Goal: Task Accomplishment & Management: Manage account settings

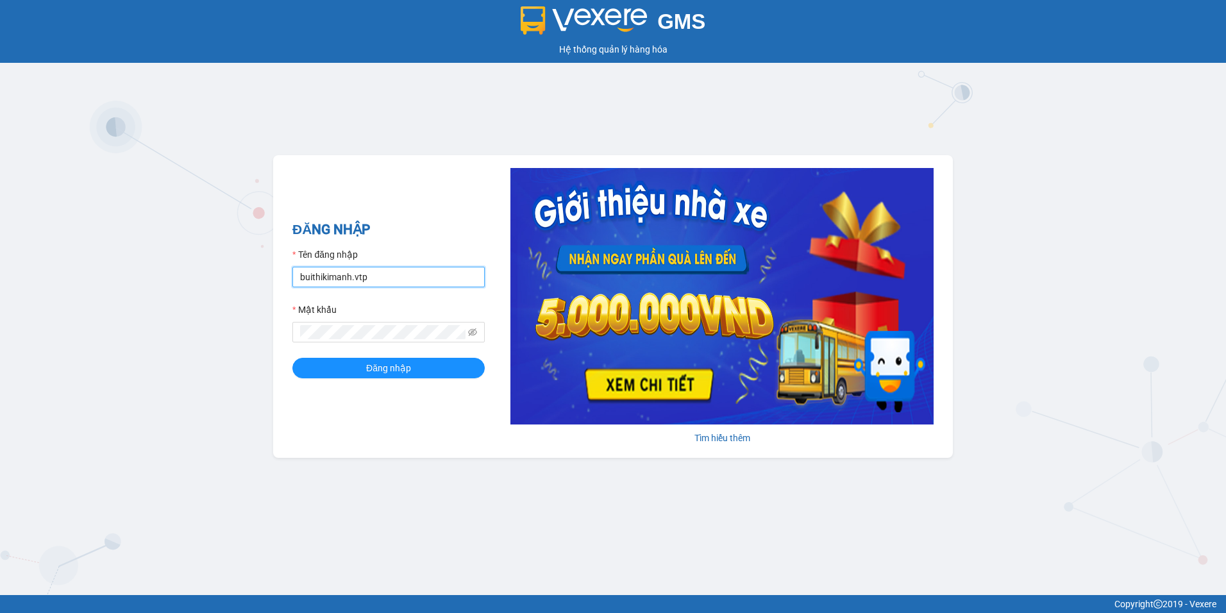
drag, startPoint x: 367, startPoint y: 271, endPoint x: 282, endPoint y: 297, distance: 89.2
click at [282, 297] on div "ĐĂNG NHẬP Tên đăng nhập buithikimanh.vtp Mật khẩu Đăng nhập Tìm hiểu thêm" at bounding box center [613, 306] width 680 height 303
type input "nguyenthanhdung.vtp"
click at [396, 371] on span "Đăng nhập" at bounding box center [388, 368] width 45 height 14
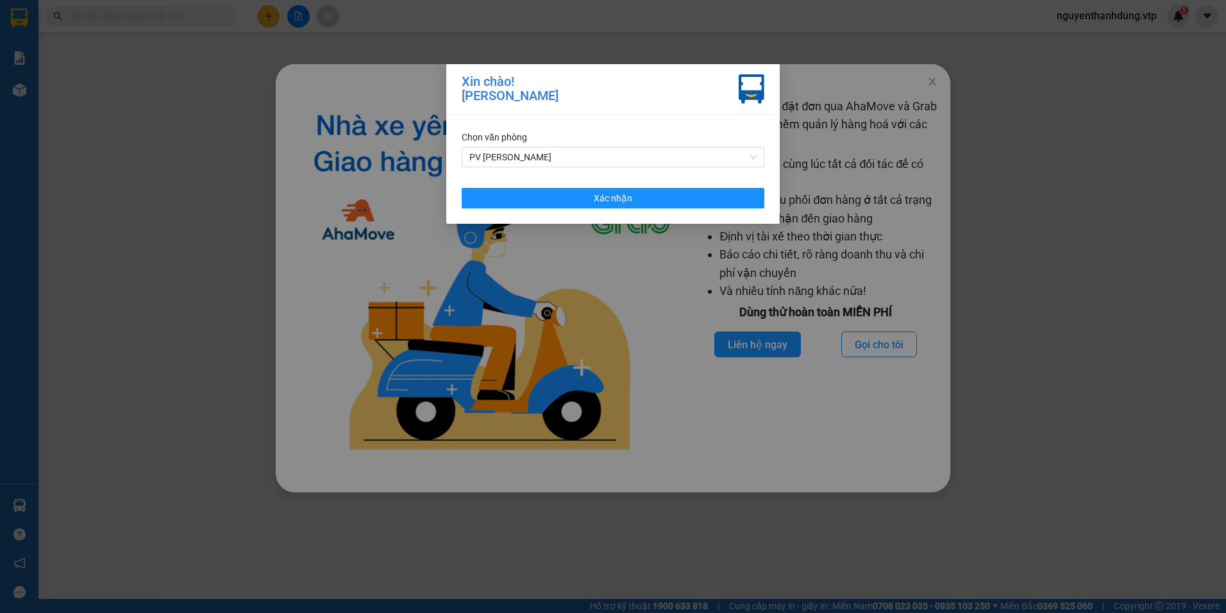
click at [691, 212] on div "Chọn văn phòng PV [PERSON_NAME] nhận" at bounding box center [612, 169] width 333 height 109
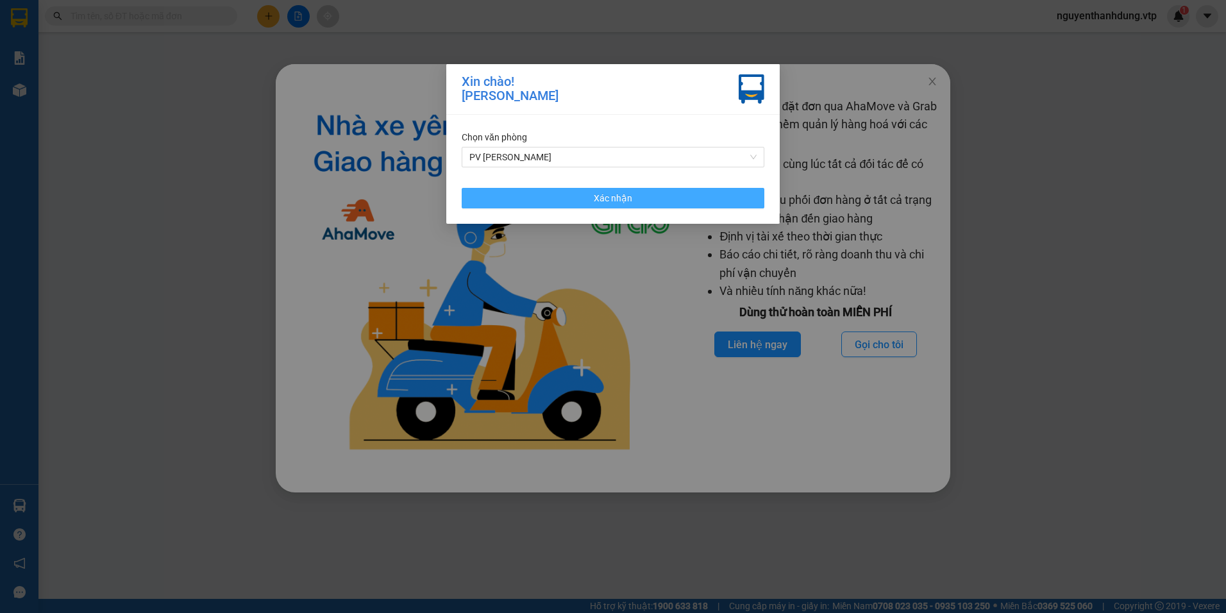
click at [693, 199] on button "Xác nhận" at bounding box center [613, 198] width 303 height 21
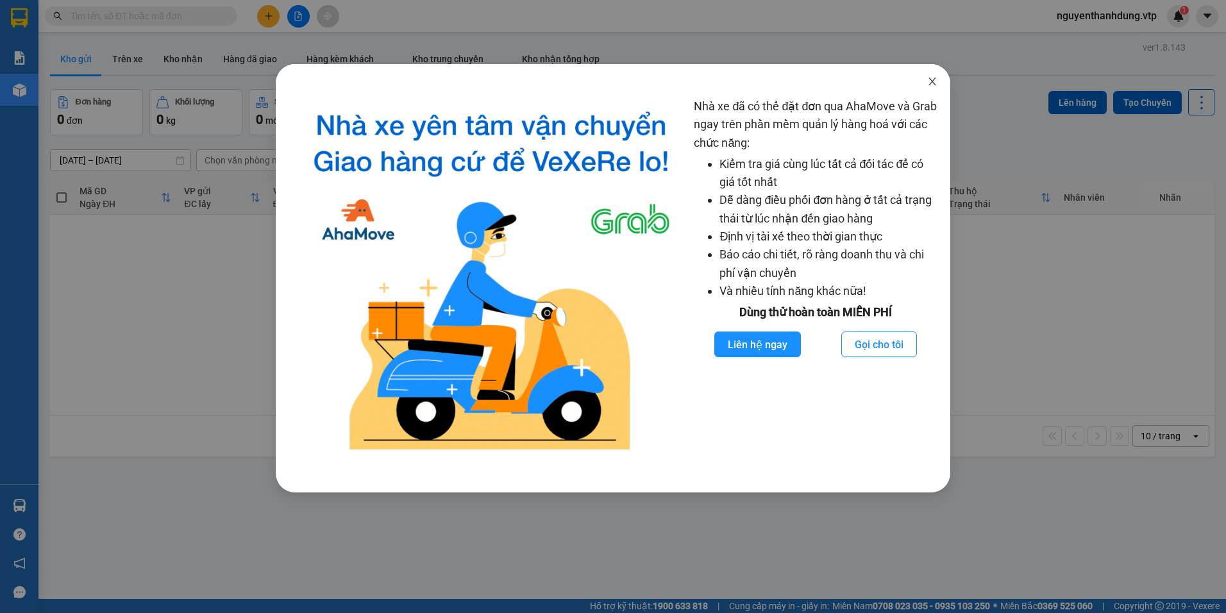
click at [931, 79] on icon "close" at bounding box center [932, 81] width 10 height 10
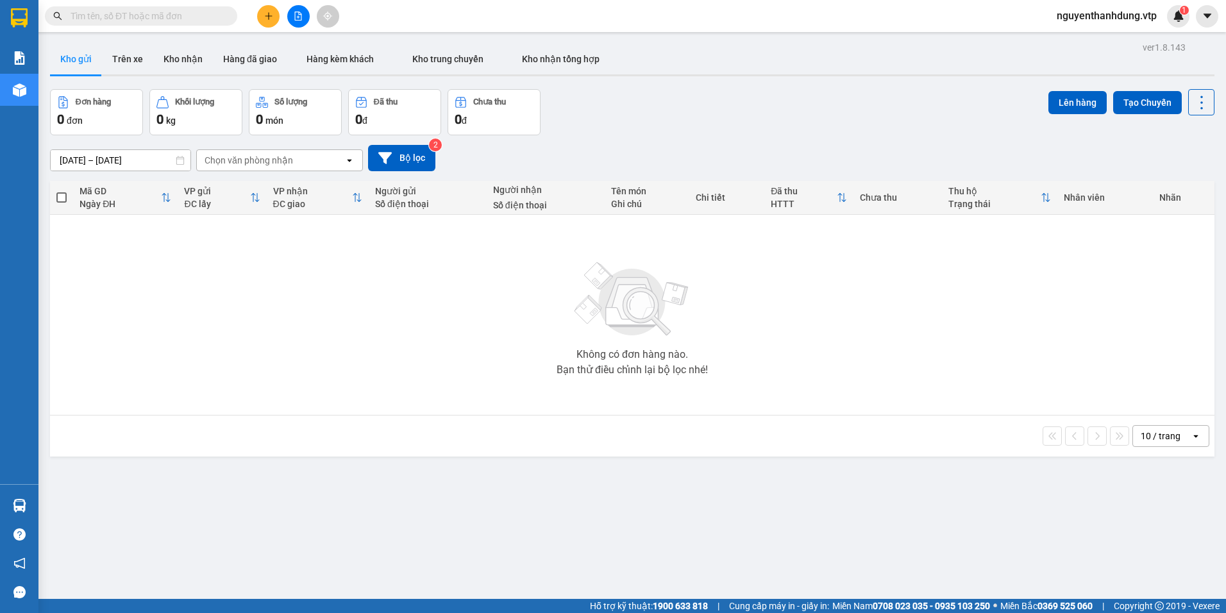
click at [280, 160] on div "Chọn văn phòng nhận" at bounding box center [249, 160] width 88 height 13
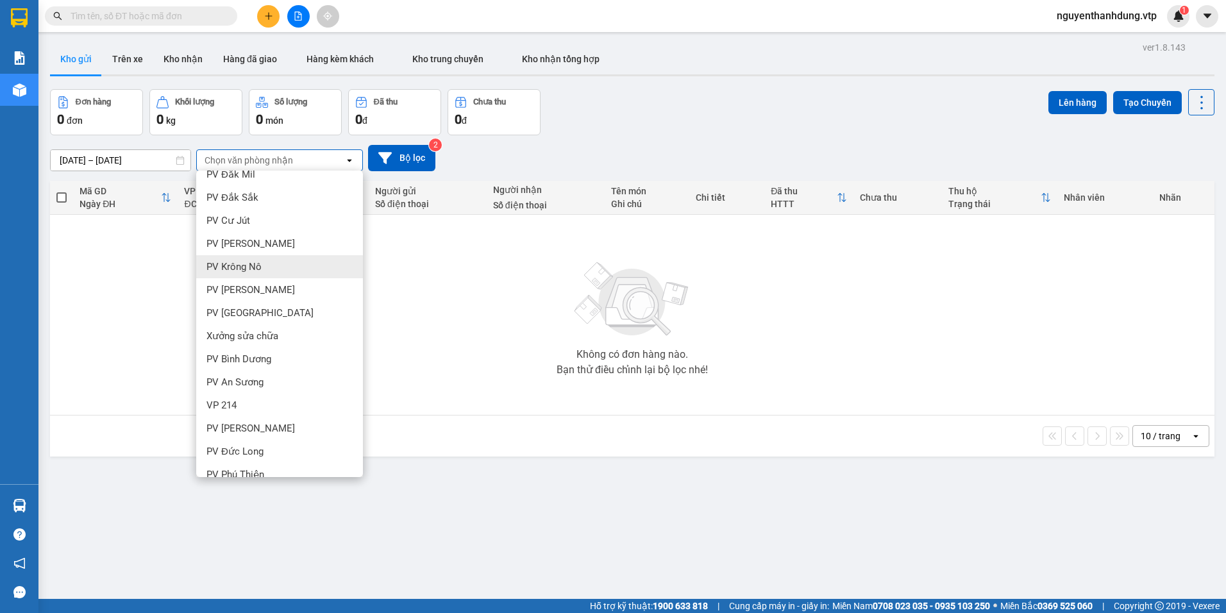
scroll to position [321, 0]
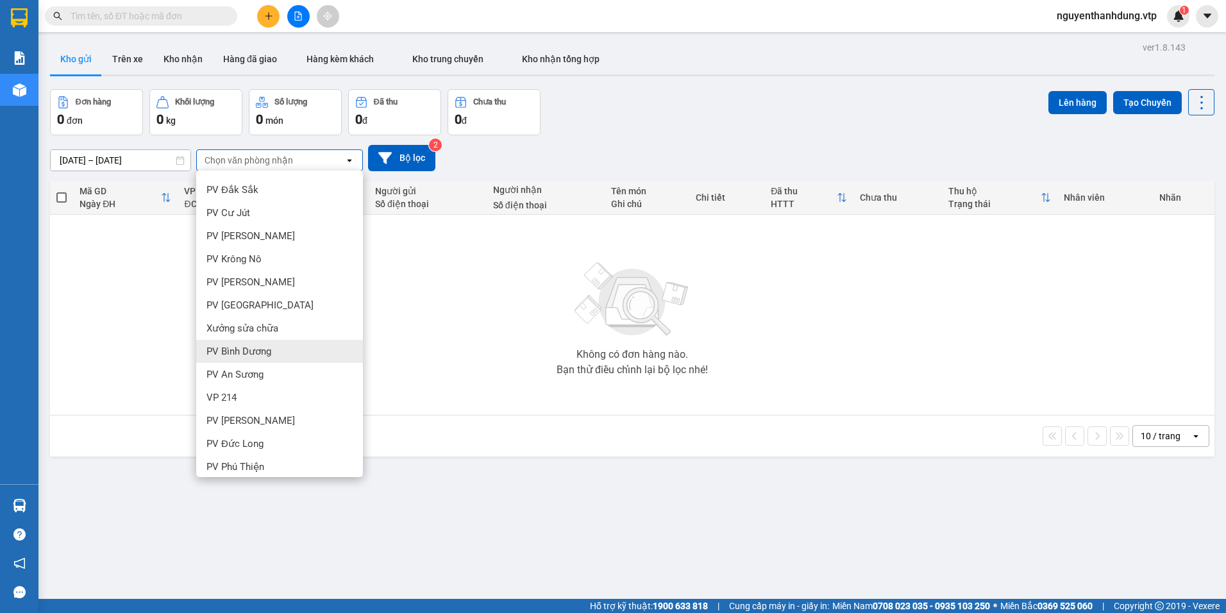
click at [269, 356] on span "PV Bình Dương" at bounding box center [238, 351] width 65 height 13
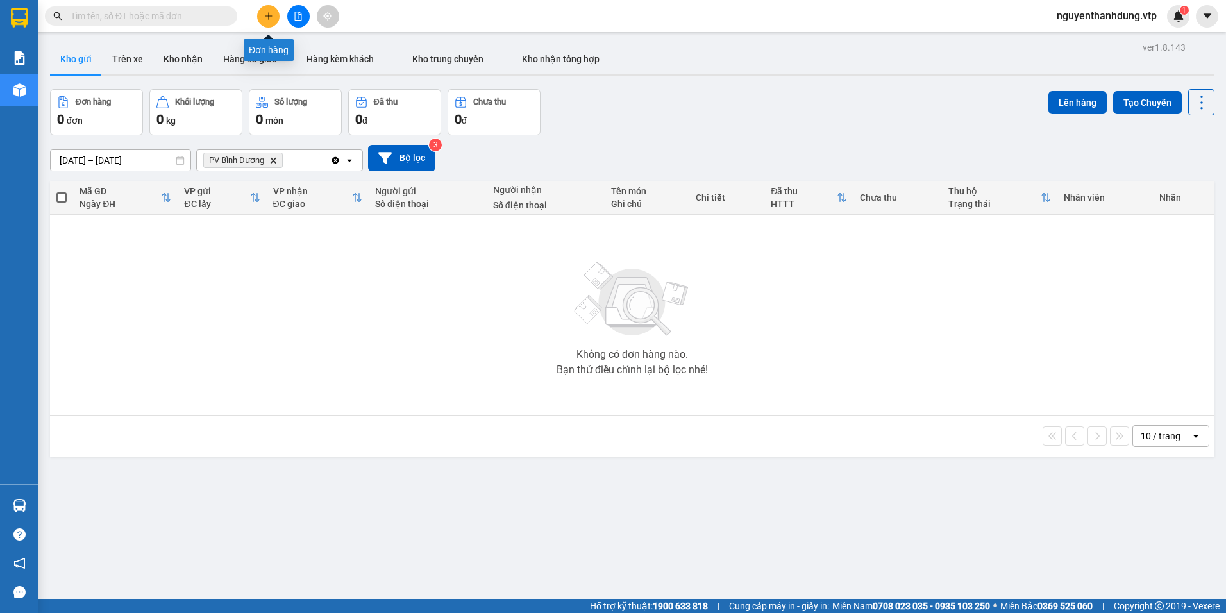
click at [269, 25] on button at bounding box center [268, 16] width 22 height 22
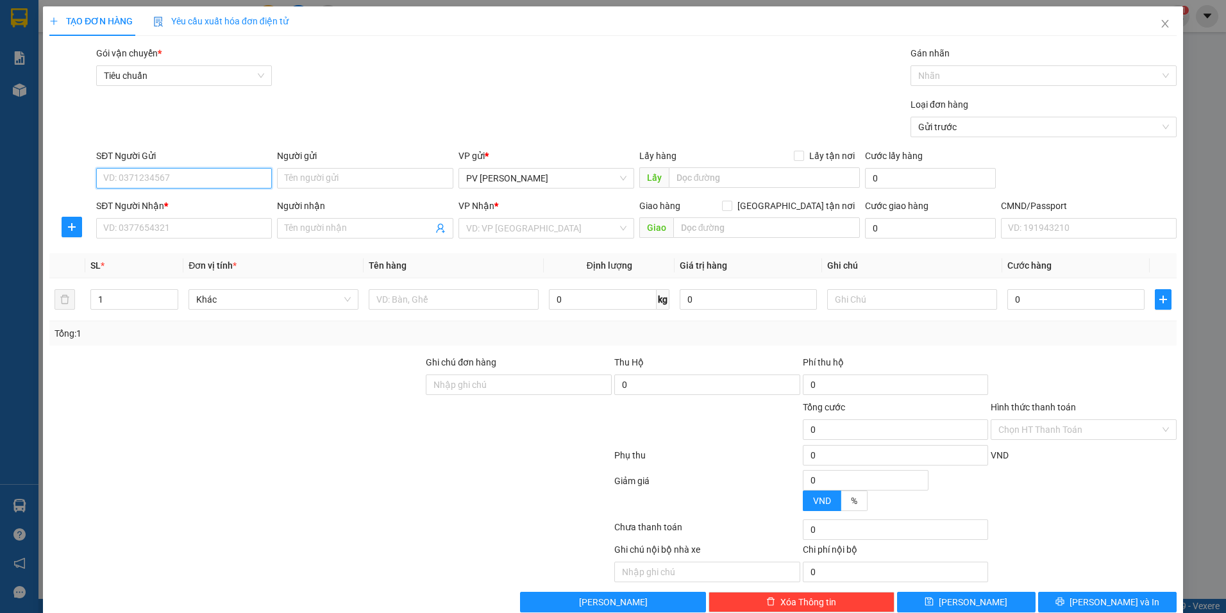
click at [130, 177] on input "SĐT Người Gửi" at bounding box center [184, 178] width 176 height 21
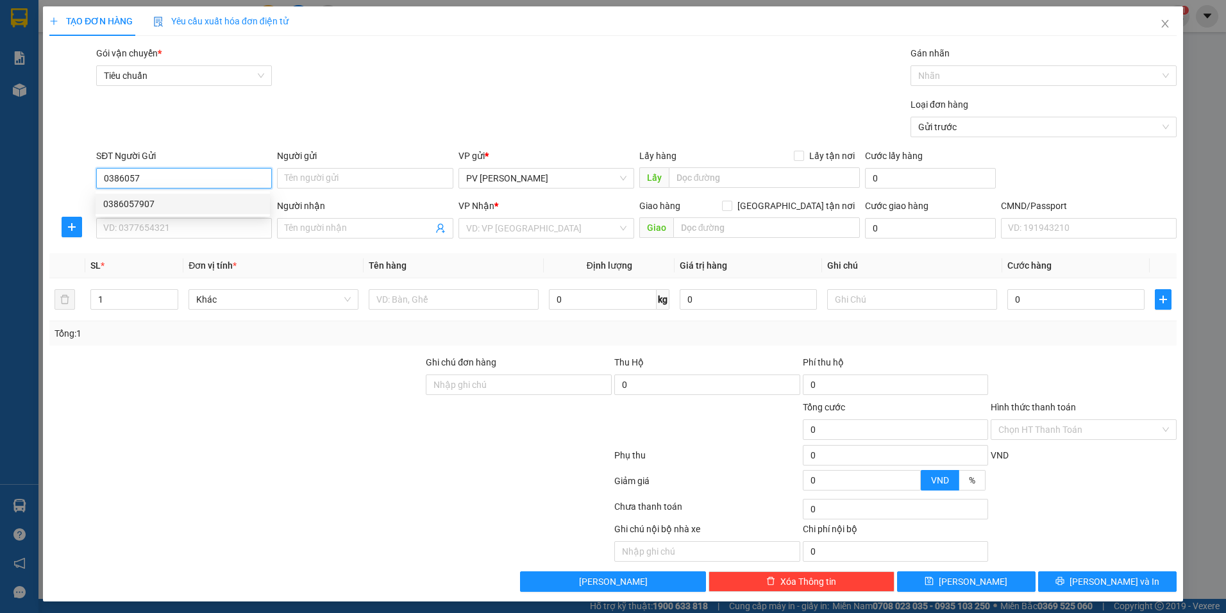
click at [170, 199] on div "0386057907" at bounding box center [182, 204] width 159 height 14
type input "0386057907"
type input "0965936015"
type input "NGÃ 4 ĐẤT [DEMOGRAPHIC_DATA]"
type input "0386057907"
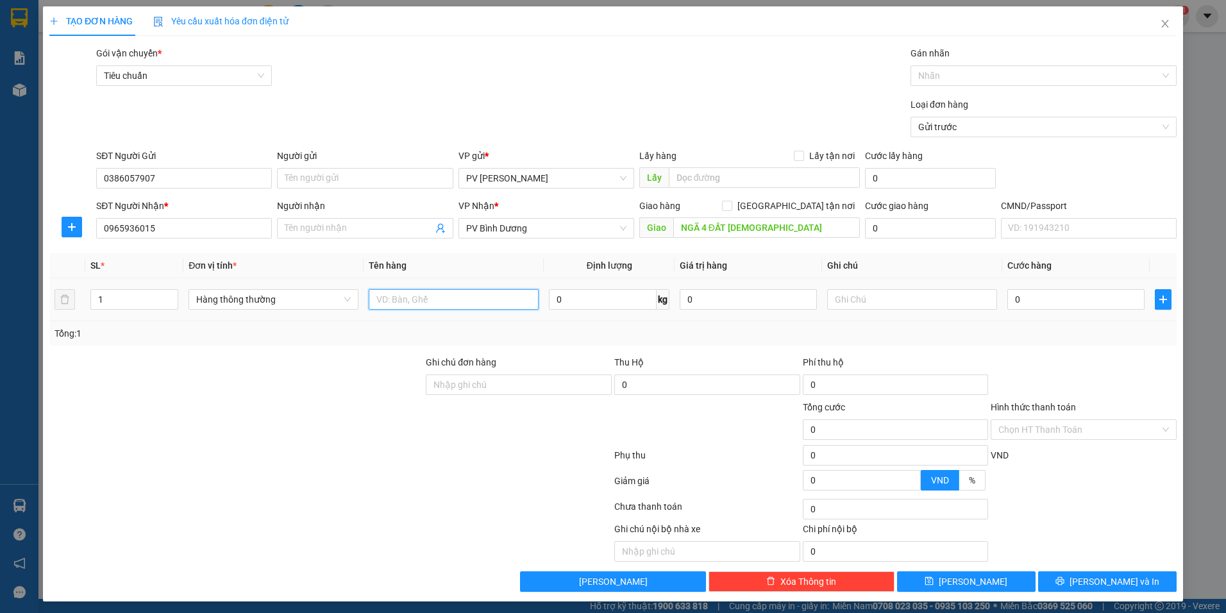
click at [414, 296] on input "text" at bounding box center [454, 299] width 170 height 21
type input "d"
type input "đ"
type input "D"
type input "ĐỒ ĂN"
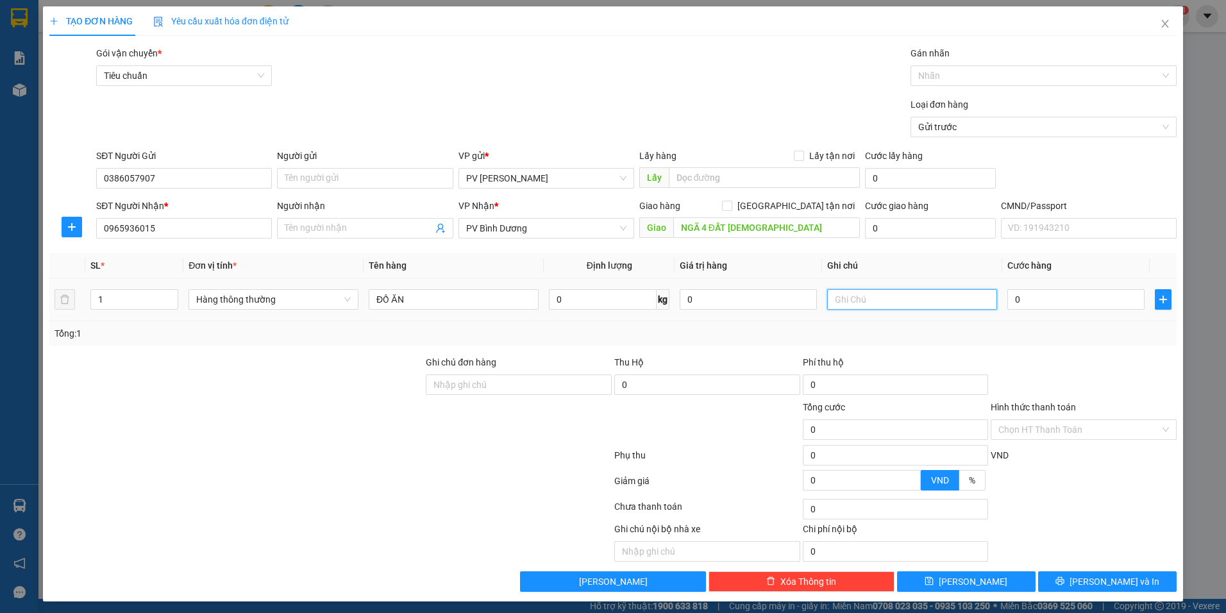
click at [878, 298] on input "text" at bounding box center [912, 299] width 170 height 21
type input "BAO"
click at [1034, 303] on input "0" at bounding box center [1075, 299] width 137 height 21
type input "6"
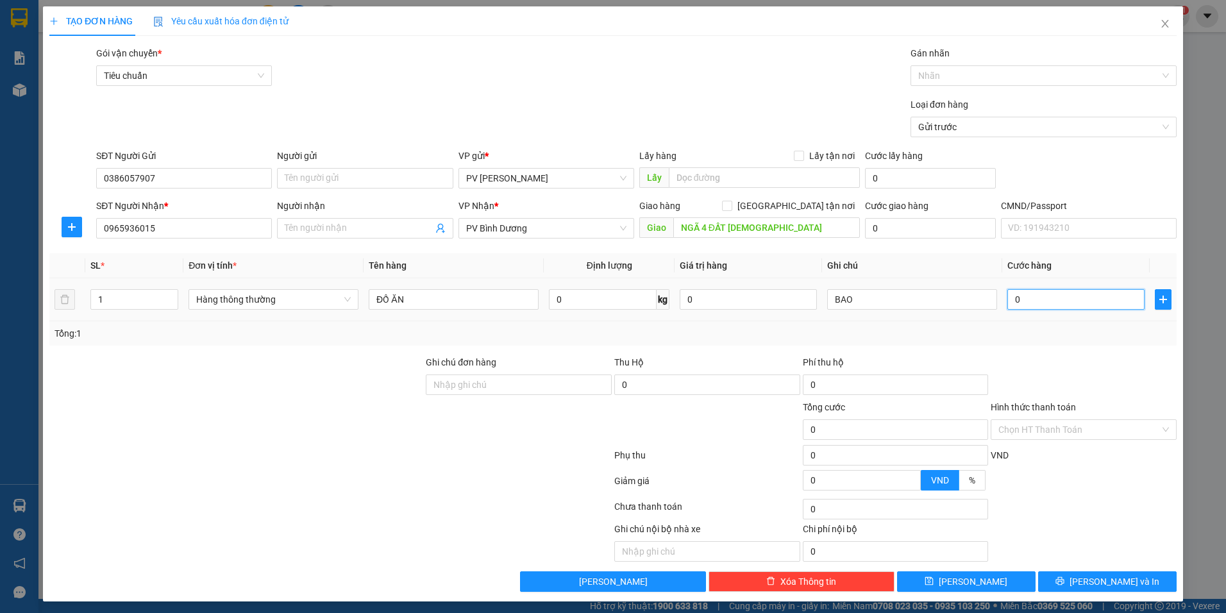
type input "6"
type input "60"
type input "600"
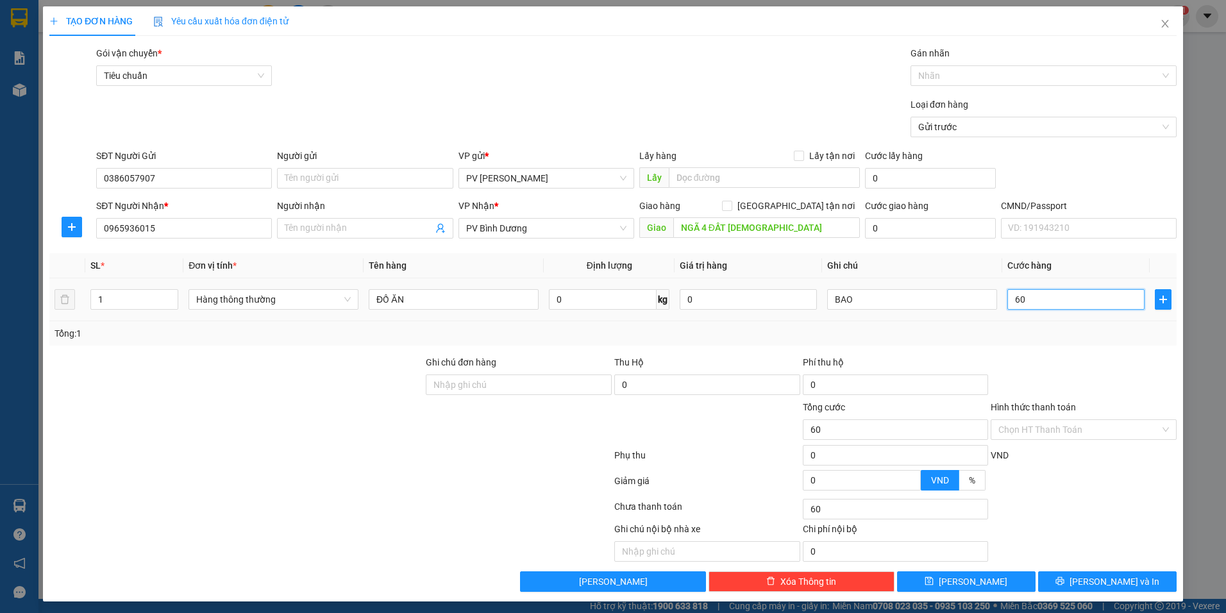
type input "600"
type input "6.000"
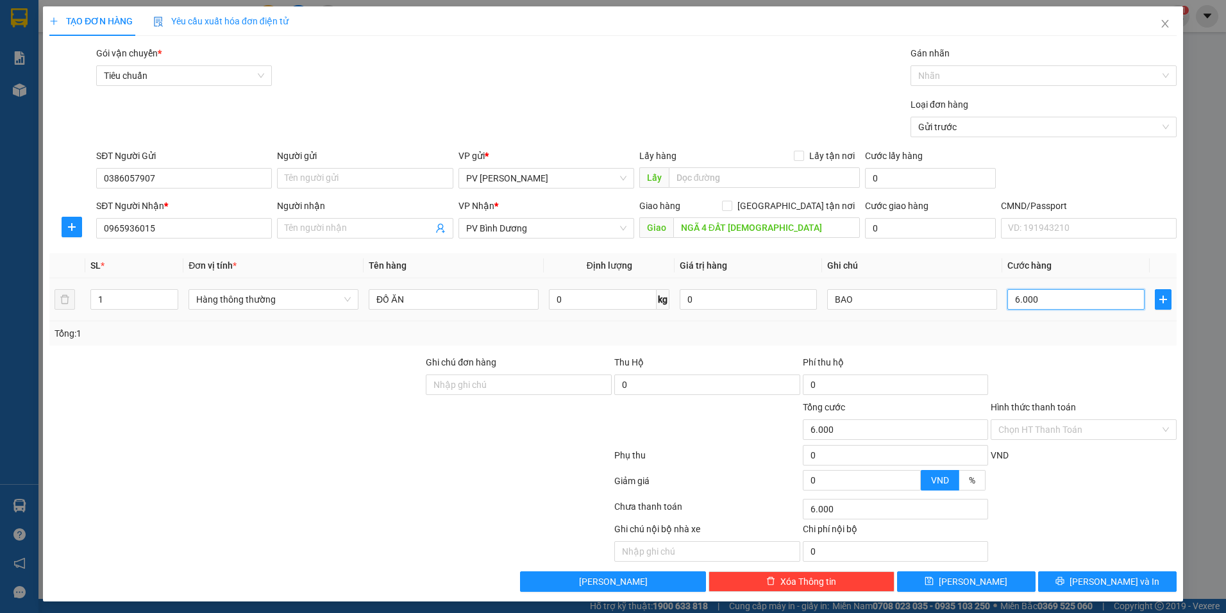
type input "60.000"
click at [1064, 433] on input "Hình thức thanh toán" at bounding box center [1079, 429] width 162 height 19
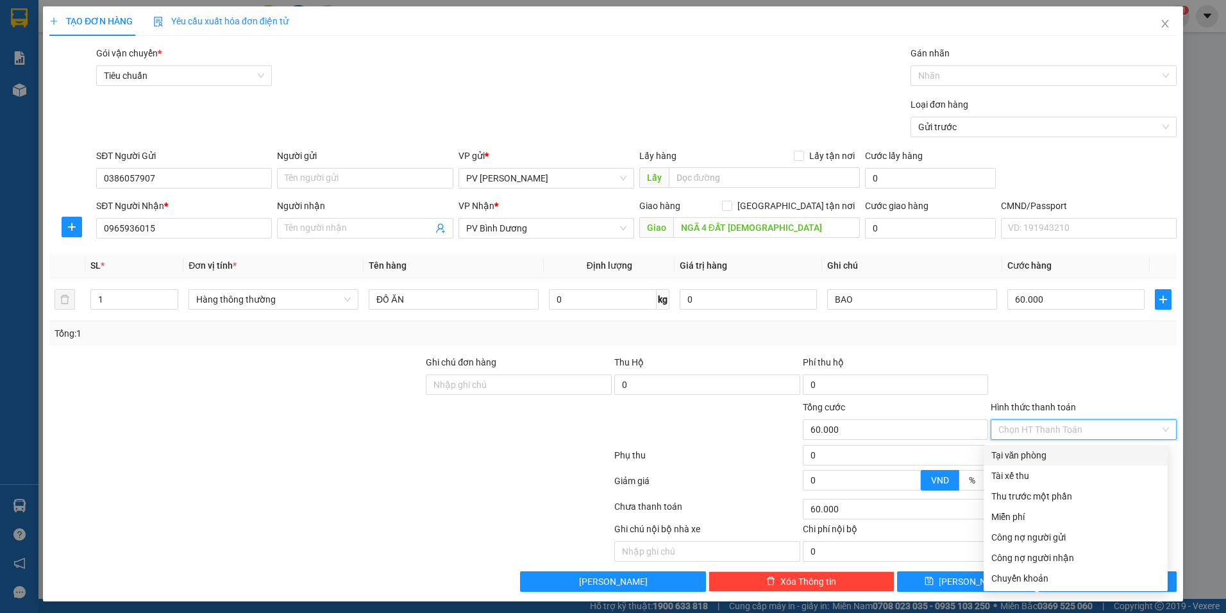
click at [1055, 459] on div "Tại văn phòng" at bounding box center [1075, 455] width 169 height 14
type input "0"
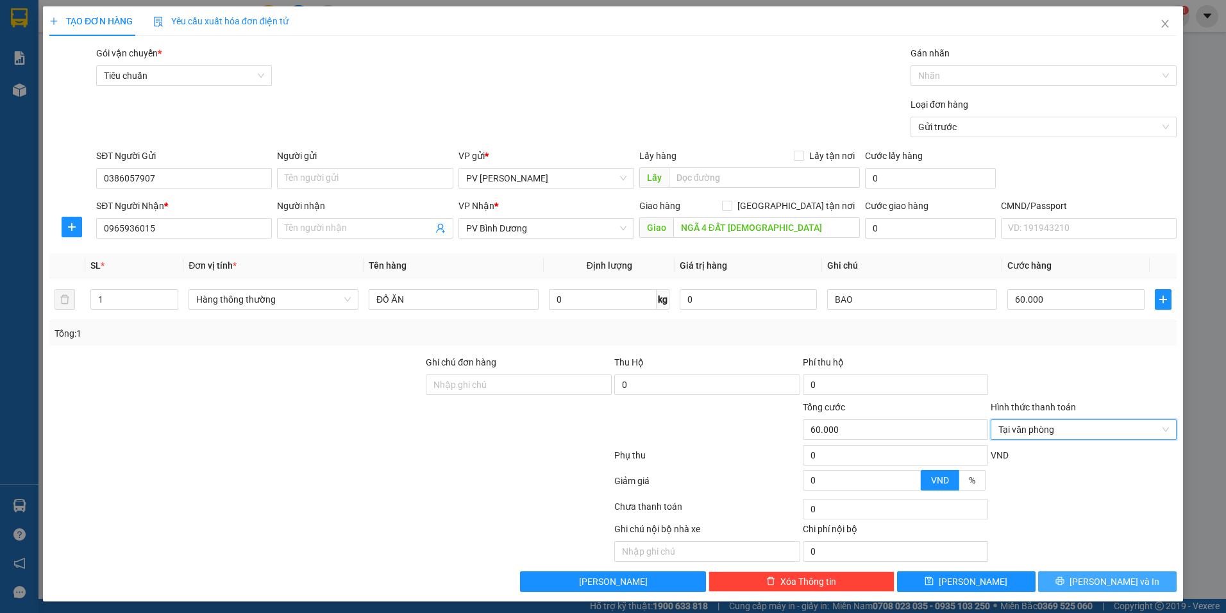
click at [1083, 579] on button "[PERSON_NAME] và In" at bounding box center [1107, 581] width 138 height 21
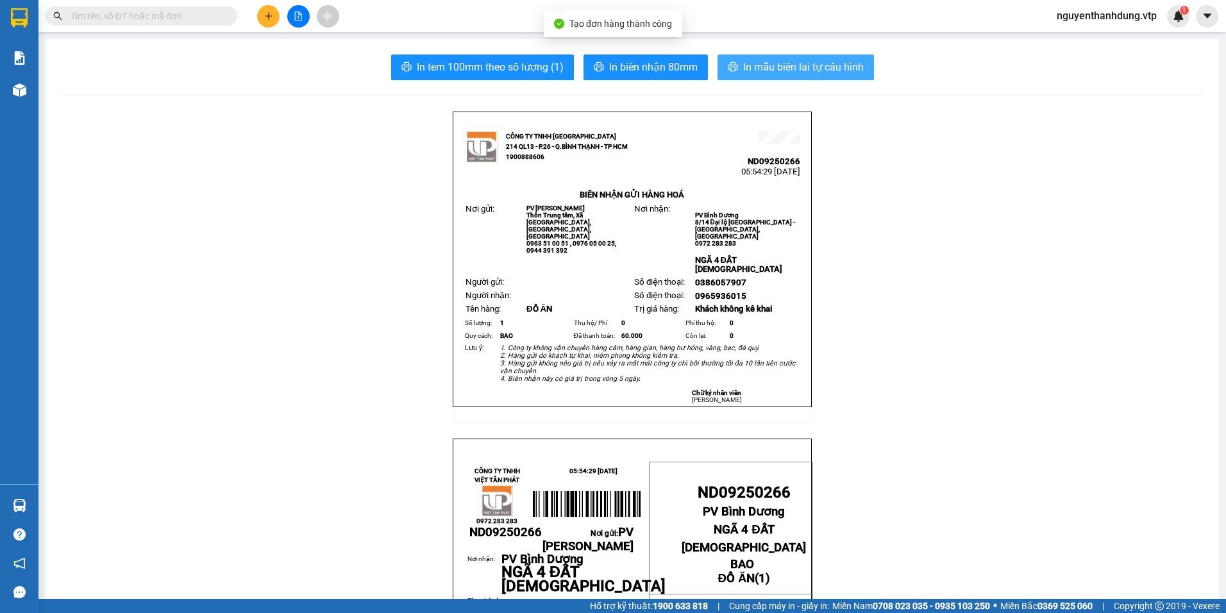
click at [841, 63] on span "In mẫu biên lai tự cấu hình" at bounding box center [803, 67] width 121 height 16
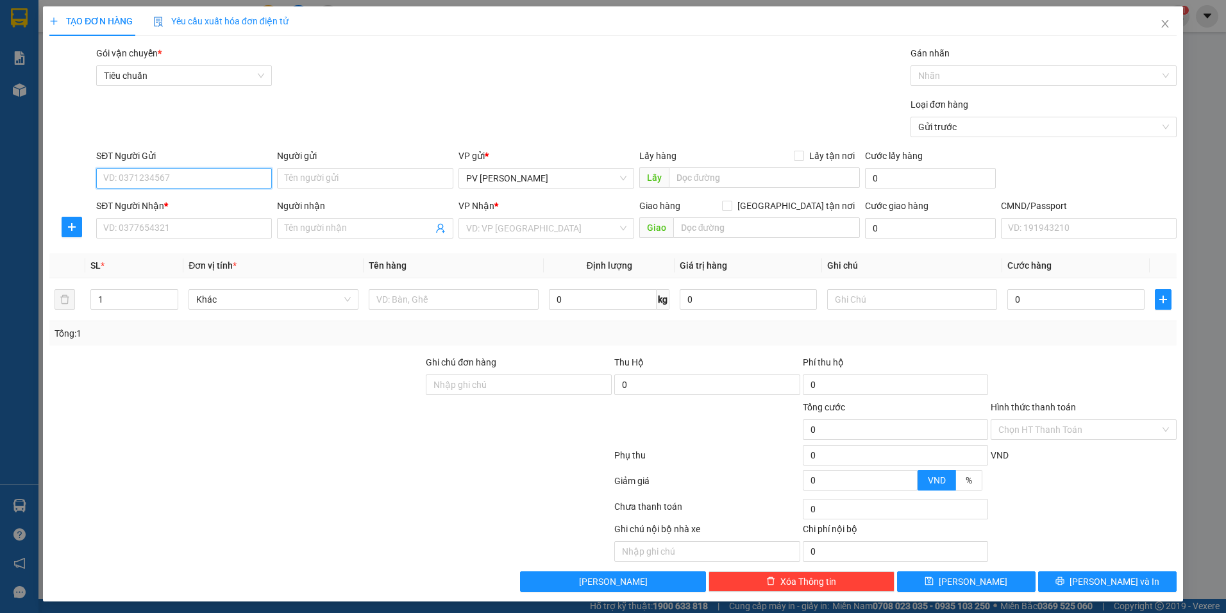
click at [174, 179] on input "SĐT Người Gửi" at bounding box center [184, 178] width 176 height 21
type input "0374391656"
click at [209, 224] on input "SĐT Người Nhận *" at bounding box center [184, 228] width 176 height 21
type input "0342511023"
click at [296, 223] on input "Người nhận" at bounding box center [358, 228] width 147 height 14
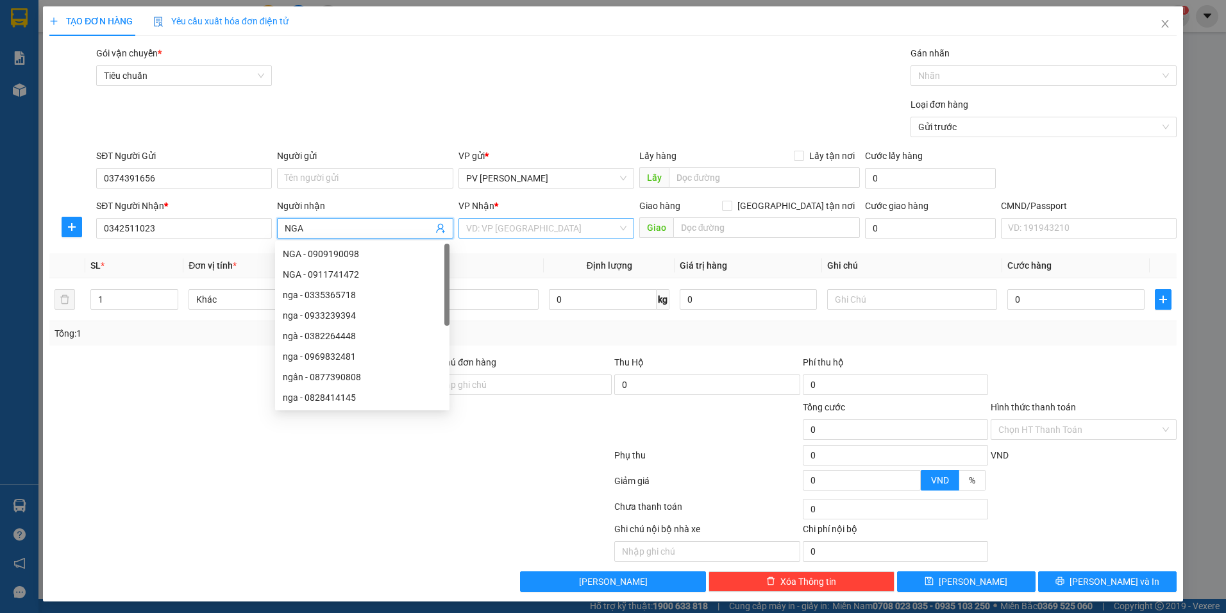
type input "NGA"
click at [523, 235] on input "search" at bounding box center [541, 228] width 151 height 19
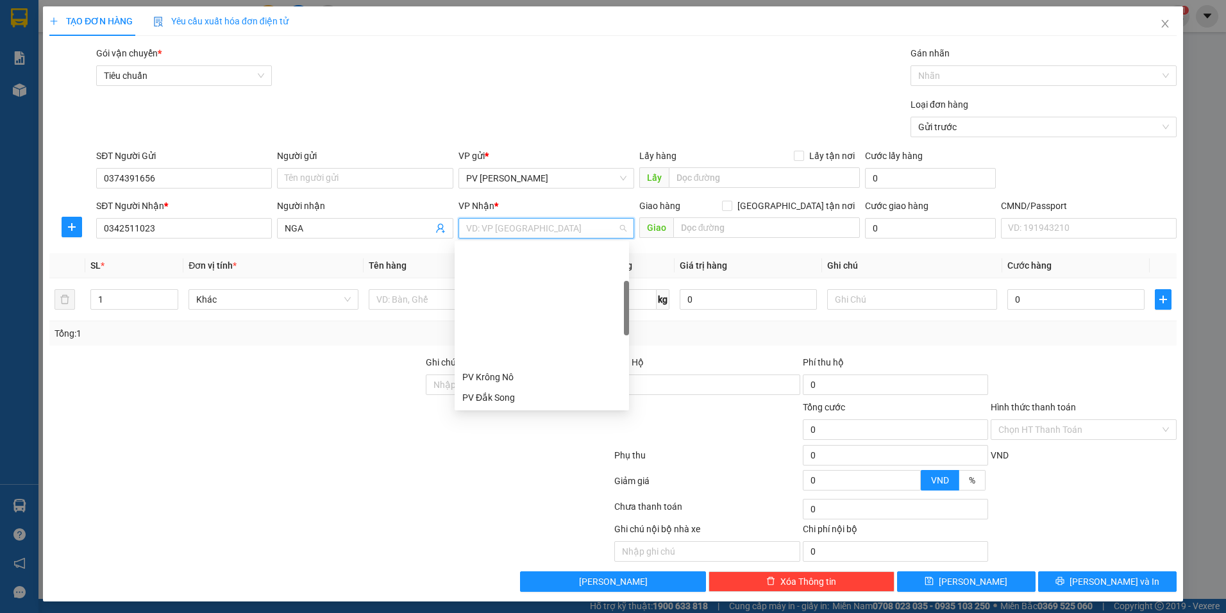
scroll to position [192, 0]
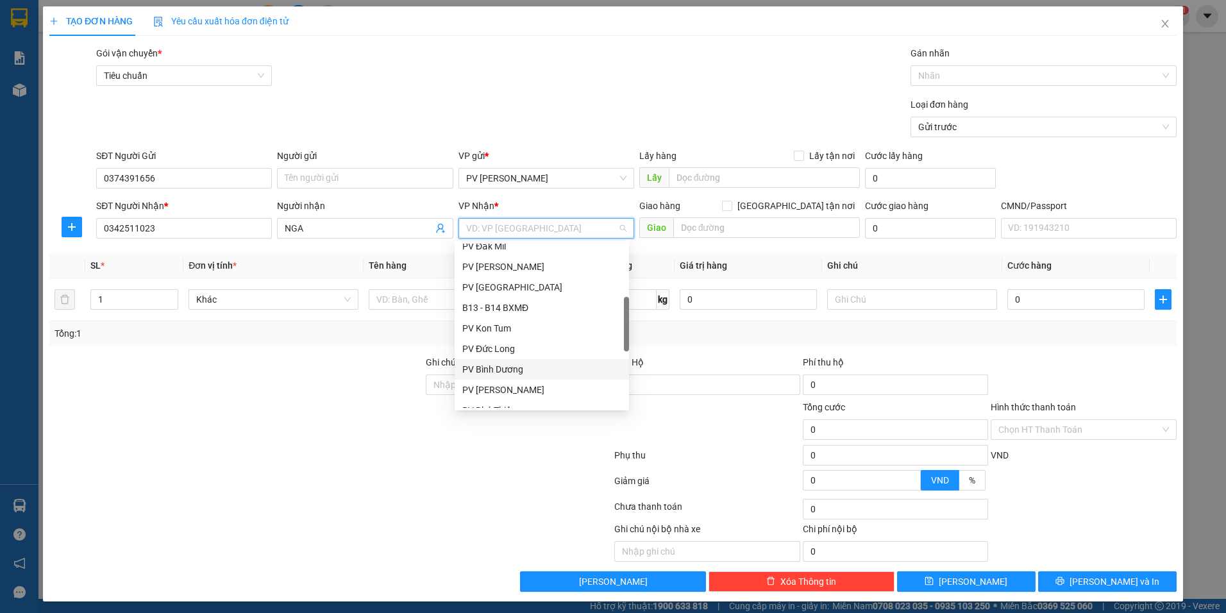
click at [498, 370] on div "PV Bình Dương" at bounding box center [541, 369] width 159 height 14
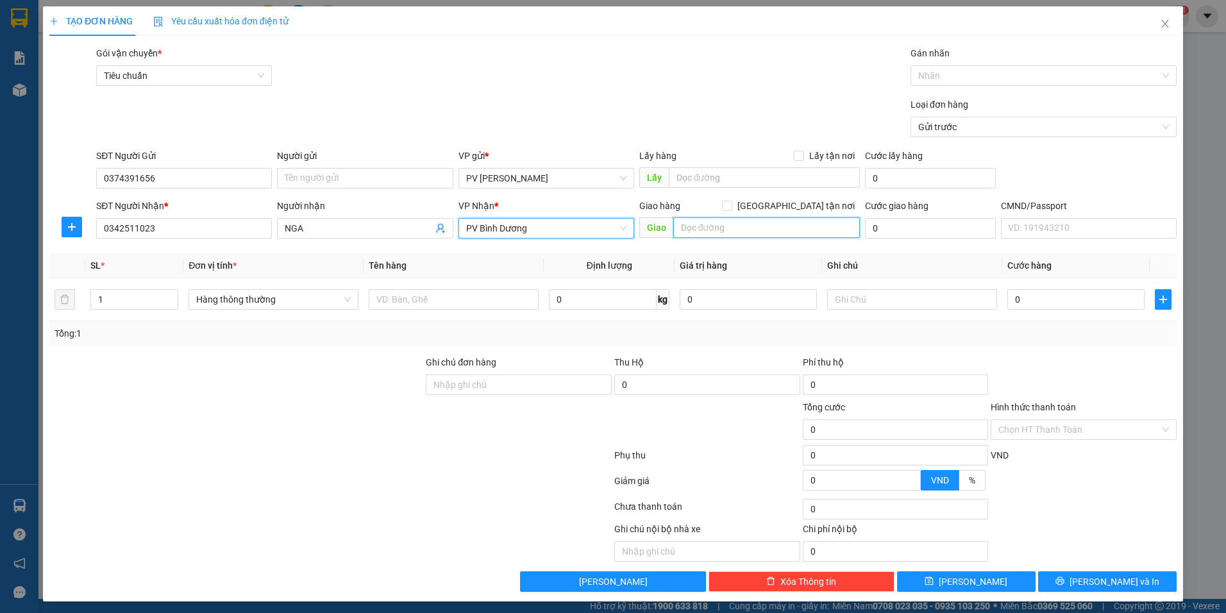
click at [718, 233] on input "text" at bounding box center [766, 227] width 187 height 21
click at [782, 226] on input "KCN [GEOGRAPHIC_DATA]" at bounding box center [766, 227] width 187 height 21
type input "KCN BẮC ĐỒNG [GEOGRAPHIC_DATA]"
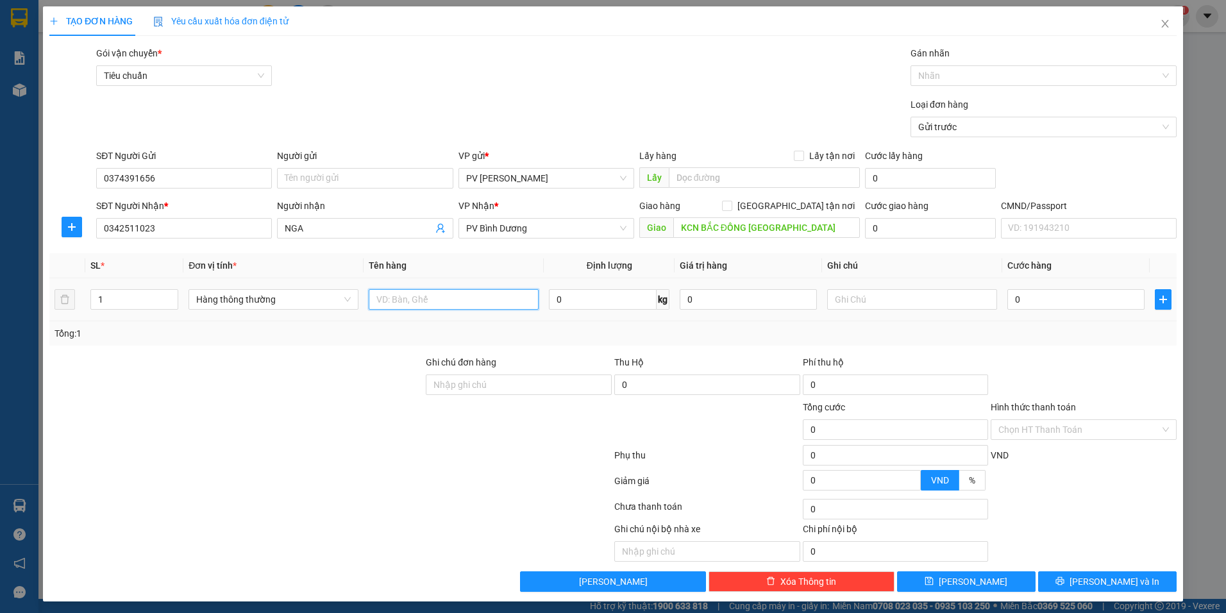
click at [394, 300] on input "text" at bounding box center [454, 299] width 170 height 21
type input "GẠO"
click at [860, 294] on input "text" at bounding box center [912, 299] width 170 height 21
type input "BAO"
click at [1059, 296] on input "0" at bounding box center [1075, 299] width 137 height 21
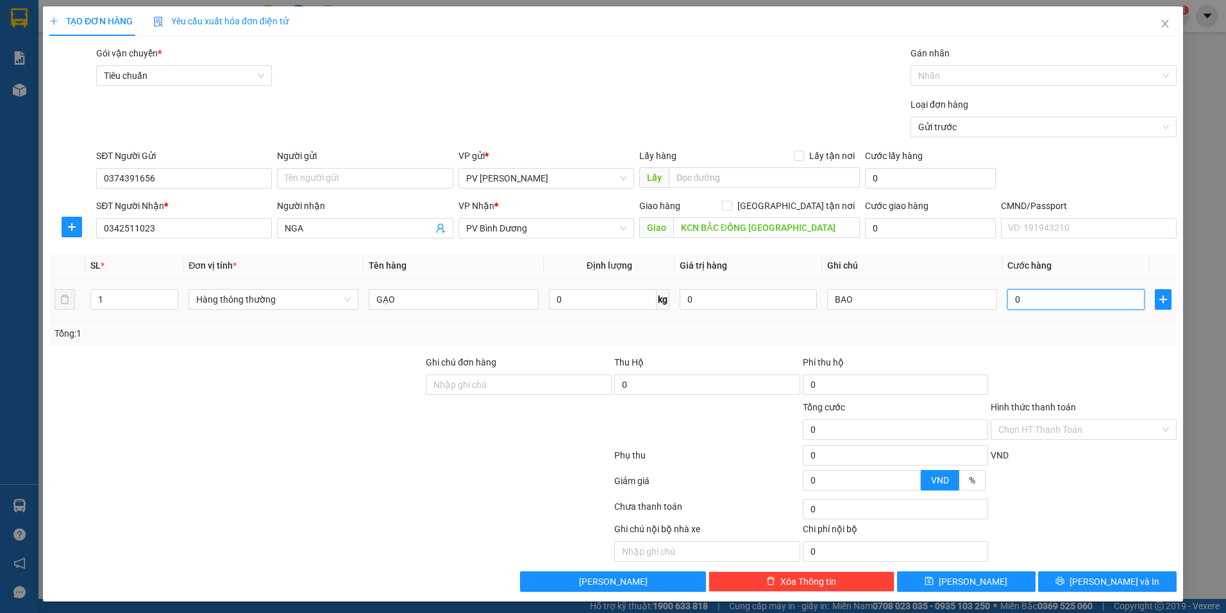
type input "5"
type input "50"
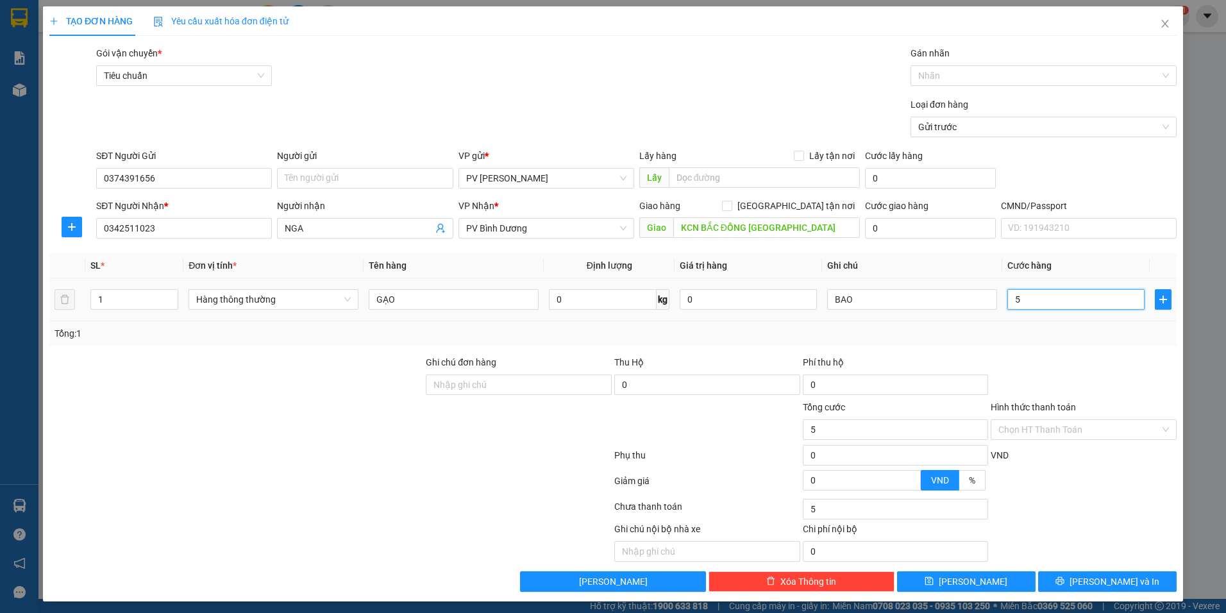
type input "50"
type input "500"
type input "5.000"
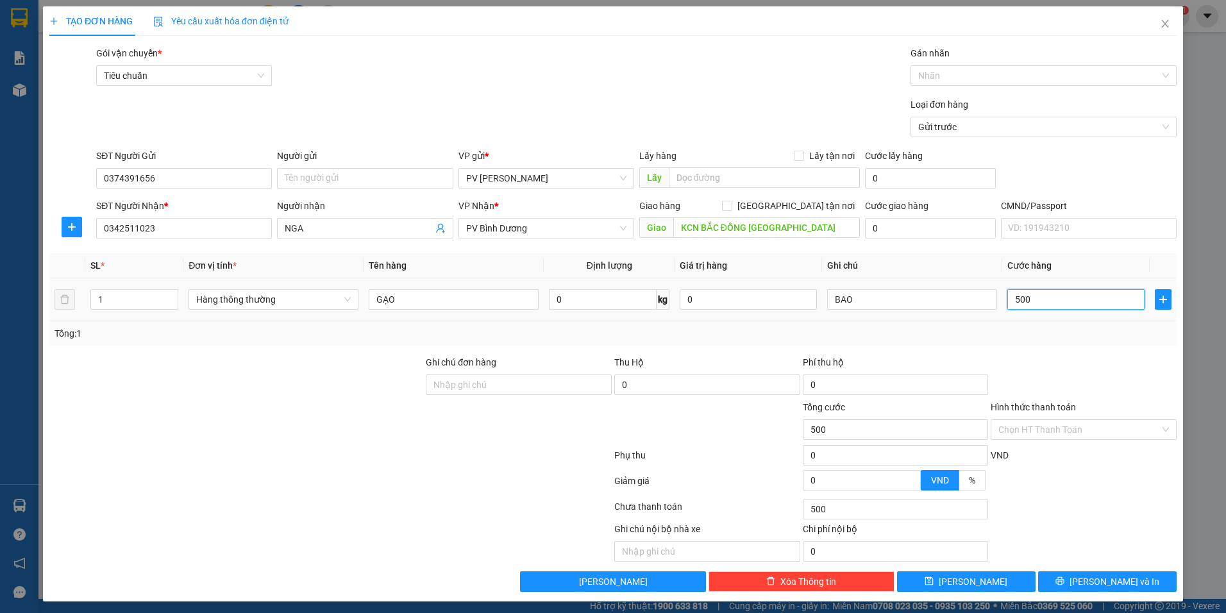
type input "5.000"
type input "50.000"
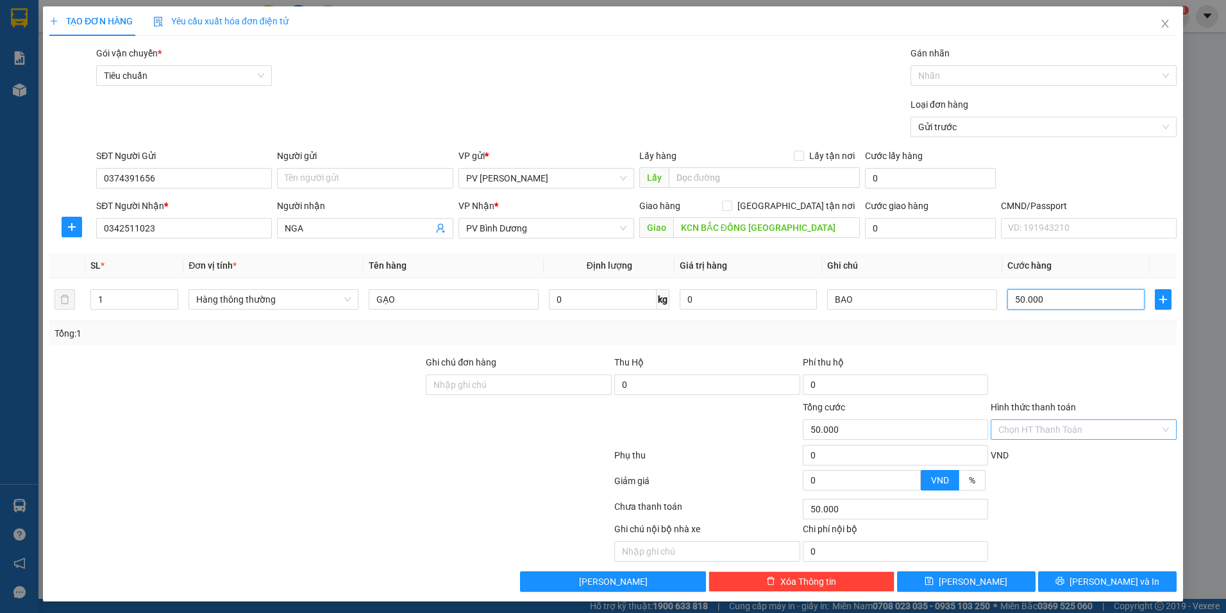
type input "50.000"
click at [1064, 424] on input "Hình thức thanh toán" at bounding box center [1079, 429] width 162 height 19
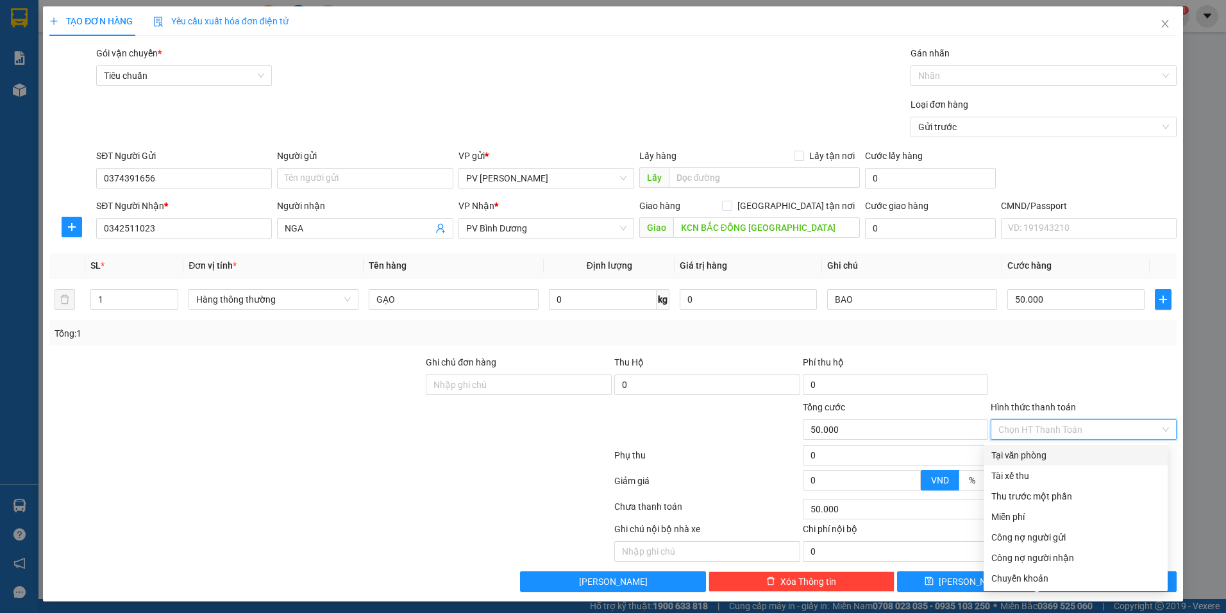
click at [1059, 448] on div "Tại văn phòng" at bounding box center [1075, 455] width 169 height 14
type input "0"
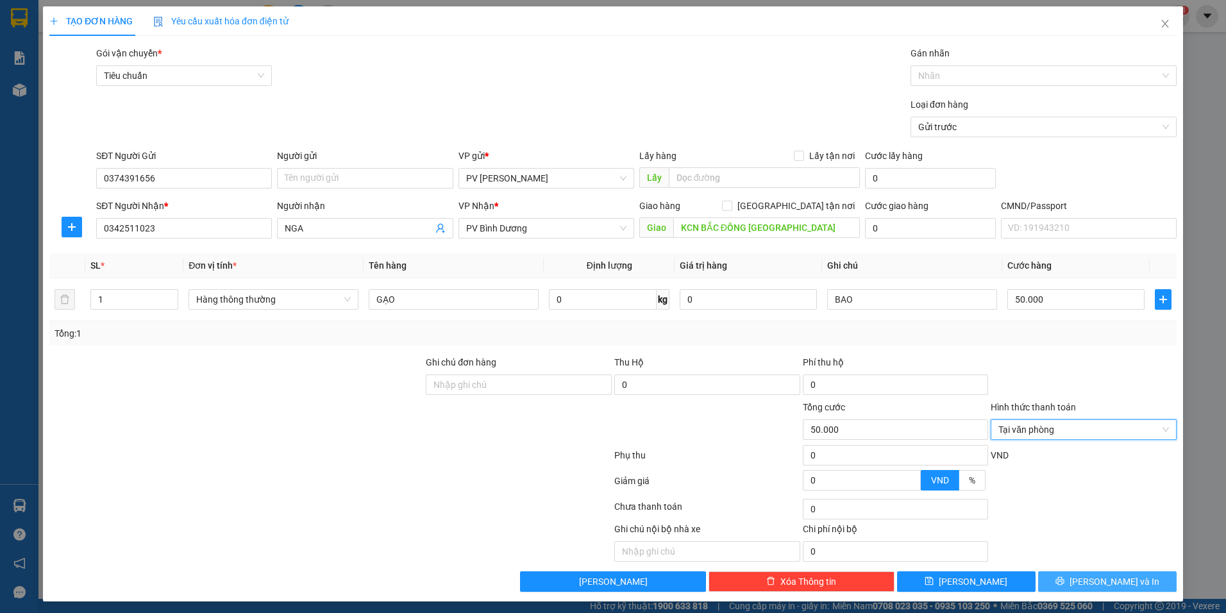
click at [1094, 588] on span "[PERSON_NAME] và In" at bounding box center [1114, 581] width 90 height 14
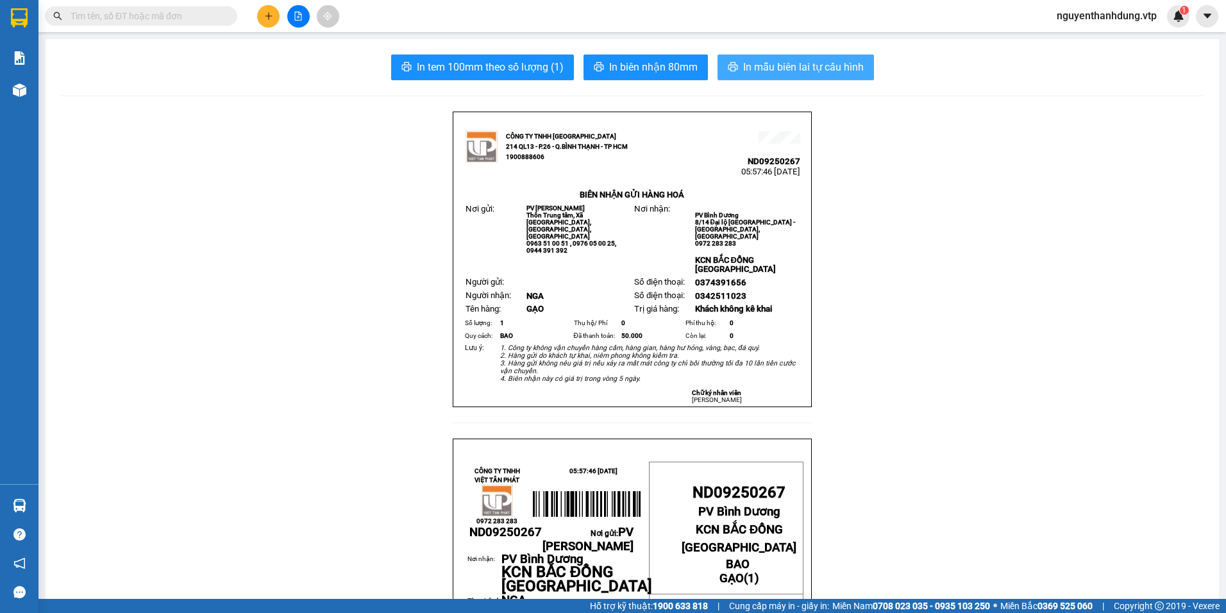
click at [806, 63] on span "In mẫu biên lai tự cấu hình" at bounding box center [803, 67] width 121 height 16
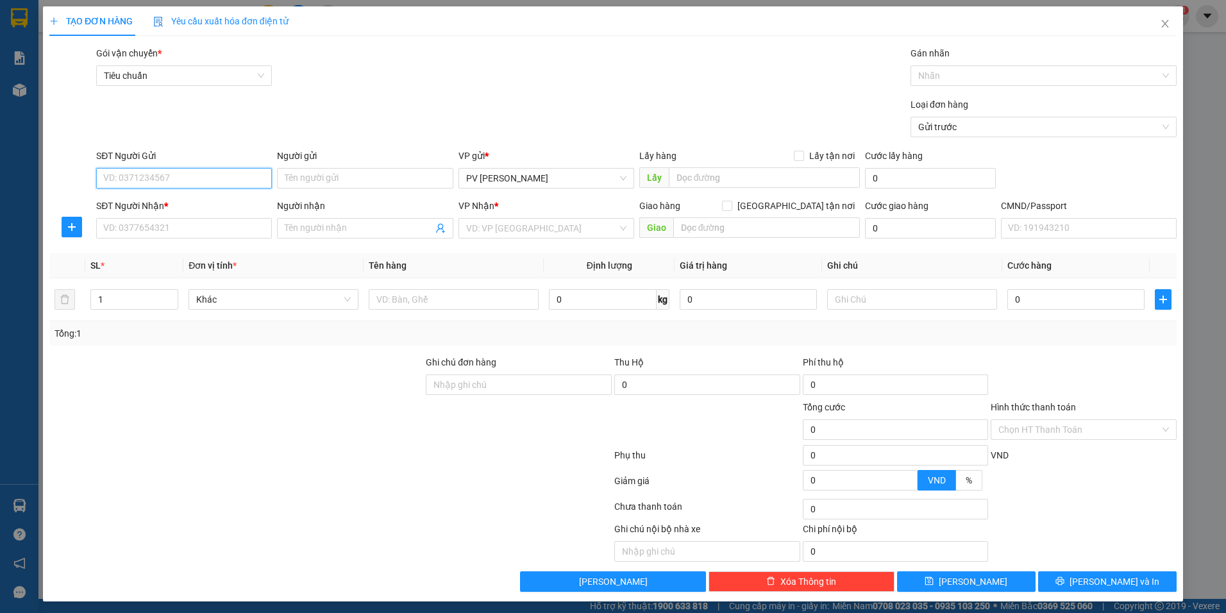
click at [222, 179] on input "SĐT Người Gửi" at bounding box center [184, 178] width 176 height 21
click at [174, 178] on input "0399537223" at bounding box center [184, 178] width 176 height 21
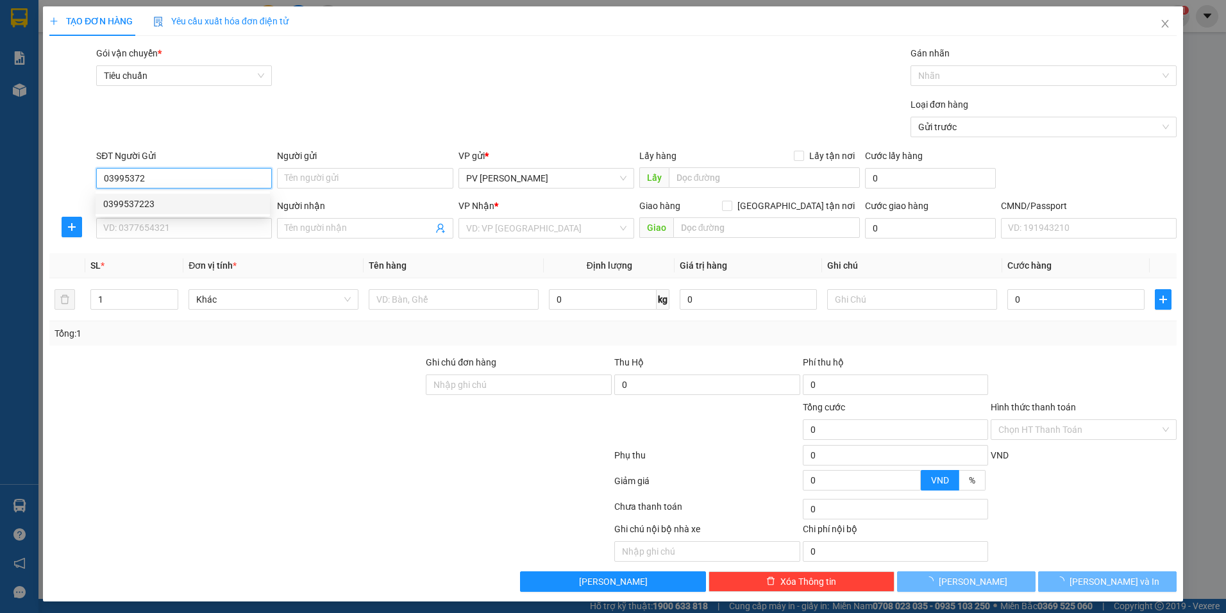
click at [188, 204] on div "0399537223" at bounding box center [182, 204] width 159 height 14
type input "0399537223"
type input "0978417386"
type input "MAI"
type input "CX SỐ 4 / SÁNG MAI ĐI"
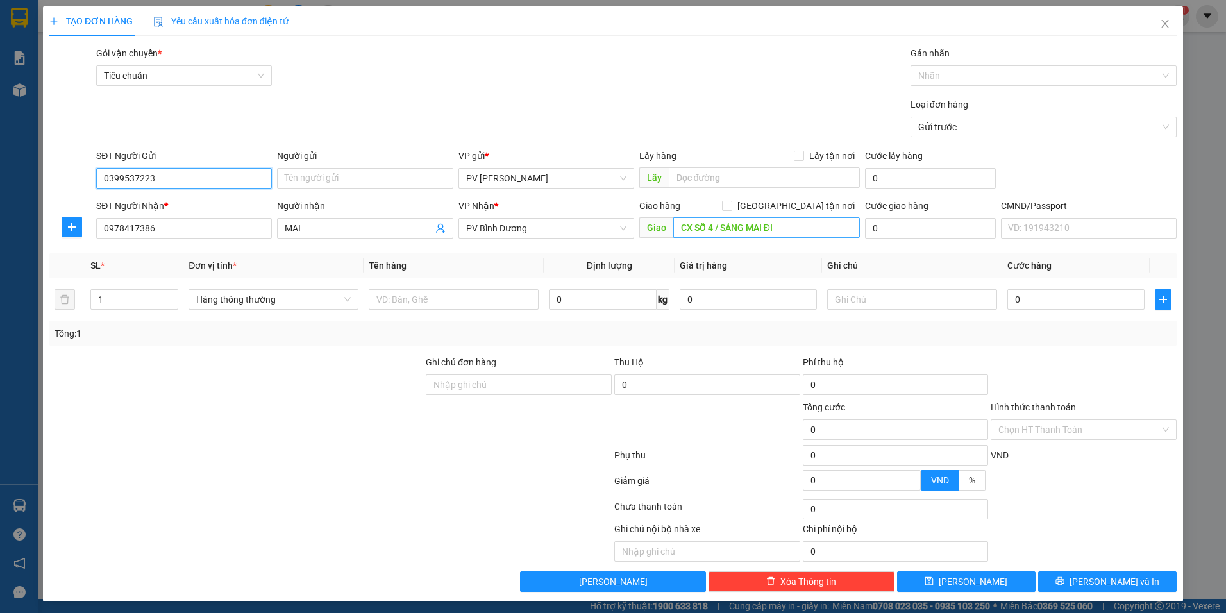
type input "0399537223"
click at [825, 229] on input "CX SỐ 4 / SÁNG MAI ĐI" at bounding box center [766, 227] width 187 height 21
type input "CX SỐ 4"
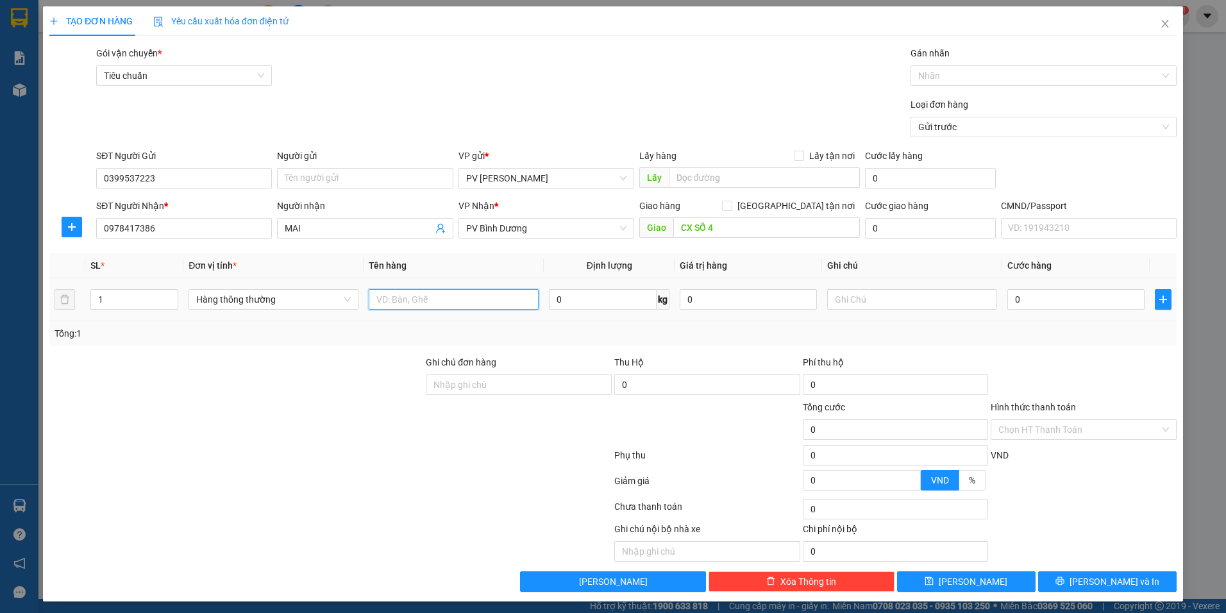
click at [412, 296] on input "text" at bounding box center [454, 299] width 170 height 21
drag, startPoint x: 223, startPoint y: 233, endPoint x: 15, endPoint y: 286, distance: 214.9
click at [15, 286] on div "TẠO ĐƠN HÀNG Yêu cầu xuất hóa đơn điện tử Transit Pickup Surcharge Ids Transit …" at bounding box center [613, 306] width 1226 height 613
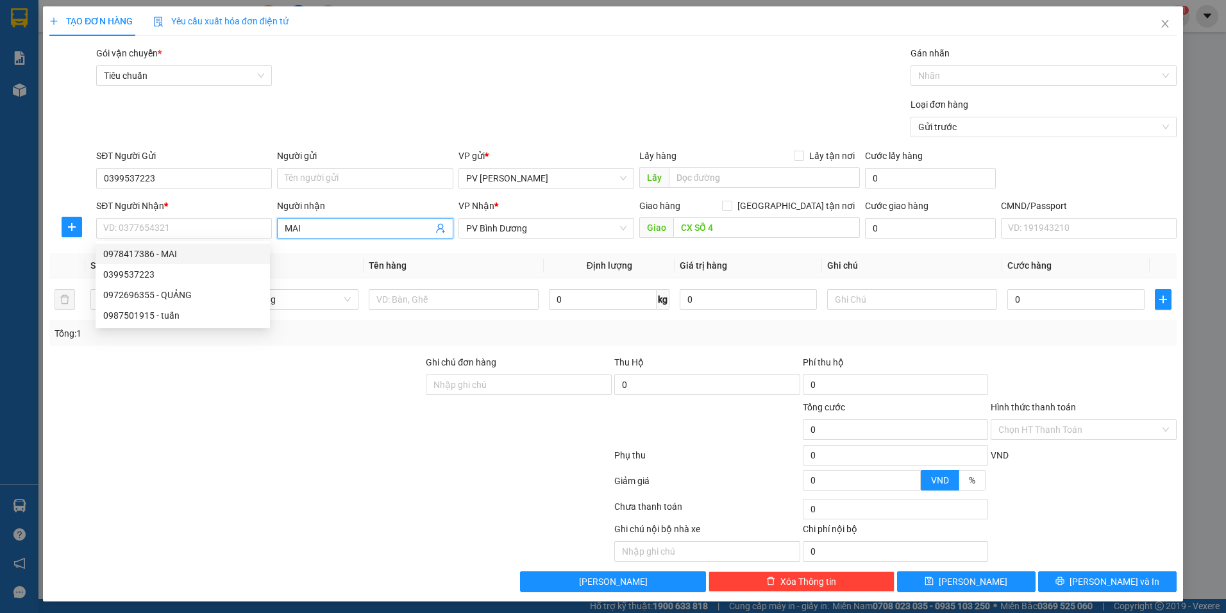
drag, startPoint x: 322, startPoint y: 224, endPoint x: 267, endPoint y: 239, distance: 57.1
click at [267, 239] on div "SĐT Người Nhận * VD: 0377654321 Người nhận MAI MAI VP Nhận * PV Bình Dương Giao…" at bounding box center [636, 221] width 1085 height 45
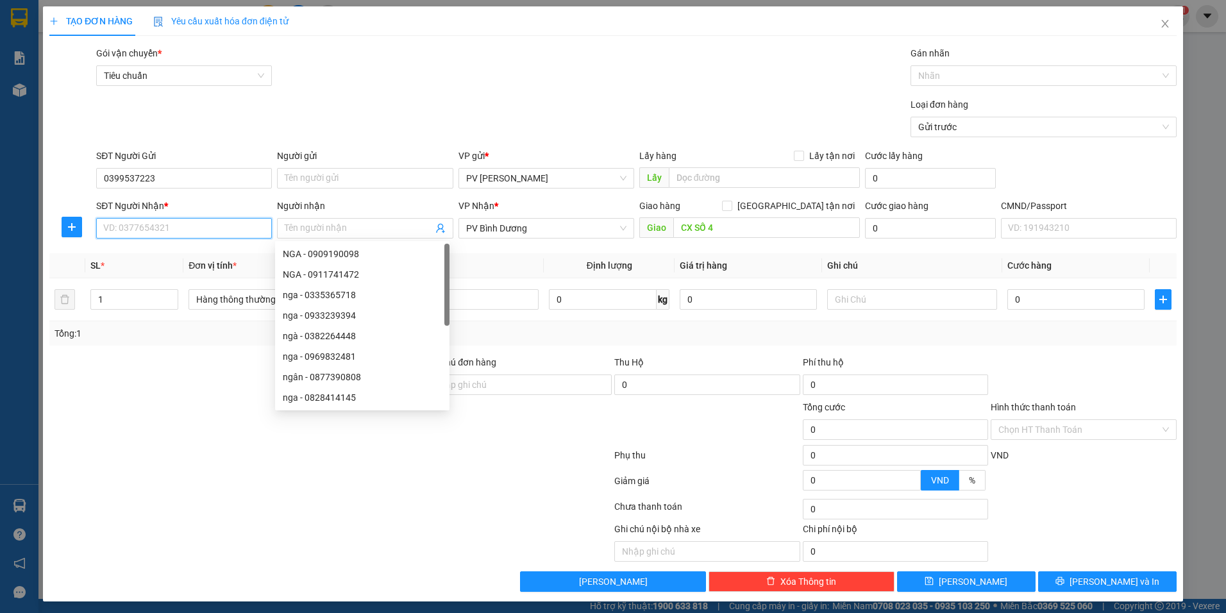
click at [216, 230] on input "SĐT Người Nhận *" at bounding box center [184, 228] width 176 height 21
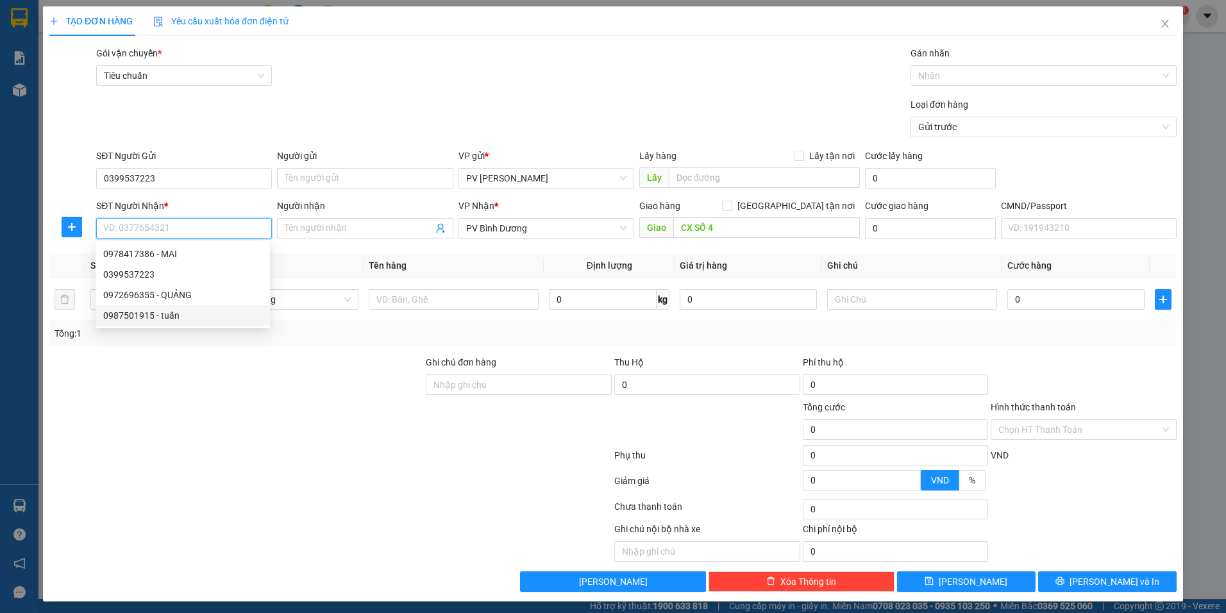
click at [138, 312] on div "0987501915 - tuấn" at bounding box center [182, 315] width 159 height 14
type input "0987501915"
type input "tuấn"
type input "cx số 4 bd"
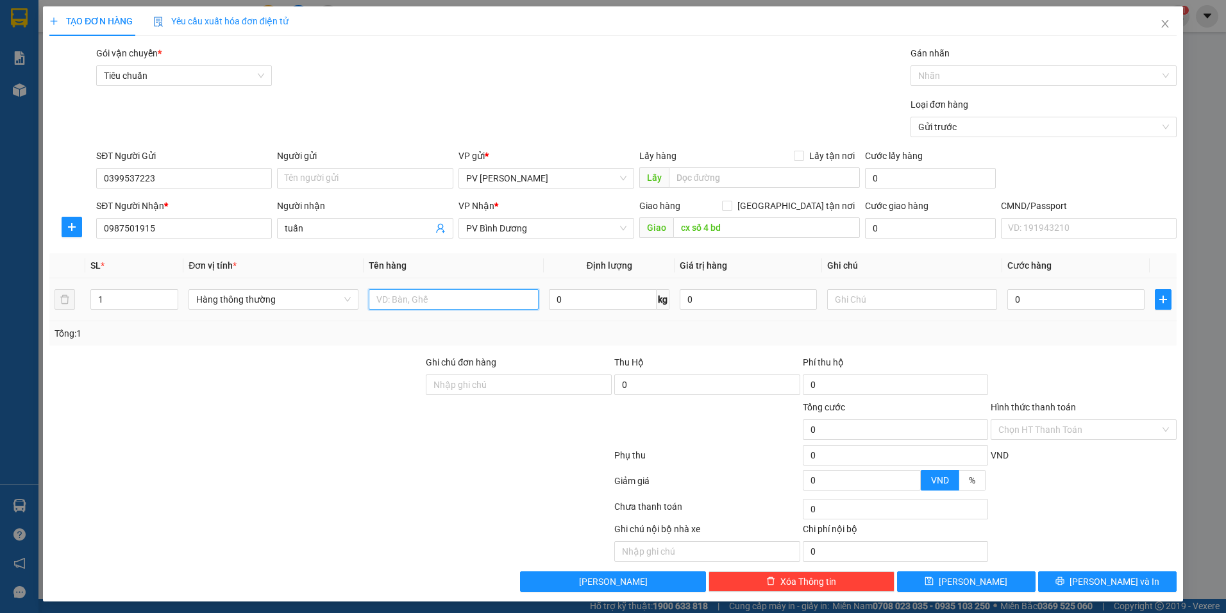
click at [385, 303] on input "text" at bounding box center [454, 299] width 170 height 21
type input "D"
type input "ĐỒ ĂN"
click at [864, 294] on input "text" at bounding box center [912, 299] width 170 height 21
type input "THÙNG XỐP"
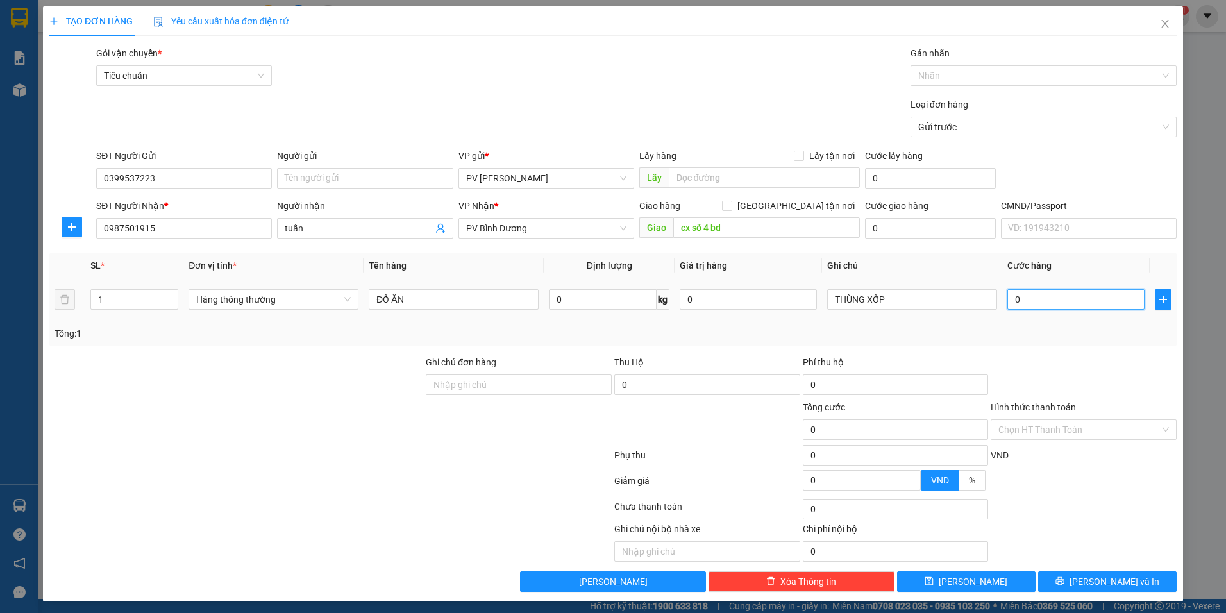
click at [1007, 296] on input "0" at bounding box center [1075, 299] width 137 height 21
type input "7"
type input "70"
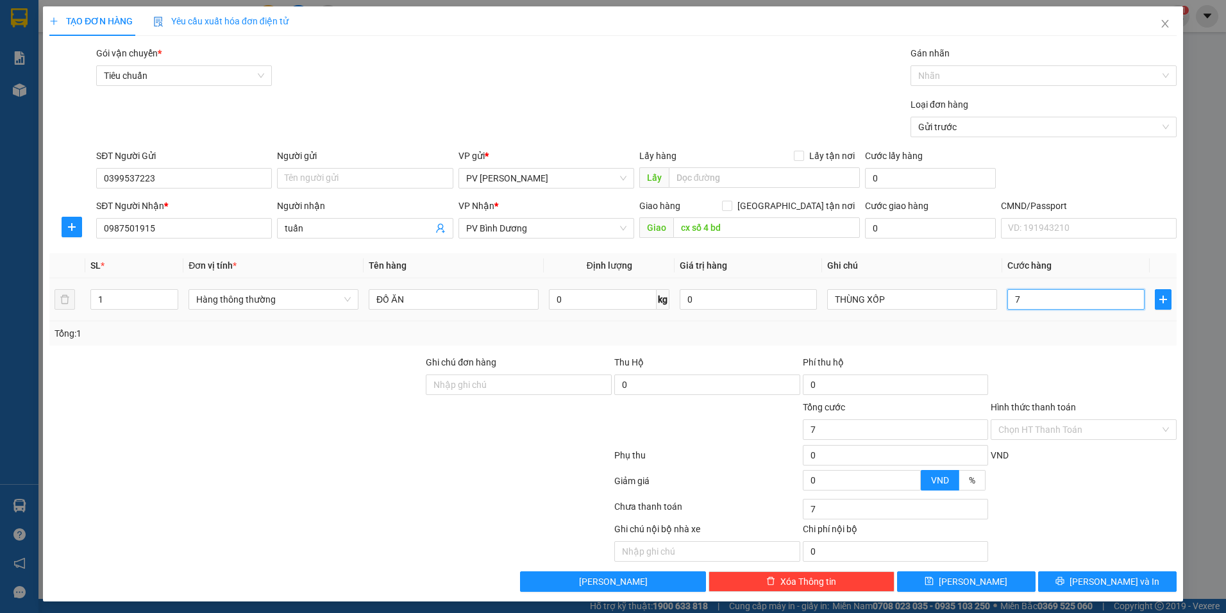
type input "70"
type input "700"
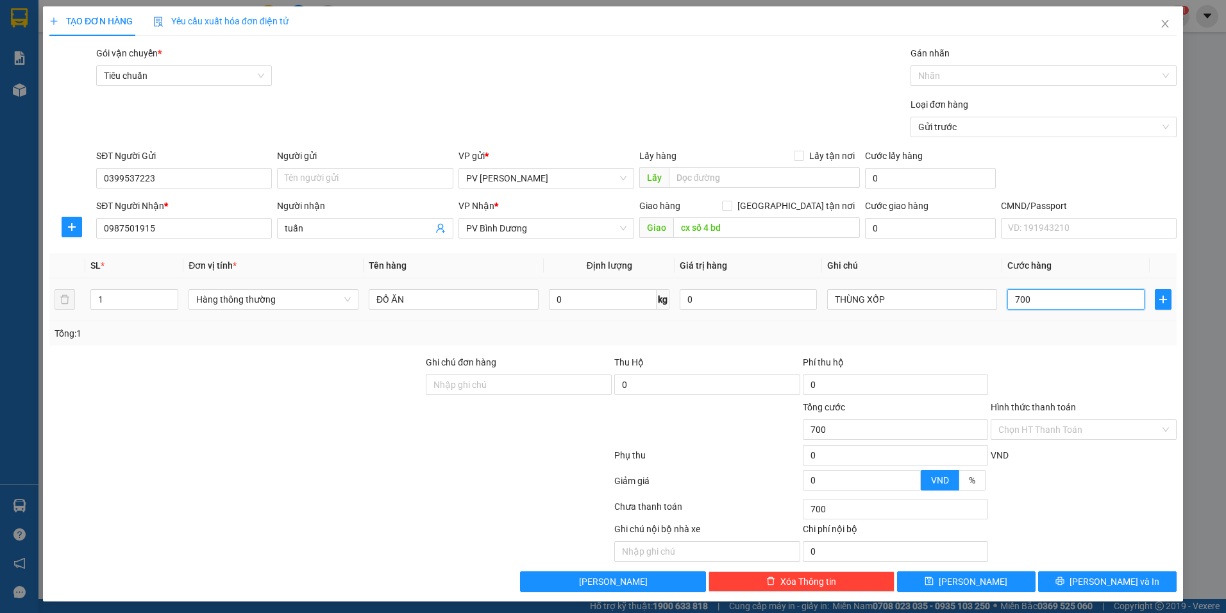
type input "7.000"
type input "70.000"
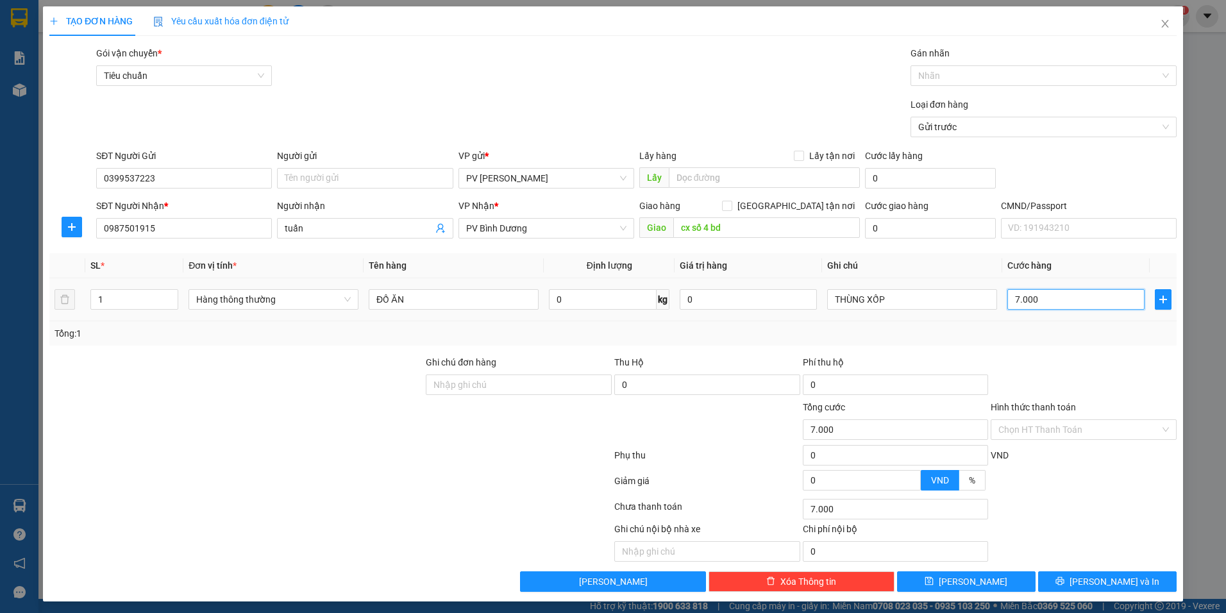
type input "70.000"
drag, startPoint x: 996, startPoint y: 435, endPoint x: 998, endPoint y: 417, distance: 18.7
click at [998, 435] on input "Hình thức thanh toán" at bounding box center [1079, 429] width 162 height 19
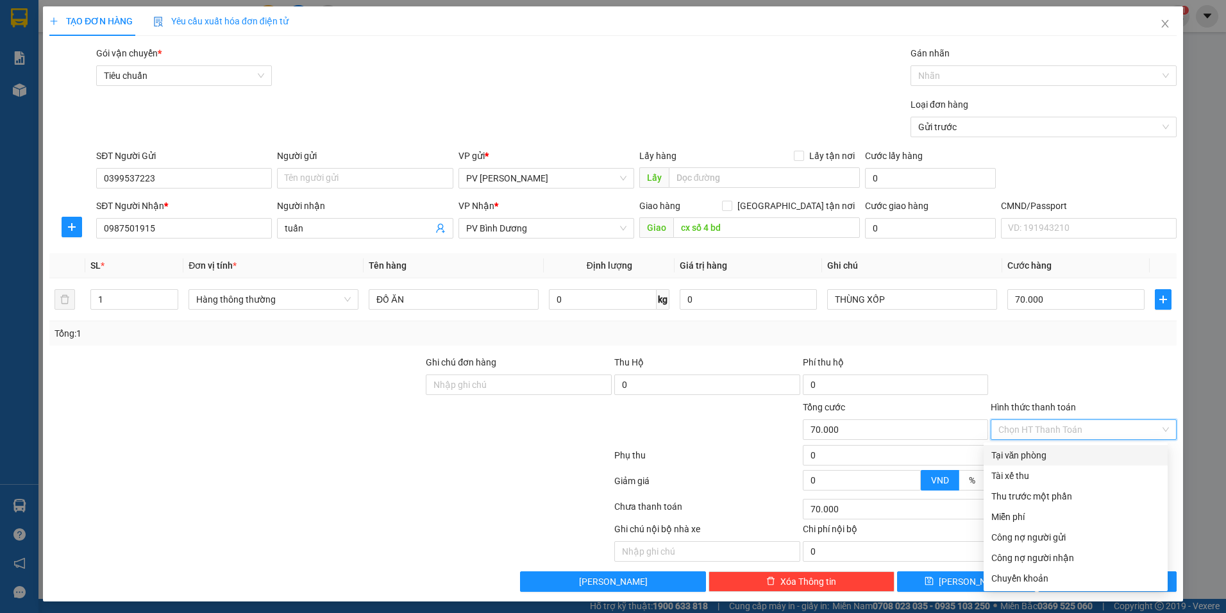
click at [1025, 458] on div "Tại văn phòng" at bounding box center [1075, 455] width 169 height 14
type input "0"
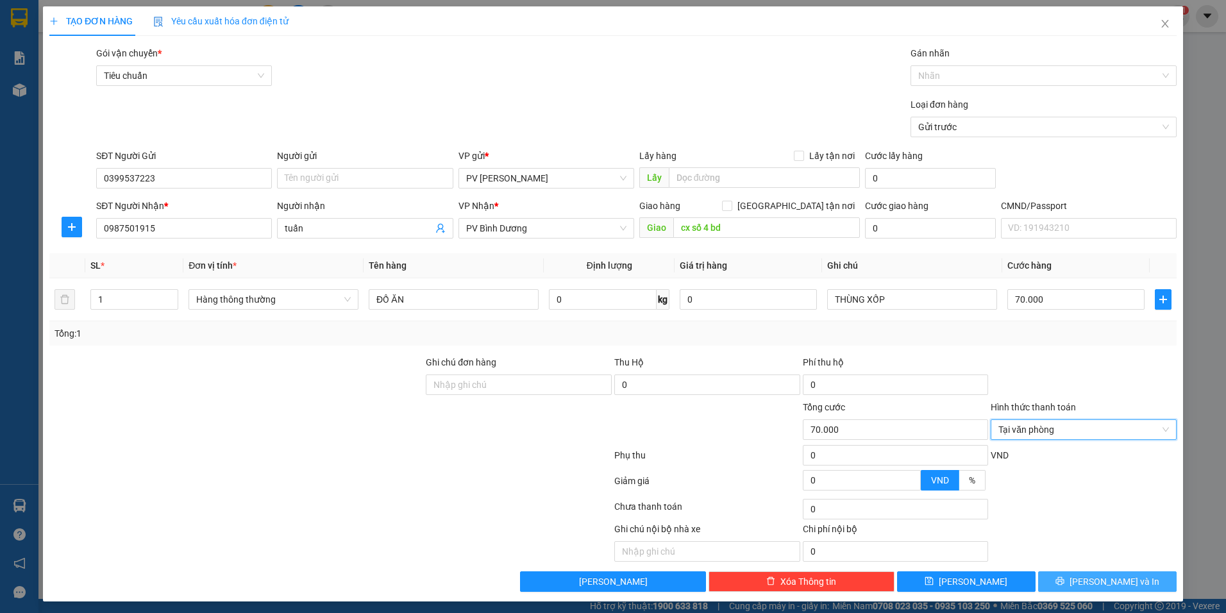
click at [1134, 587] on button "[PERSON_NAME] và In" at bounding box center [1107, 581] width 138 height 21
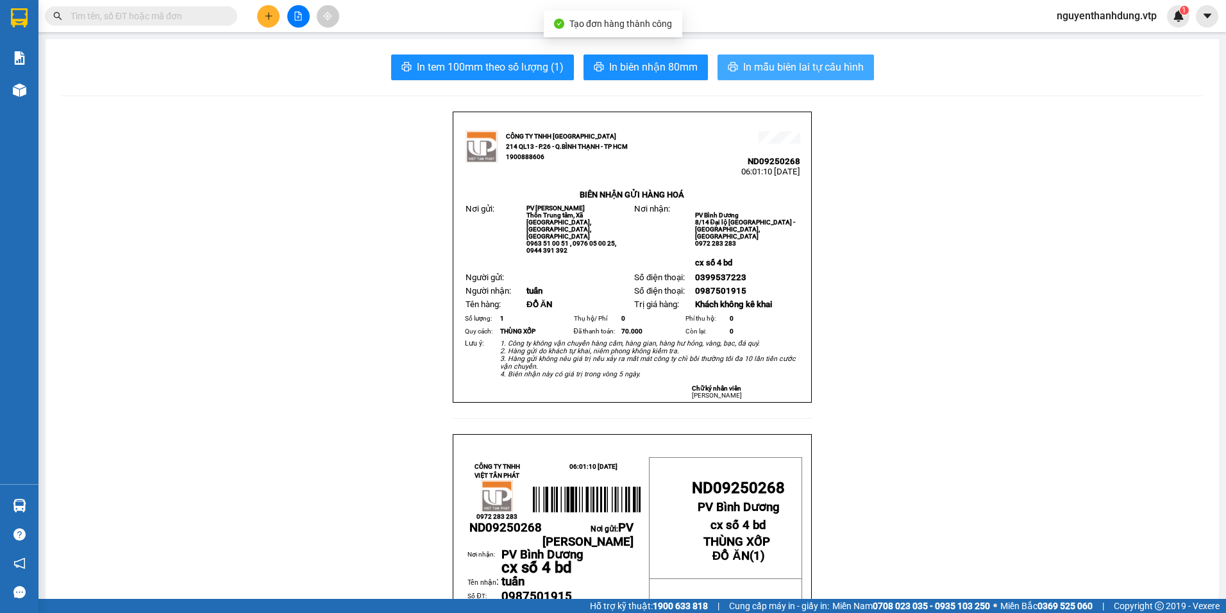
click at [837, 78] on button "In mẫu biên lai tự cấu hình" at bounding box center [795, 67] width 156 height 26
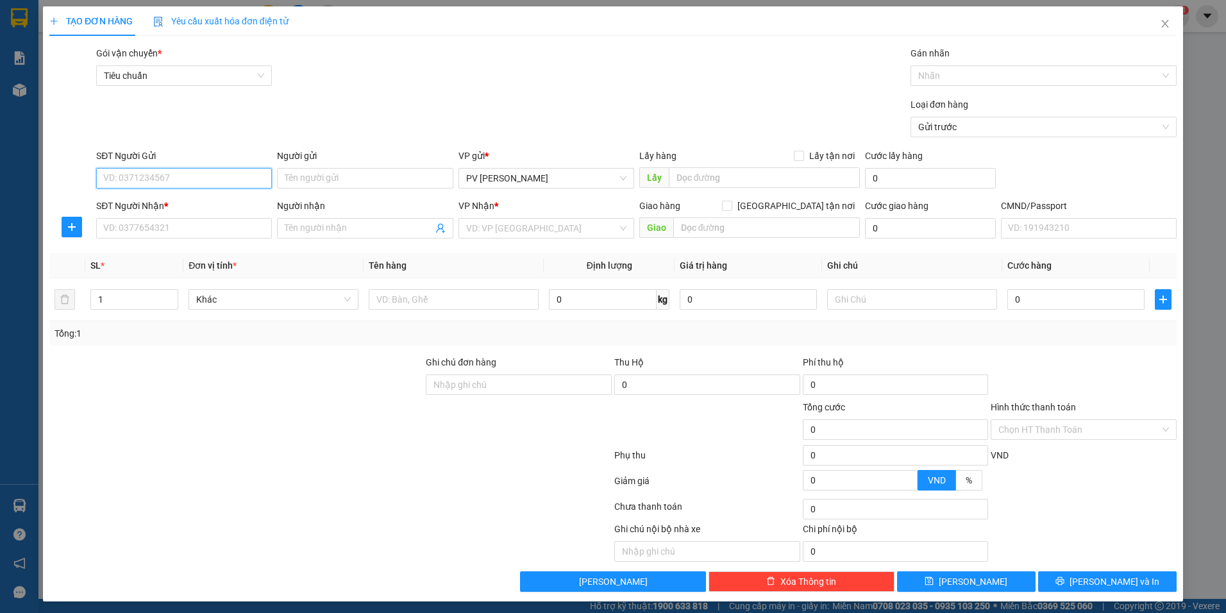
click at [197, 184] on input "SĐT Người Gửi" at bounding box center [184, 178] width 176 height 21
click at [241, 206] on div "0829982816" at bounding box center [182, 204] width 159 height 14
type input "0829982816"
type input "0345781935"
type input "CHIẾN"
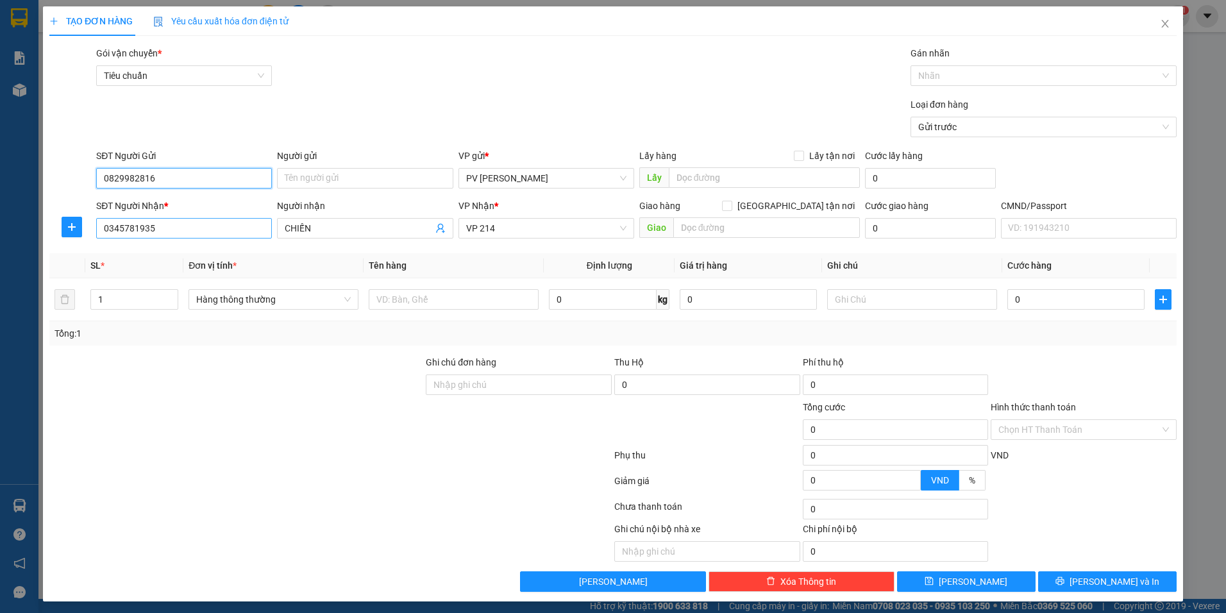
type input "0829982816"
drag, startPoint x: 208, startPoint y: 224, endPoint x: -3, endPoint y: 251, distance: 212.6
click at [0, 251] on html "Kết quả tìm kiếm ( 0 ) Bộ lọc No Data nguyenthanhdung.vtp 1 Báo cáo BC giao hàn…" at bounding box center [613, 306] width 1226 height 613
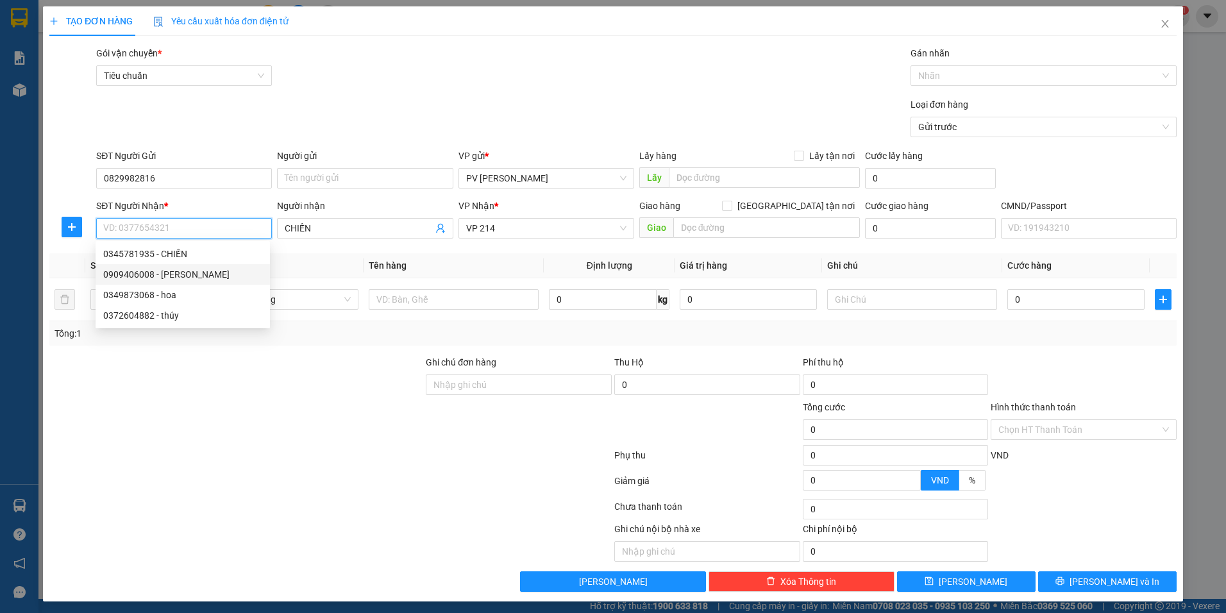
click at [188, 274] on div "0909406008 - [PERSON_NAME]" at bounding box center [182, 274] width 159 height 14
type input "0909406008"
type input "thúy"
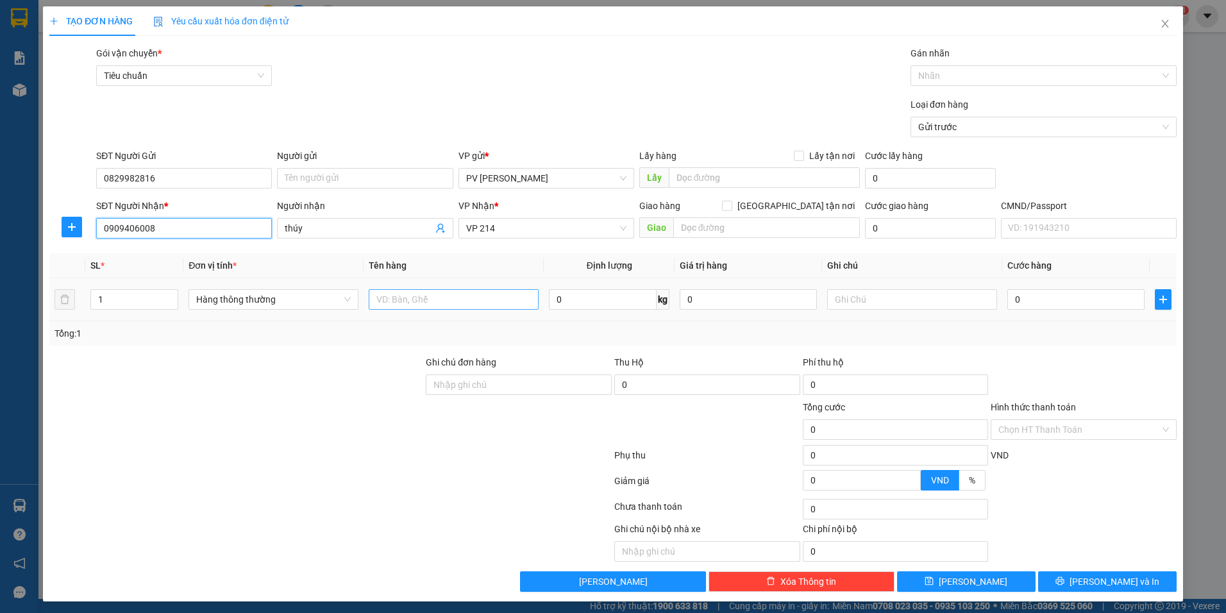
type input "0909406008"
click at [418, 305] on input "text" at bounding box center [454, 299] width 170 height 21
type input "D"
type input "ĐỒ ĂN"
click at [864, 302] on input "text" at bounding box center [912, 299] width 170 height 21
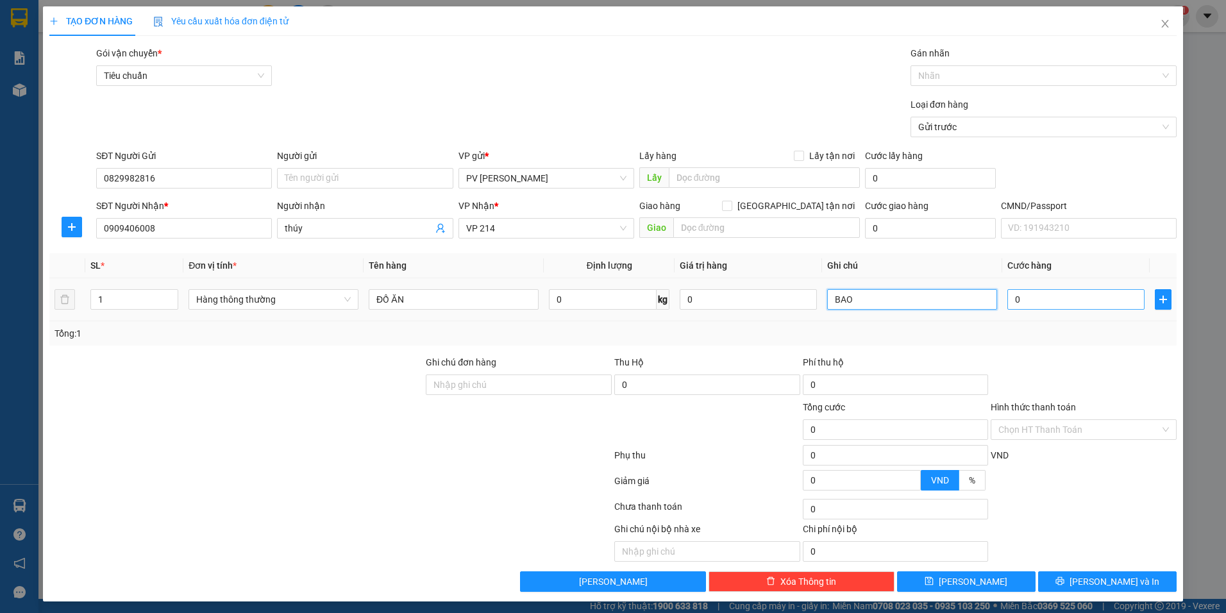
type input "BAO"
click at [1027, 297] on input "0" at bounding box center [1075, 299] width 137 height 21
type input "5"
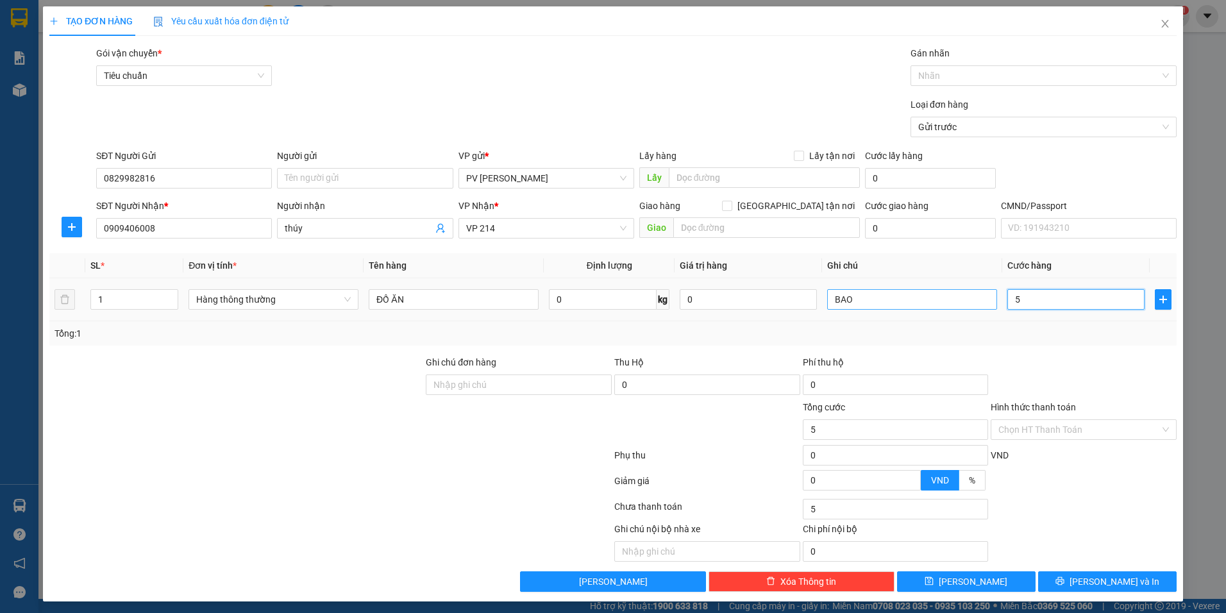
type input "50"
type input "500"
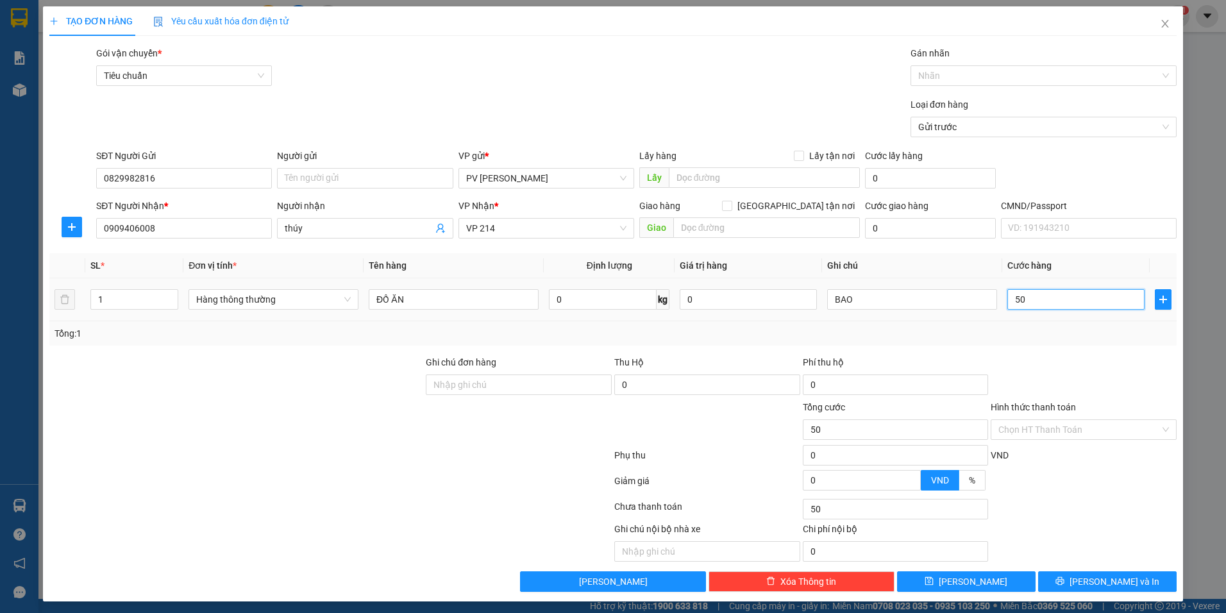
type input "500"
type input "5.000"
type input "50.000"
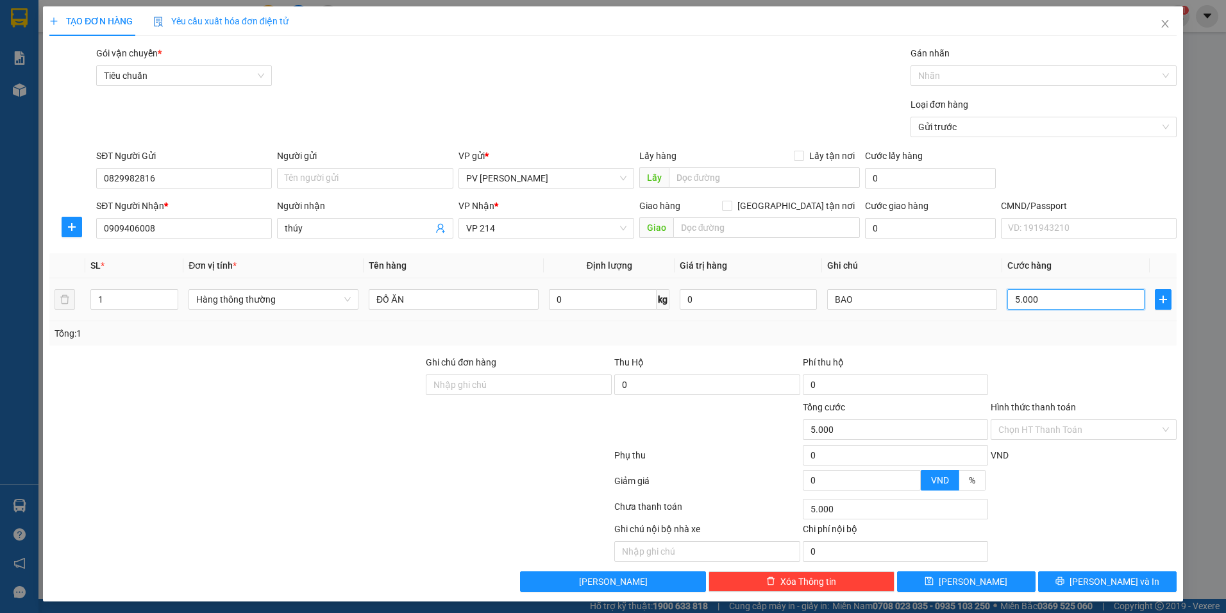
type input "50.000"
click at [1025, 422] on input "Hình thức thanh toán" at bounding box center [1079, 429] width 162 height 19
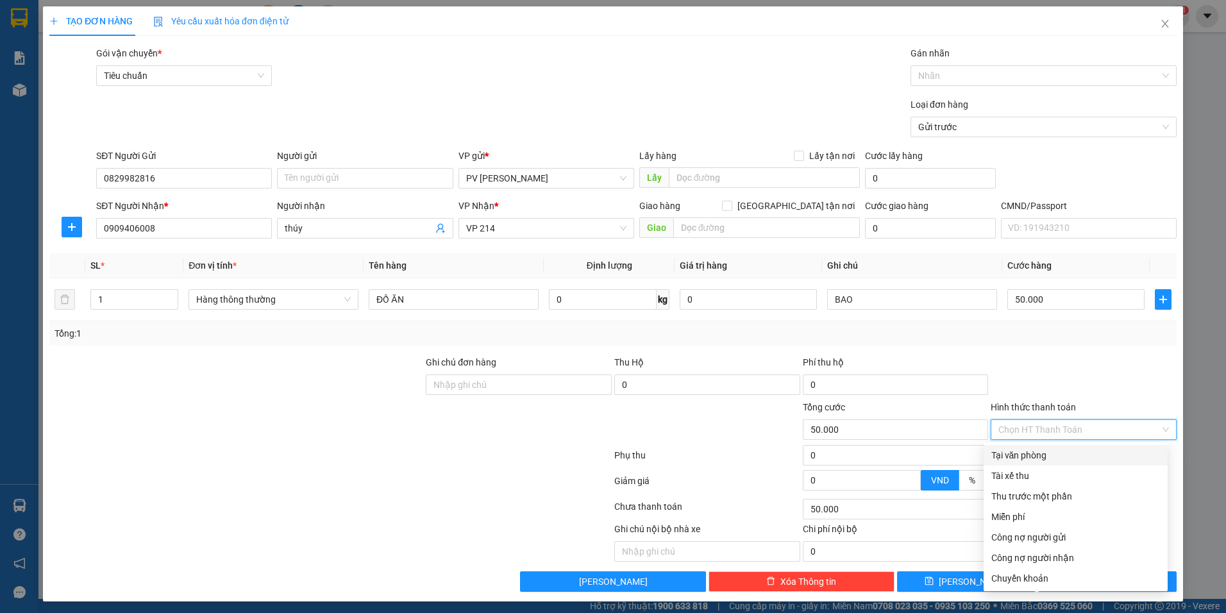
click at [1012, 452] on div "Tại văn phòng" at bounding box center [1075, 455] width 169 height 14
type input "0"
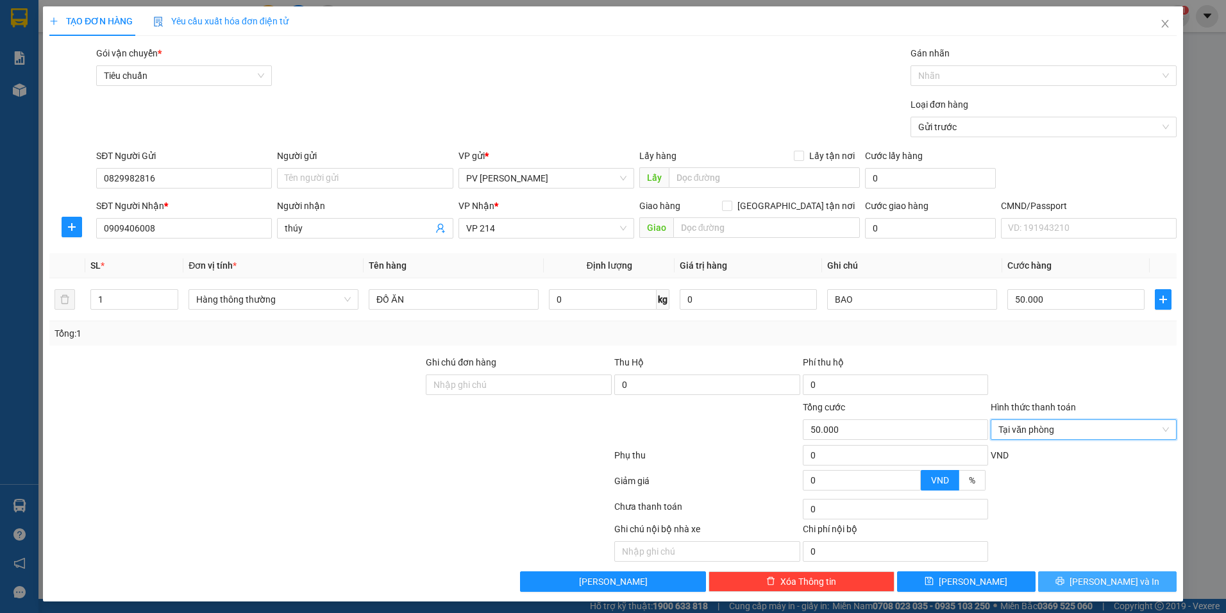
click at [1060, 574] on button "[PERSON_NAME] và In" at bounding box center [1107, 581] width 138 height 21
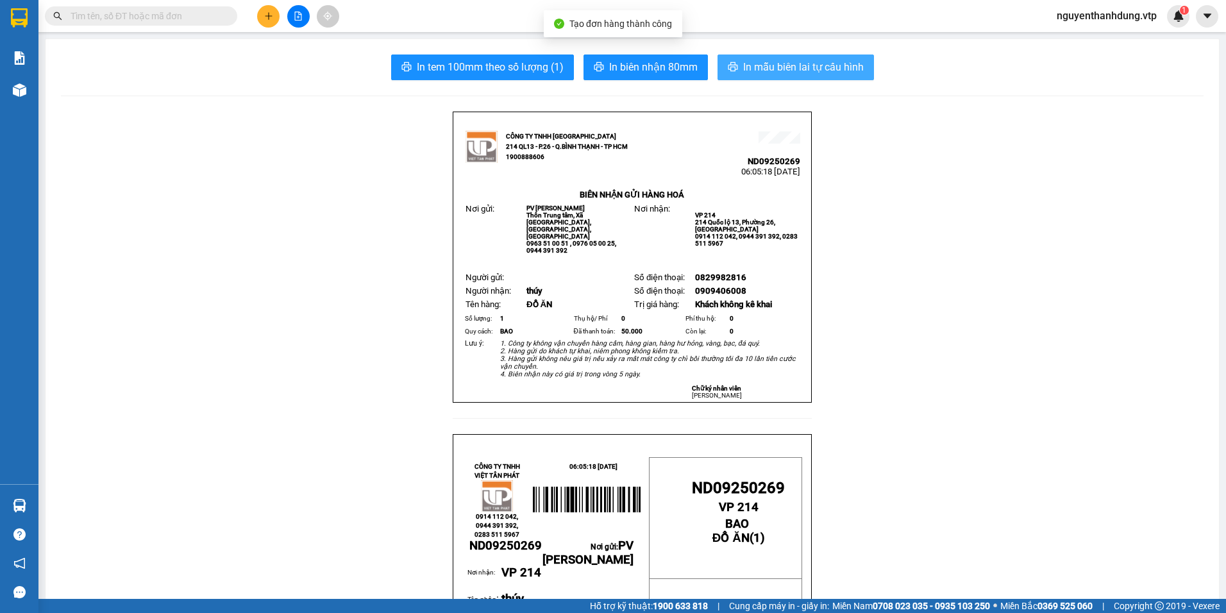
click at [831, 76] on button "In mẫu biên lai tự cấu hình" at bounding box center [795, 67] width 156 height 26
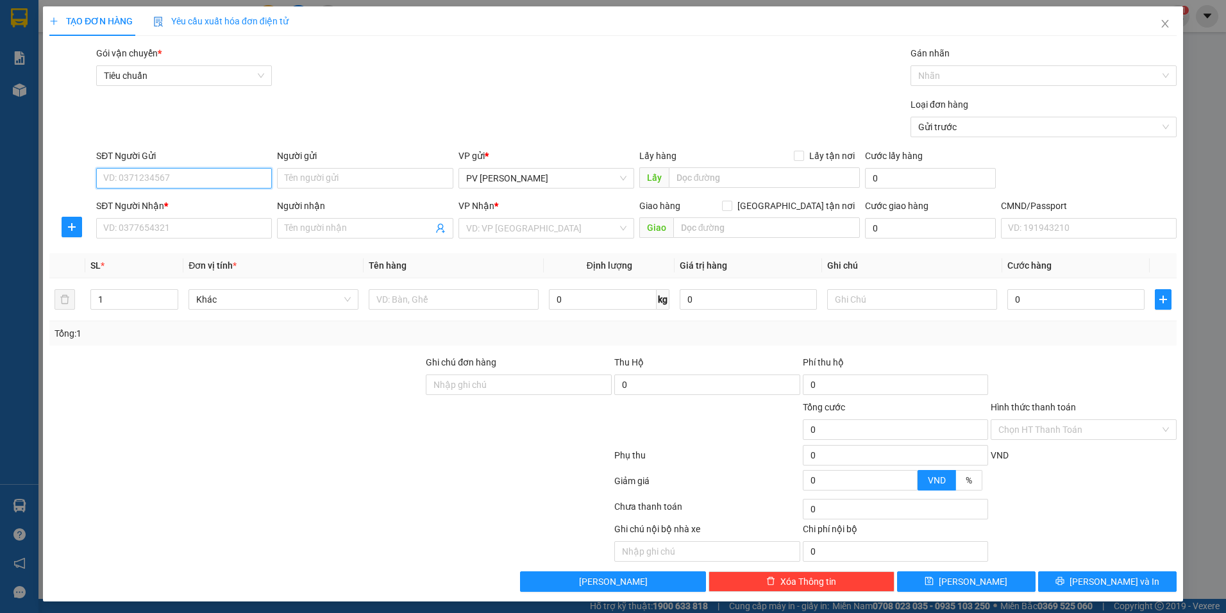
click at [193, 180] on input "SĐT Người Gửi" at bounding box center [184, 178] width 176 height 21
type input "0982109801"
click at [169, 223] on input "SĐT Người Nhận *" at bounding box center [184, 228] width 176 height 21
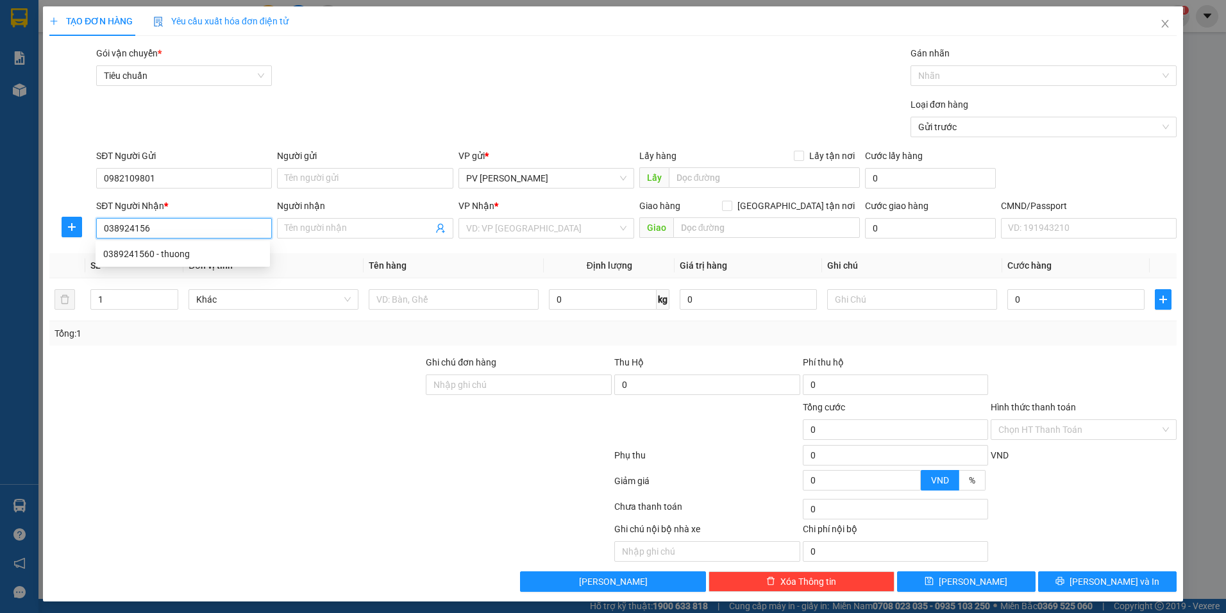
type input "0389241560"
click at [176, 260] on div "0389241560 - thuong" at bounding box center [182, 254] width 159 height 14
type input "thuong"
type input "CHỢ CHÁNH LƯU / GỌI TRC 30'"
type input "0389241560"
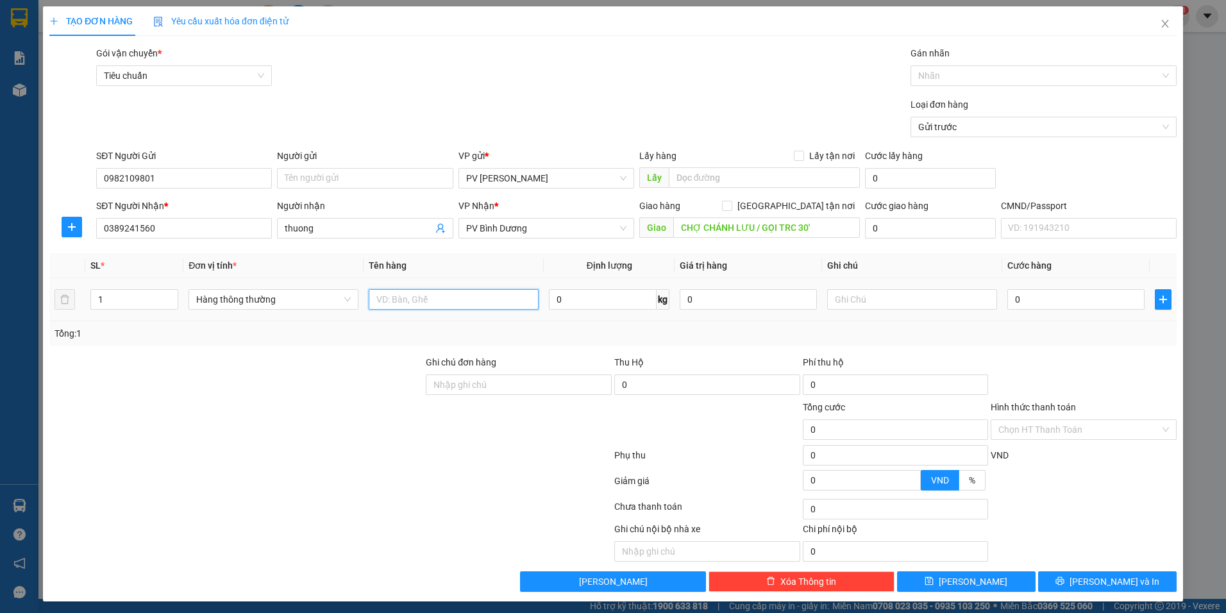
click at [477, 303] on input "text" at bounding box center [454, 299] width 170 height 21
type input "F"
type input "D"
type input "ĐỒ ĂN"
click at [921, 301] on input "text" at bounding box center [912, 299] width 170 height 21
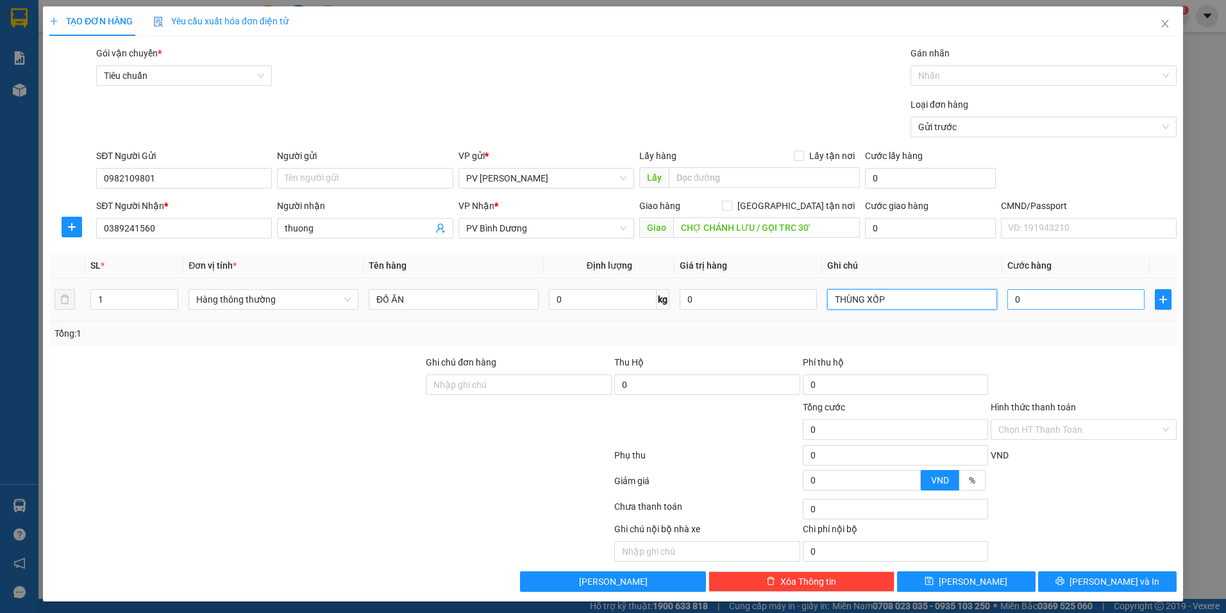
type input "THÙNG XỐP"
click at [1069, 301] on input "0" at bounding box center [1075, 299] width 137 height 21
type input "5"
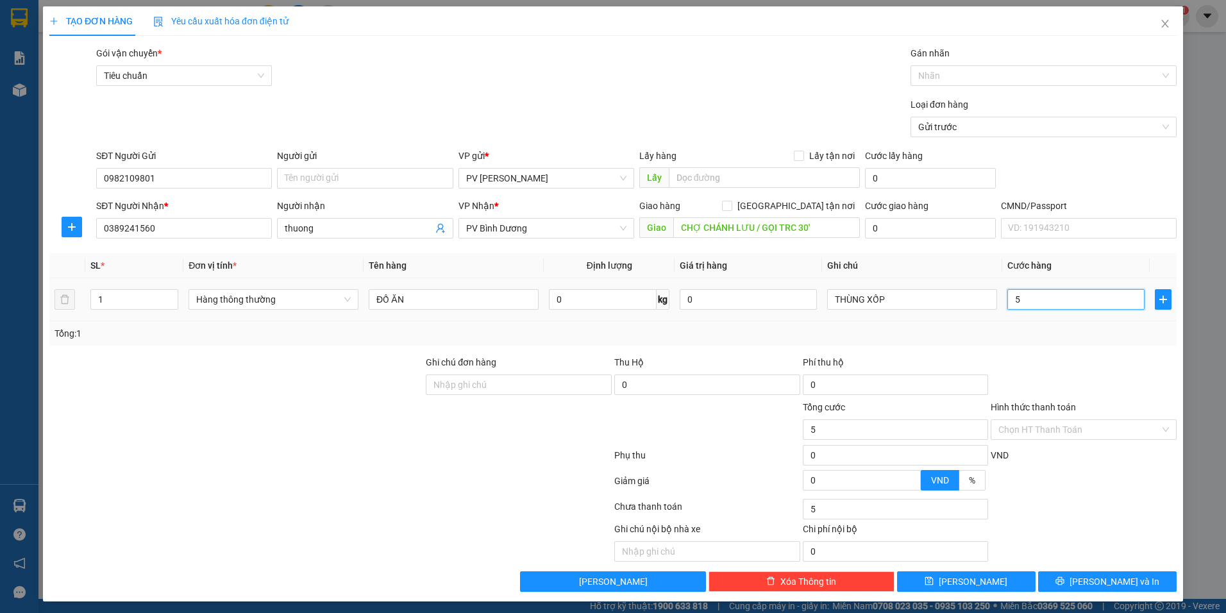
type input "50"
type input "500"
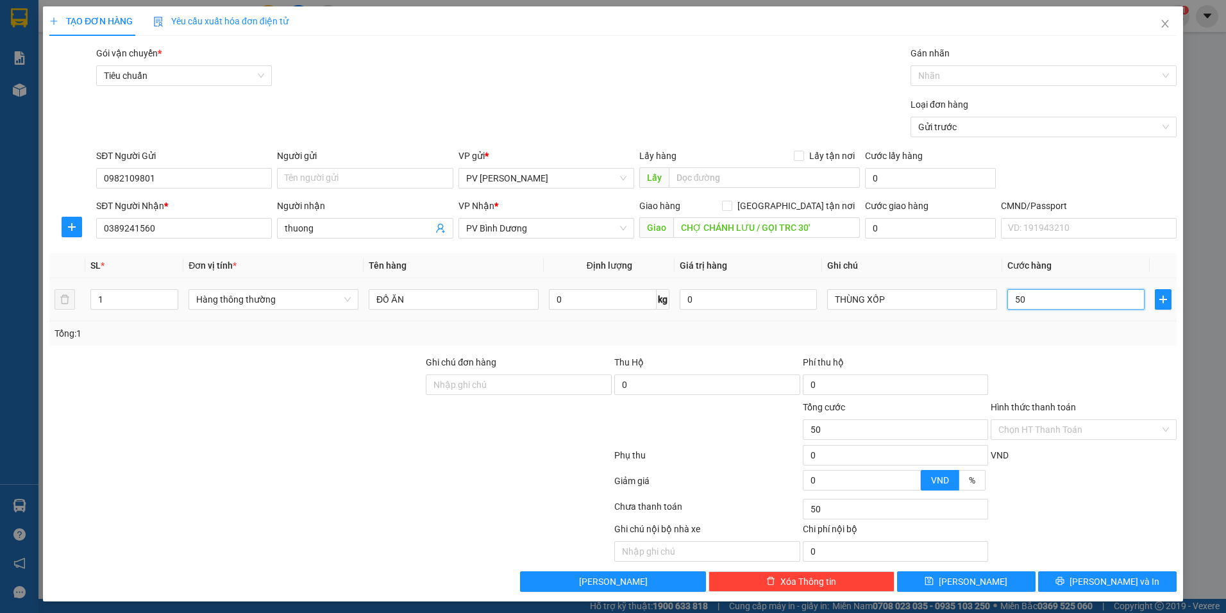
type input "500"
type input "5.000"
type input "50.000"
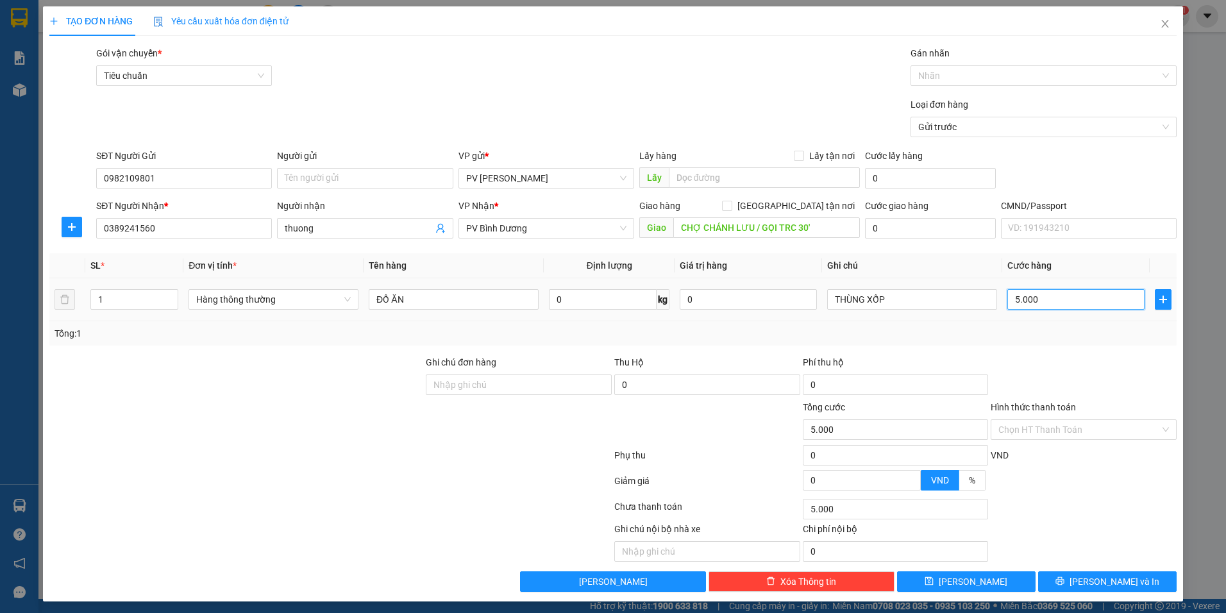
type input "50.000"
click at [1067, 583] on button "[PERSON_NAME] và In" at bounding box center [1107, 581] width 138 height 21
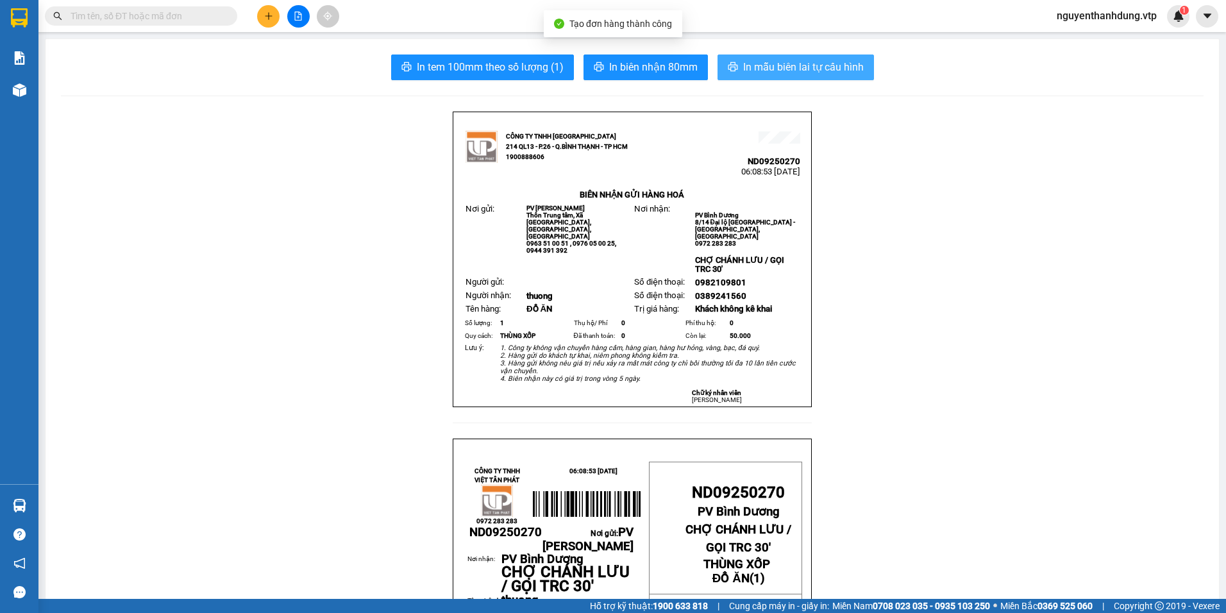
click at [774, 69] on span "In mẫu biên lai tự cấu hình" at bounding box center [803, 67] width 121 height 16
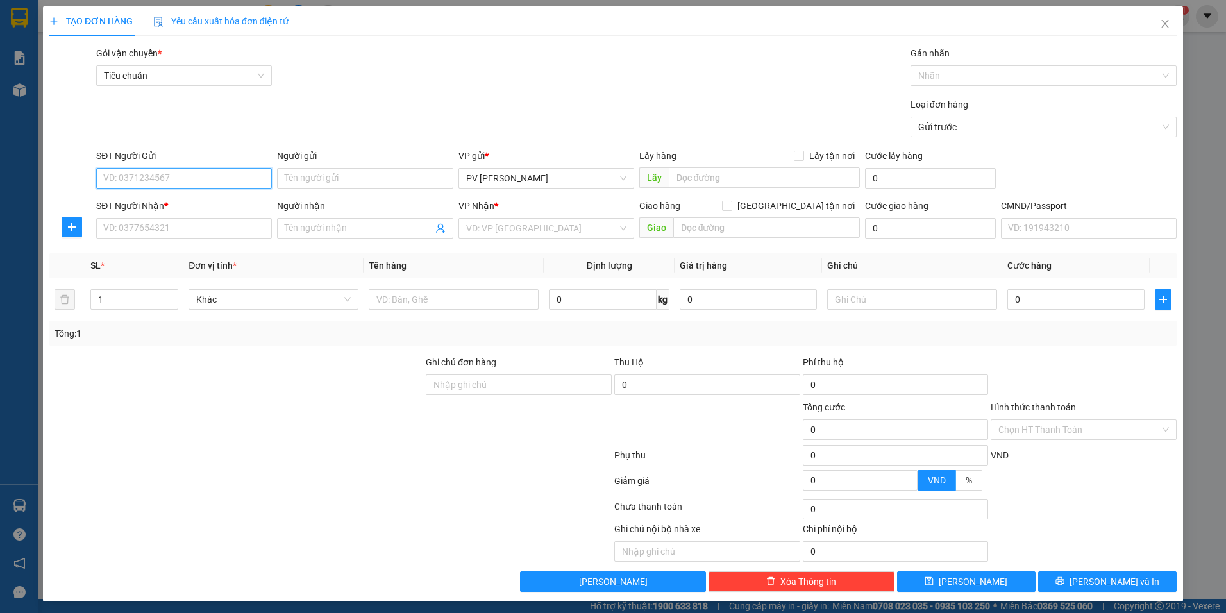
click at [167, 178] on input "SĐT Người Gửi" at bounding box center [184, 178] width 176 height 21
type input "0345565656"
click at [172, 200] on div "SĐT Người Nhận *" at bounding box center [184, 206] width 176 height 14
click at [172, 218] on input "SĐT Người Nhận *" at bounding box center [184, 228] width 176 height 21
click at [197, 178] on input "0345565656" at bounding box center [184, 178] width 176 height 21
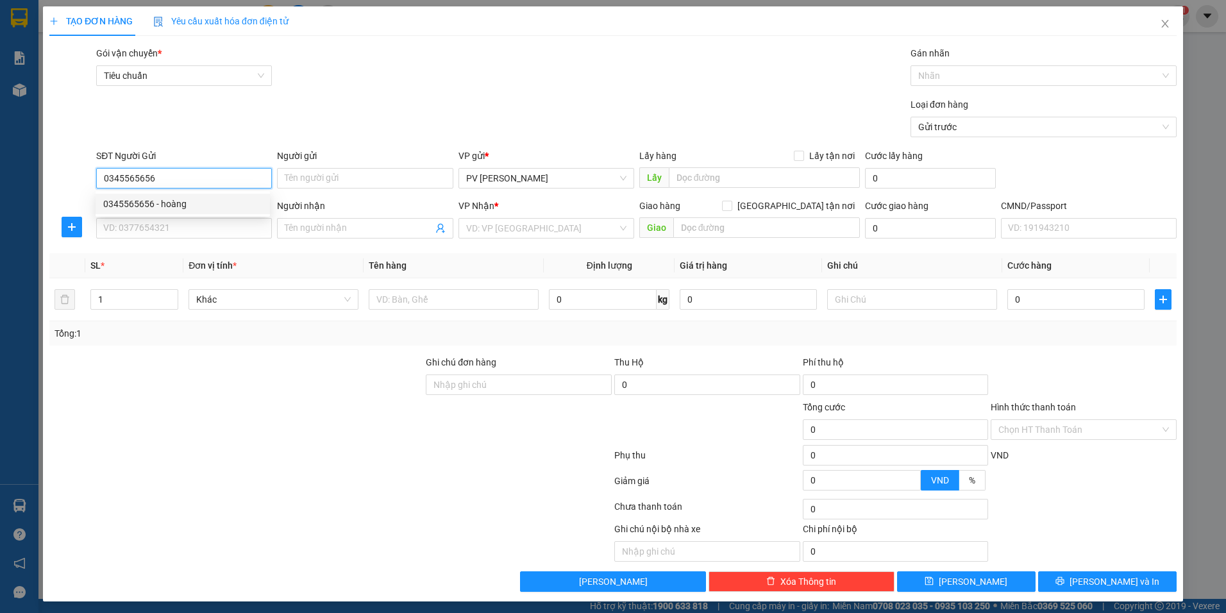
click at [183, 204] on div "0345565656 - hoàng" at bounding box center [182, 204] width 159 height 14
type input "hoàng"
type input "0332327234"
type input "KIÊN"
type input "NGÃ 4 ĐỒNG XOÀI"
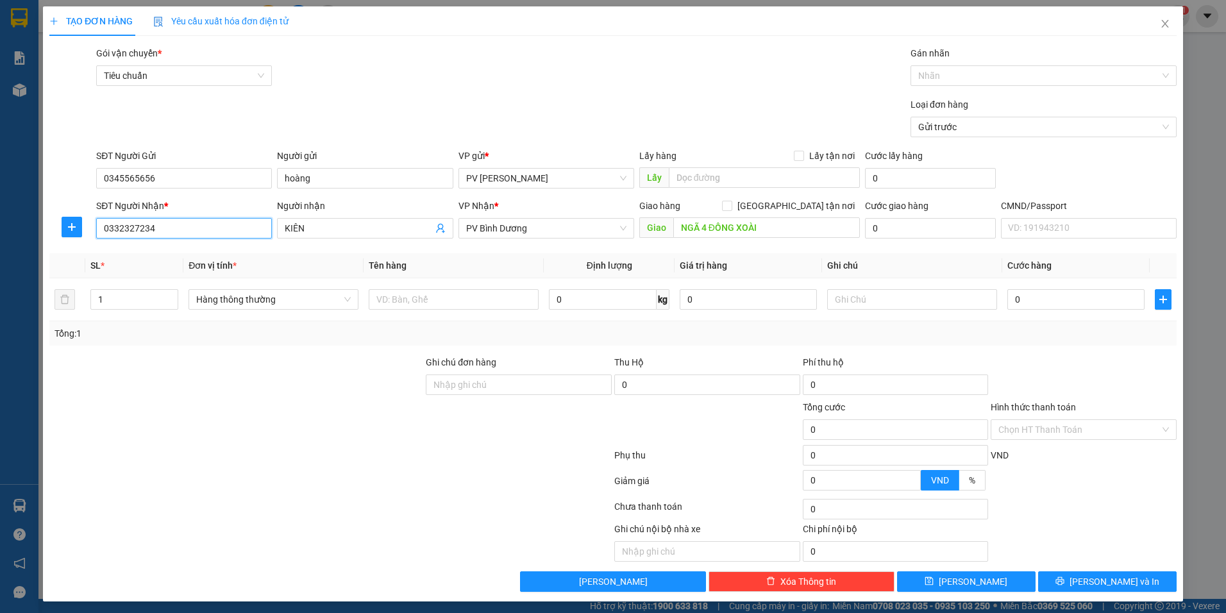
click at [174, 227] on input "0332327234" at bounding box center [184, 228] width 176 height 21
type input "0"
type input "0835232226"
drag, startPoint x: 333, startPoint y: 227, endPoint x: 277, endPoint y: 239, distance: 57.7
click at [277, 239] on div "Người nhận KIÊN KIÊN" at bounding box center [365, 221] width 176 height 45
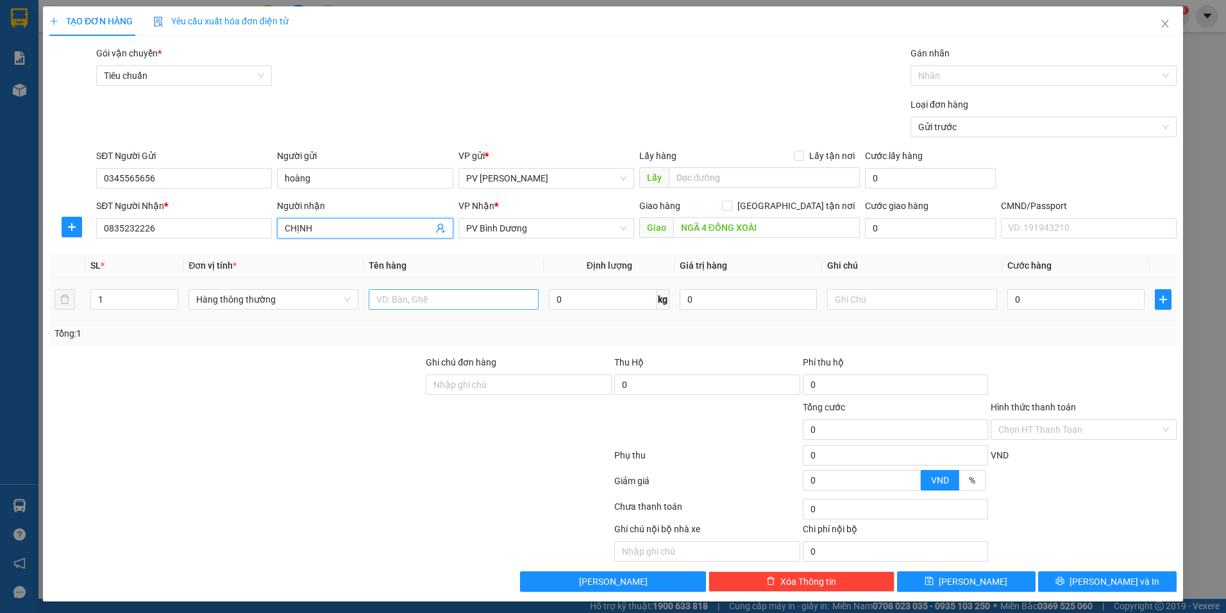
type input "CHỊNH"
click at [426, 306] on input "text" at bounding box center [454, 299] width 170 height 21
type input "LK"
click at [912, 305] on input "text" at bounding box center [912, 299] width 170 height 21
type input "HỘP"
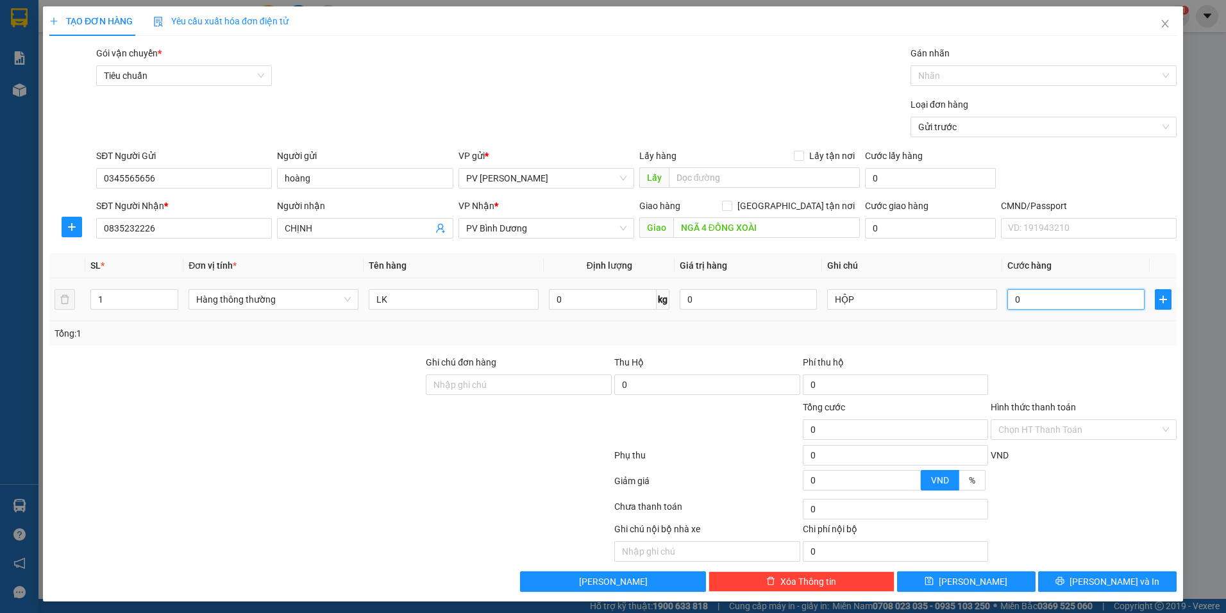
click at [1044, 301] on input "0" at bounding box center [1075, 299] width 137 height 21
type input "5"
type input "50"
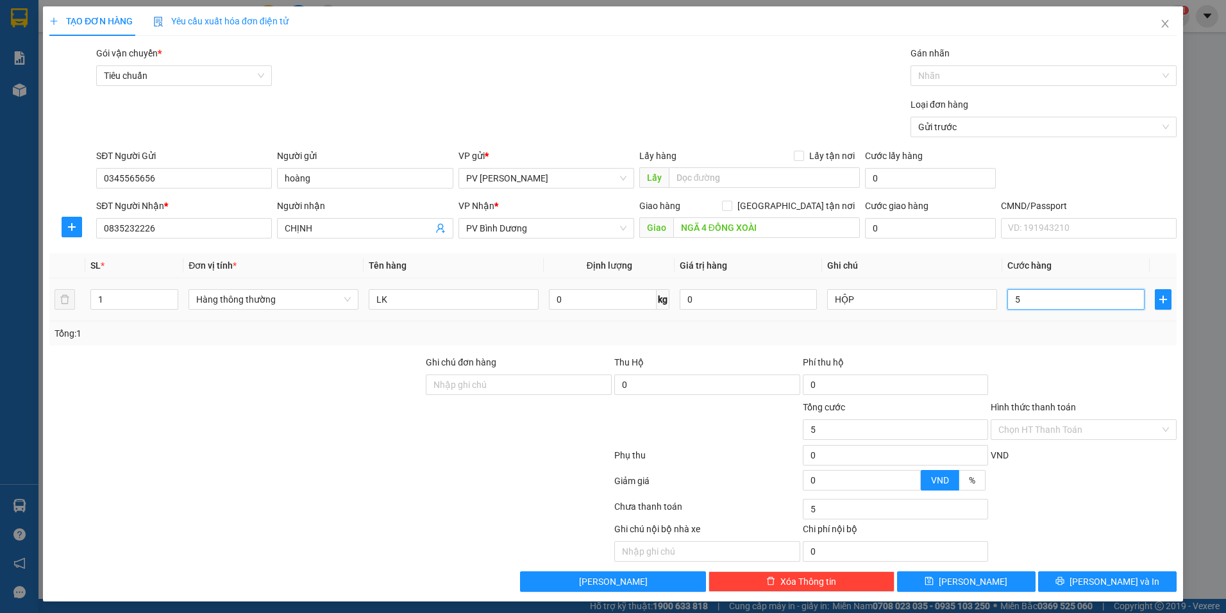
type input "50"
type input "500"
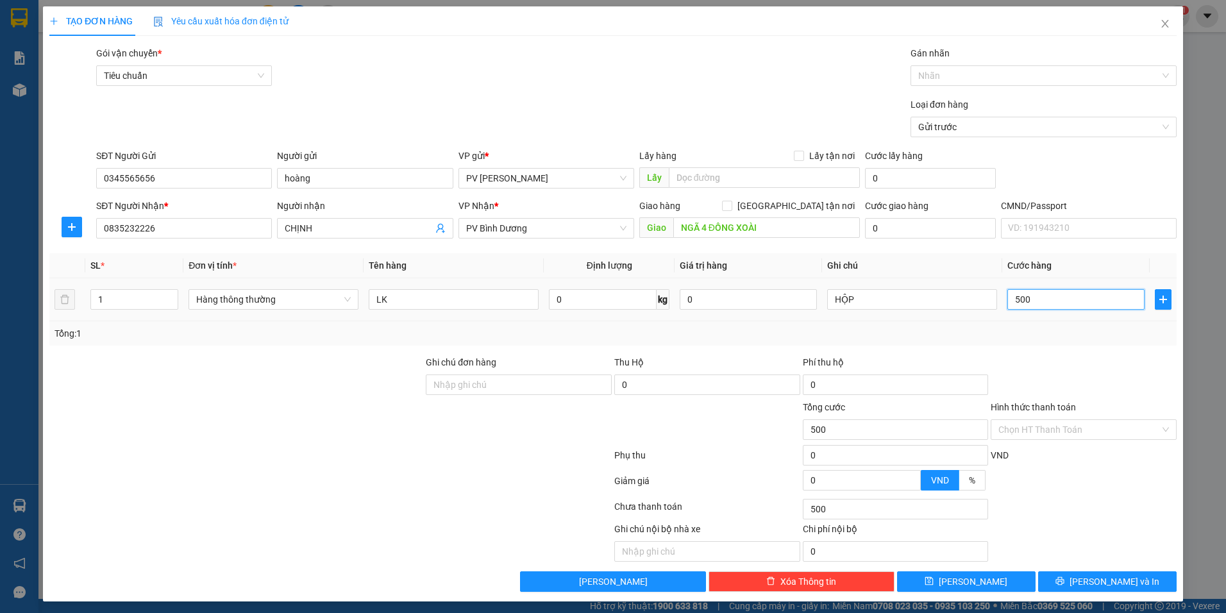
type input "5.000"
type input "50.000"
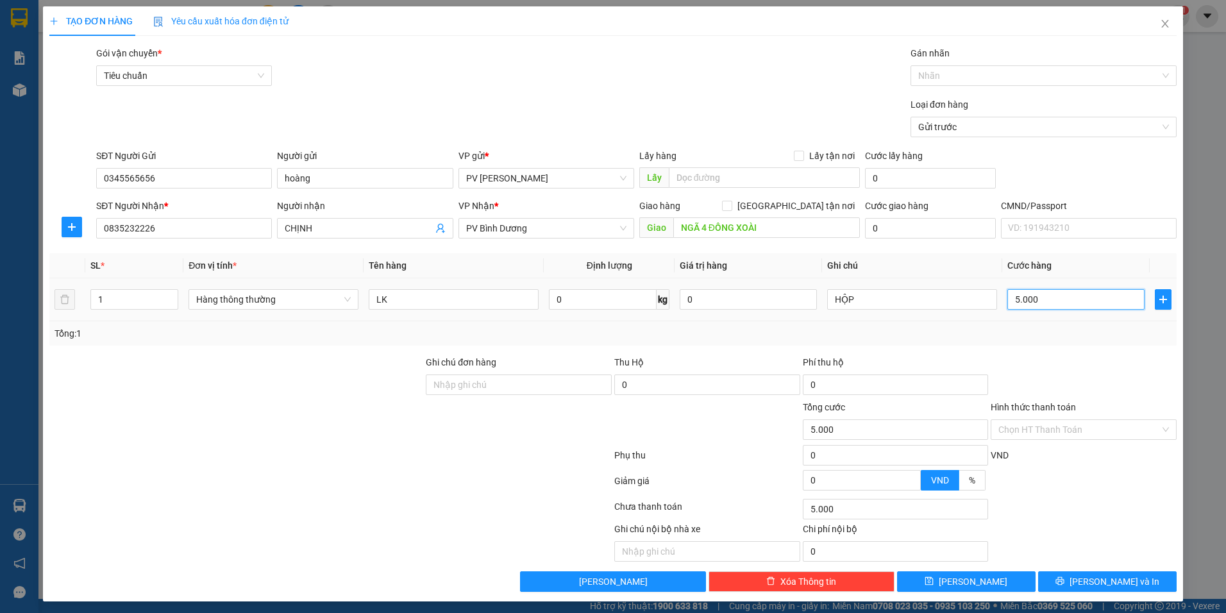
type input "50.000"
click at [1066, 582] on button "[PERSON_NAME] và In" at bounding box center [1107, 581] width 138 height 21
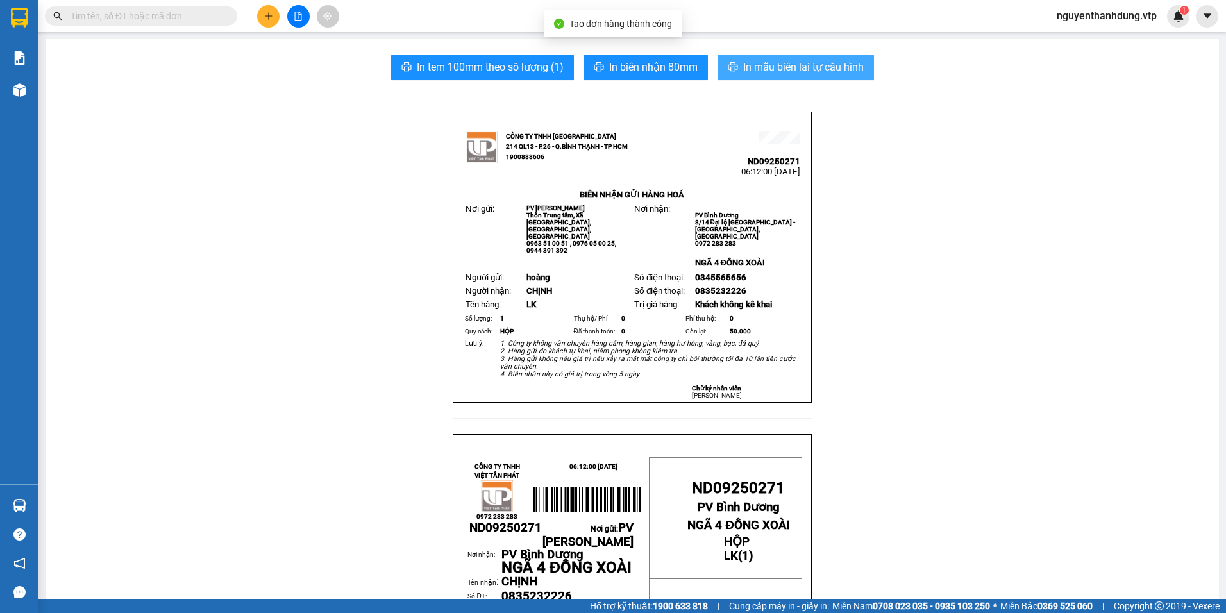
click at [777, 73] on span "In mẫu biên lai tự cấu hình" at bounding box center [803, 67] width 121 height 16
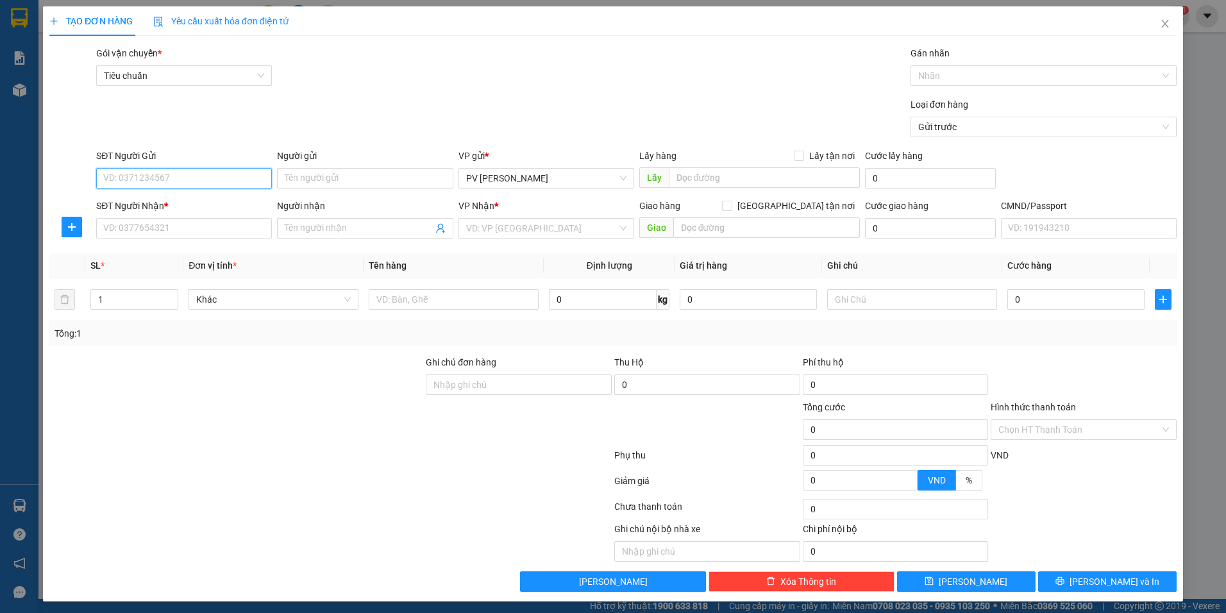
click at [131, 178] on input "SĐT Người Gửi" at bounding box center [184, 178] width 176 height 21
type input "0848221178"
click at [153, 202] on div "0848221178" at bounding box center [182, 204] width 159 height 14
type input "0906423497"
type input "hợp /gọi trc20p"
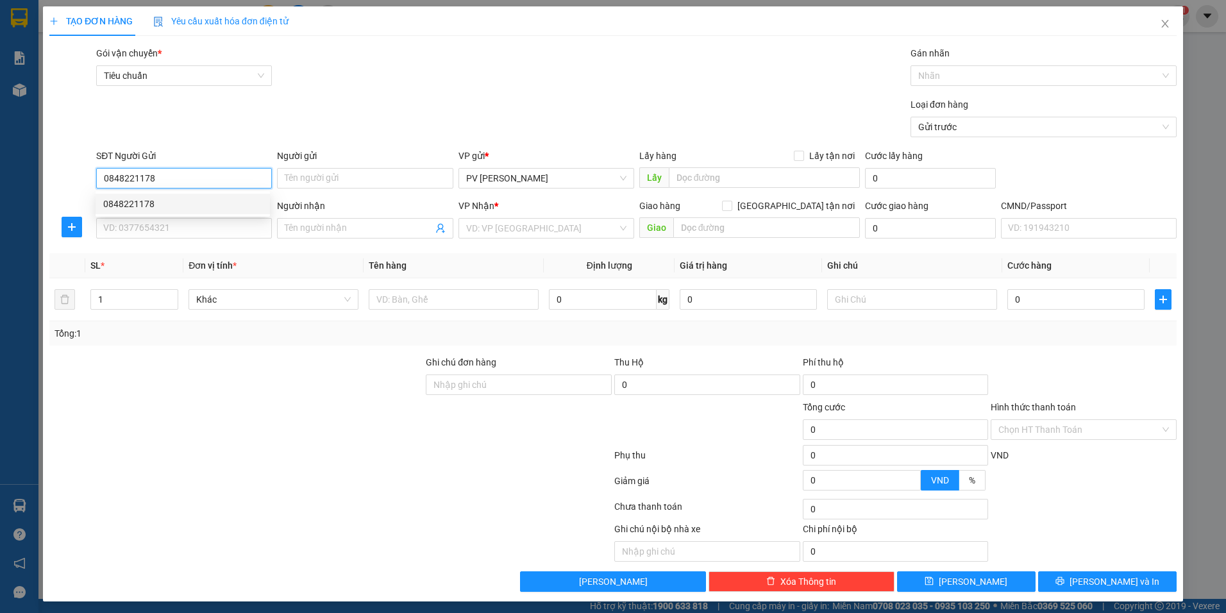
type input "cx huy hồng bd"
type input "0848221178"
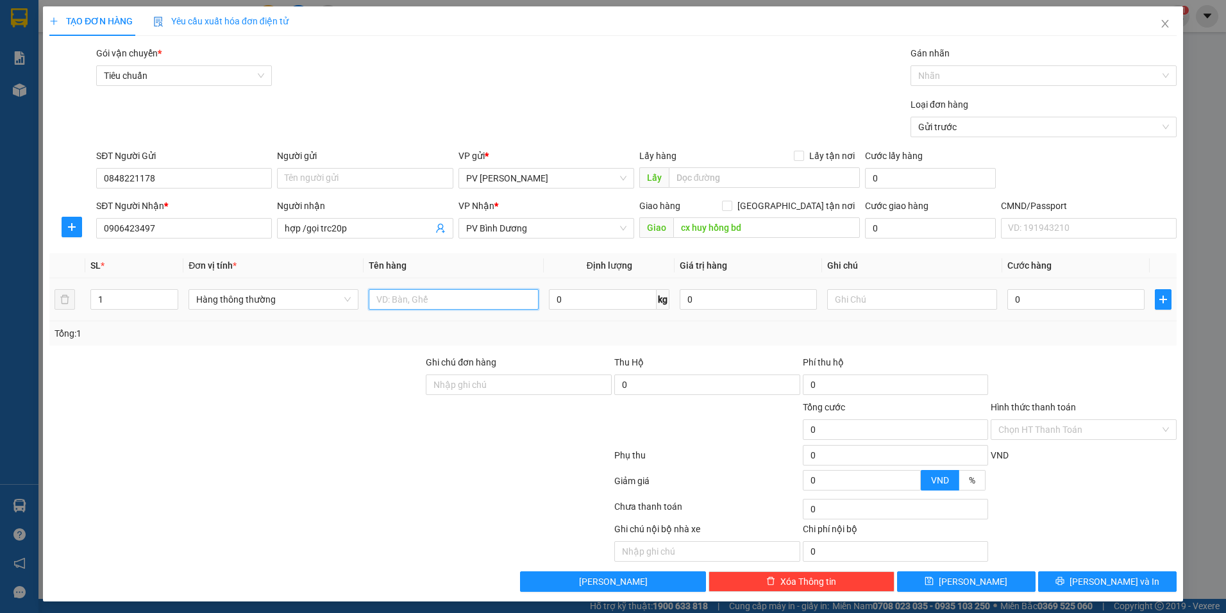
click at [435, 299] on input "text" at bounding box center [454, 299] width 170 height 21
type input "D"
type input "ĐỒ ĂN"
click at [913, 299] on input "text" at bounding box center [912, 299] width 170 height 21
type input "THÙNG"
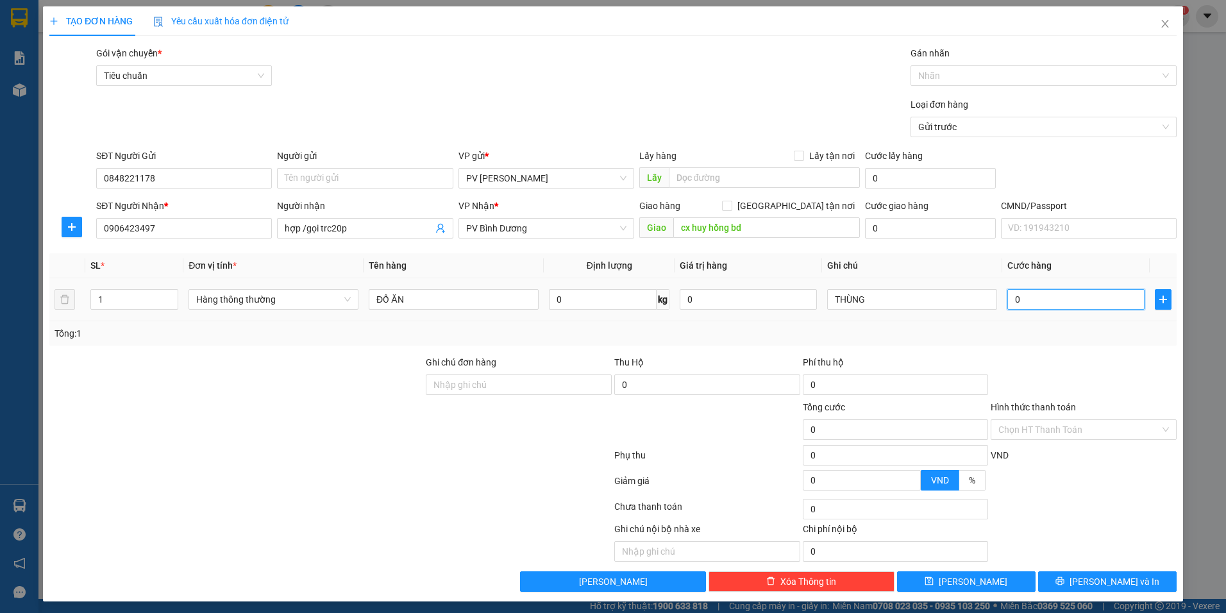
click at [1075, 306] on input "0" at bounding box center [1075, 299] width 137 height 21
type input "5"
type input "50"
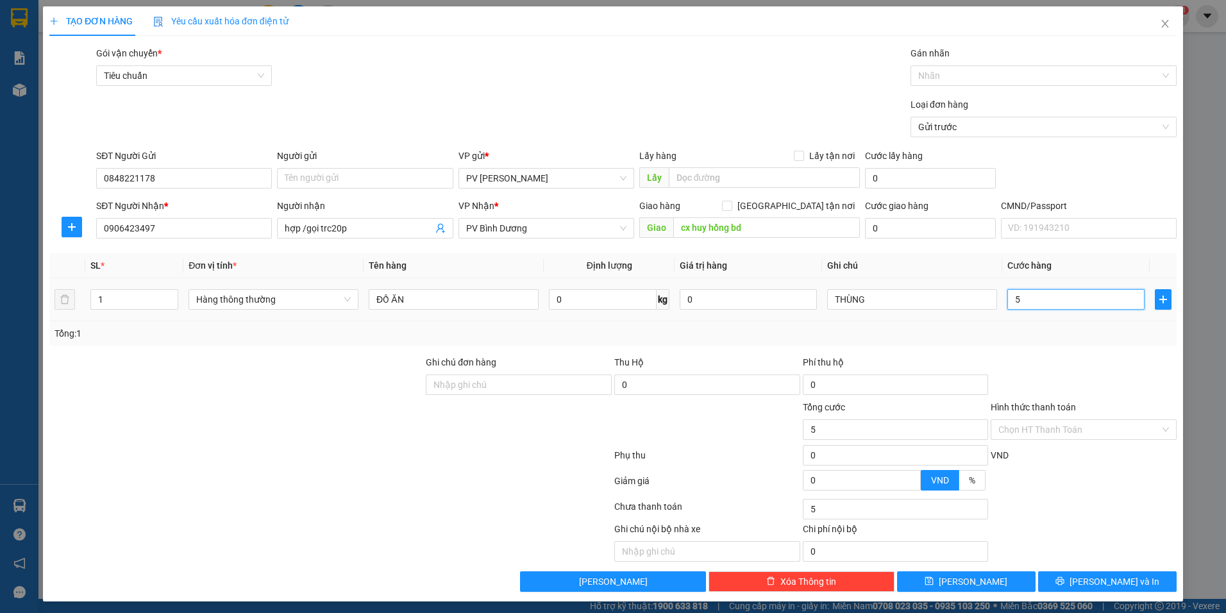
type input "50"
type input "500"
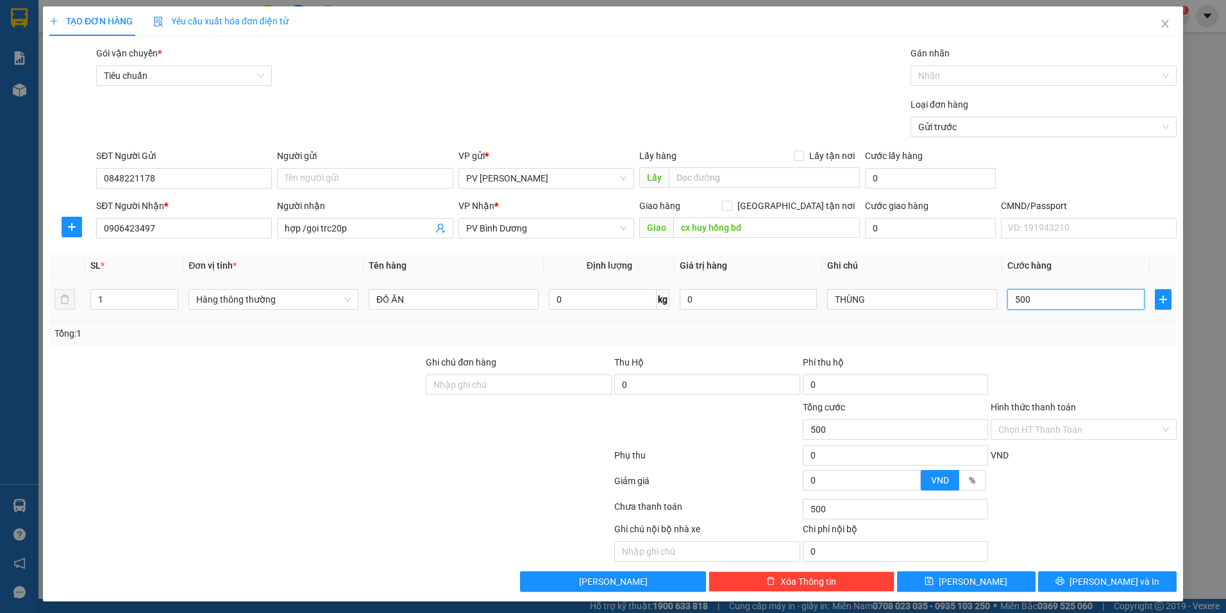
type input "5.000"
type input "50.000"
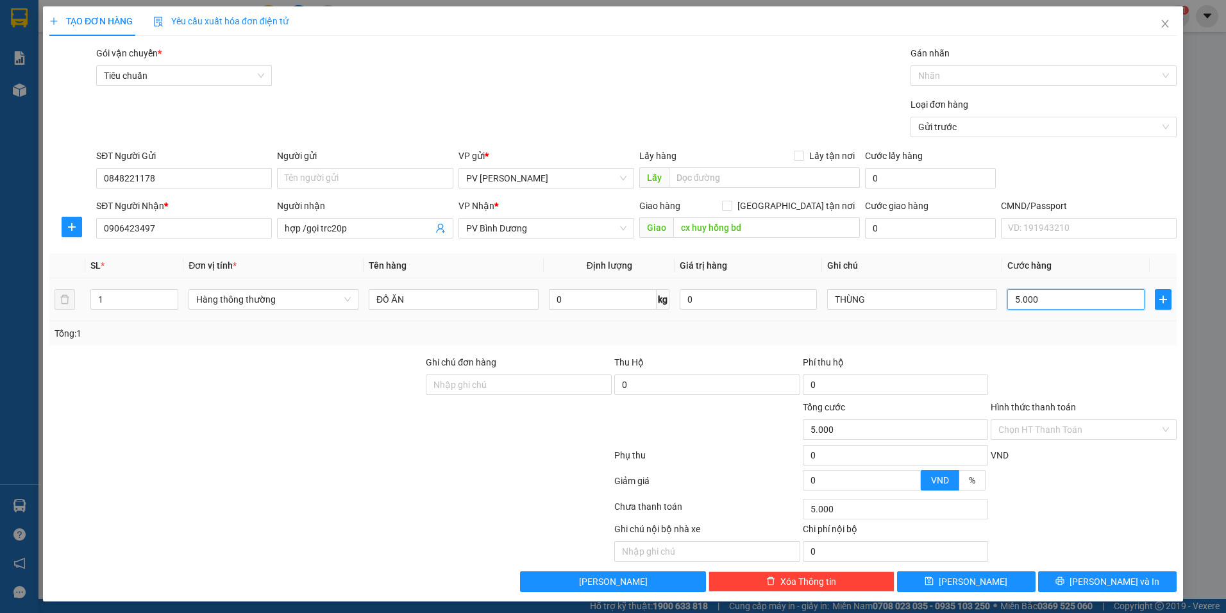
type input "50.000"
click at [1064, 440] on div "Hình thức thanh toán Chọn HT Thanh Toán" at bounding box center [1084, 422] width 186 height 45
click at [1065, 437] on input "Hình thức thanh toán" at bounding box center [1079, 429] width 162 height 19
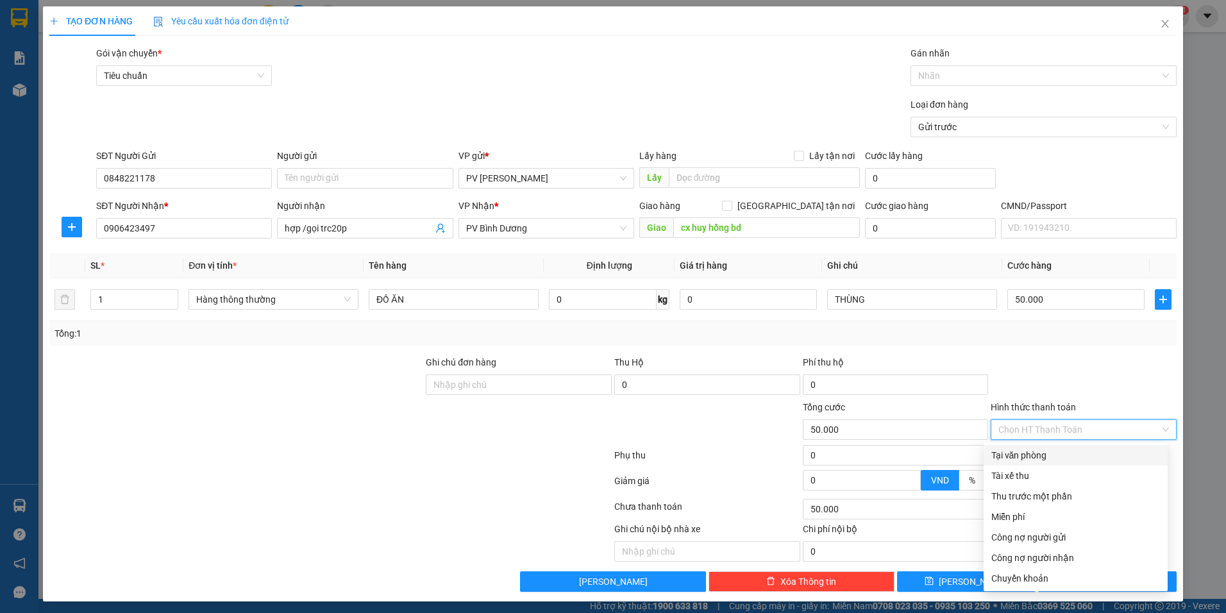
click at [1055, 460] on div "Tại văn phòng" at bounding box center [1075, 455] width 169 height 14
type input "0"
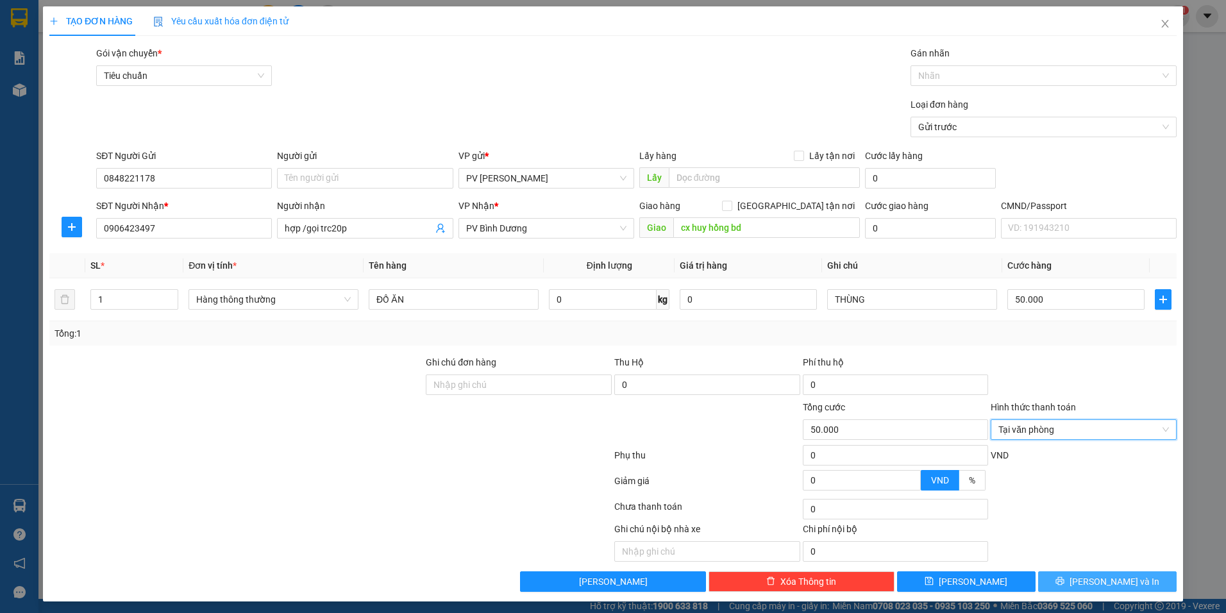
click at [1090, 585] on span "[PERSON_NAME] và In" at bounding box center [1114, 581] width 90 height 14
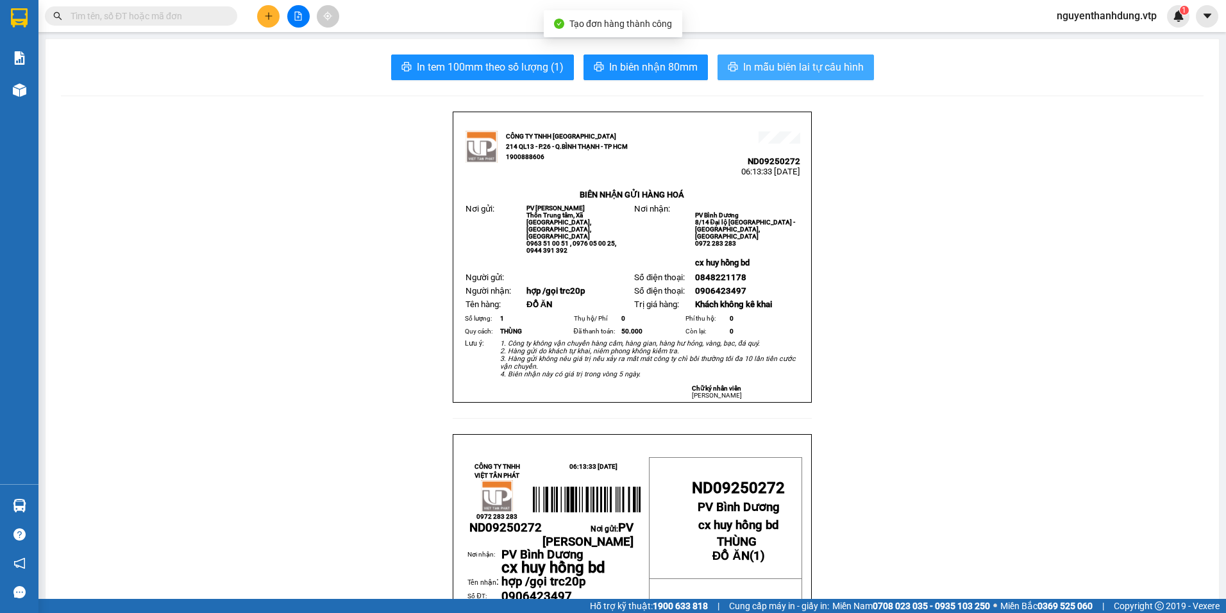
click at [765, 61] on span "In mẫu biên lai tự cấu hình" at bounding box center [803, 67] width 121 height 16
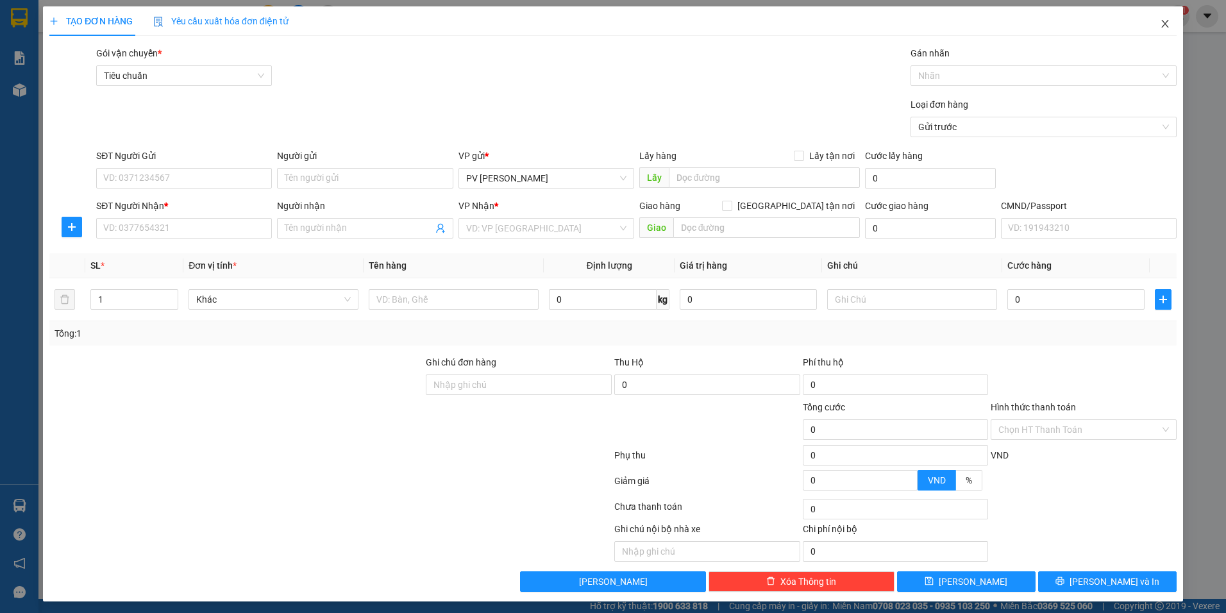
click at [1158, 19] on span "Close" at bounding box center [1165, 24] width 36 height 36
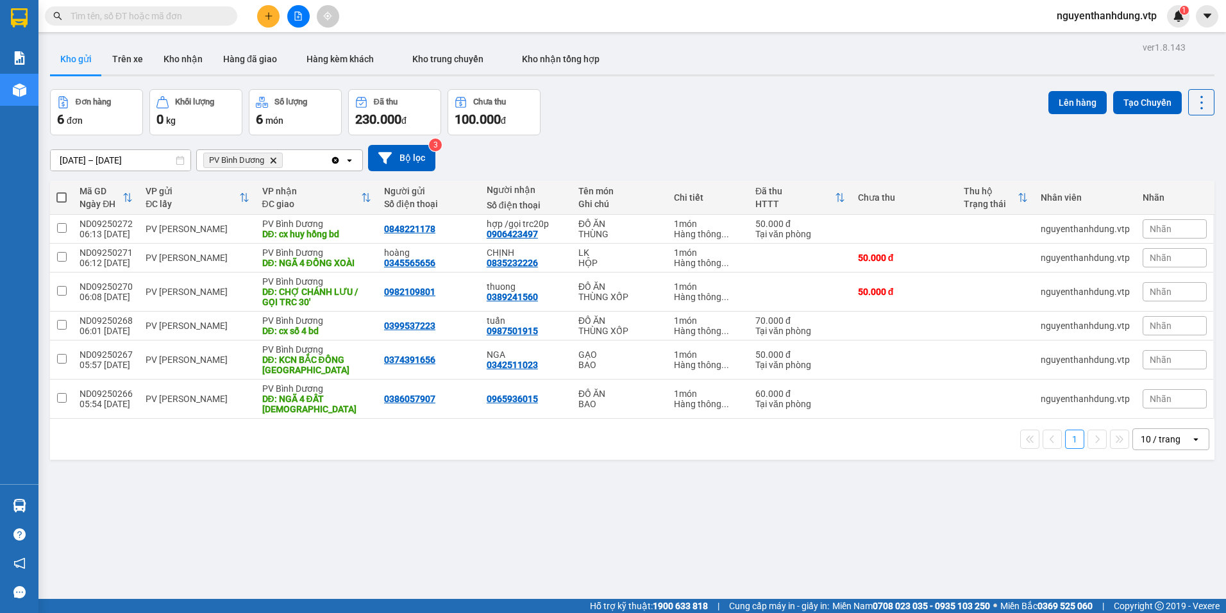
click at [314, 169] on div "PV Bình [PERSON_NAME]" at bounding box center [263, 160] width 133 height 21
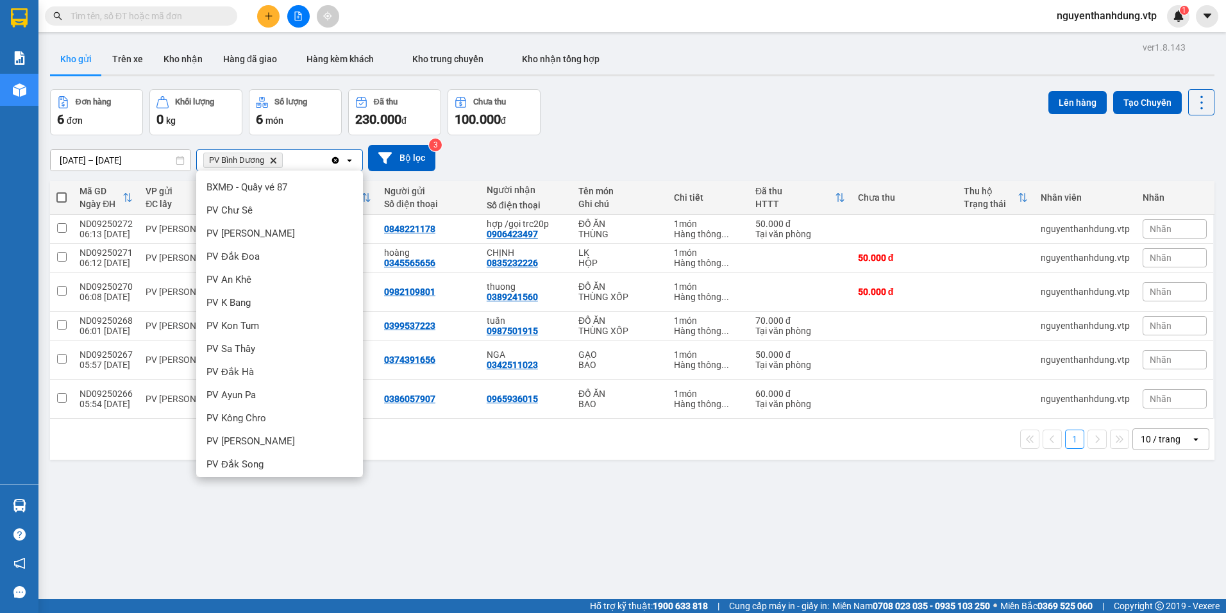
scroll to position [348, 0]
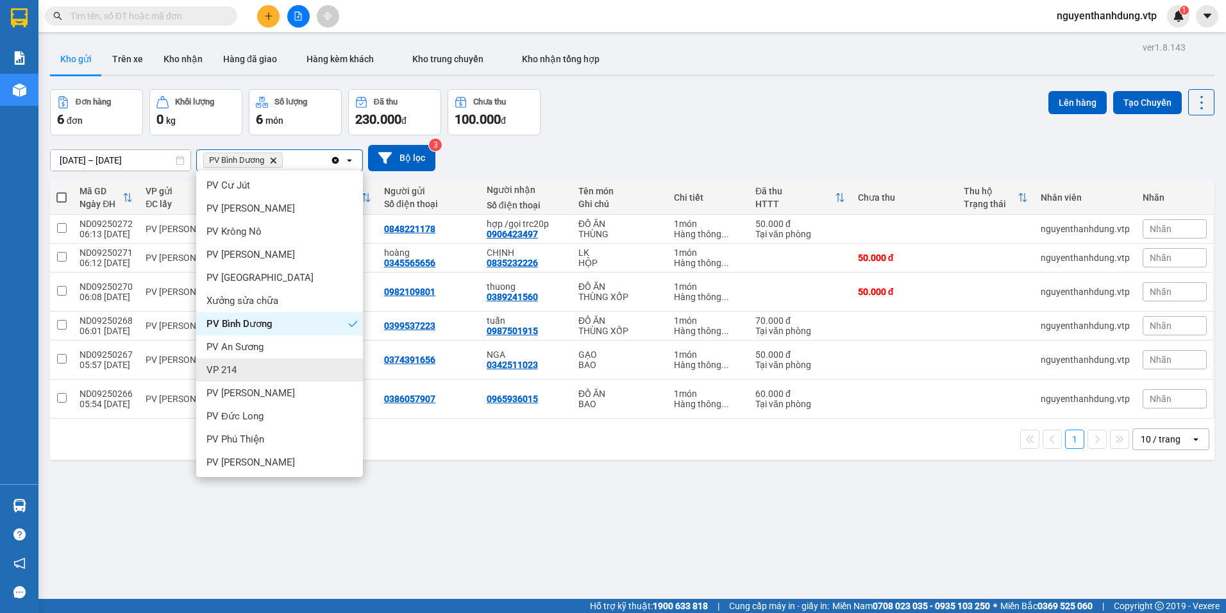
click at [261, 372] on div "VP 214" at bounding box center [279, 369] width 167 height 23
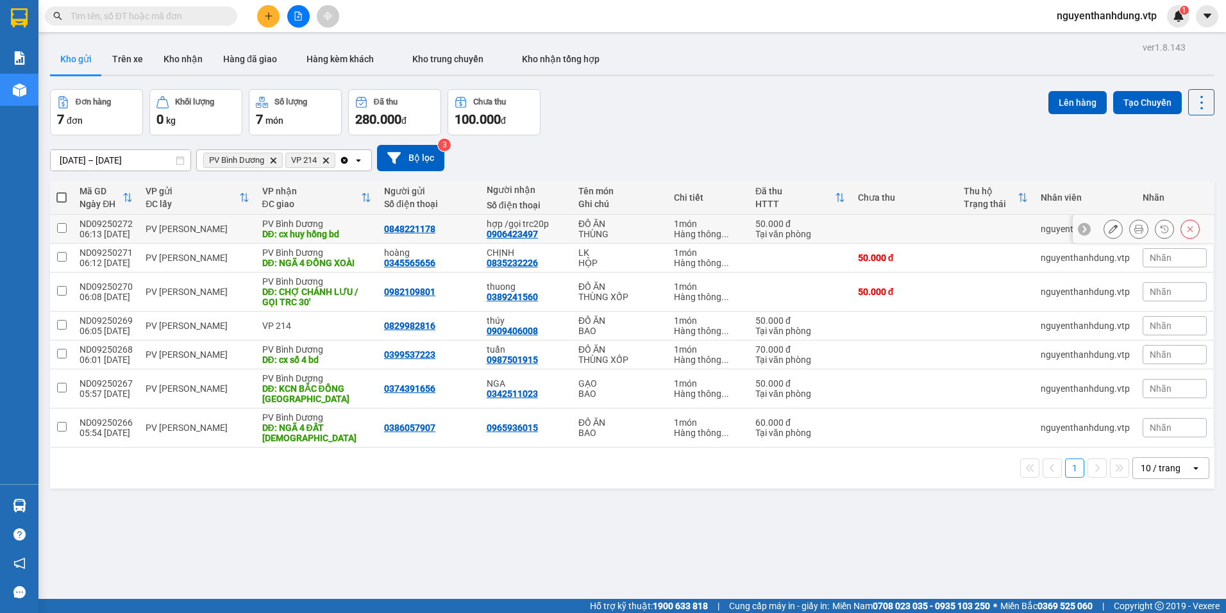
click at [80, 233] on div "06:13 [DATE]" at bounding box center [106, 234] width 53 height 10
checkbox input "true"
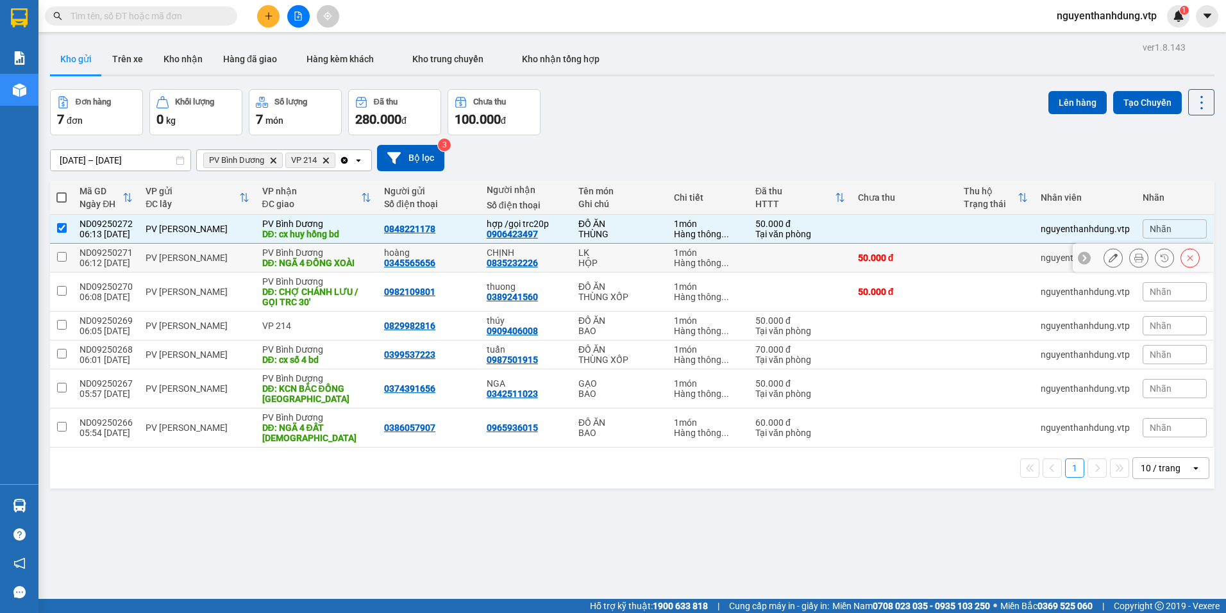
click at [72, 261] on td at bounding box center [61, 258] width 23 height 29
checkbox input "true"
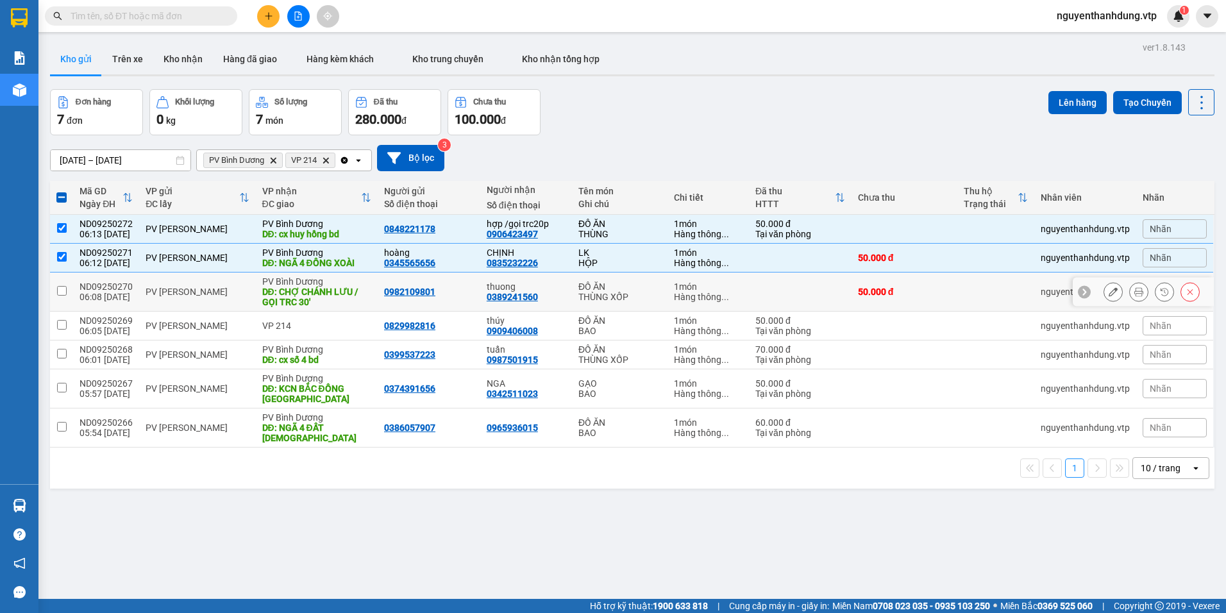
click at [68, 281] on td at bounding box center [61, 291] width 23 height 39
checkbox input "true"
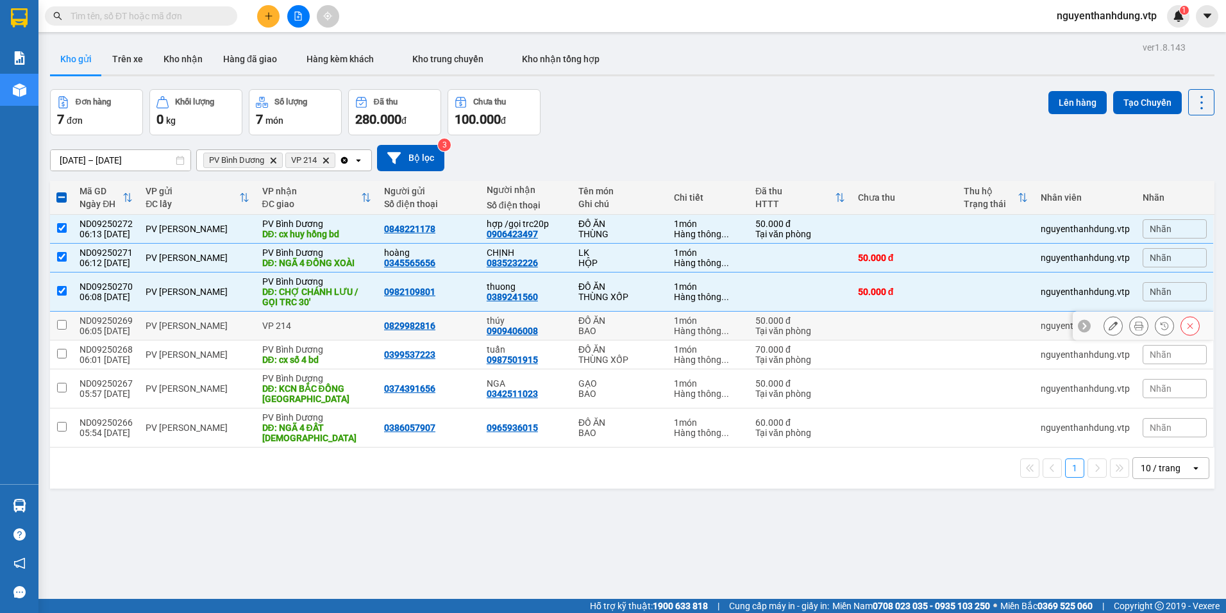
click at [67, 313] on td at bounding box center [61, 326] width 23 height 29
checkbox input "true"
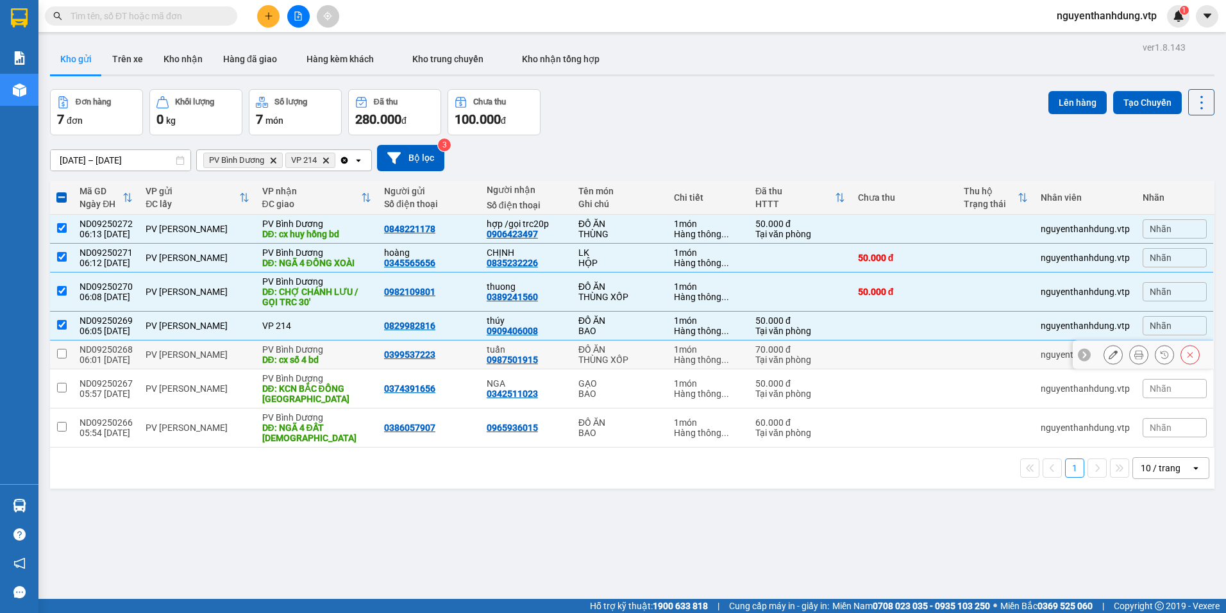
click at [61, 362] on td at bounding box center [61, 354] width 23 height 29
checkbox input "true"
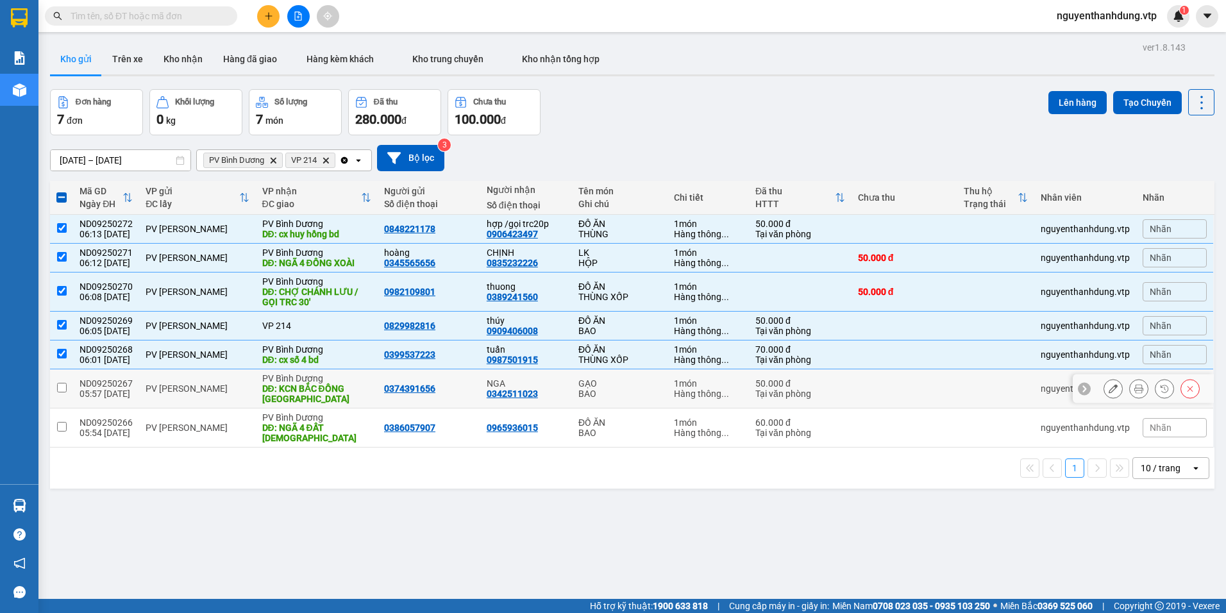
click at [61, 393] on td at bounding box center [61, 388] width 23 height 39
checkbox input "true"
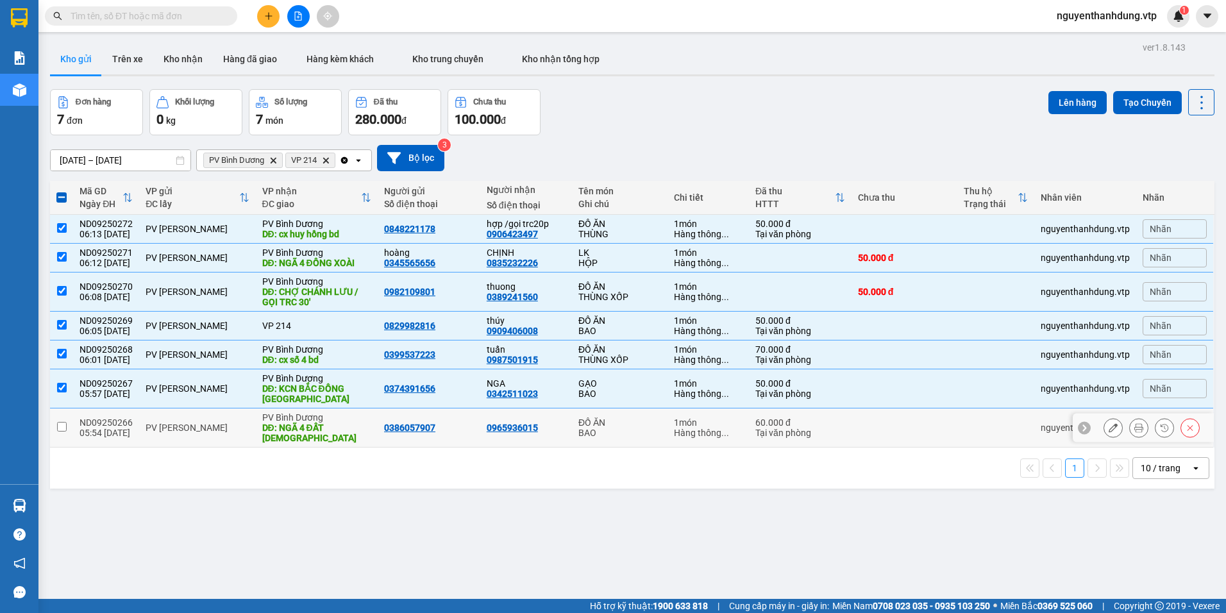
click at [65, 423] on input "checkbox" at bounding box center [62, 427] width 10 height 10
checkbox input "true"
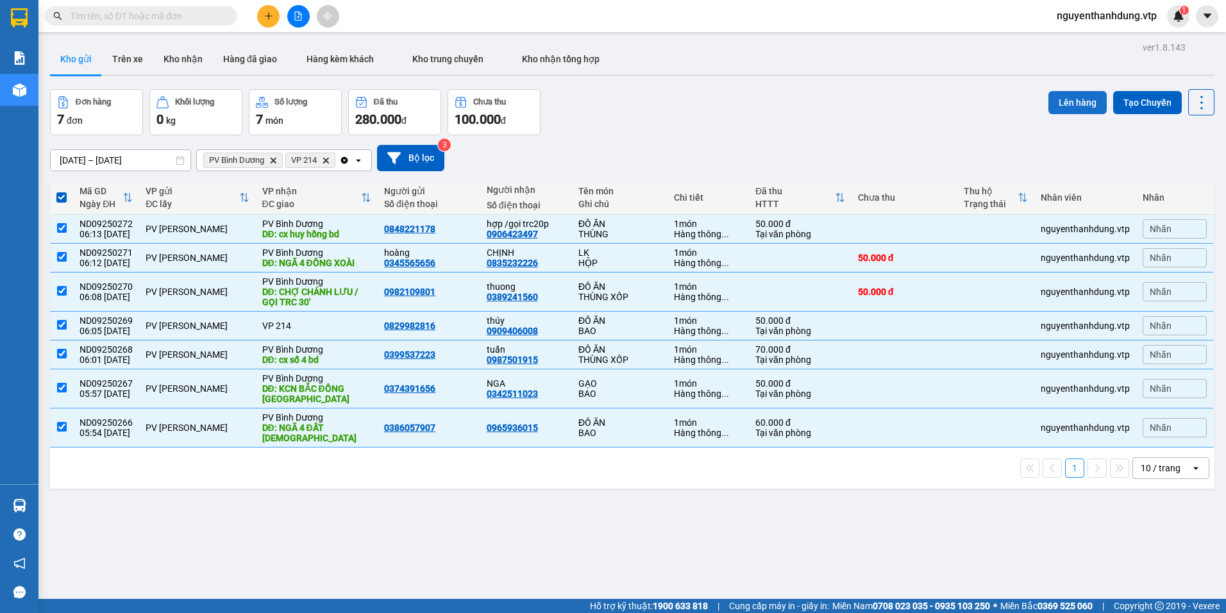
click at [1080, 103] on button "Lên hàng" at bounding box center [1077, 102] width 58 height 23
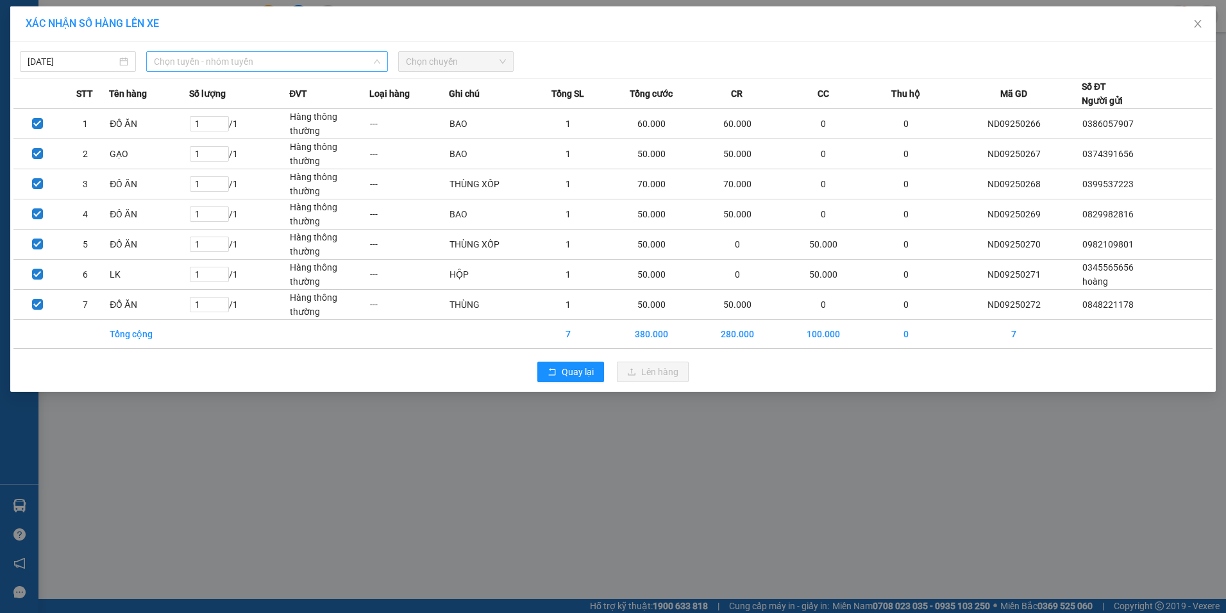
click at [215, 56] on span "Chọn tuyến - nhóm tuyến" at bounding box center [267, 61] width 226 height 19
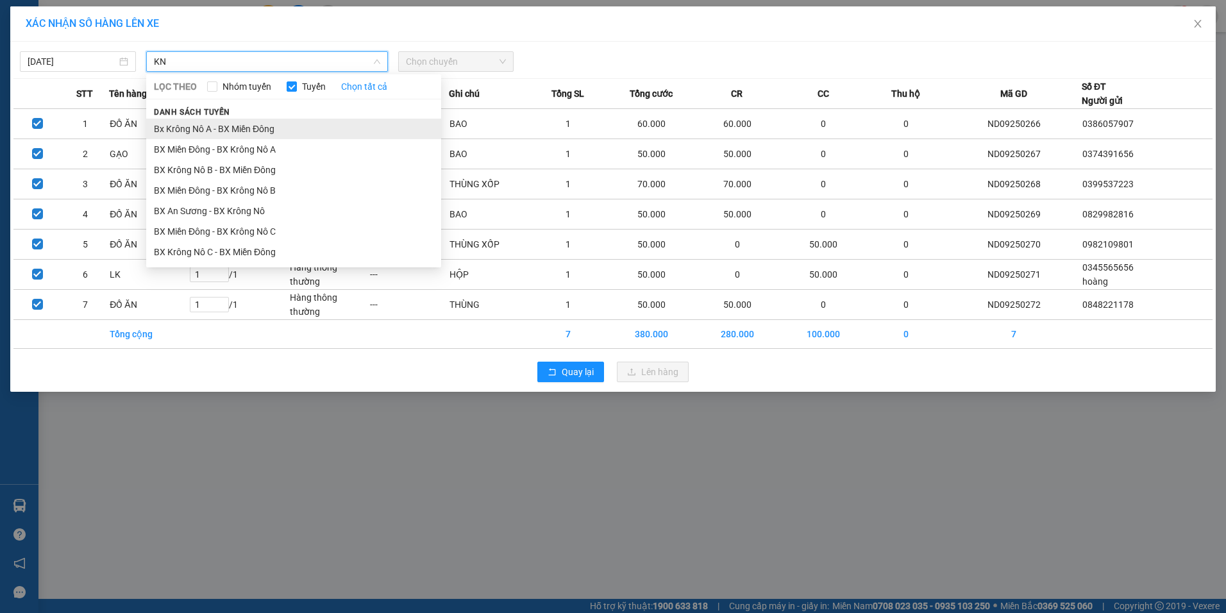
type input "KN"
click at [206, 121] on li "Bx Krông Nô A - BX Miền Đông" at bounding box center [293, 129] width 295 height 21
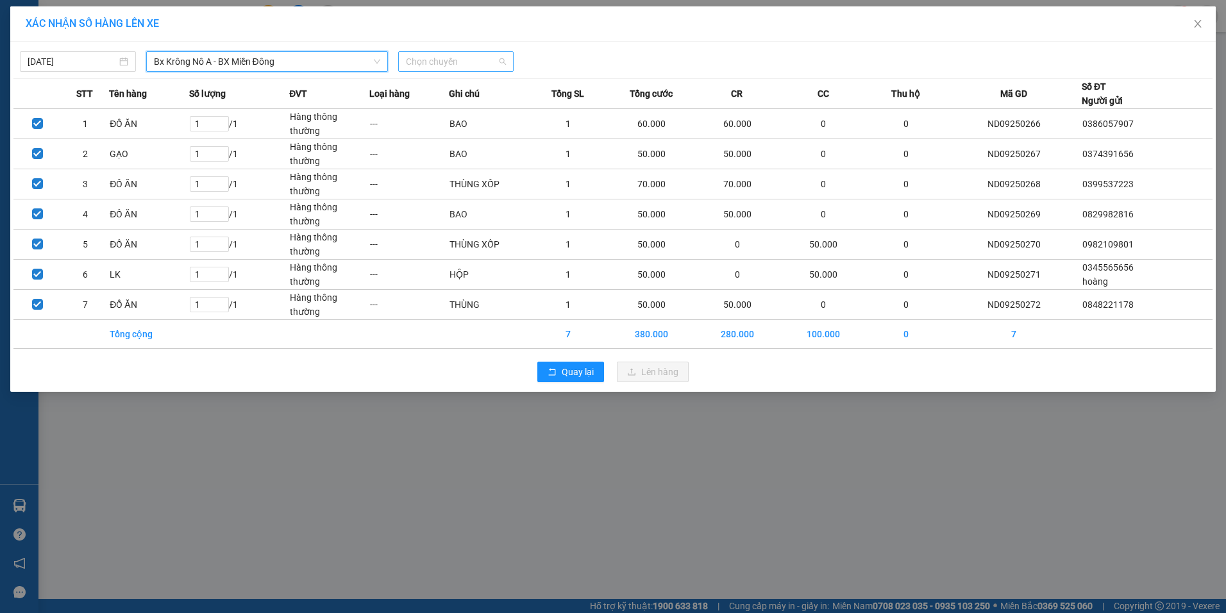
click at [474, 70] on span "Chọn chuyến" at bounding box center [456, 61] width 101 height 19
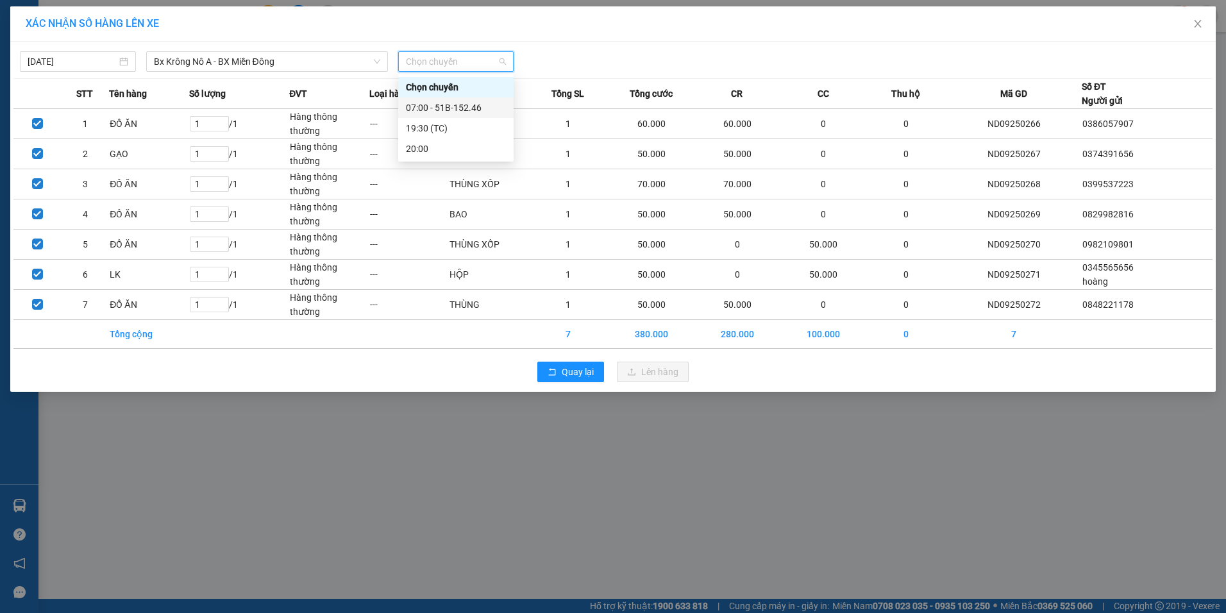
click at [469, 102] on div "07:00 - 51B-152.46" at bounding box center [456, 108] width 100 height 14
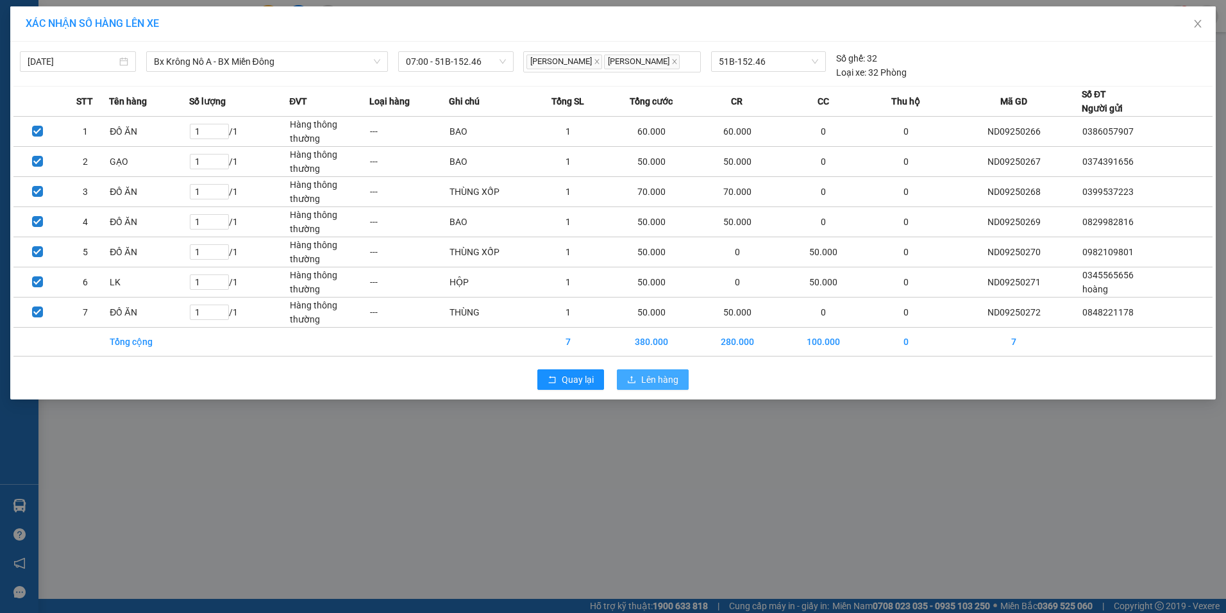
click at [619, 371] on button "Lên hàng" at bounding box center [653, 379] width 72 height 21
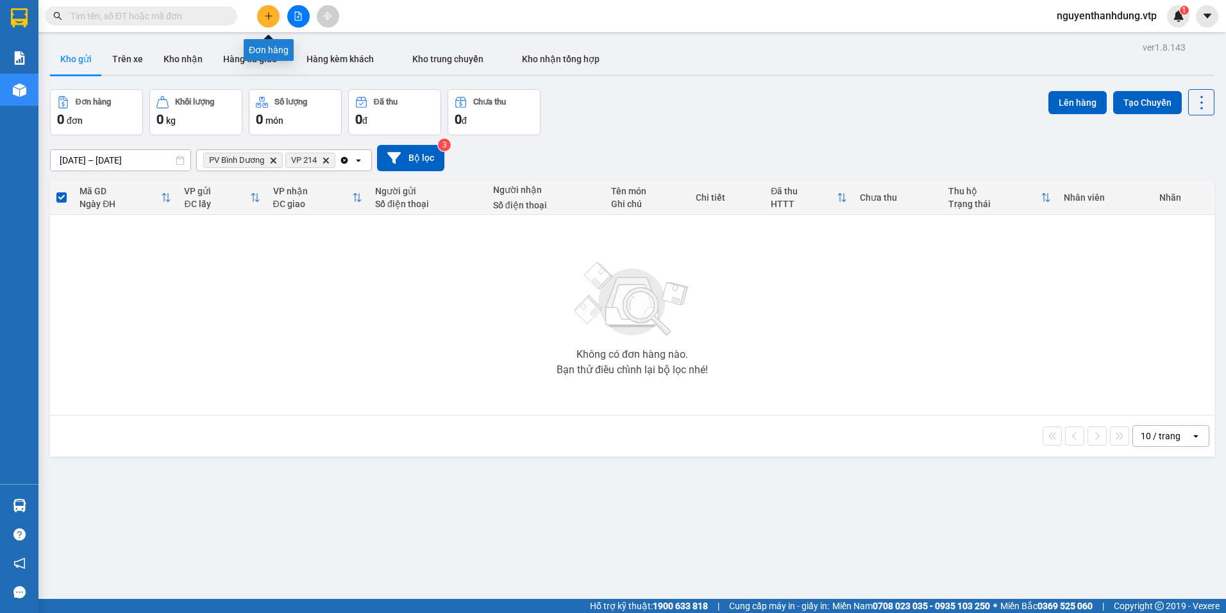
click at [274, 22] on button at bounding box center [268, 16] width 22 height 22
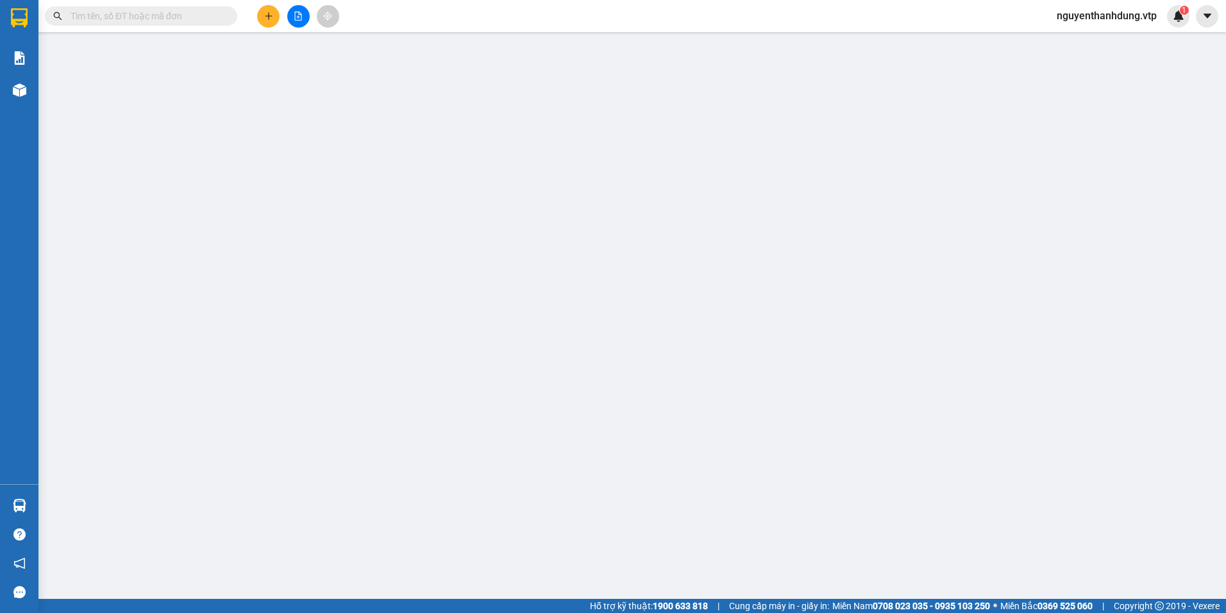
click at [274, 22] on span "Yêu cầu xuất hóa đơn điện tử" at bounding box center [220, 21] width 135 height 10
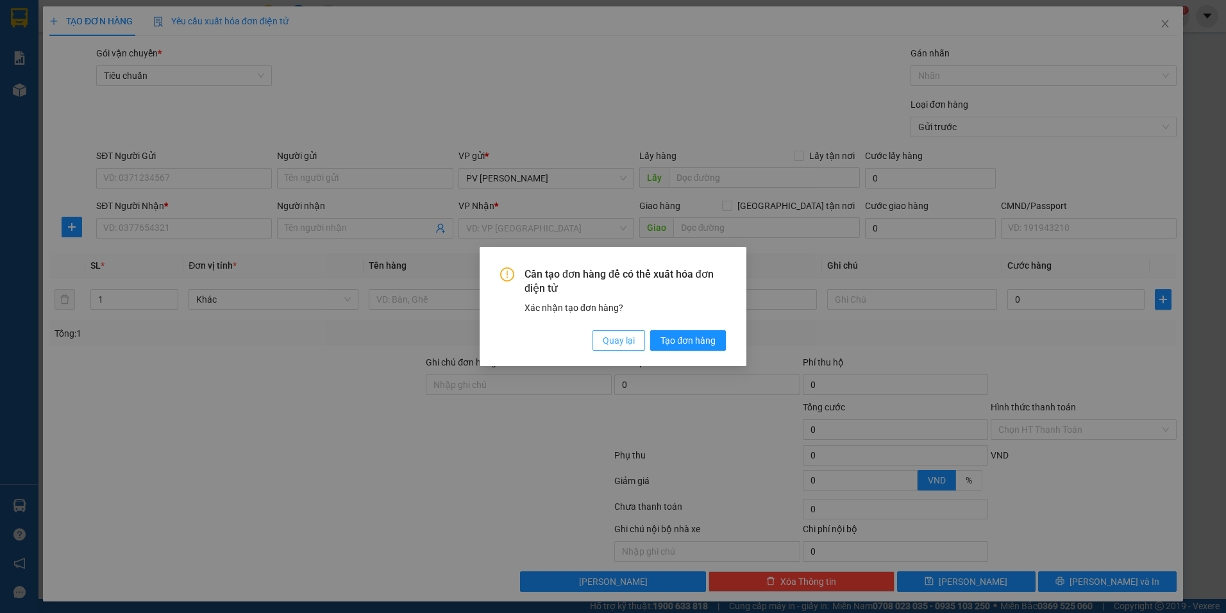
click at [625, 345] on span "Quay lại" at bounding box center [619, 340] width 32 height 14
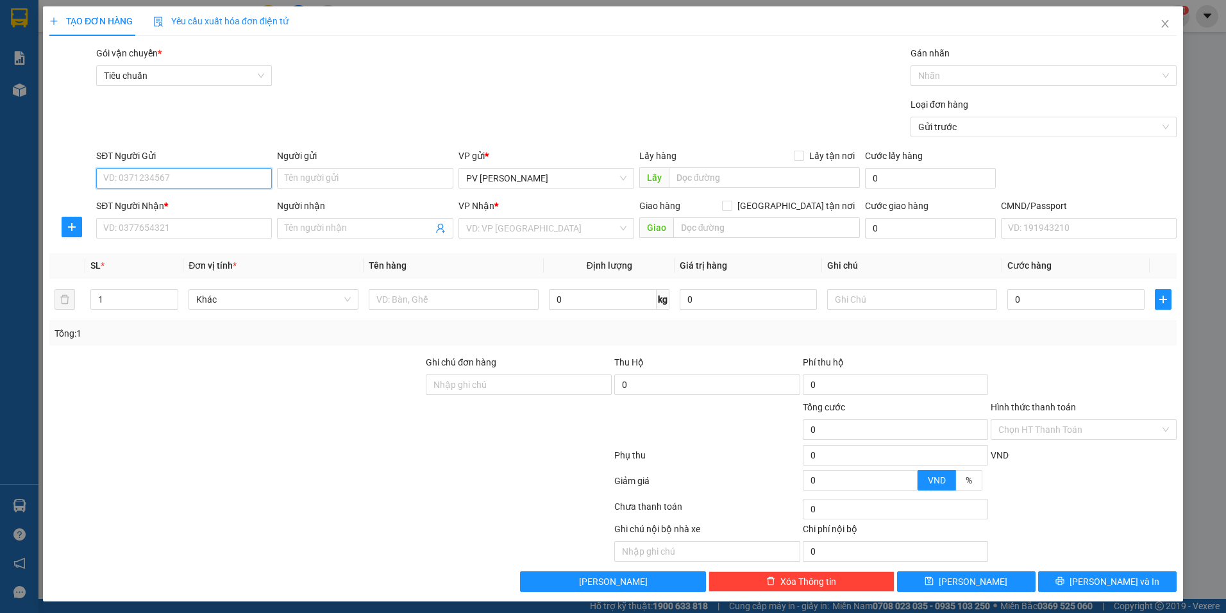
click at [152, 174] on input "SĐT Người Gửi" at bounding box center [184, 178] width 176 height 21
type input "0977363427"
click at [159, 209] on div "0977363427" at bounding box center [182, 204] width 159 height 14
type input "0366832726"
type input "cường"
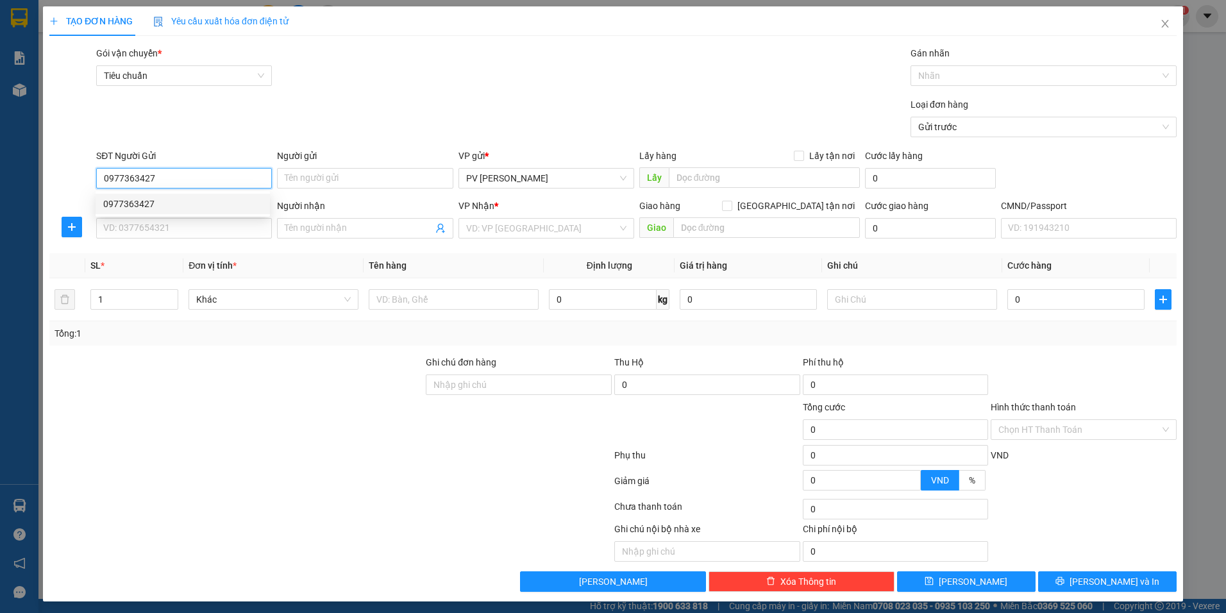
type input "n3 bố lá bd /gọi trc 30p"
type input "0977363427"
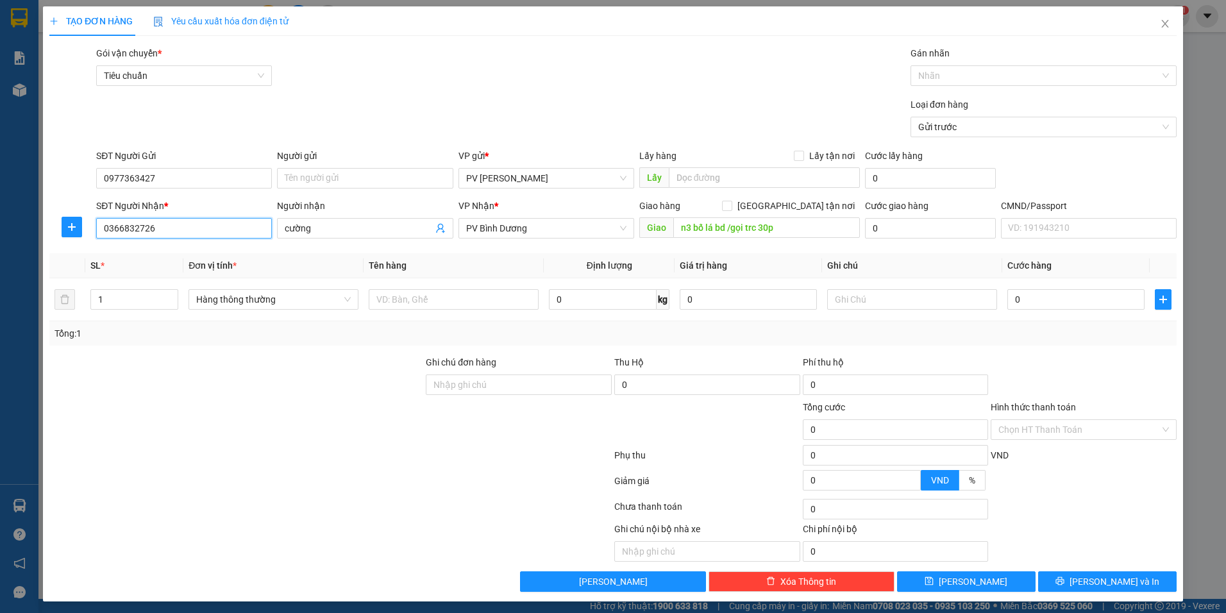
click at [176, 230] on input "0366832726" at bounding box center [184, 228] width 176 height 21
click at [422, 305] on input "text" at bounding box center [454, 299] width 170 height 21
type input "A"
type input "RAU"
click at [873, 301] on input "text" at bounding box center [912, 299] width 170 height 21
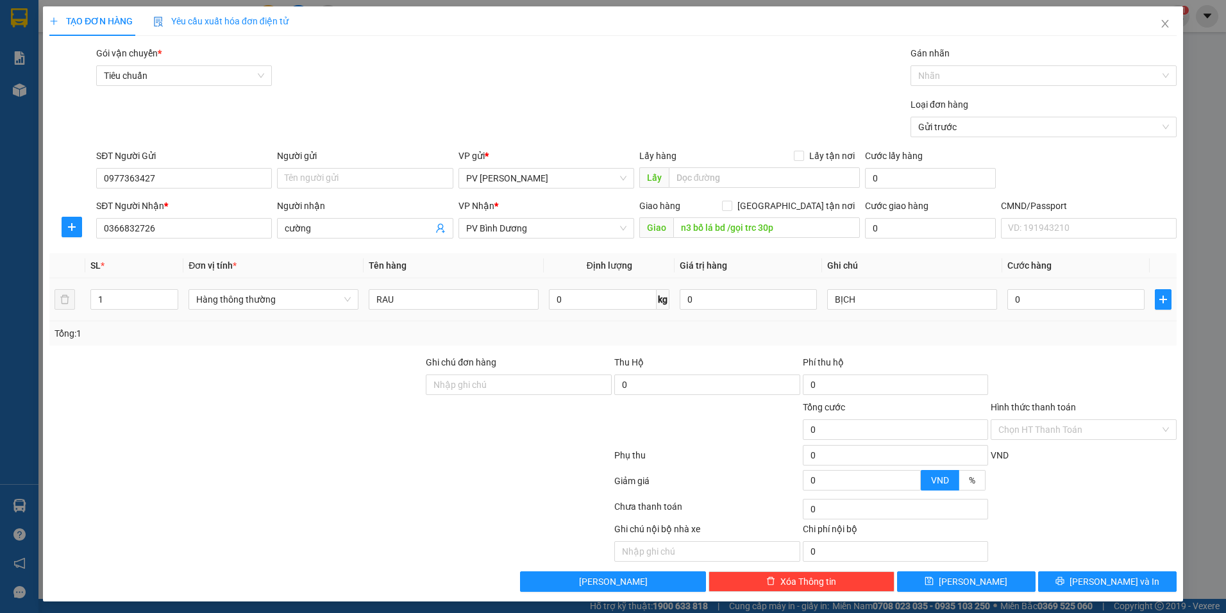
click at [1044, 288] on div "0" at bounding box center [1075, 300] width 137 height 26
click at [1043, 302] on input "0" at bounding box center [1075, 299] width 137 height 21
click at [1046, 578] on button "[PERSON_NAME] và In" at bounding box center [1107, 581] width 138 height 21
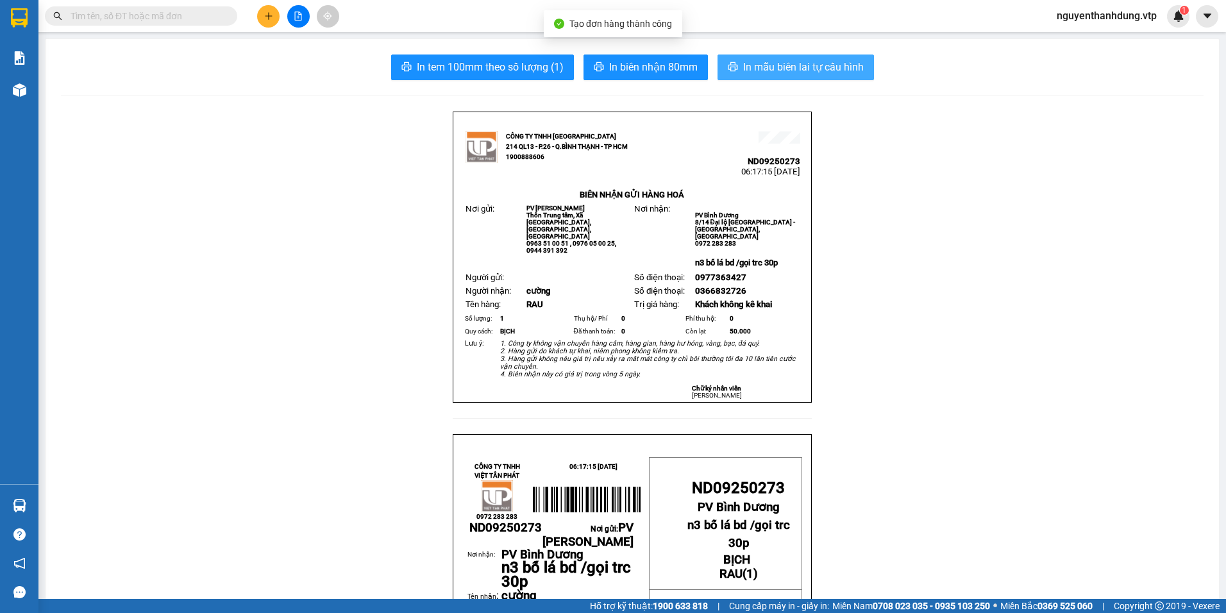
click at [730, 65] on icon "printer" at bounding box center [733, 66] width 10 height 9
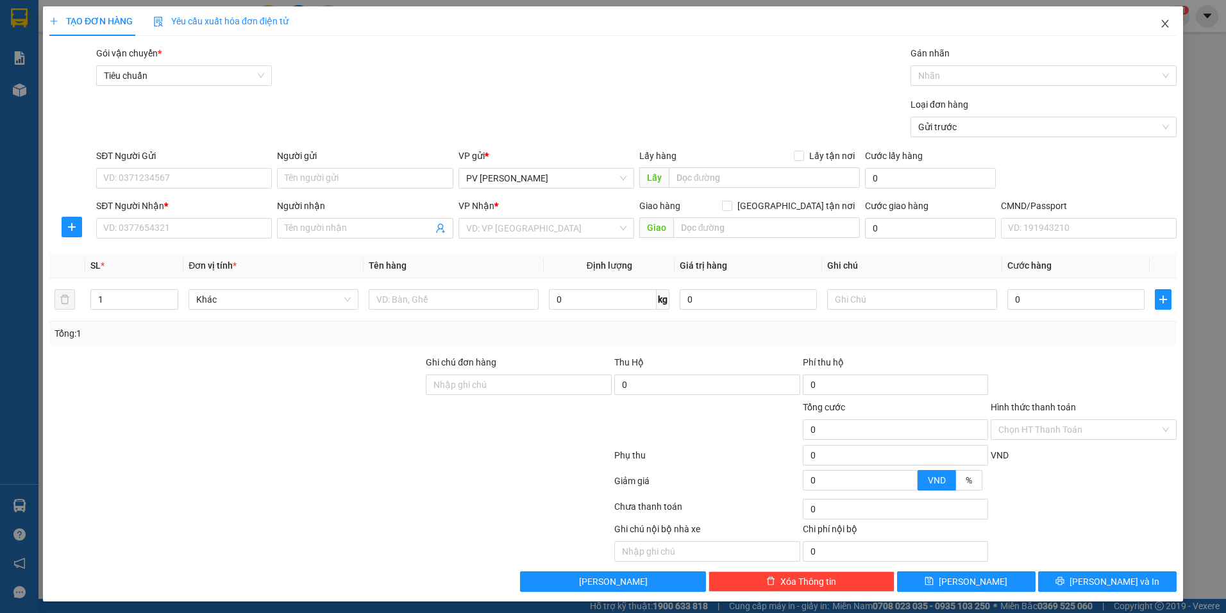
click at [1161, 20] on span "Close" at bounding box center [1165, 24] width 36 height 36
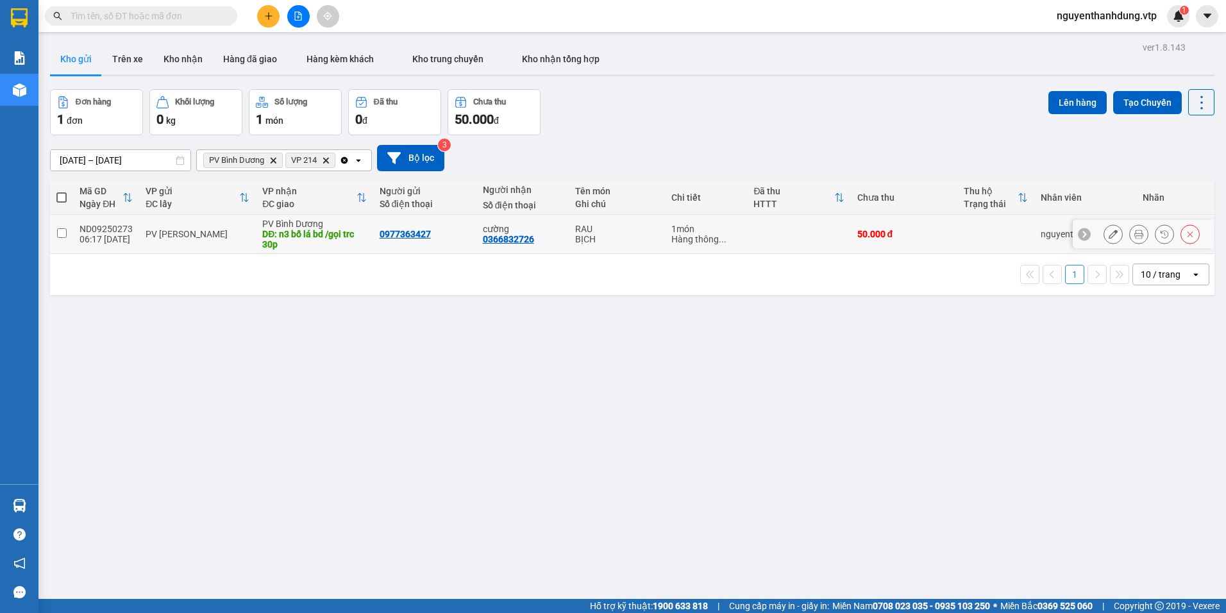
click at [431, 234] on div "0977363427" at bounding box center [425, 234] width 90 height 10
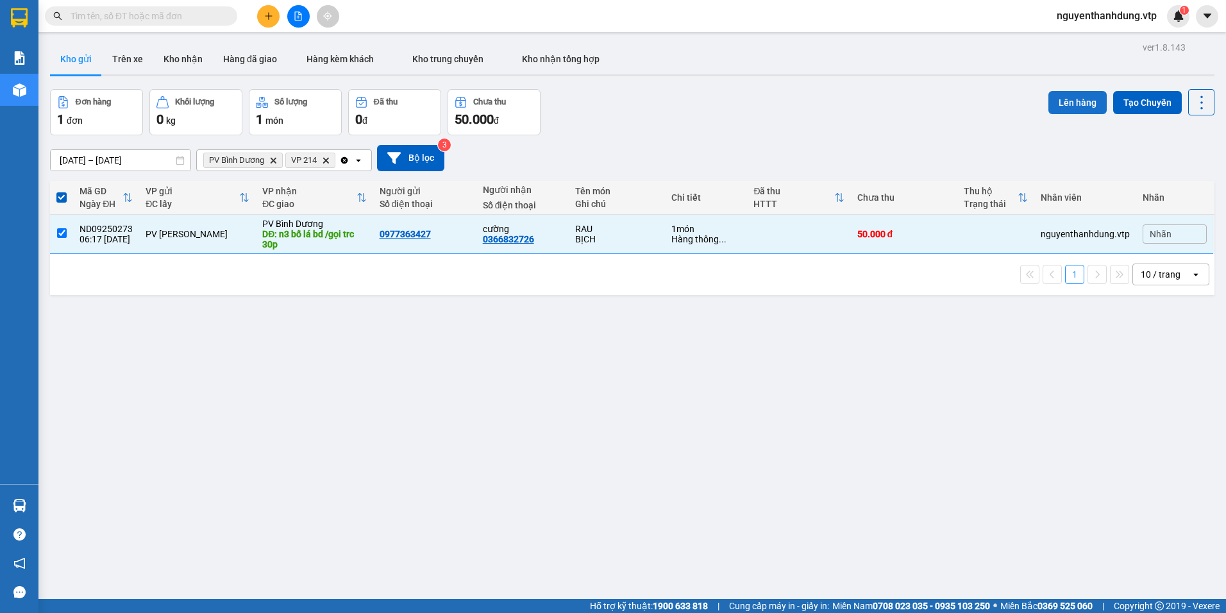
click at [1087, 102] on button "Lên hàng" at bounding box center [1077, 102] width 58 height 23
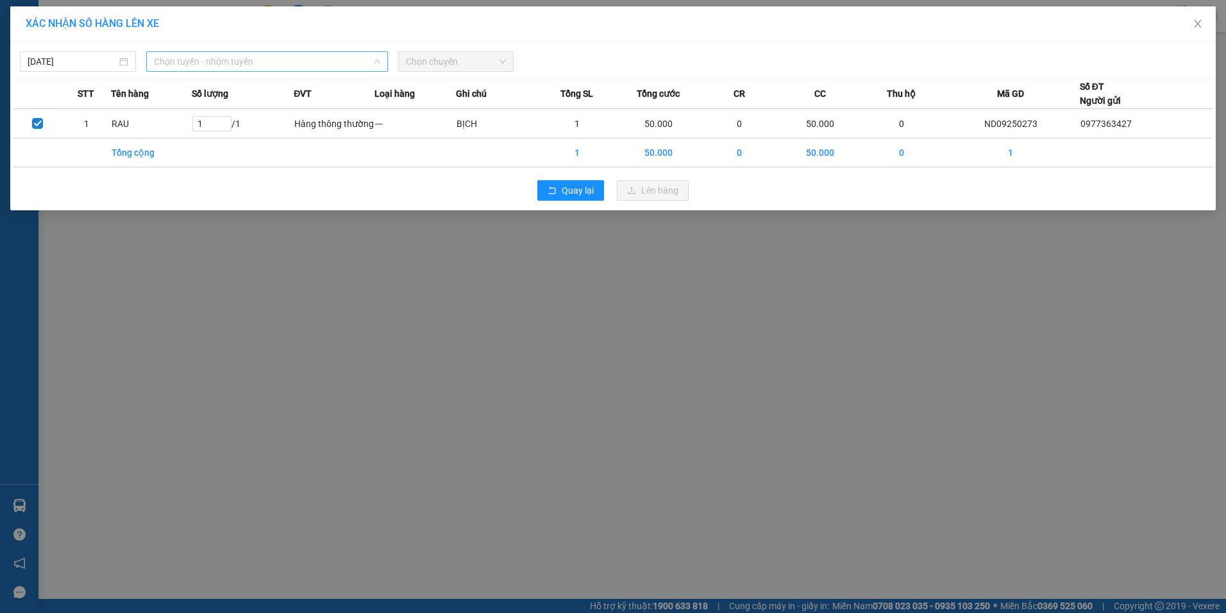
click at [289, 53] on span "Chọn tuyến - nhóm tuyến" at bounding box center [267, 61] width 226 height 19
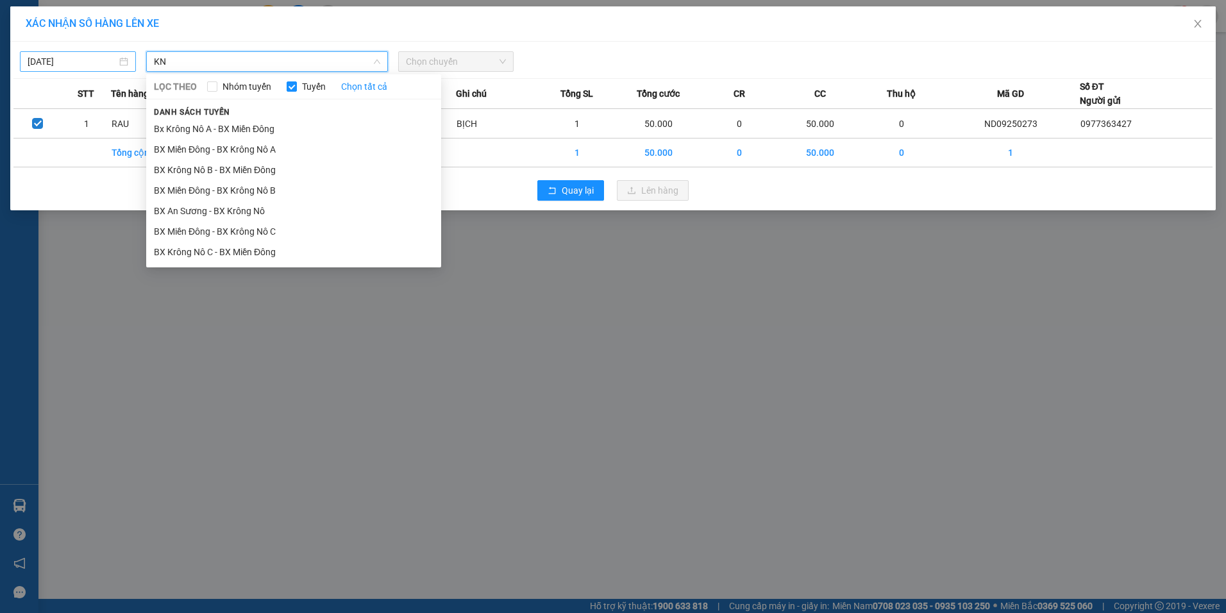
click at [96, 65] on input "[DATE]" at bounding box center [72, 61] width 89 height 14
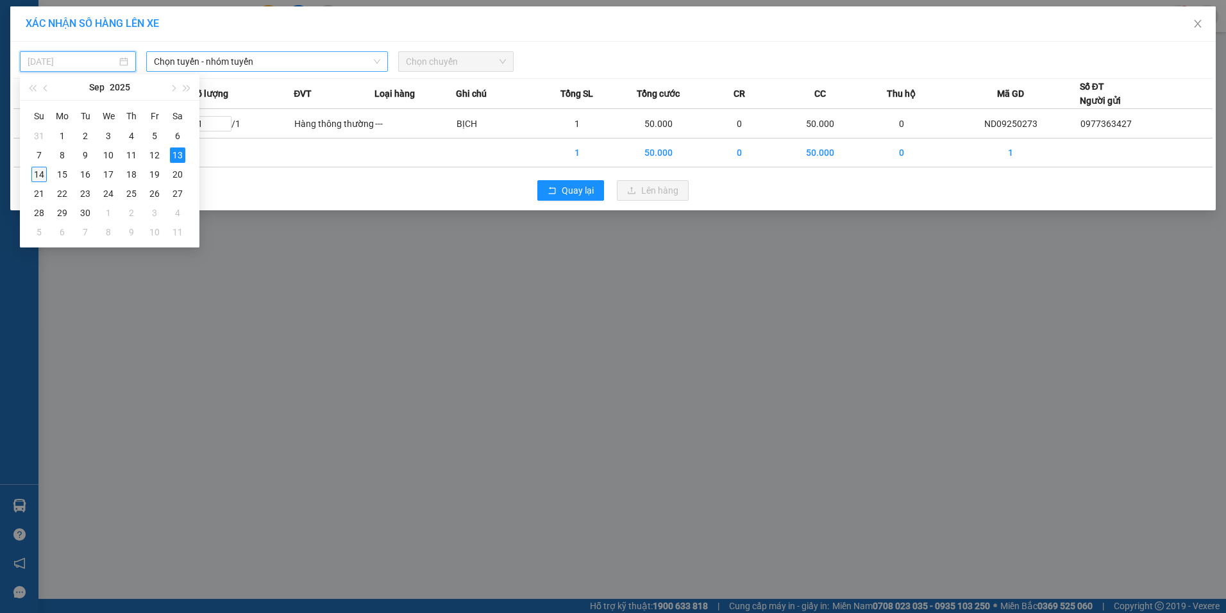
click at [38, 172] on div "14" at bounding box center [38, 174] width 15 height 15
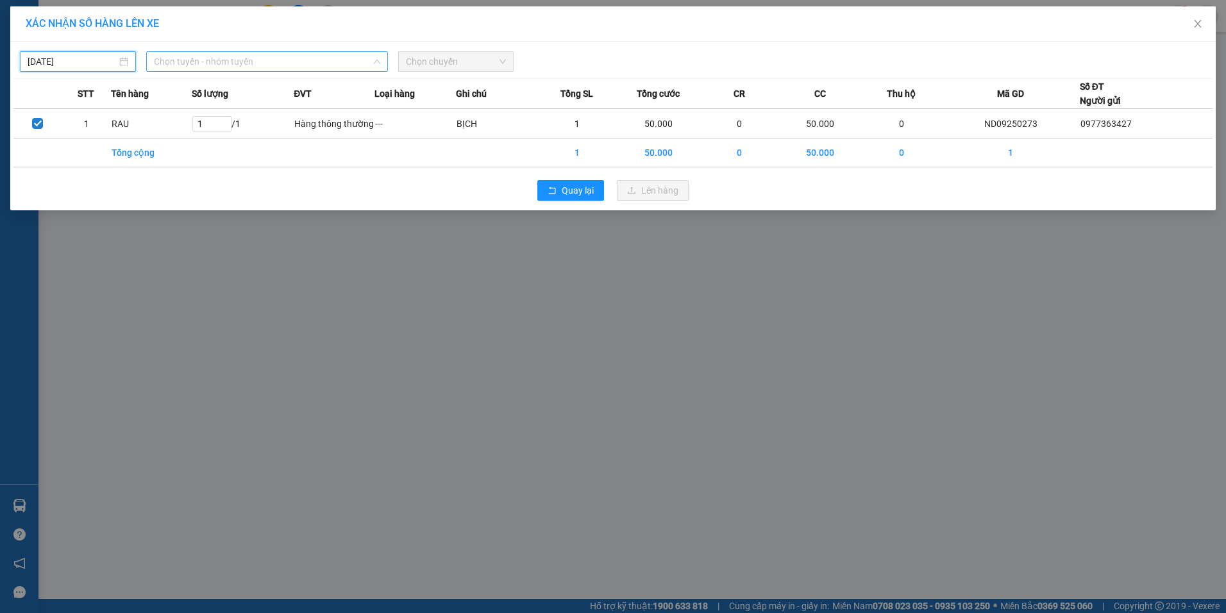
click at [245, 54] on span "Chọn tuyến - nhóm tuyến" at bounding box center [267, 61] width 226 height 19
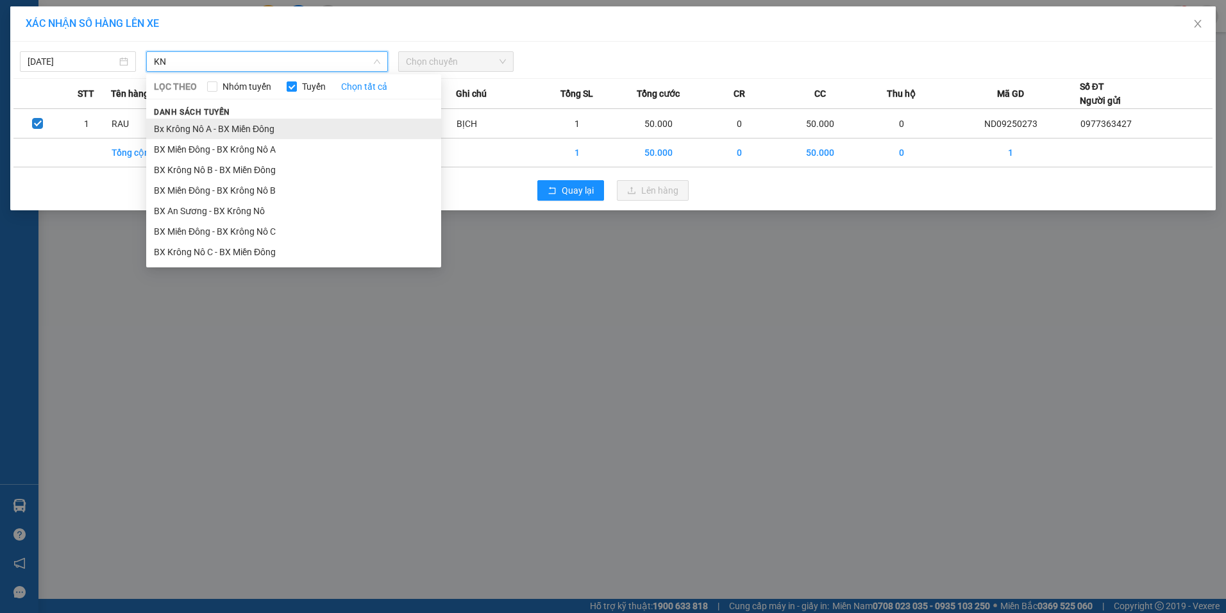
click at [229, 122] on li "Bx Krông Nô A - BX Miền Đông" at bounding box center [293, 129] width 295 height 21
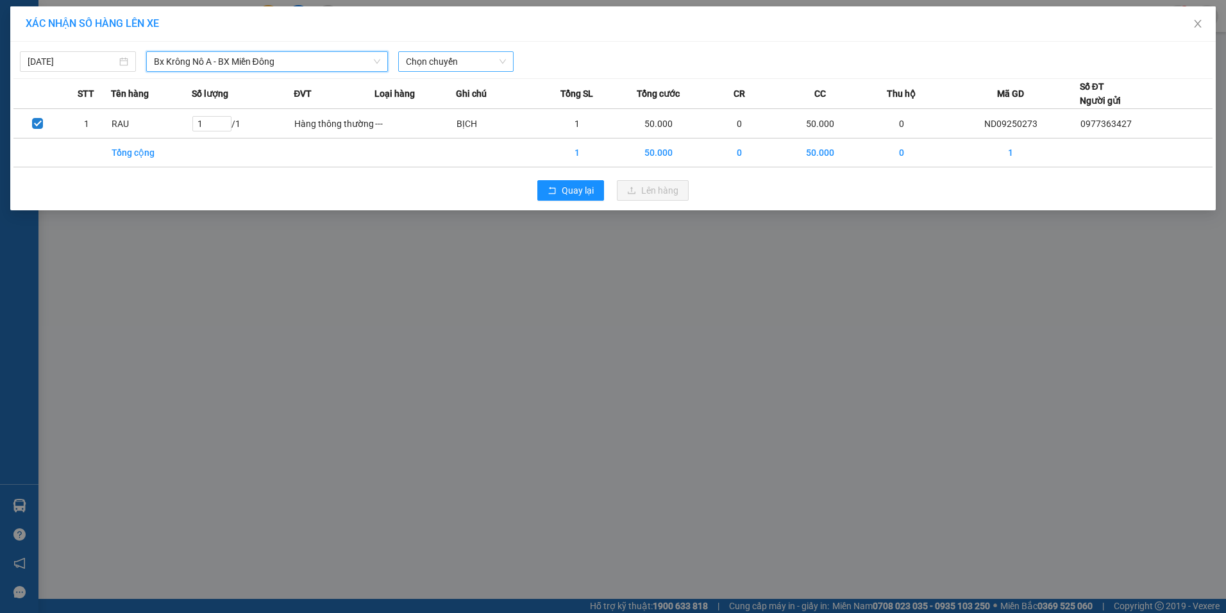
click at [431, 69] on span "Chọn chuyến" at bounding box center [456, 61] width 101 height 19
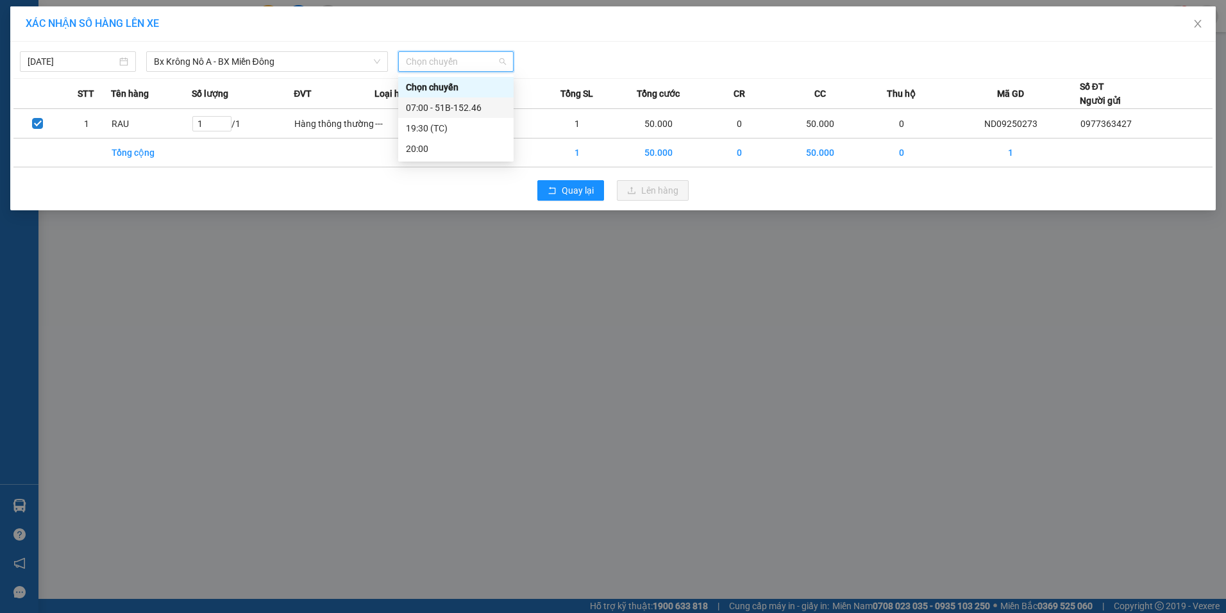
click at [442, 99] on div "07:00 - 51B-152.46" at bounding box center [455, 107] width 115 height 21
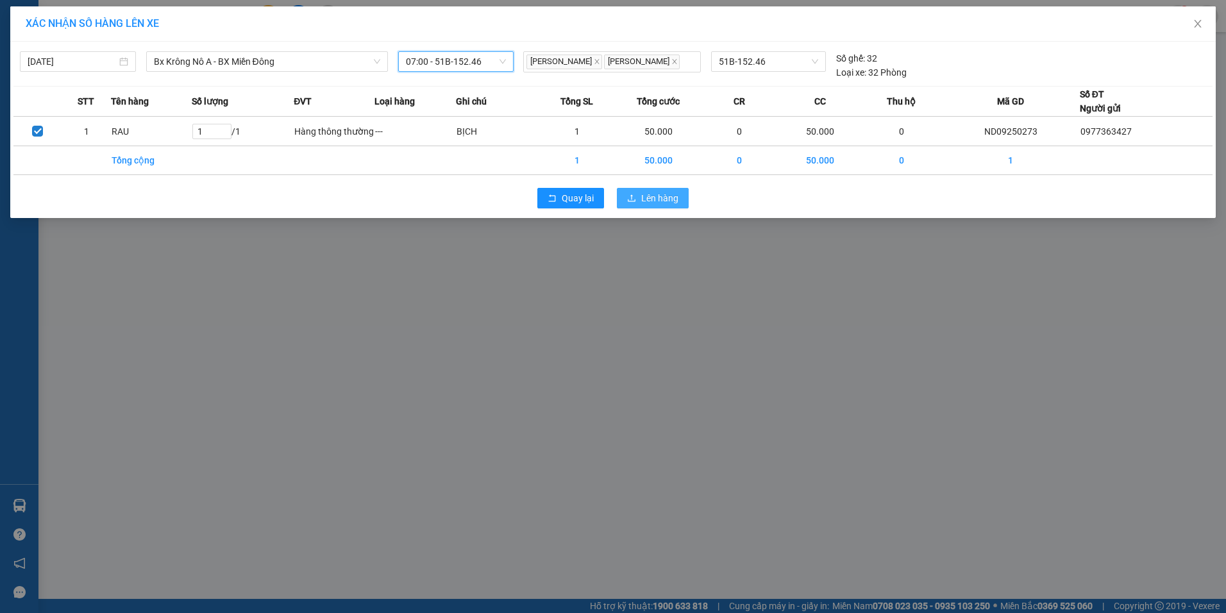
click at [648, 194] on span "Lên hàng" at bounding box center [659, 198] width 37 height 14
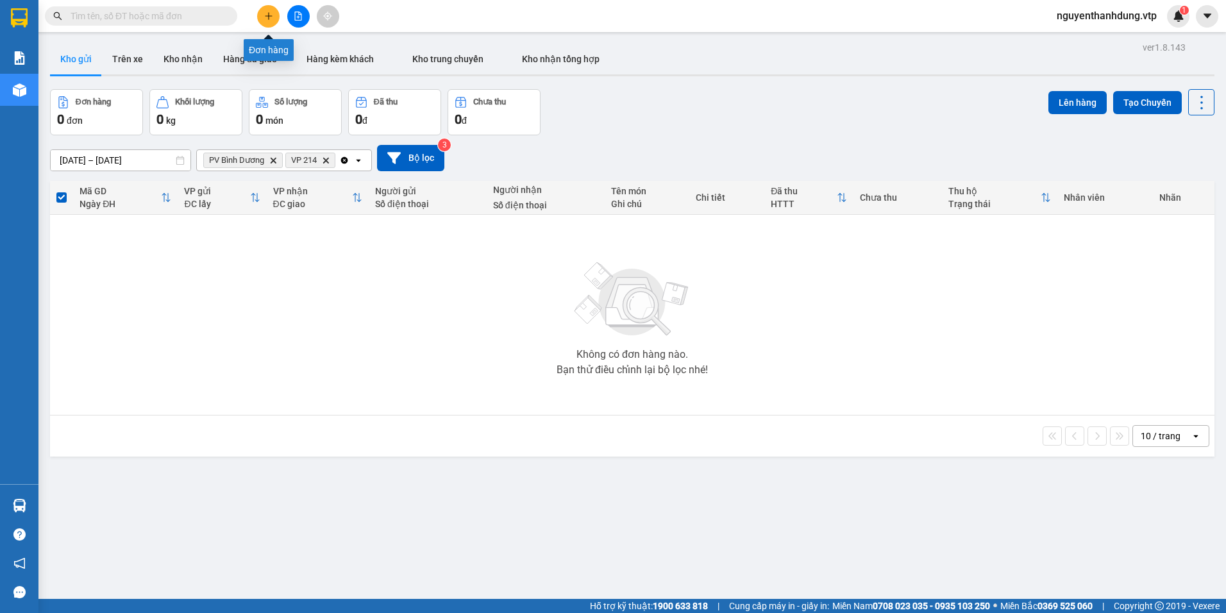
click at [275, 13] on button at bounding box center [268, 16] width 22 height 22
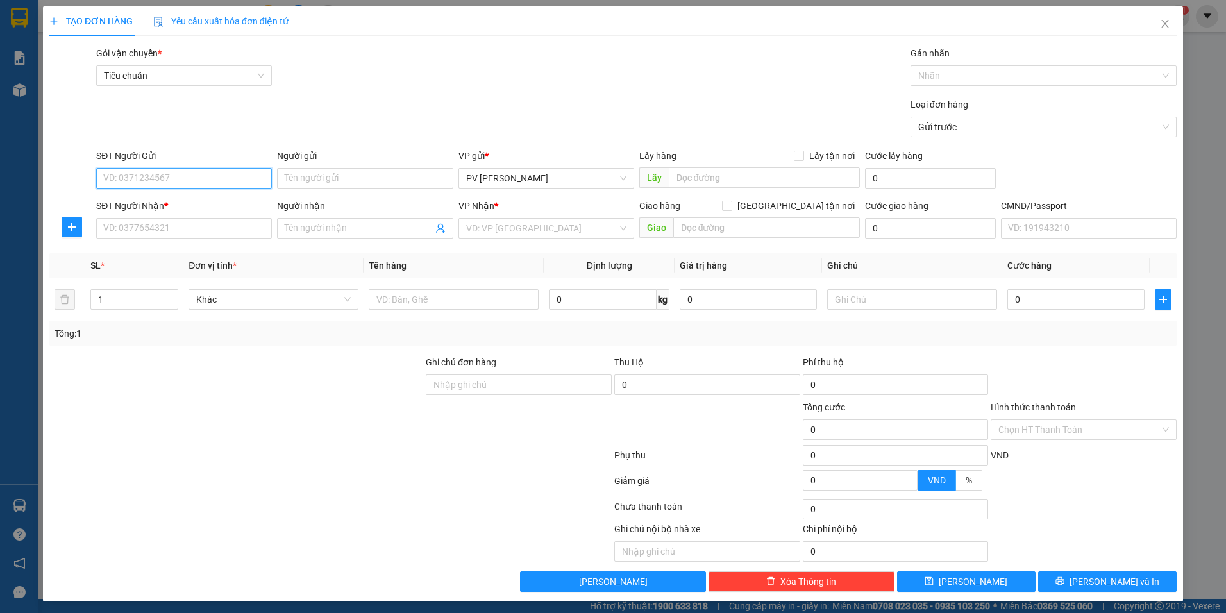
click at [187, 169] on input "SĐT Người Gửi" at bounding box center [184, 178] width 176 height 21
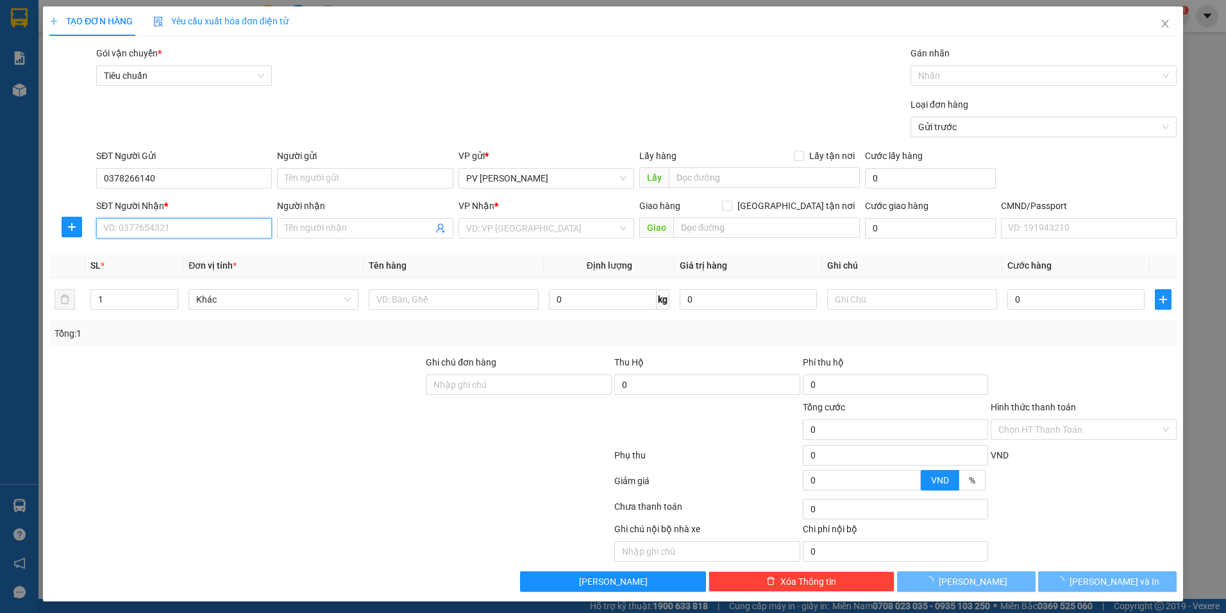
click at [174, 228] on input "SĐT Người Nhận *" at bounding box center [184, 228] width 176 height 21
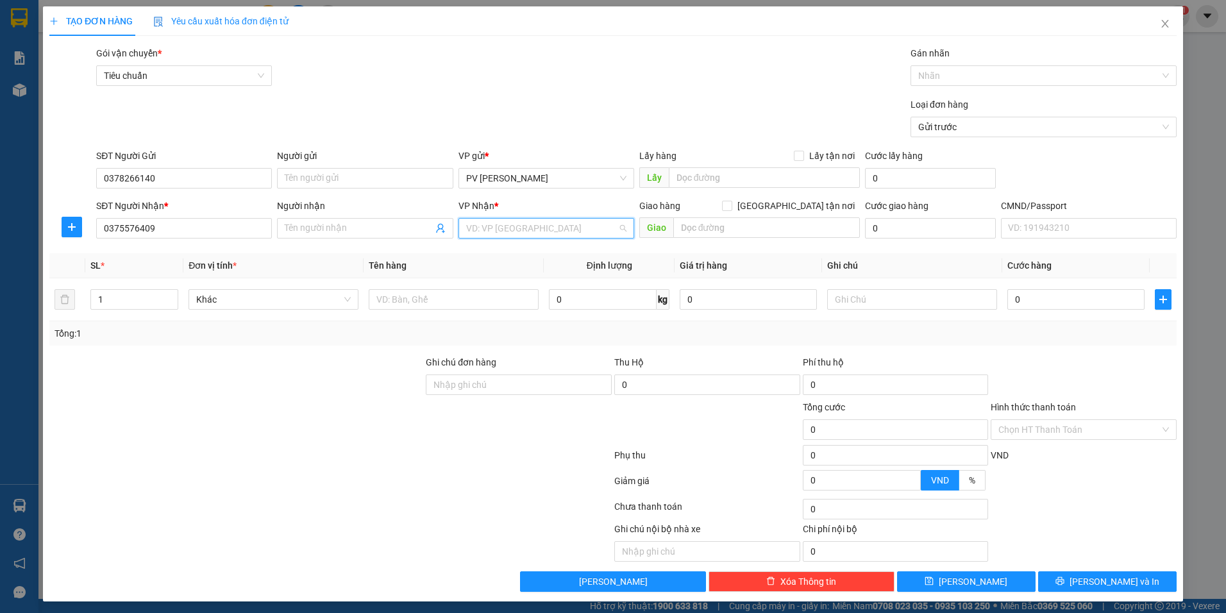
click at [517, 236] on input "search" at bounding box center [541, 228] width 151 height 19
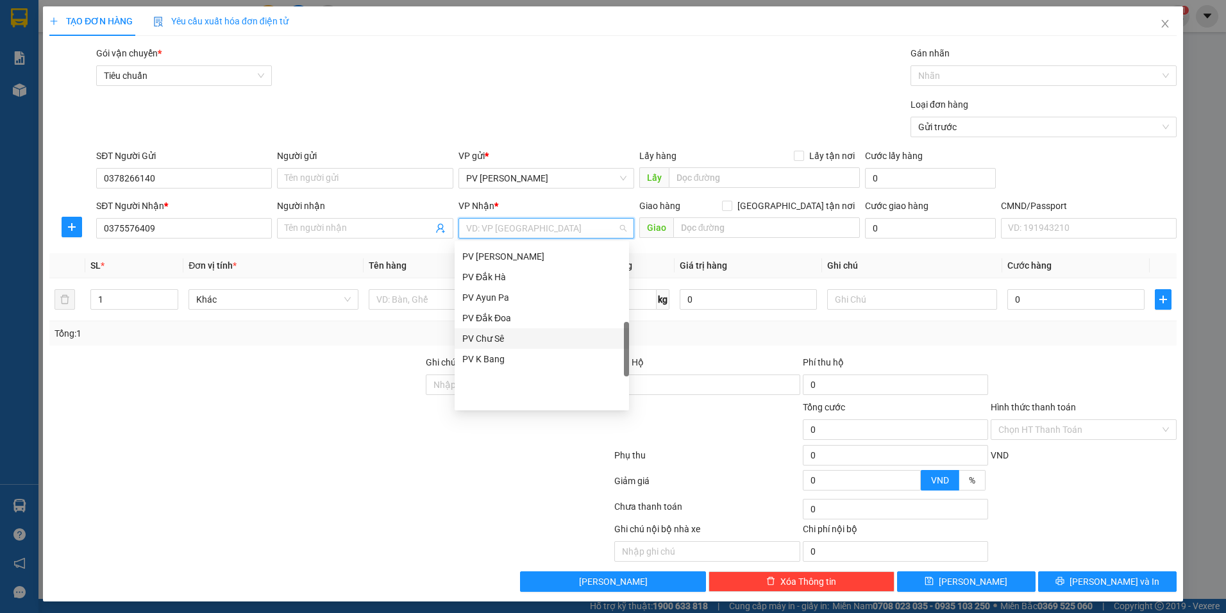
scroll to position [259, 0]
click at [519, 303] on div "PV Bình Dương" at bounding box center [541, 303] width 159 height 14
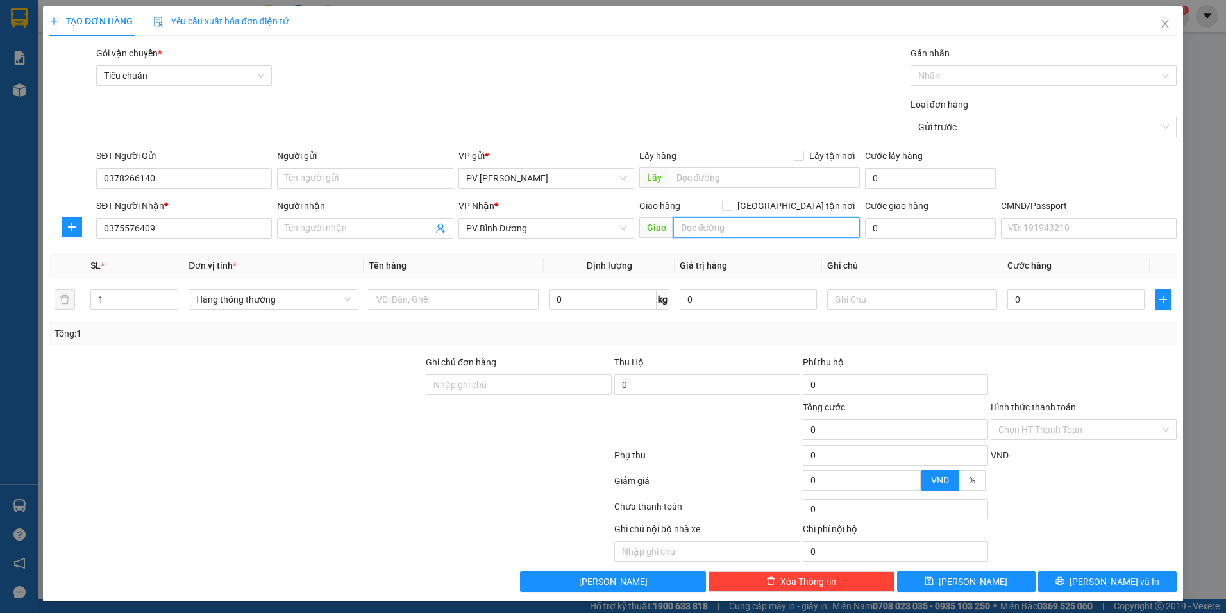
click at [766, 227] on input "text" at bounding box center [766, 227] width 187 height 21
click at [465, 301] on input "text" at bounding box center [454, 299] width 170 height 21
click at [847, 295] on input "text" at bounding box center [912, 299] width 170 height 21
click at [1053, 306] on input "0" at bounding box center [1075, 299] width 137 height 21
click at [1078, 423] on input "Hình thức thanh toán" at bounding box center [1079, 429] width 162 height 19
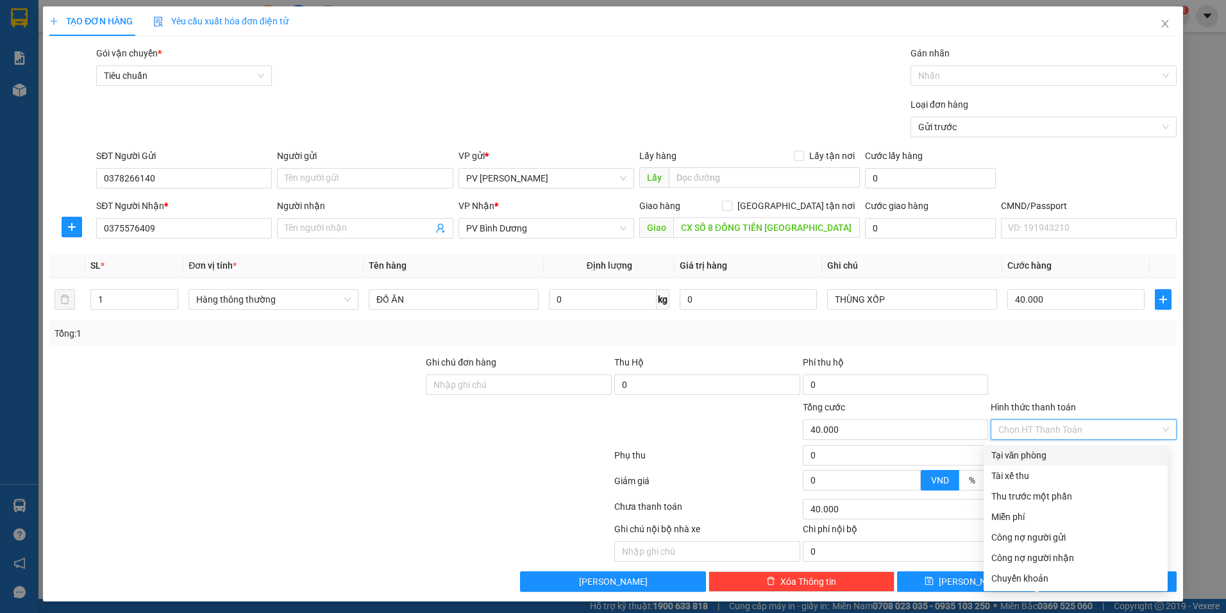
click at [1084, 451] on div "Tại văn phòng" at bounding box center [1075, 455] width 169 height 14
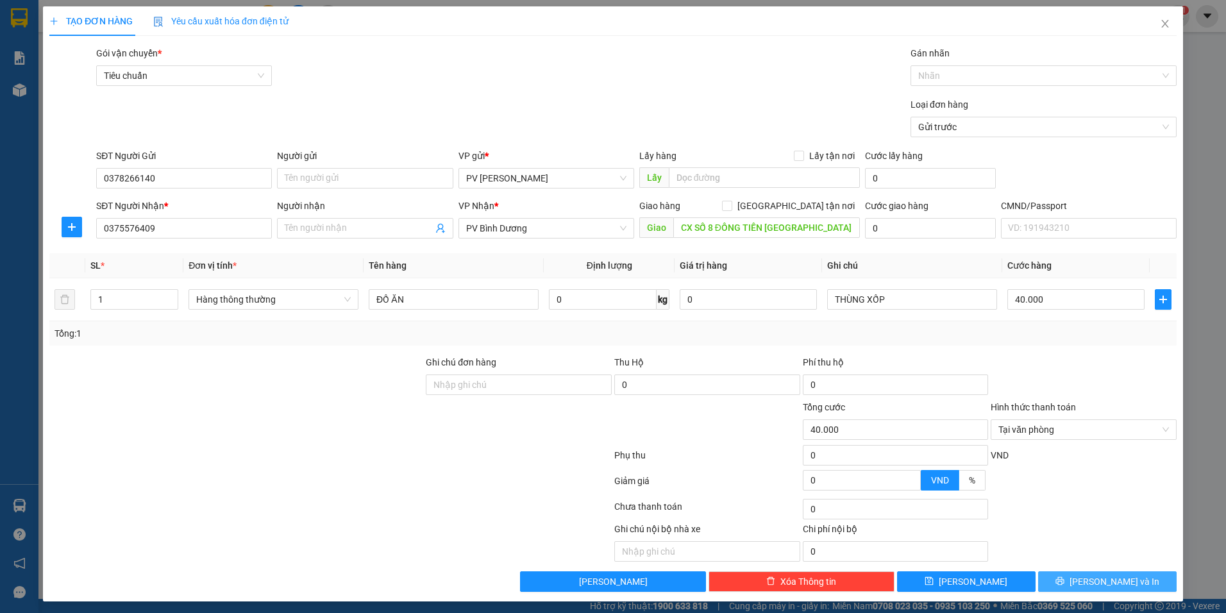
click at [1140, 583] on button "[PERSON_NAME] và In" at bounding box center [1107, 581] width 138 height 21
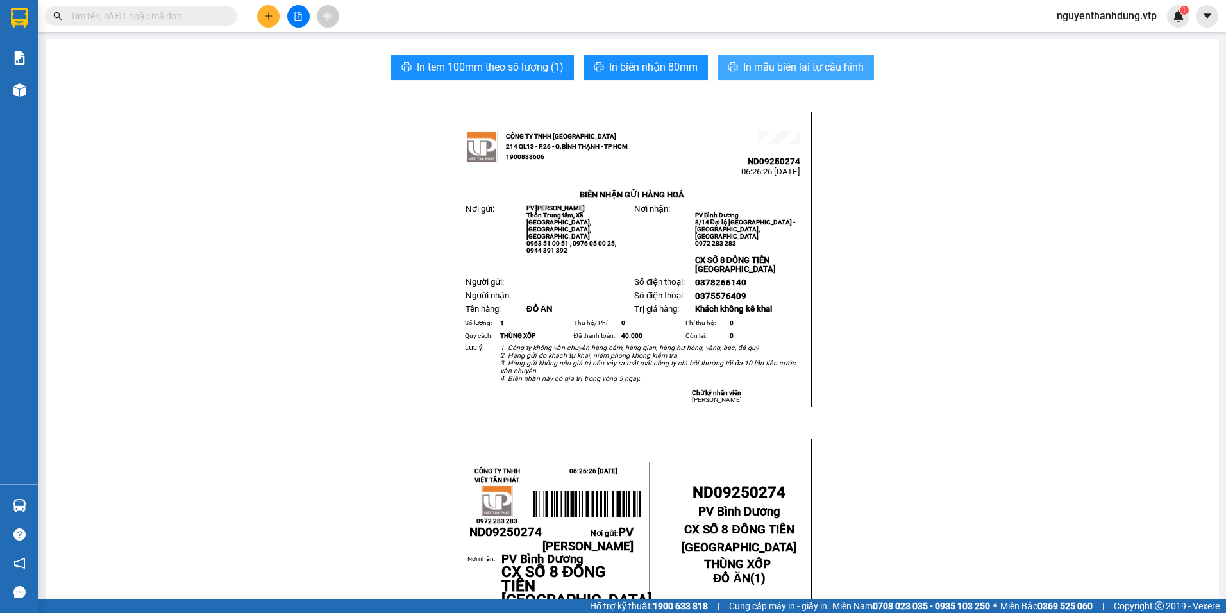
click at [833, 71] on span "In mẫu biên lai tự cấu hình" at bounding box center [803, 67] width 121 height 16
click at [765, 61] on span "In mẫu biên lai tự cấu hình" at bounding box center [803, 67] width 121 height 16
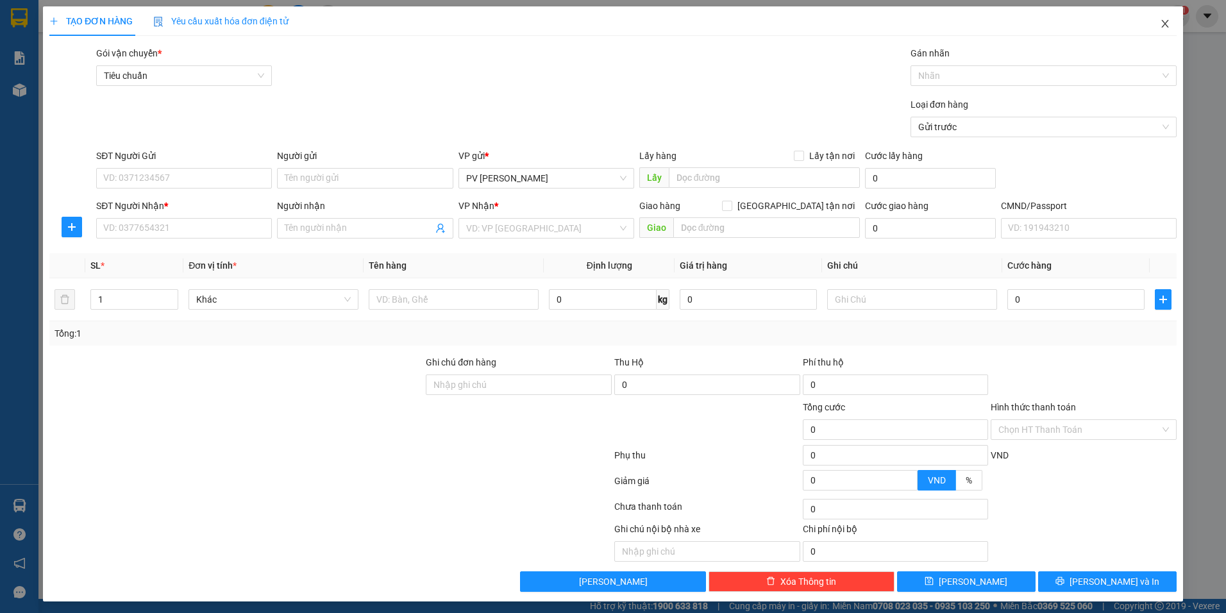
click at [1155, 29] on span "Close" at bounding box center [1165, 24] width 36 height 36
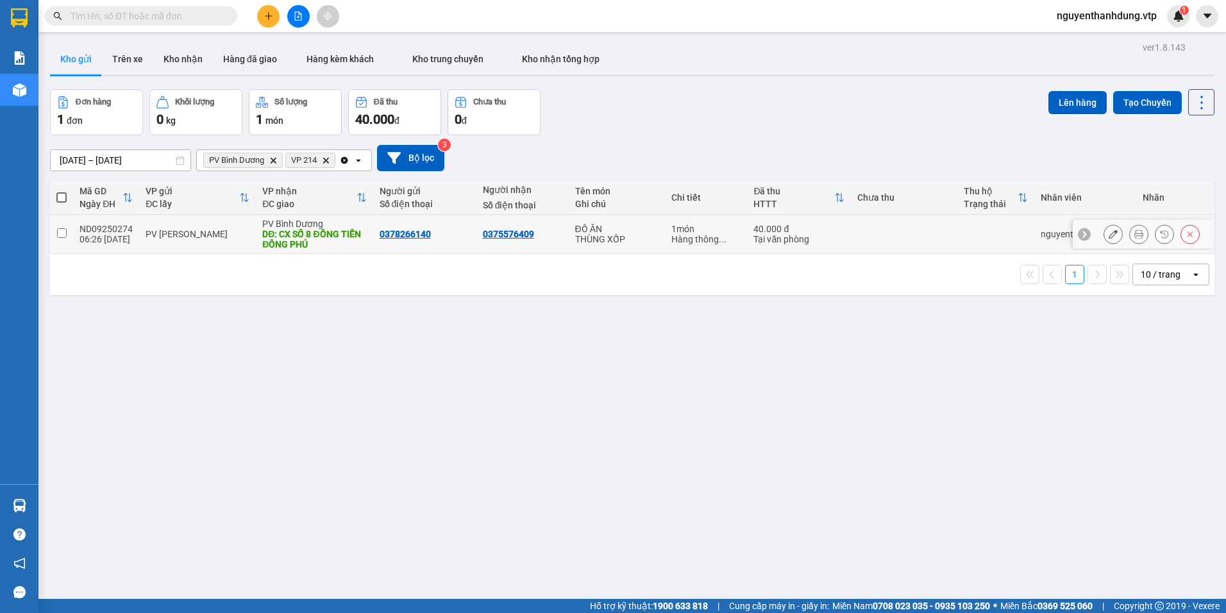
click at [306, 234] on div "DĐ: CX SỐ 8 ĐỒNG TIẾN ĐỒNG PHÚ" at bounding box center [314, 239] width 104 height 21
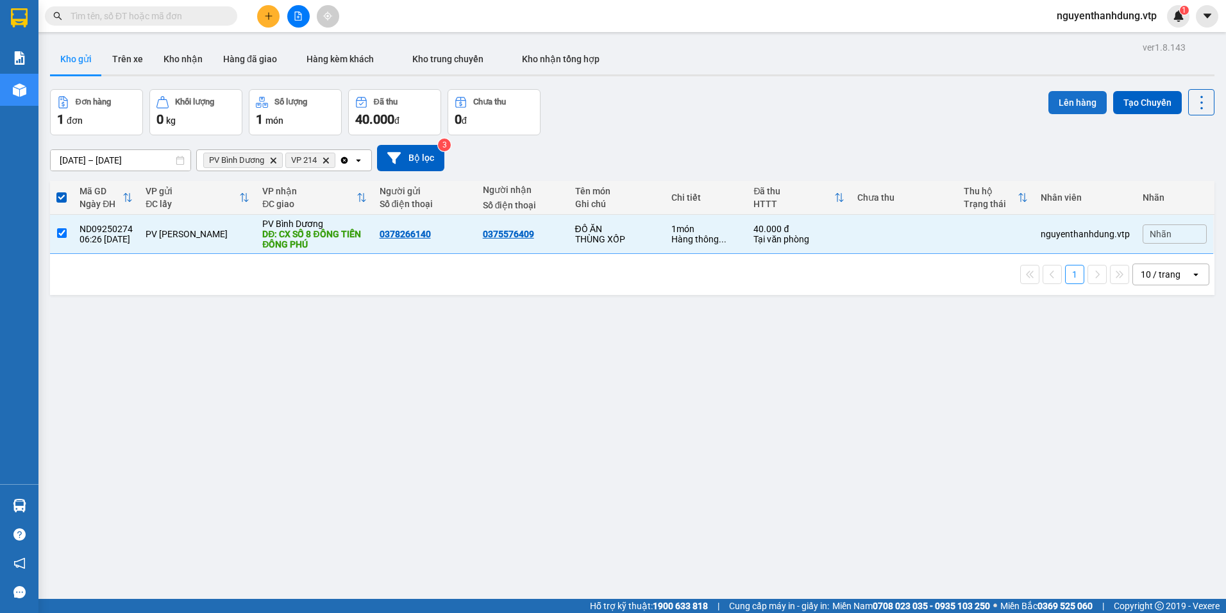
click at [1069, 102] on button "Lên hàng" at bounding box center [1077, 102] width 58 height 23
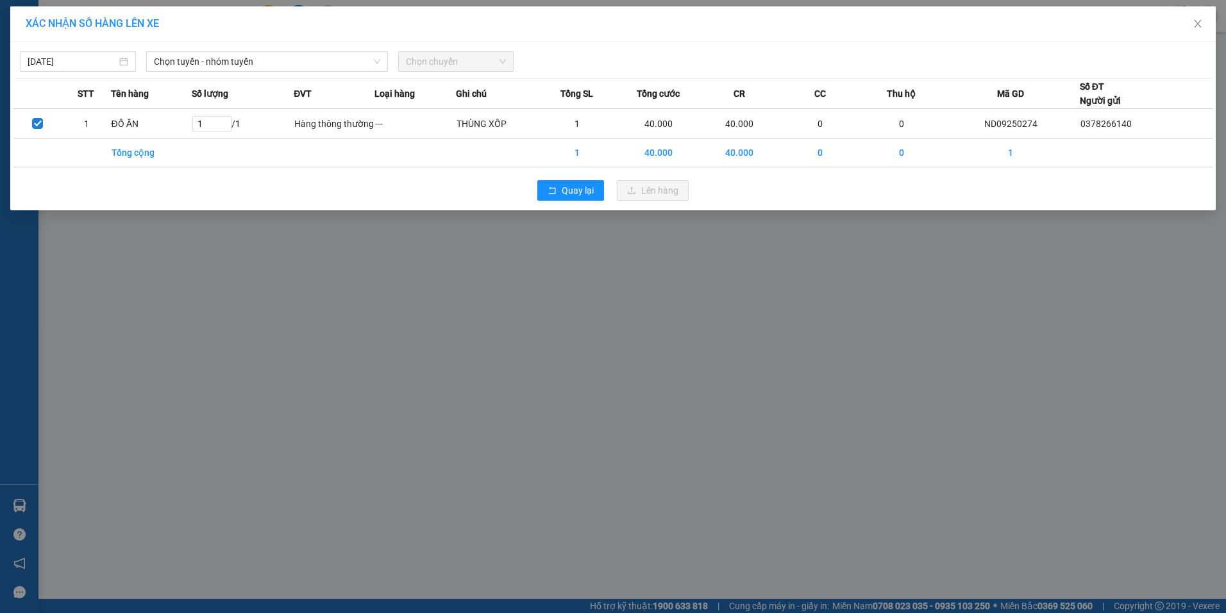
click at [96, 50] on div "[DATE] Chọn tuyến - nhóm tuyến Chọn chuyến" at bounding box center [612, 58] width 1199 height 27
click at [94, 56] on input "[DATE]" at bounding box center [72, 61] width 89 height 14
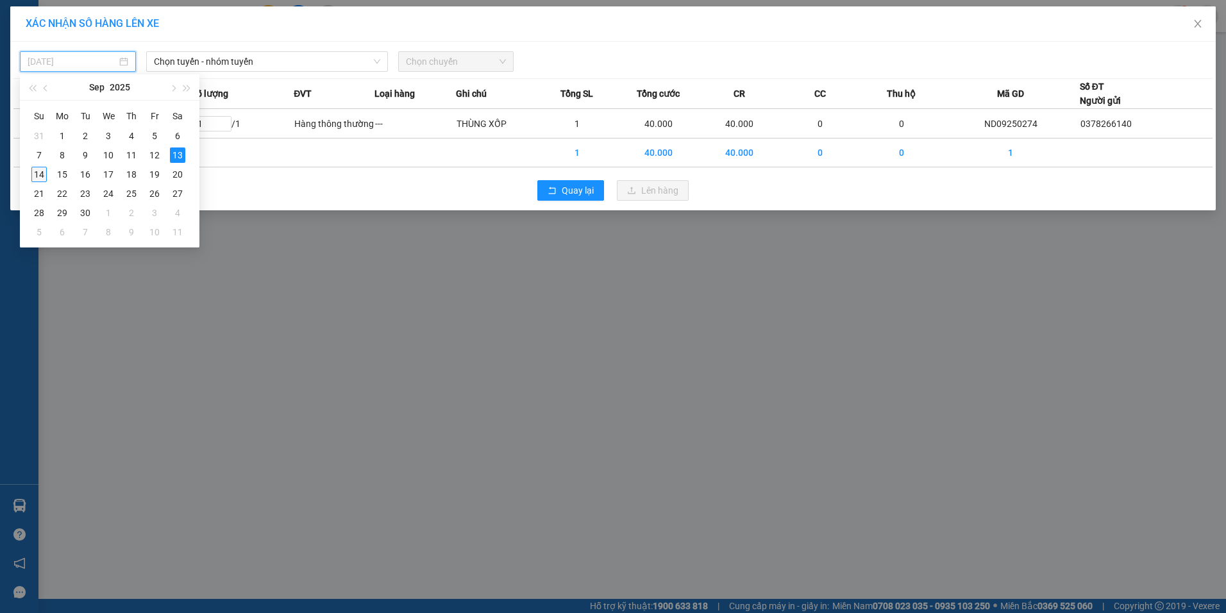
click at [37, 179] on div "14" at bounding box center [38, 174] width 15 height 15
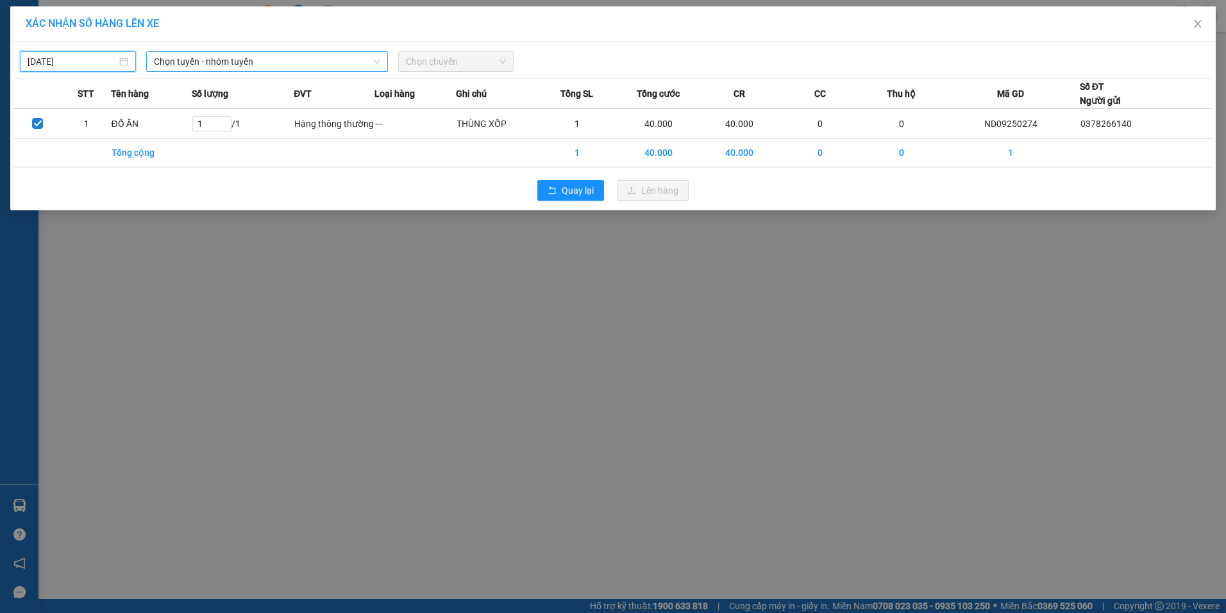
click at [311, 56] on span "Chọn tuyến - nhóm tuyến" at bounding box center [267, 61] width 226 height 19
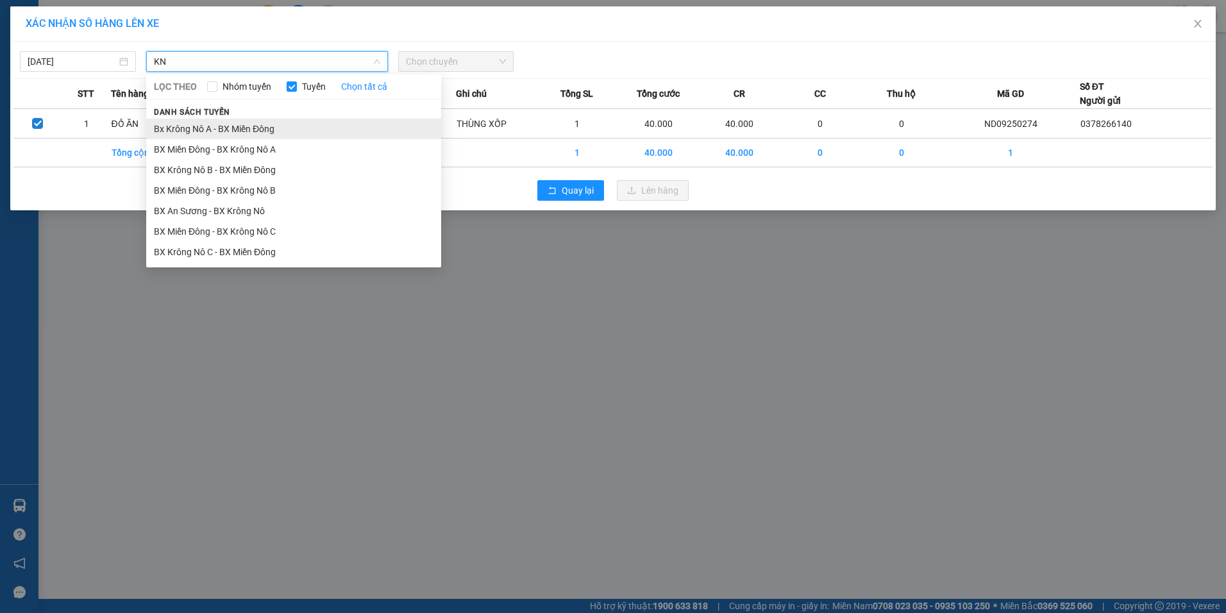
click at [232, 126] on li "Bx Krông Nô A - BX Miền Đông" at bounding box center [293, 129] width 295 height 21
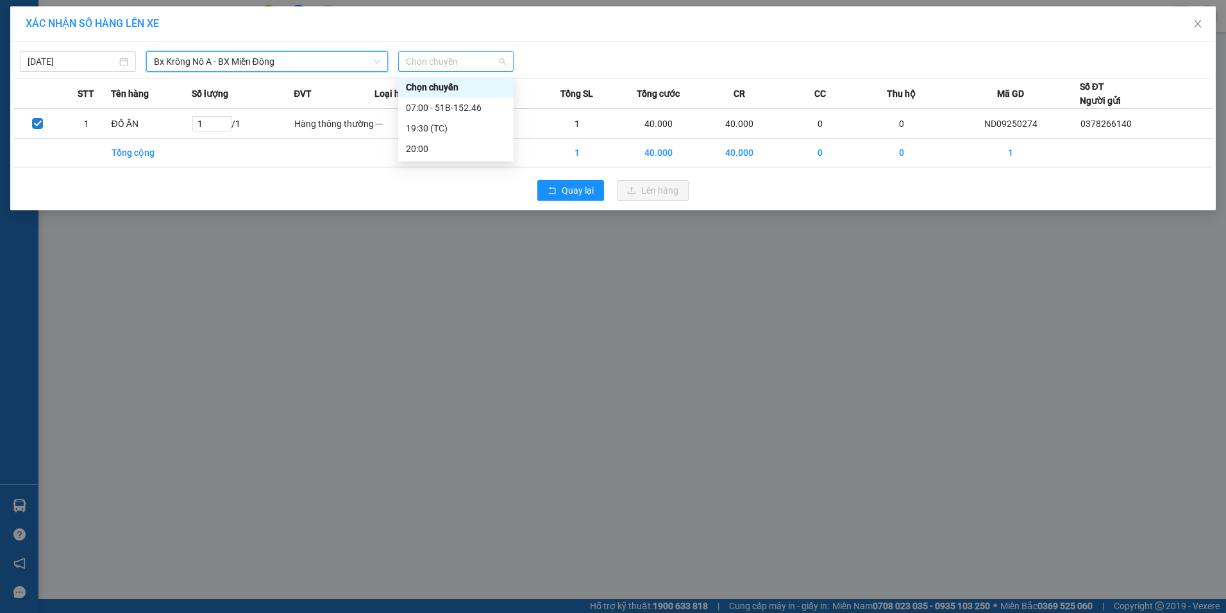
click at [433, 60] on span "Chọn chuyến" at bounding box center [456, 61] width 101 height 19
click at [417, 110] on div "07:00 - 51B-152.46" at bounding box center [456, 108] width 100 height 14
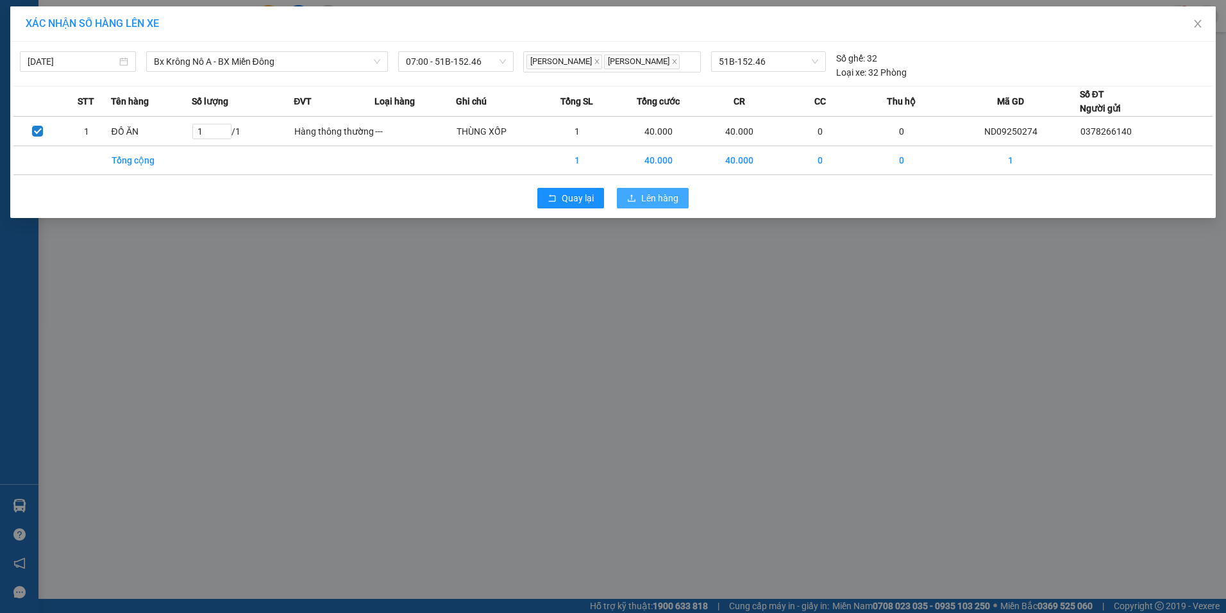
click at [638, 195] on button "Lên hàng" at bounding box center [653, 198] width 72 height 21
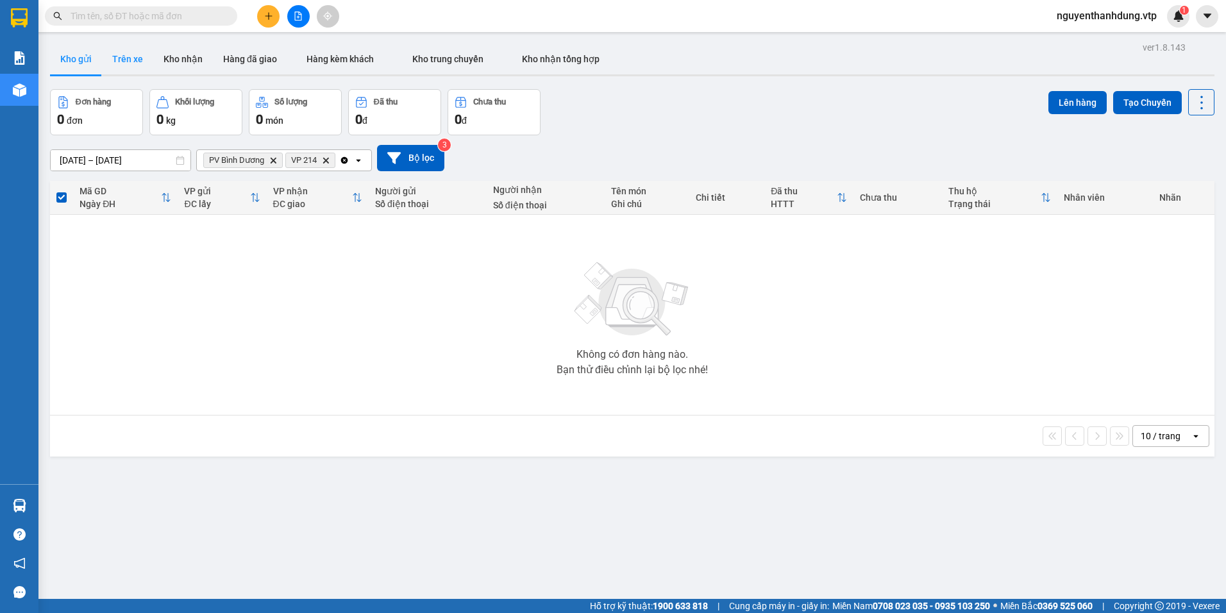
click at [128, 61] on button "Trên xe" at bounding box center [127, 59] width 51 height 31
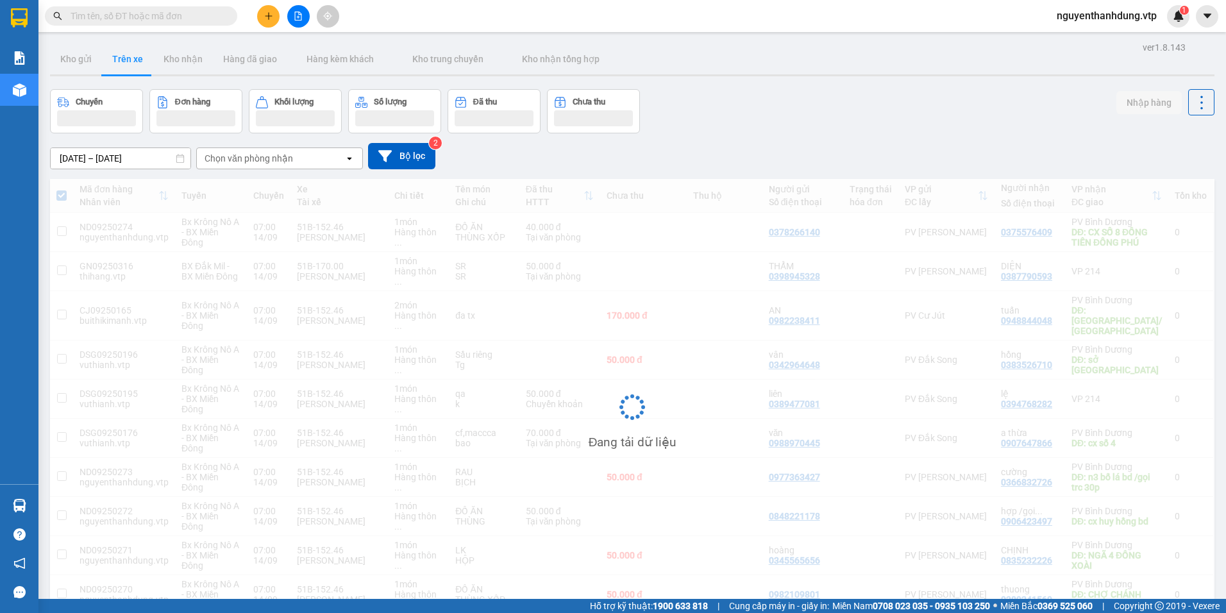
click at [303, 162] on div "Chọn văn phòng nhận" at bounding box center [270, 158] width 147 height 21
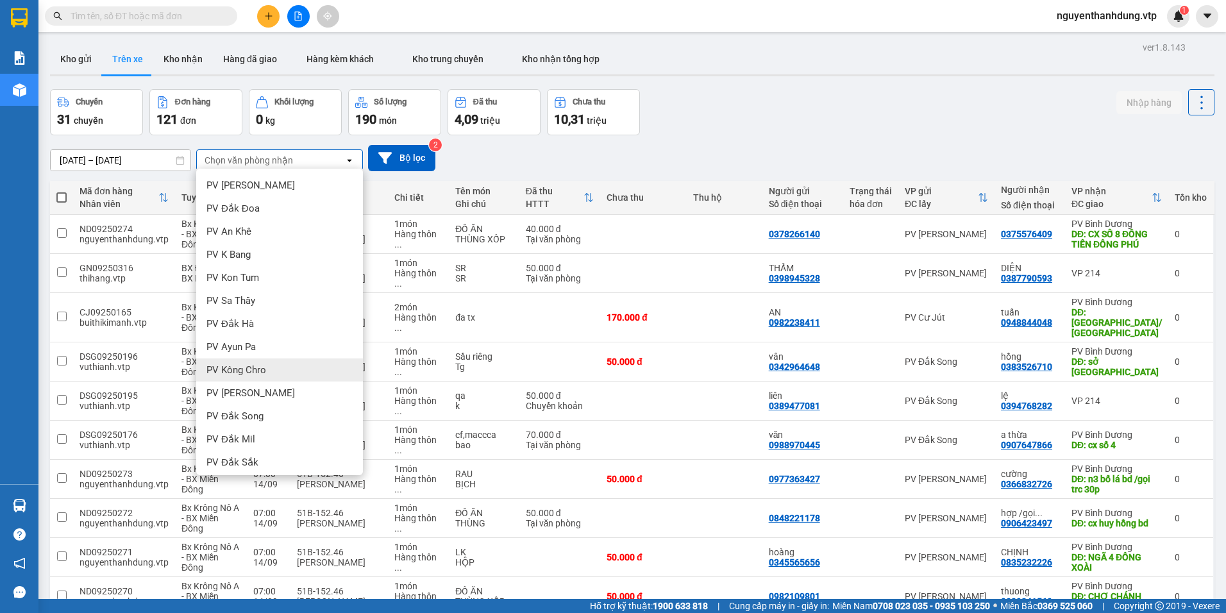
scroll to position [128, 0]
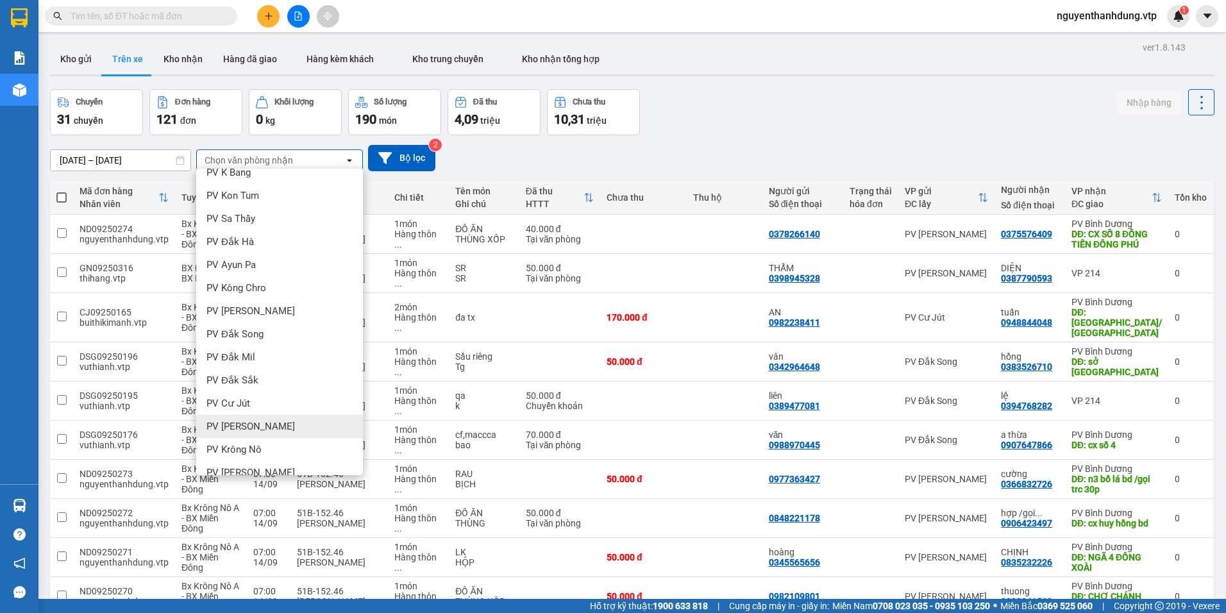
click at [232, 418] on div "PV [PERSON_NAME]" at bounding box center [279, 426] width 167 height 23
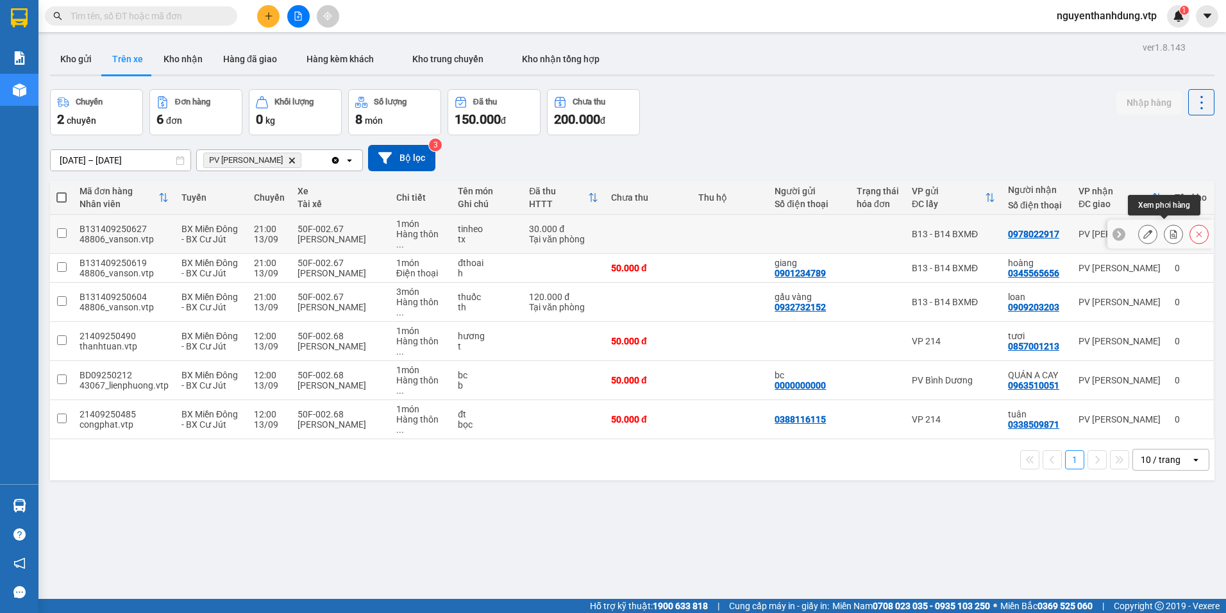
click at [1169, 230] on icon at bounding box center [1173, 234] width 9 height 9
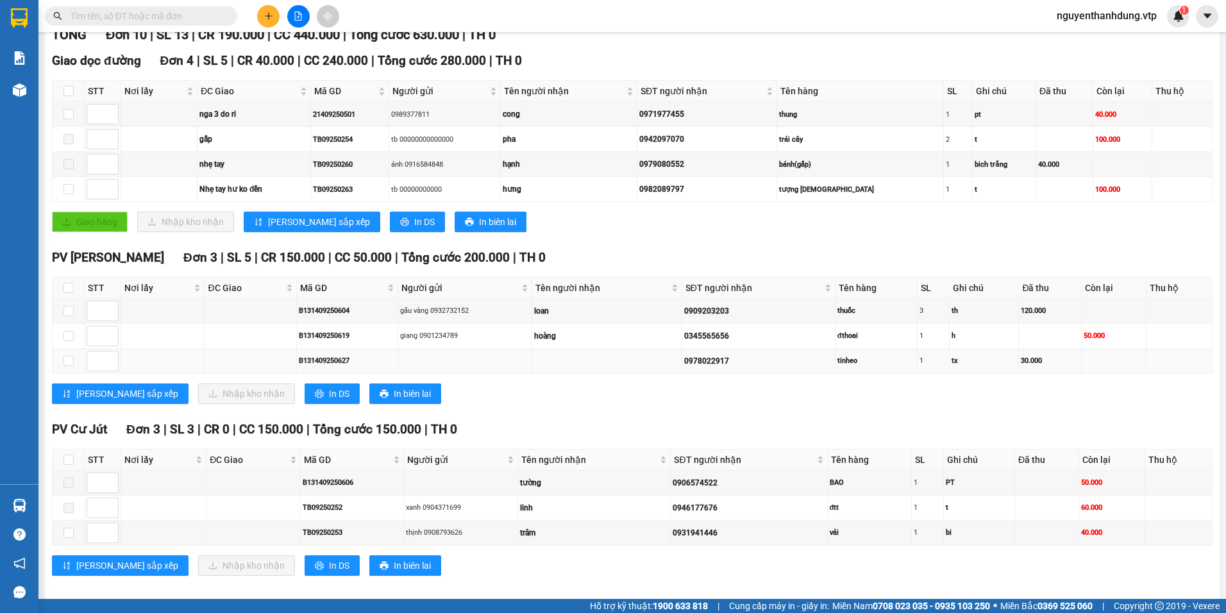
scroll to position [192, 0]
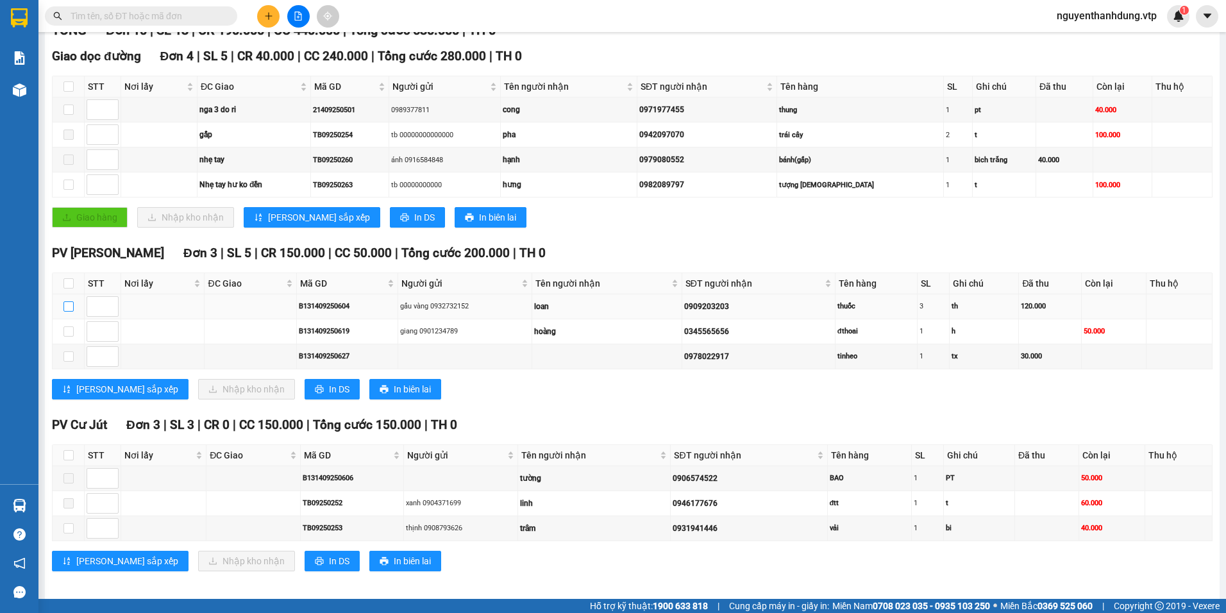
click at [71, 313] on label at bounding box center [68, 306] width 10 height 14
click at [71, 312] on input "checkbox" at bounding box center [68, 306] width 10 height 10
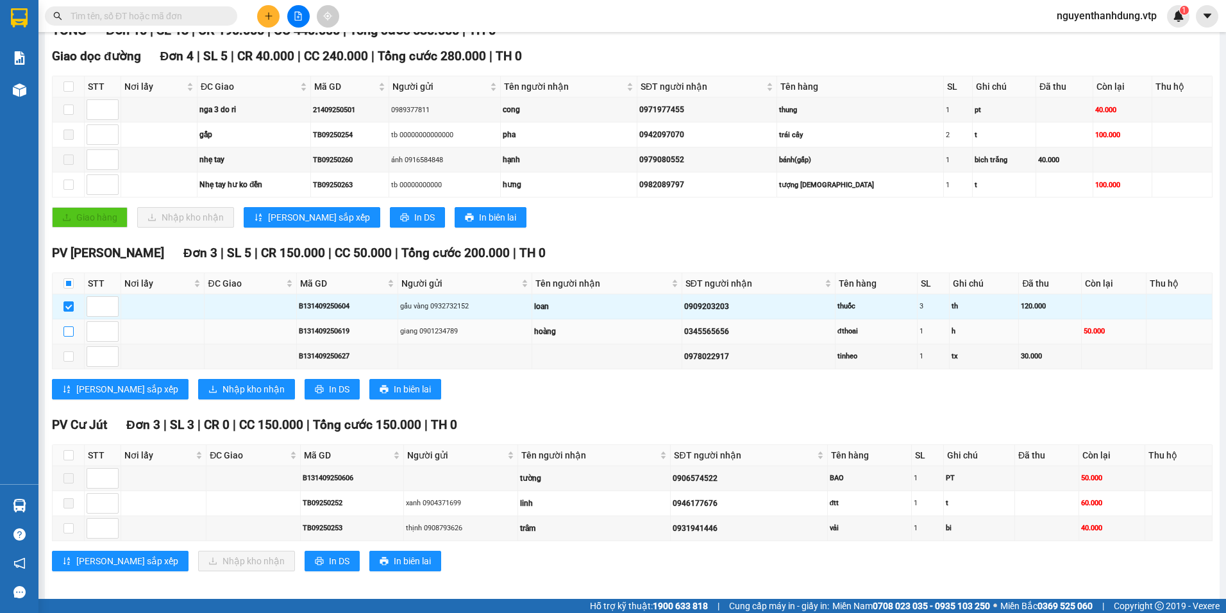
click at [63, 333] on input "checkbox" at bounding box center [68, 331] width 10 height 10
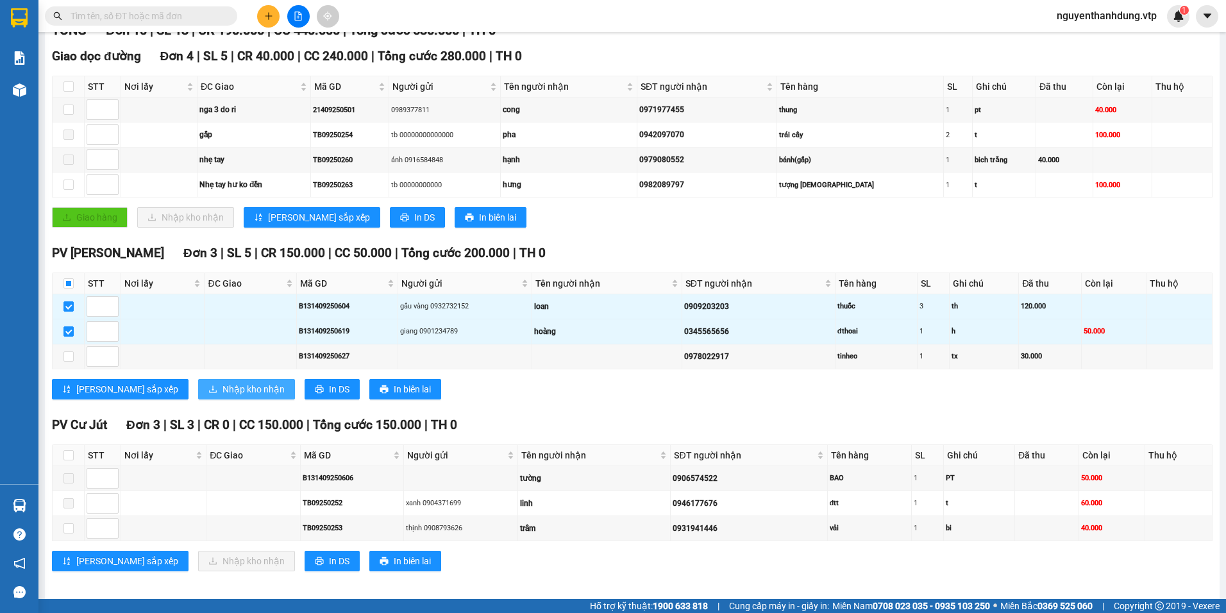
click at [222, 385] on span "Nhập kho nhận" at bounding box center [253, 389] width 62 height 14
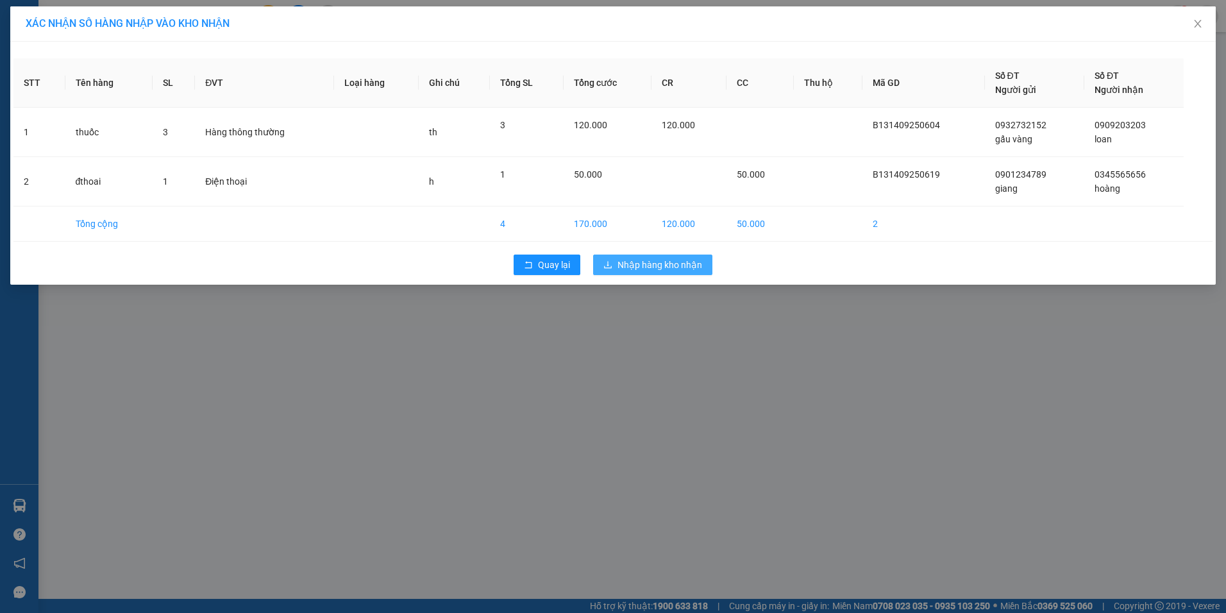
click at [664, 267] on span "Nhập hàng kho nhận" at bounding box center [659, 265] width 85 height 14
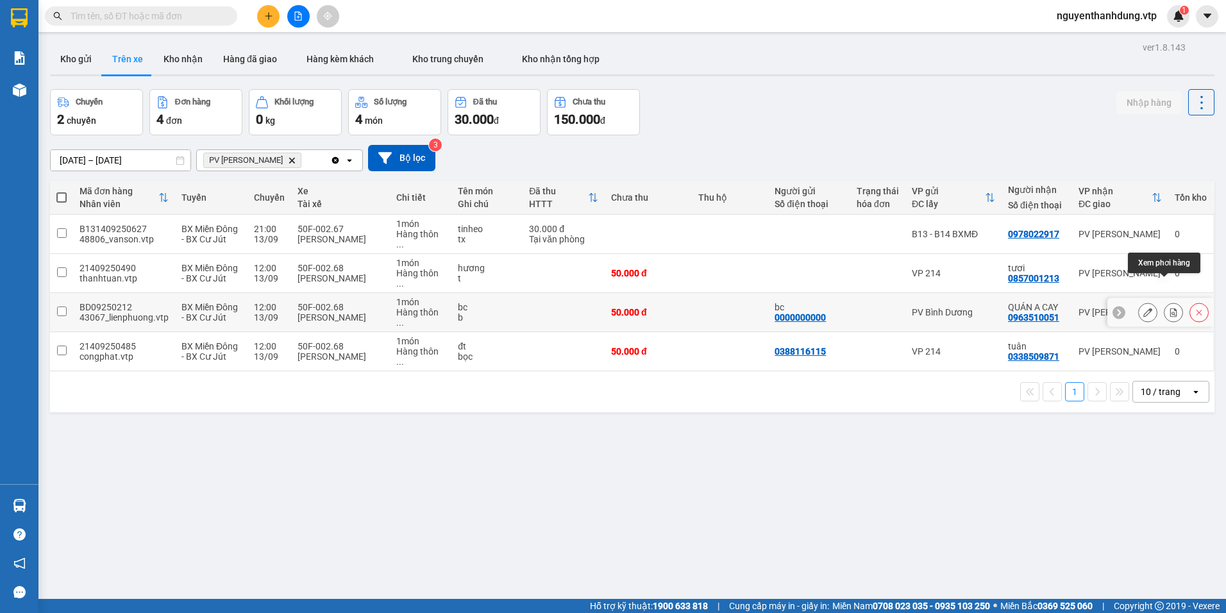
click at [1169, 308] on icon at bounding box center [1173, 312] width 9 height 9
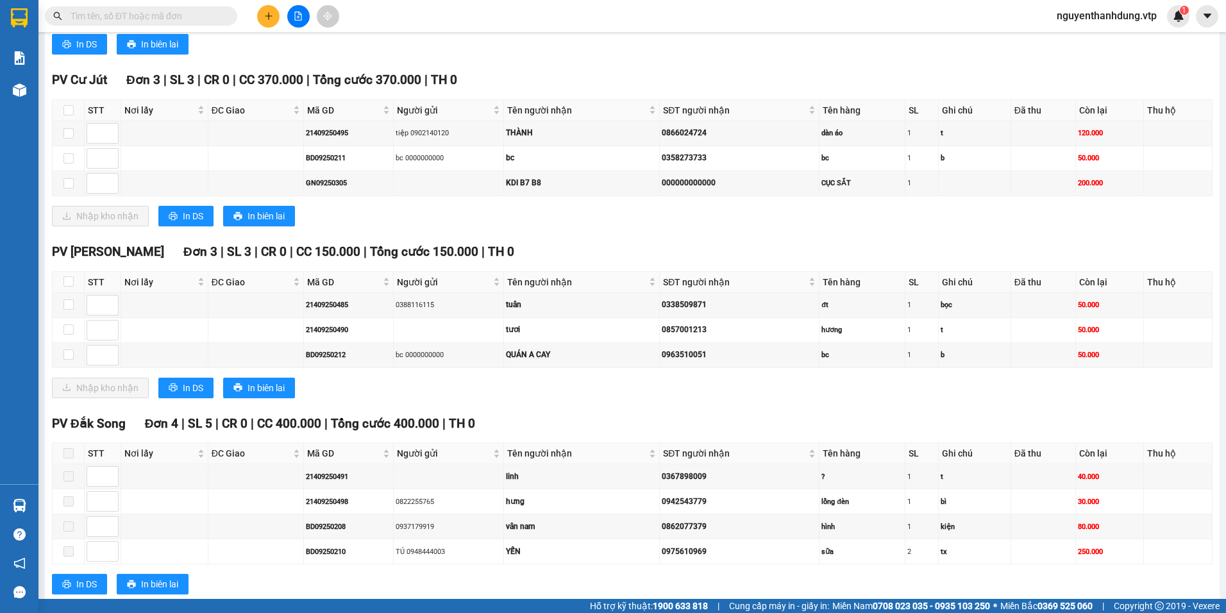
scroll to position [833, 0]
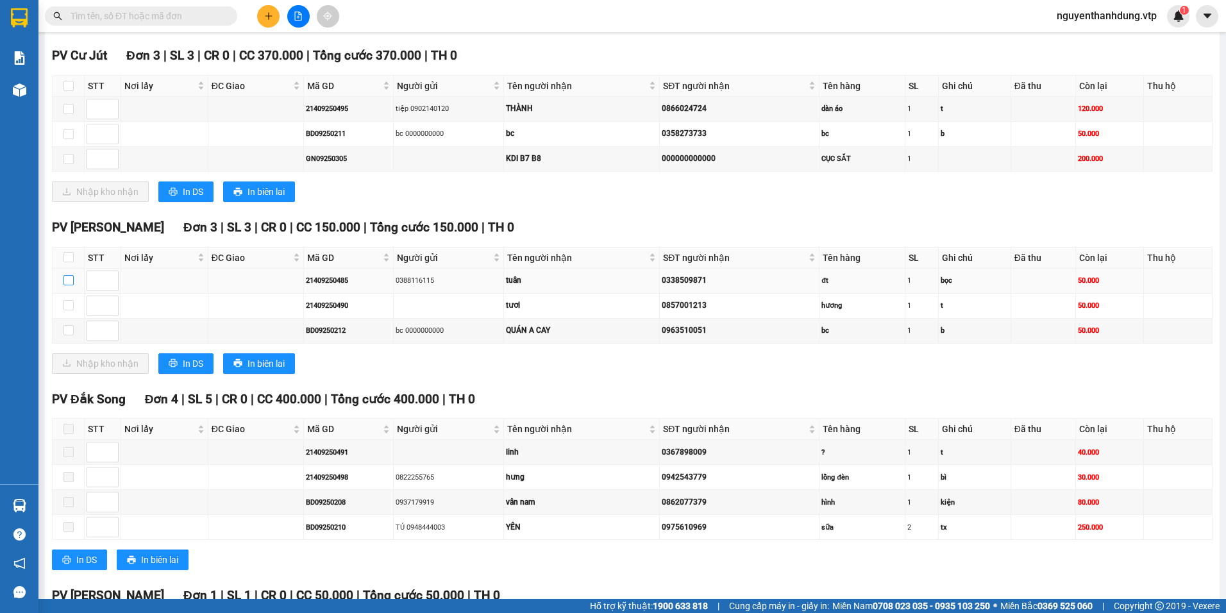
click at [70, 281] on input "checkbox" at bounding box center [68, 280] width 10 height 10
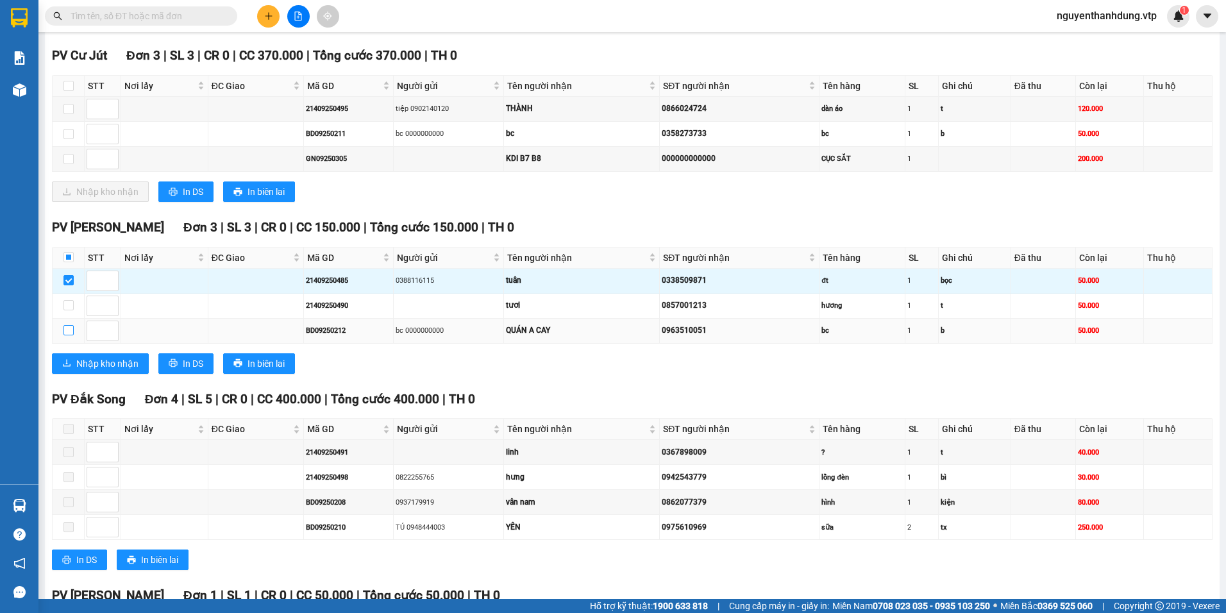
click at [66, 333] on input "checkbox" at bounding box center [68, 330] width 10 height 10
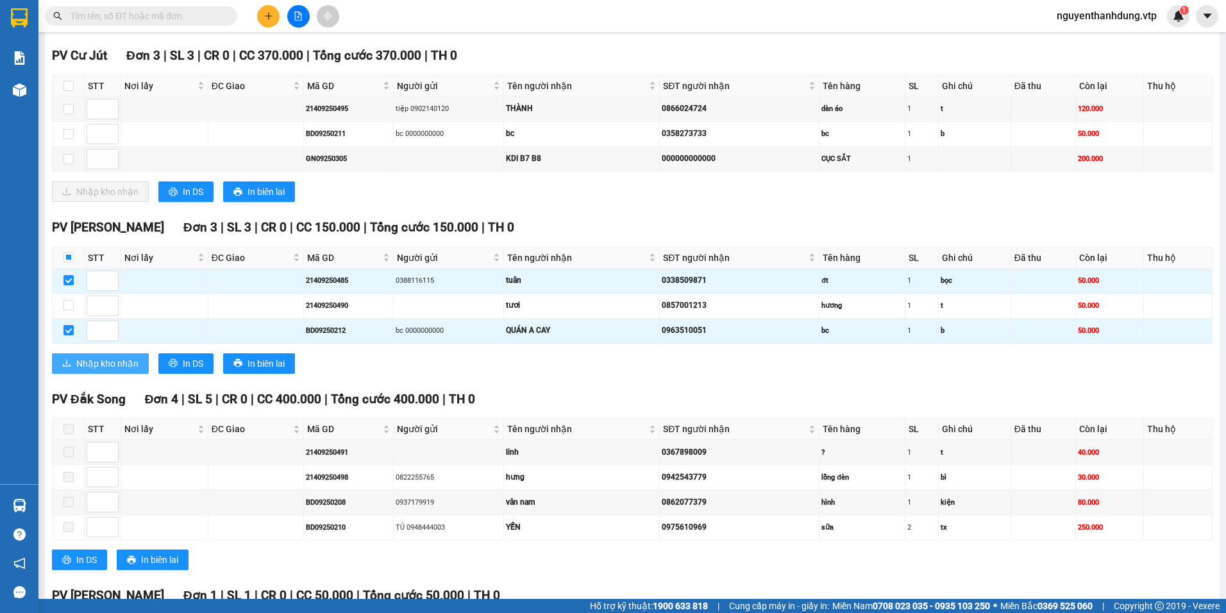
click at [124, 364] on span "Nhập kho nhận" at bounding box center [107, 363] width 62 height 14
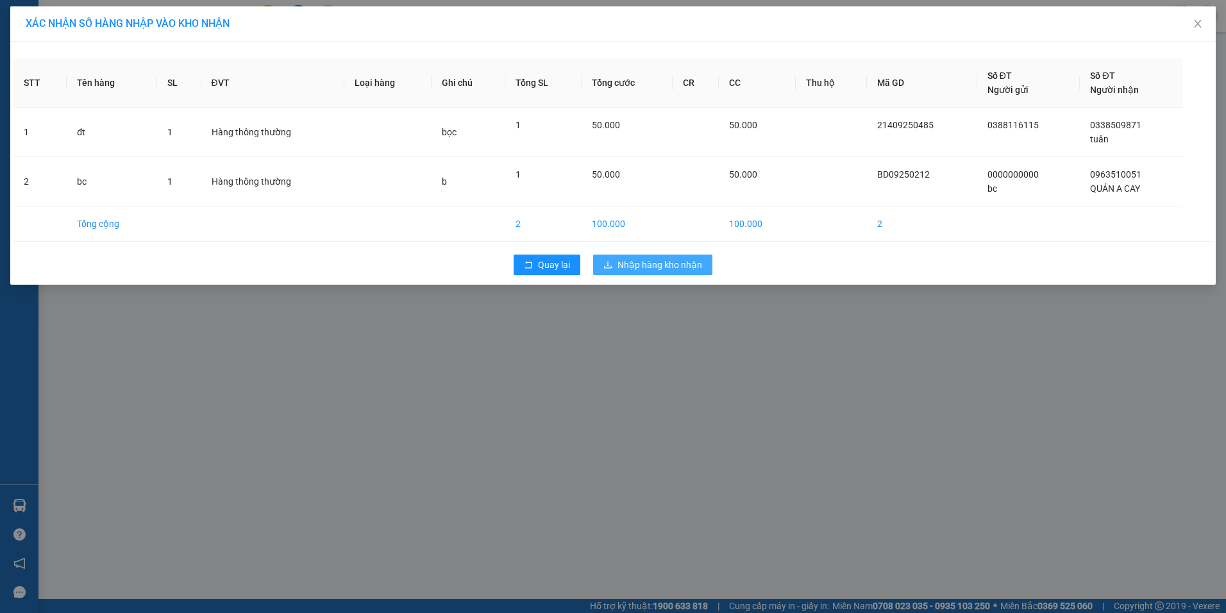
click at [701, 262] on span "Nhập hàng kho nhận" at bounding box center [659, 265] width 85 height 14
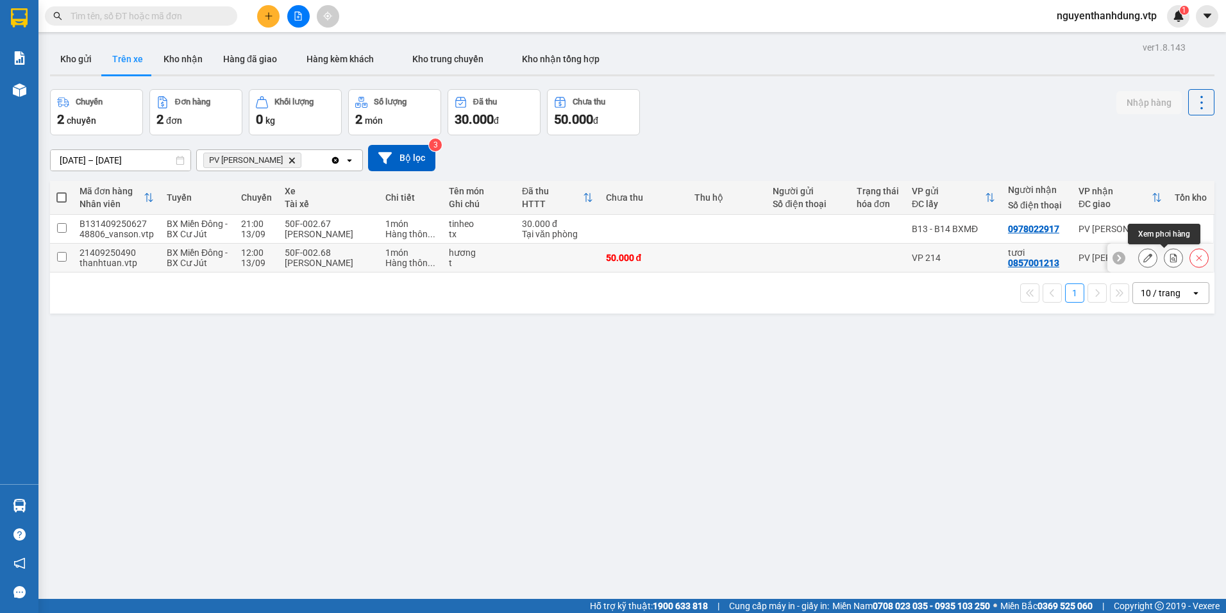
click at [1170, 258] on icon at bounding box center [1173, 257] width 7 height 9
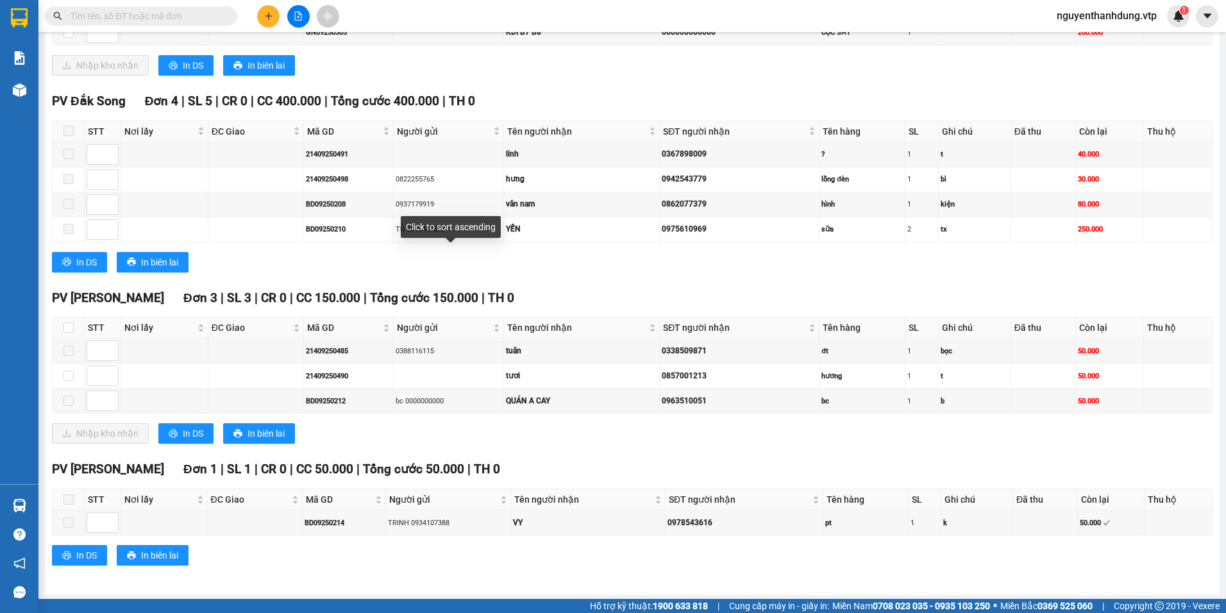
scroll to position [962, 0]
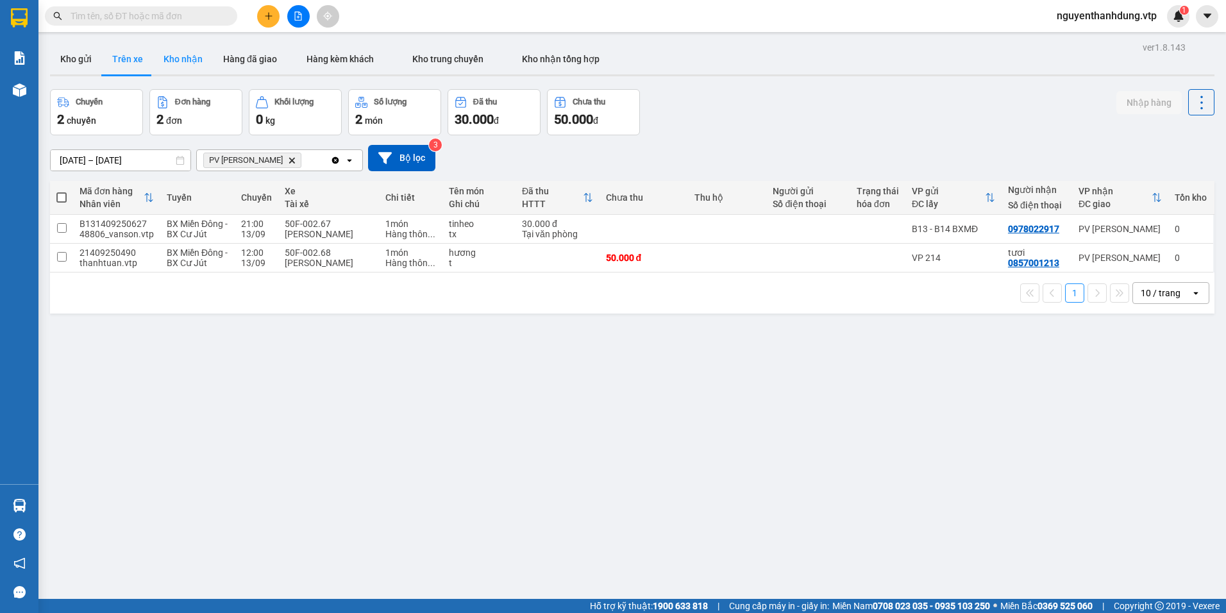
click at [197, 64] on button "Kho nhận" at bounding box center [183, 59] width 60 height 31
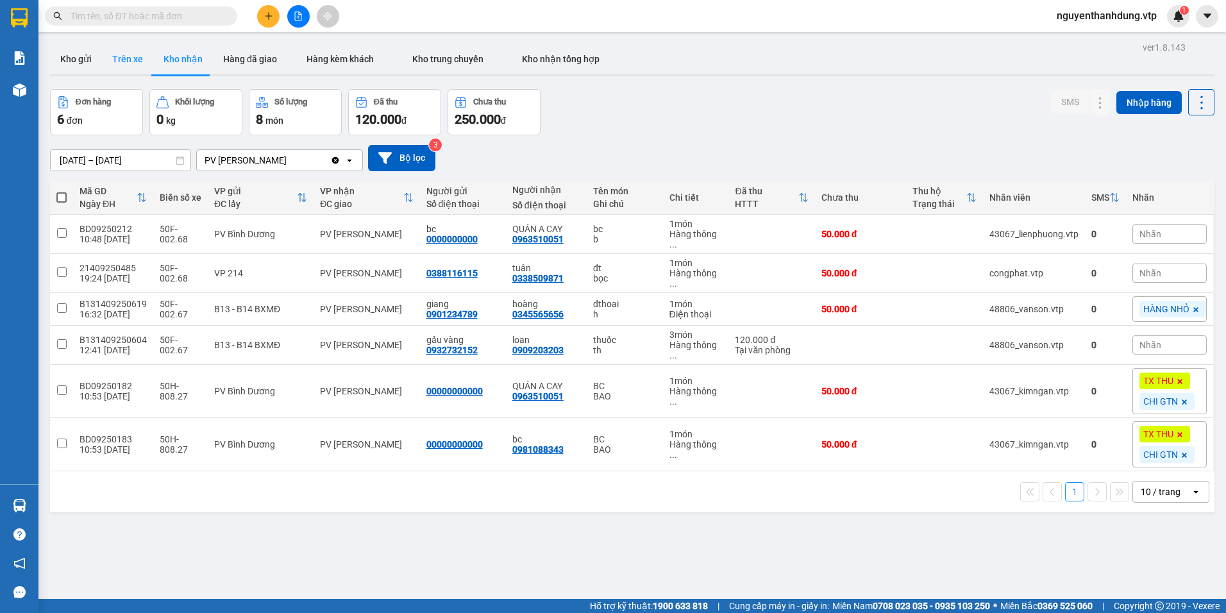
click at [147, 64] on button "Trên xe" at bounding box center [127, 59] width 51 height 31
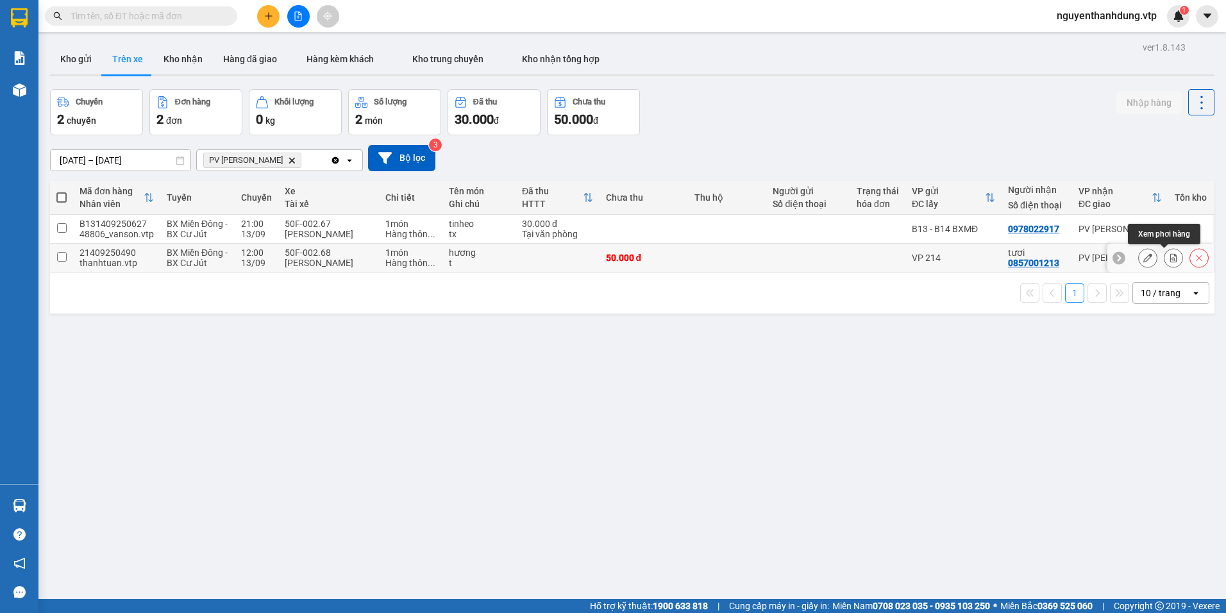
click at [1169, 262] on icon at bounding box center [1173, 257] width 9 height 9
click at [1143, 256] on button at bounding box center [1148, 258] width 18 height 22
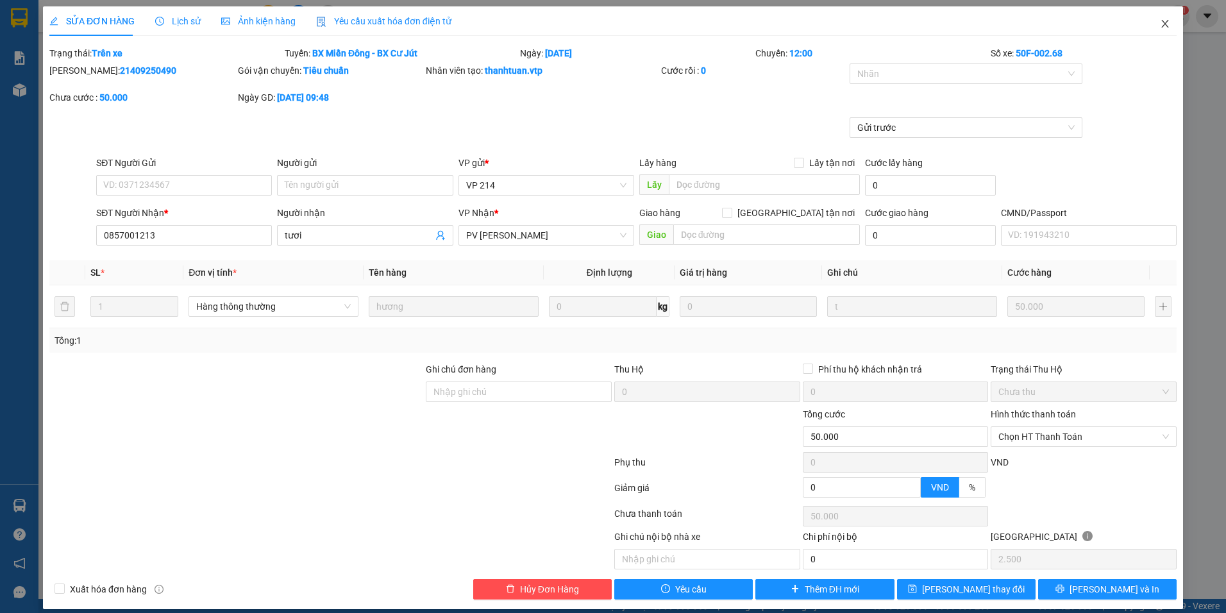
click at [1160, 22] on icon "close" at bounding box center [1165, 24] width 10 height 10
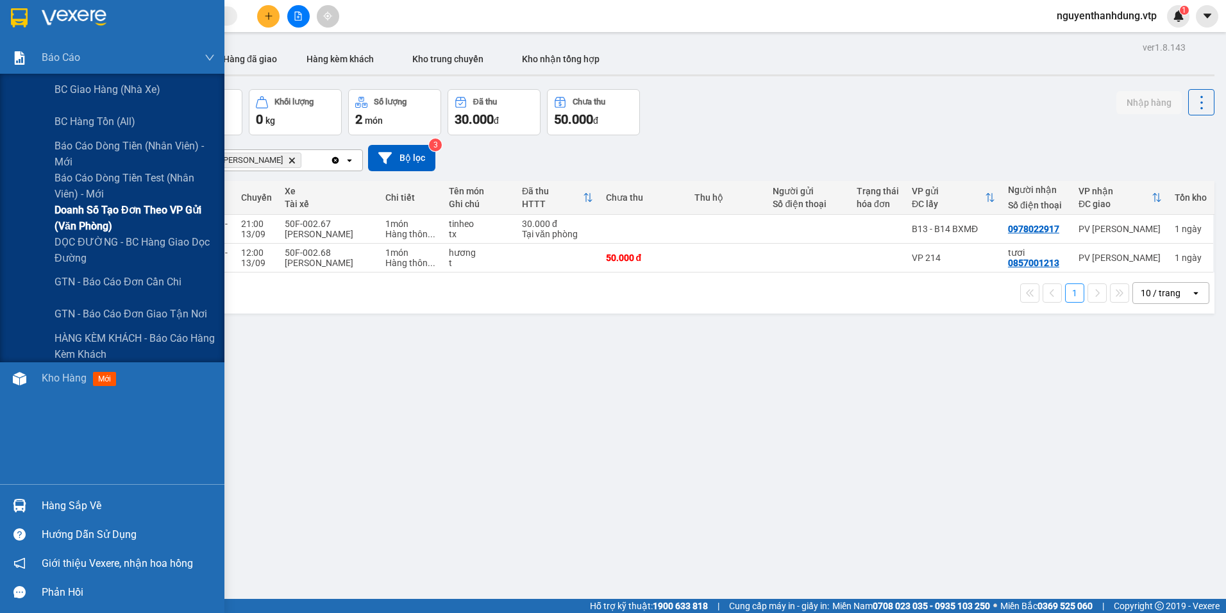
click at [147, 208] on span "Doanh số tạo đơn theo VP gửi (văn phòng)" at bounding box center [134, 218] width 160 height 32
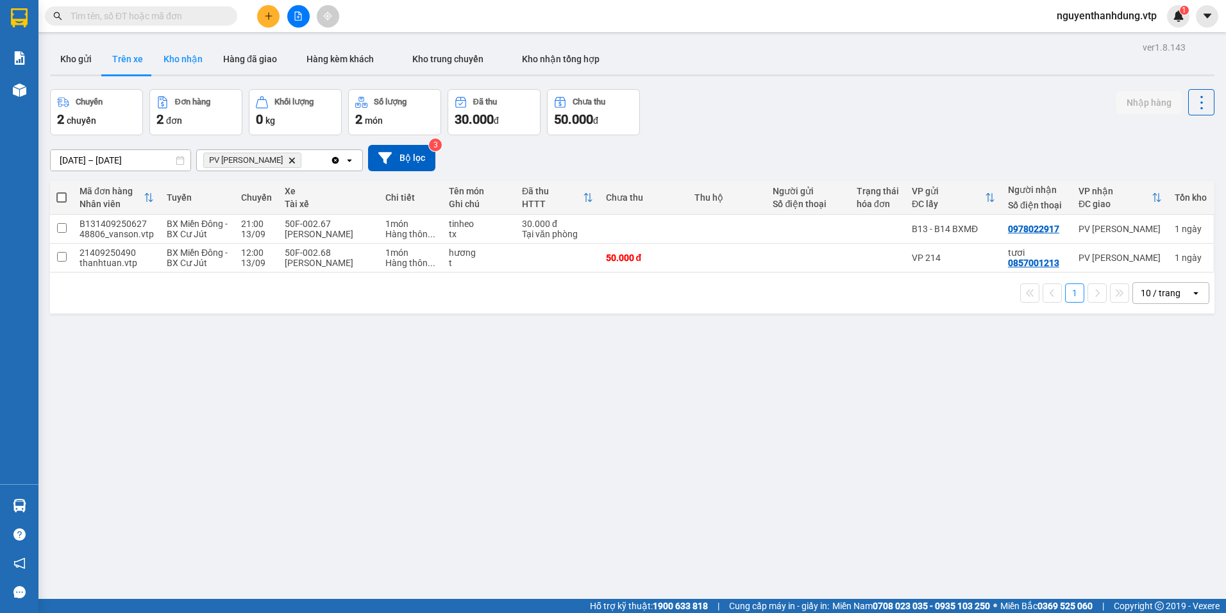
click at [203, 69] on button "Kho nhận" at bounding box center [183, 59] width 60 height 31
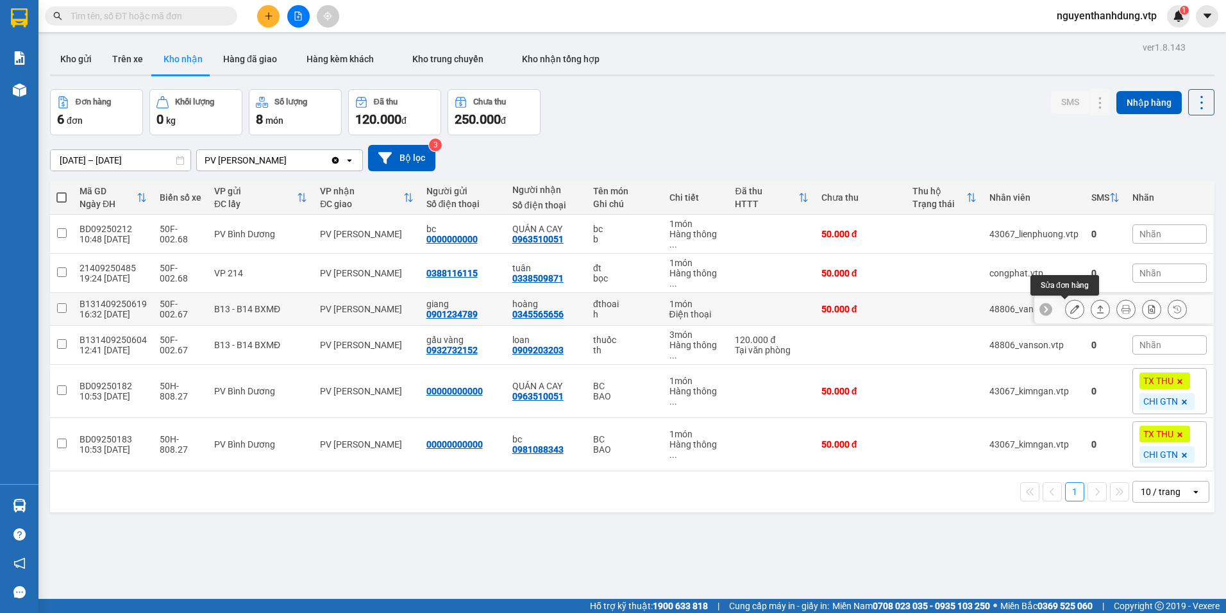
click at [1070, 305] on icon at bounding box center [1074, 309] width 9 height 9
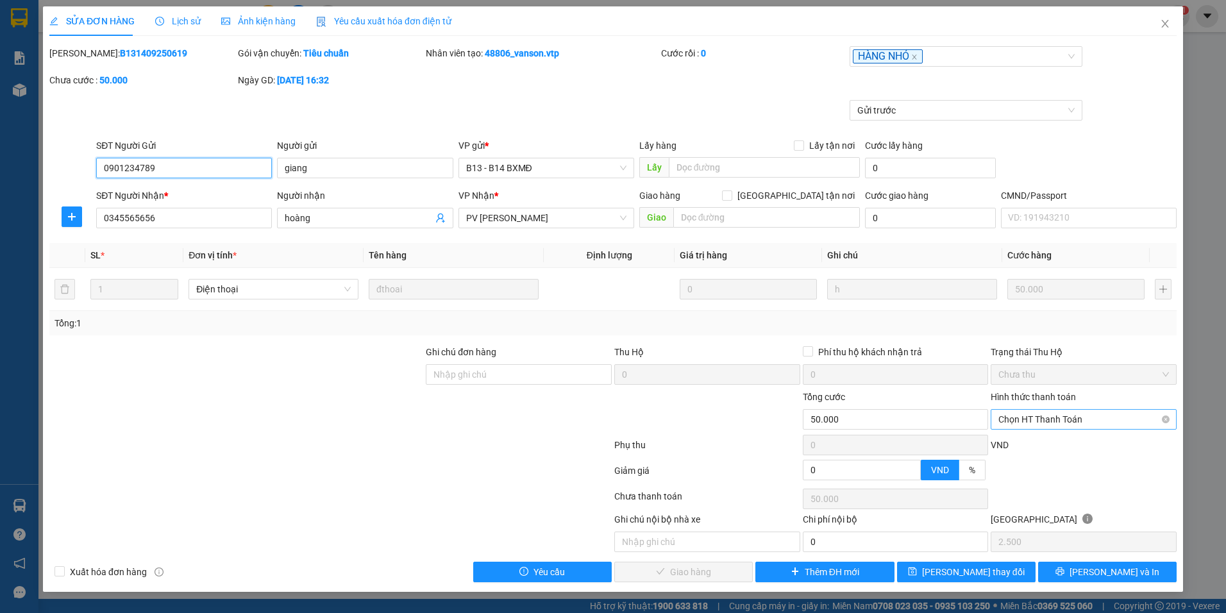
click at [1028, 415] on span "Chọn HT Thanh Toán" at bounding box center [1083, 419] width 171 height 19
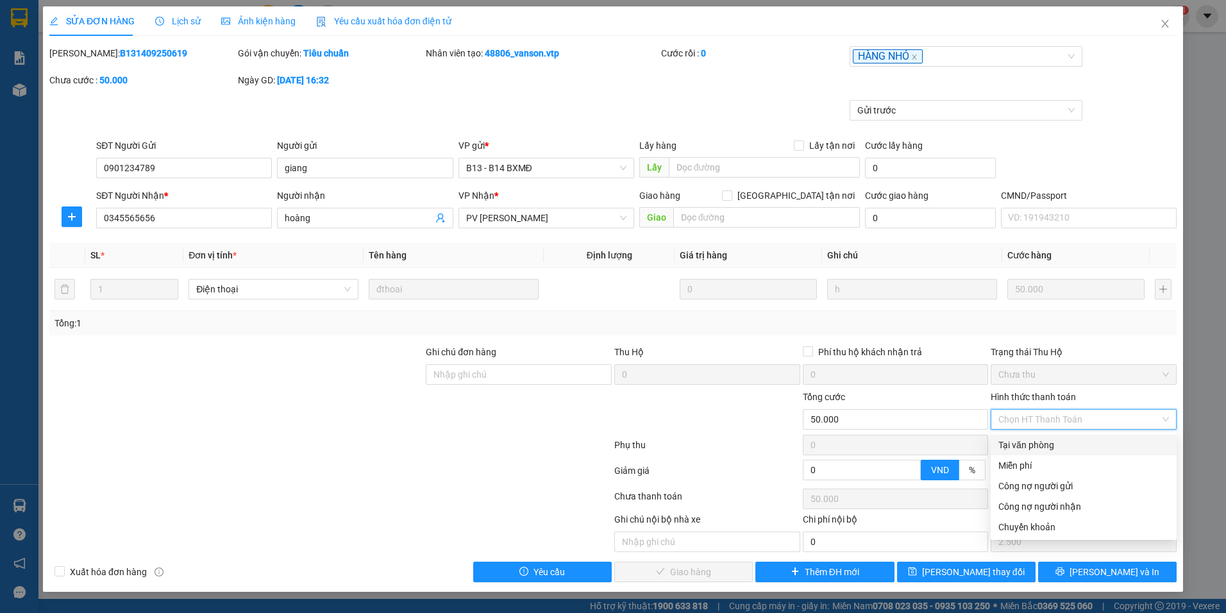
click at [1024, 440] on div "Tại văn phòng" at bounding box center [1083, 445] width 171 height 14
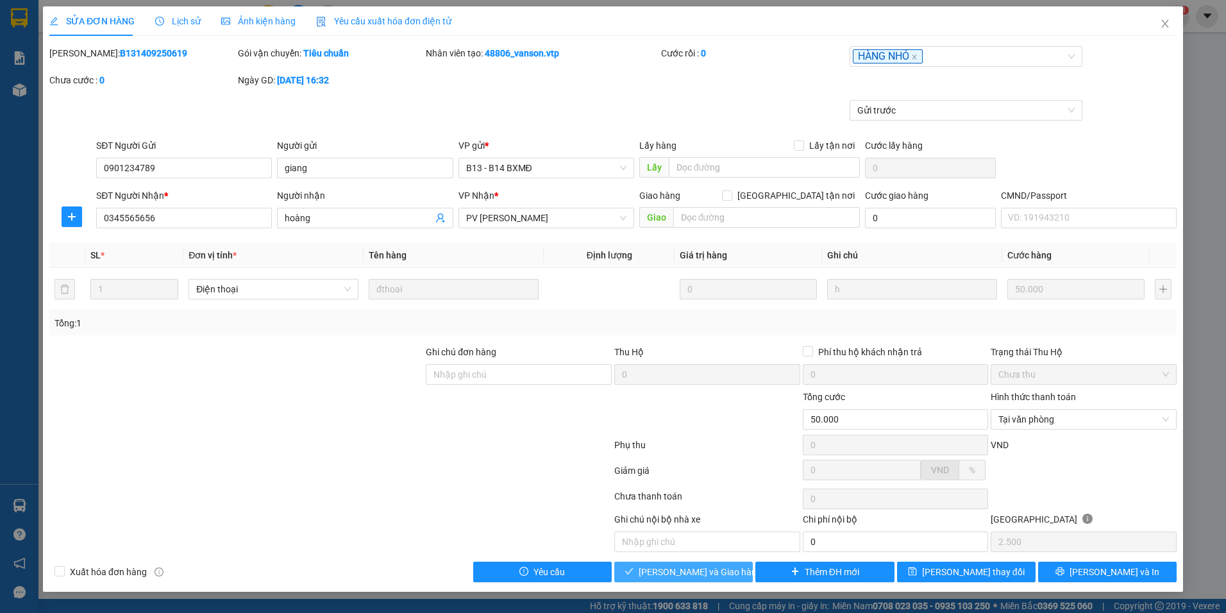
click at [722, 572] on span "[PERSON_NAME] và Giao hàng" at bounding box center [700, 572] width 123 height 14
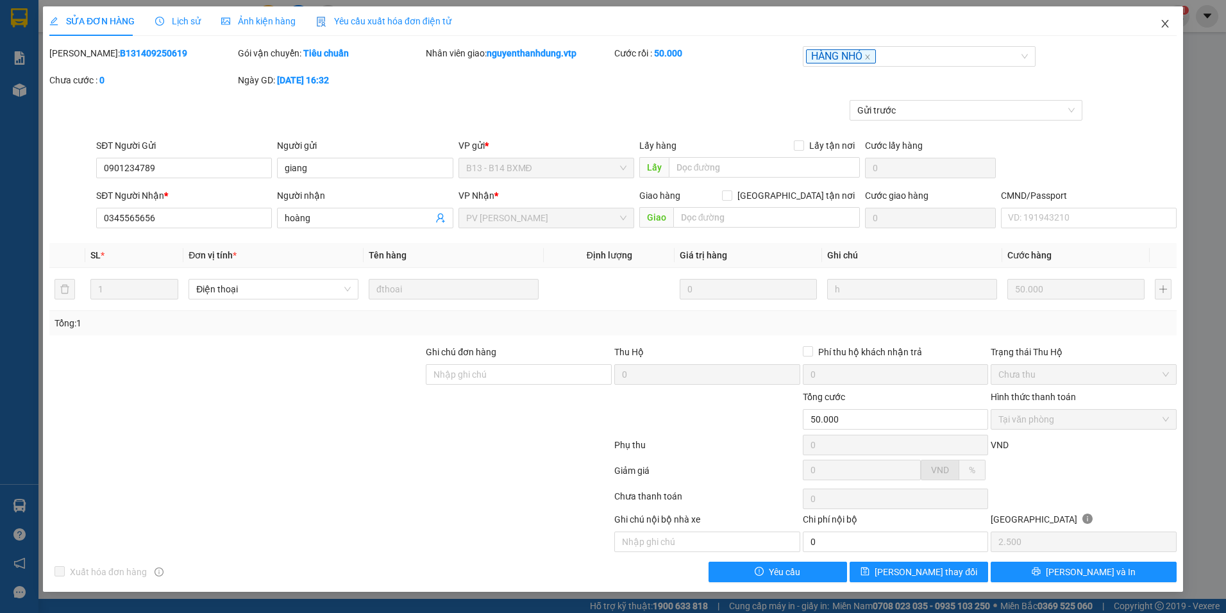
click at [1175, 20] on span "Close" at bounding box center [1165, 24] width 36 height 36
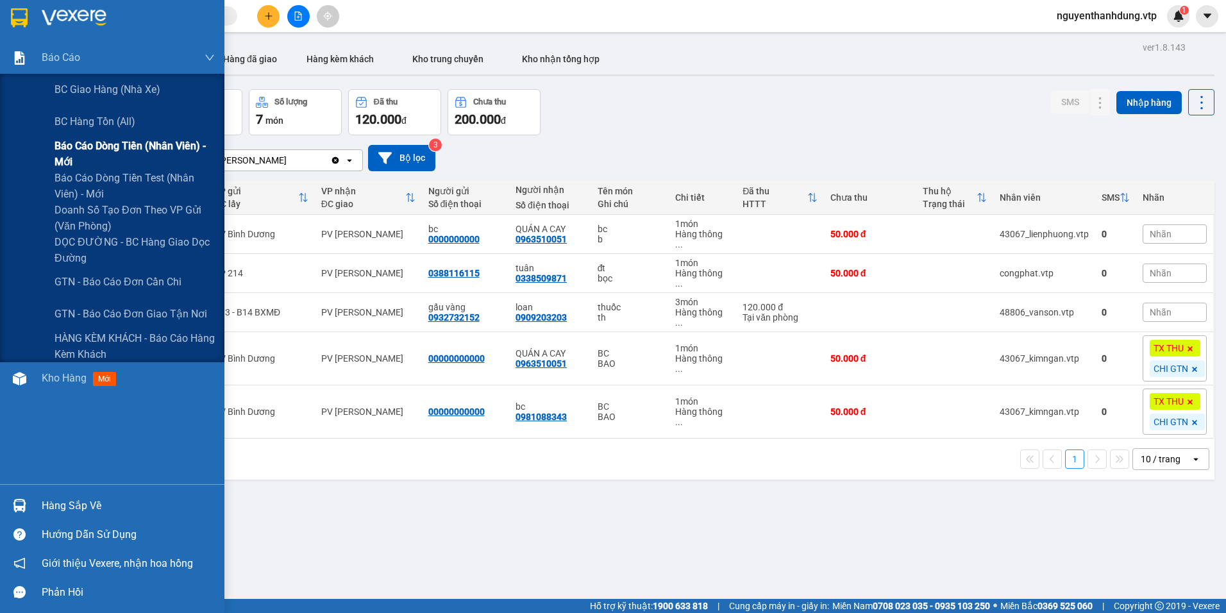
click at [119, 147] on span "Báo cáo dòng tiền (nhân viên) - mới" at bounding box center [134, 154] width 160 height 32
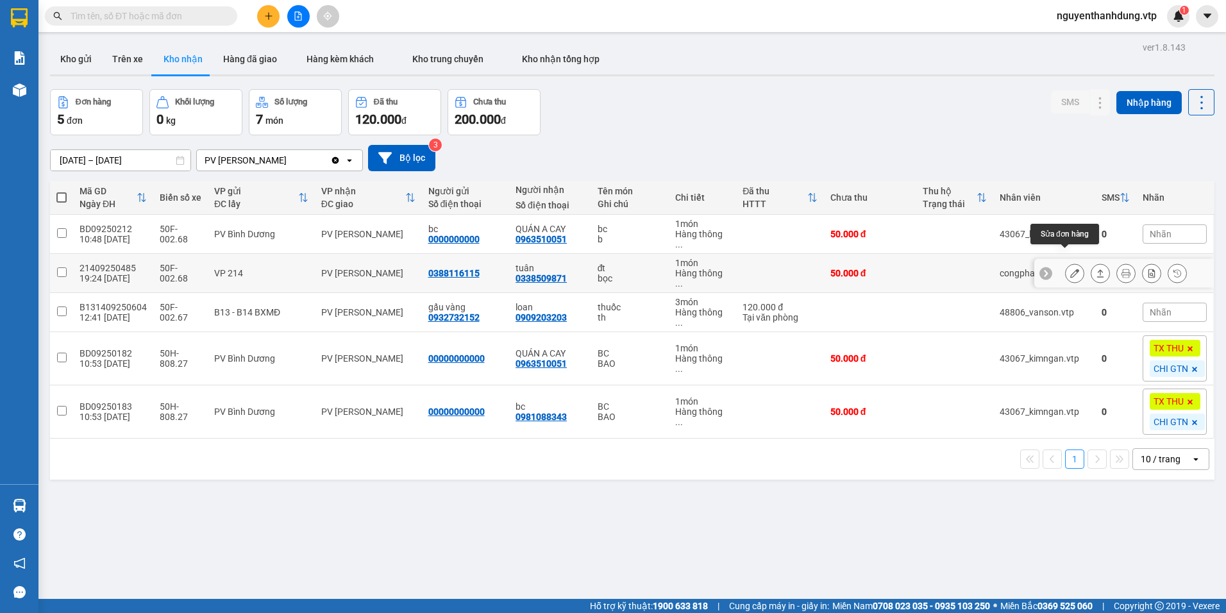
click at [1070, 269] on icon at bounding box center [1074, 273] width 9 height 9
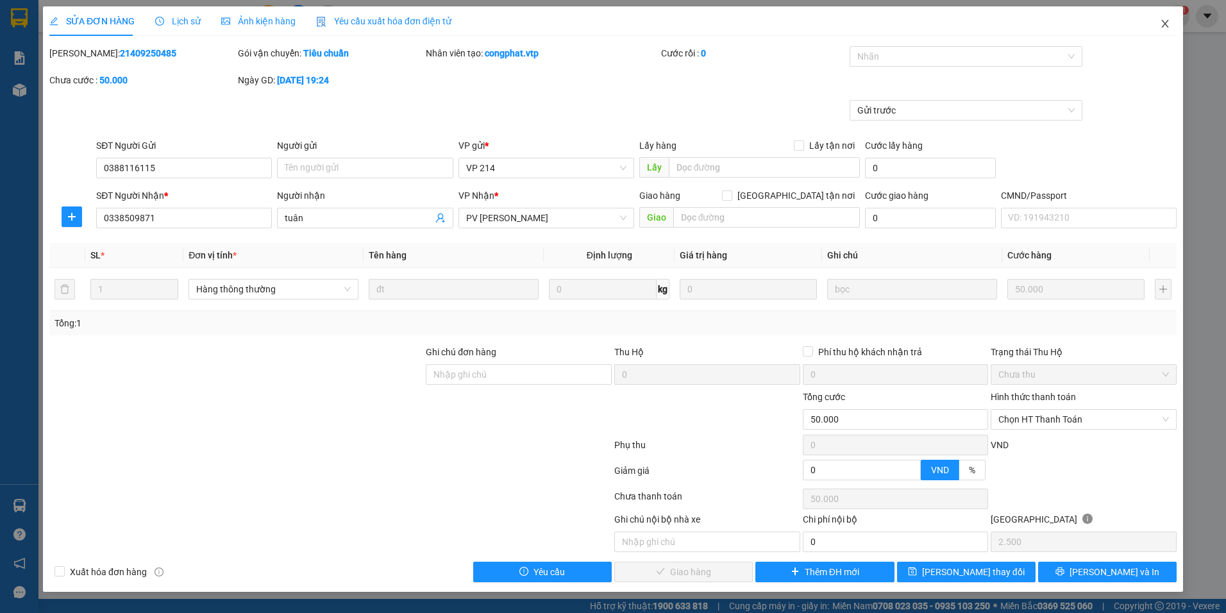
click at [1164, 20] on icon "close" at bounding box center [1165, 24] width 10 height 10
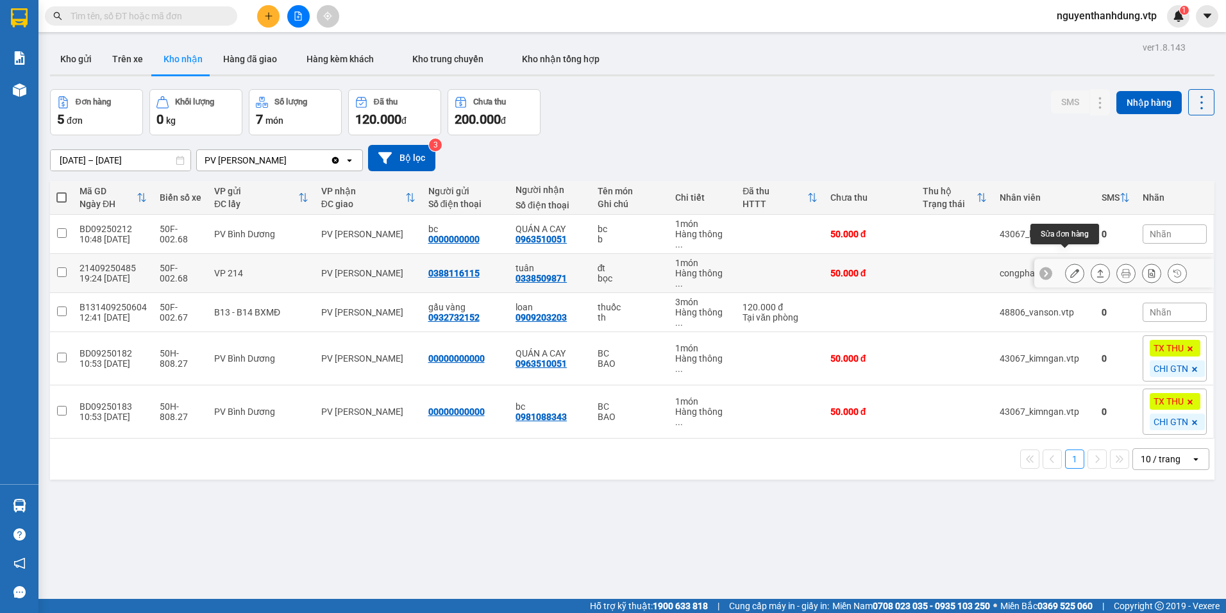
click at [1070, 269] on icon at bounding box center [1074, 273] width 9 height 9
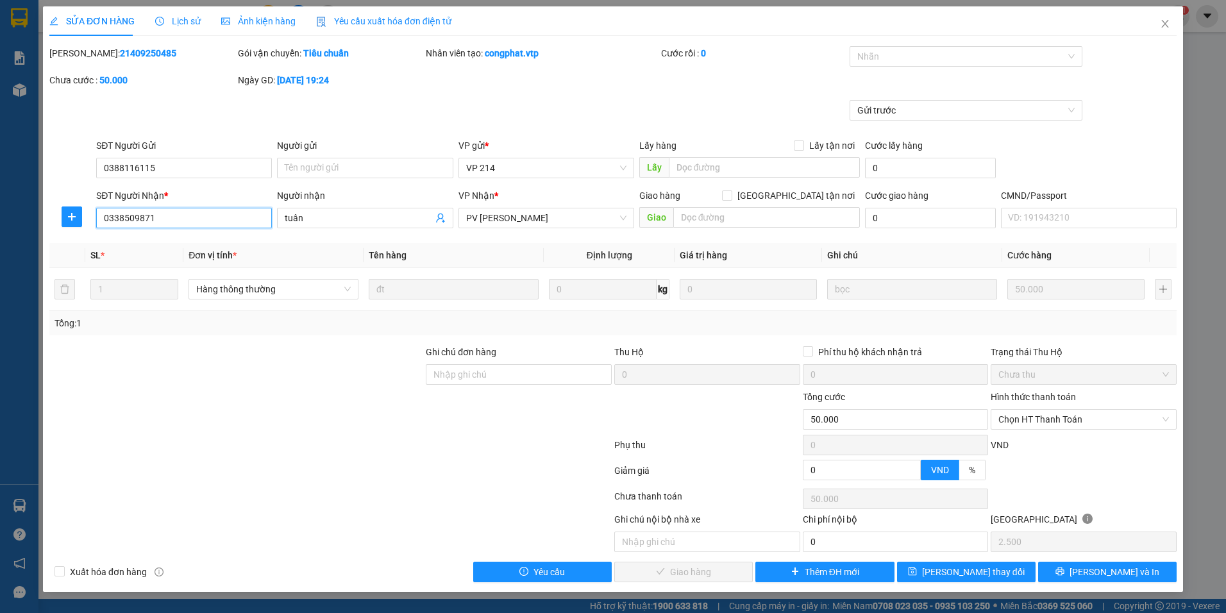
drag, startPoint x: 165, startPoint y: 221, endPoint x: 6, endPoint y: 237, distance: 159.7
click at [6, 237] on div "SỬA ĐƠN HÀNG Lịch sử Ảnh kiện hàng Yêu cầu xuất hóa đơn điện tử Total Paid Fee …" at bounding box center [613, 306] width 1226 height 613
click at [1167, 27] on icon "close" at bounding box center [1164, 24] width 7 height 8
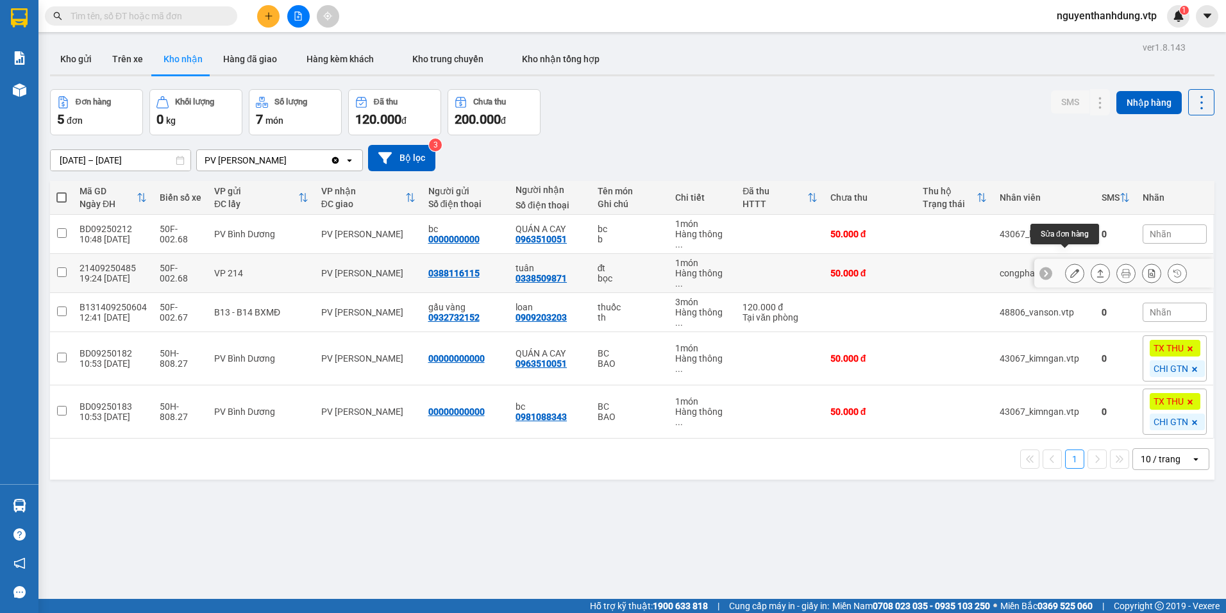
click at [1070, 269] on icon at bounding box center [1074, 273] width 9 height 9
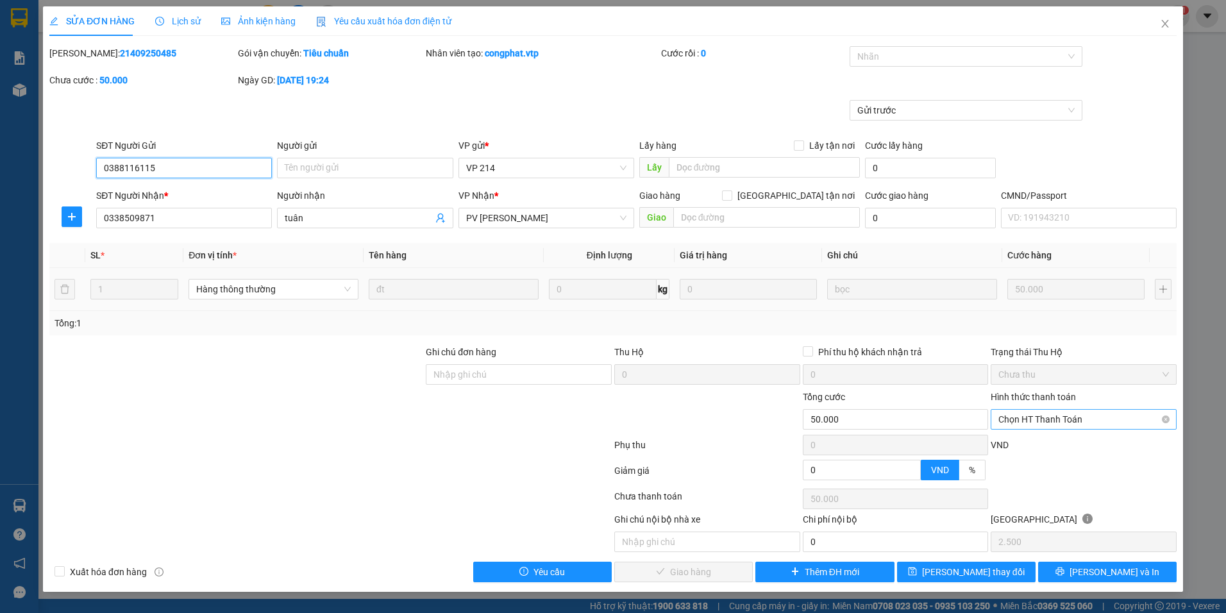
click at [1071, 414] on span "Chọn HT Thanh Toán" at bounding box center [1083, 419] width 171 height 19
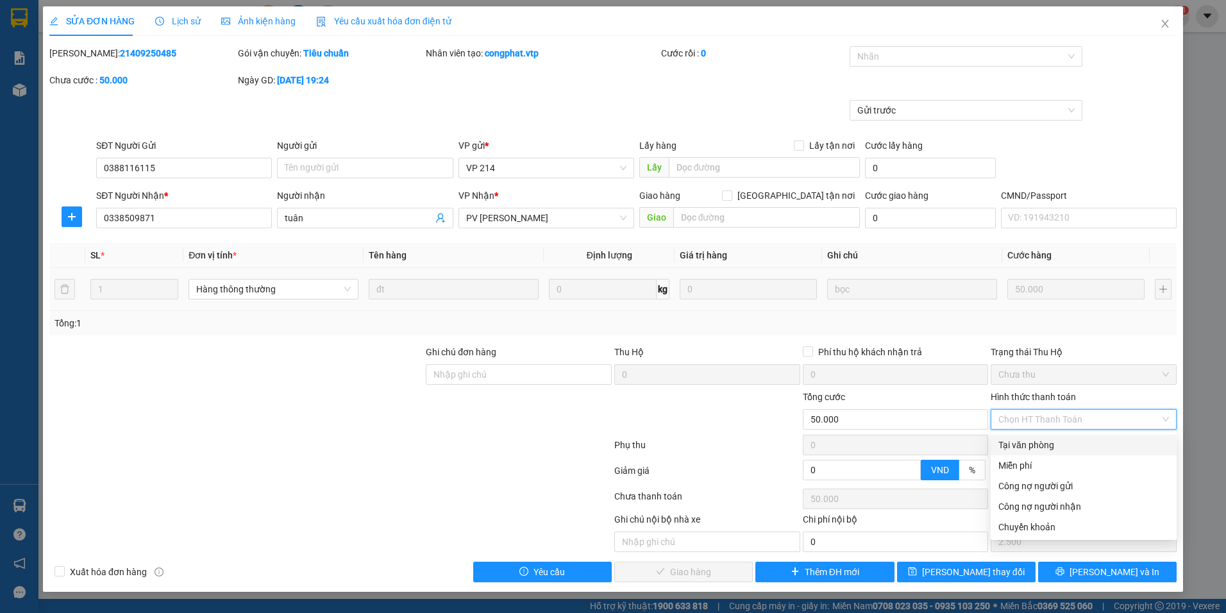
click at [1043, 440] on div "Tại văn phòng" at bounding box center [1083, 445] width 171 height 14
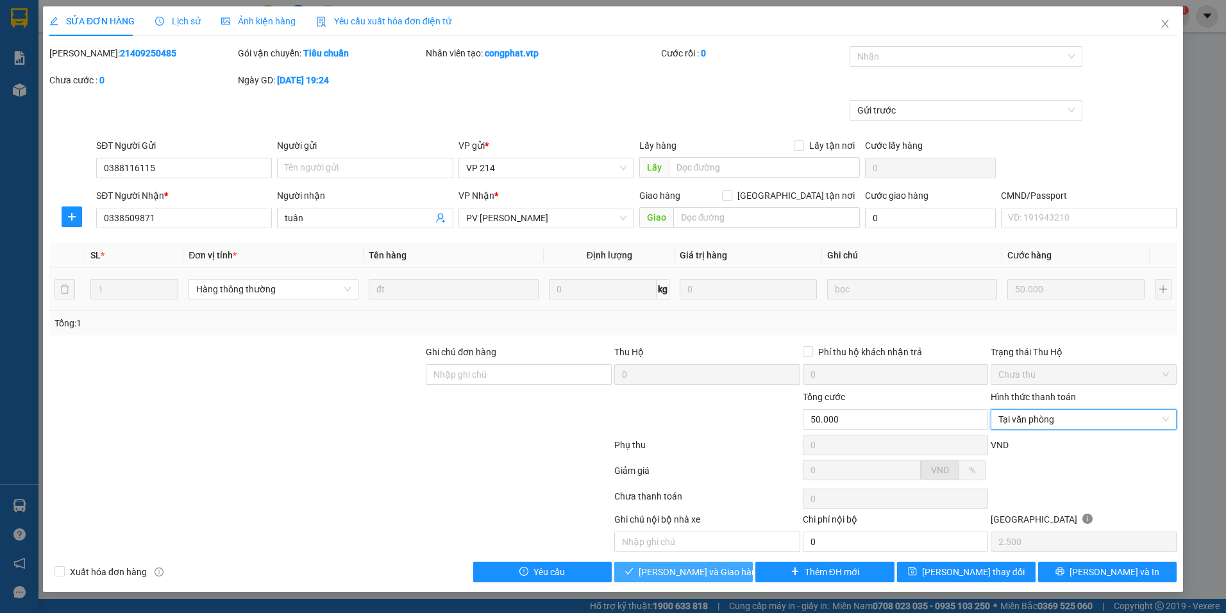
click at [692, 576] on span "[PERSON_NAME] và Giao hàng" at bounding box center [700, 572] width 123 height 14
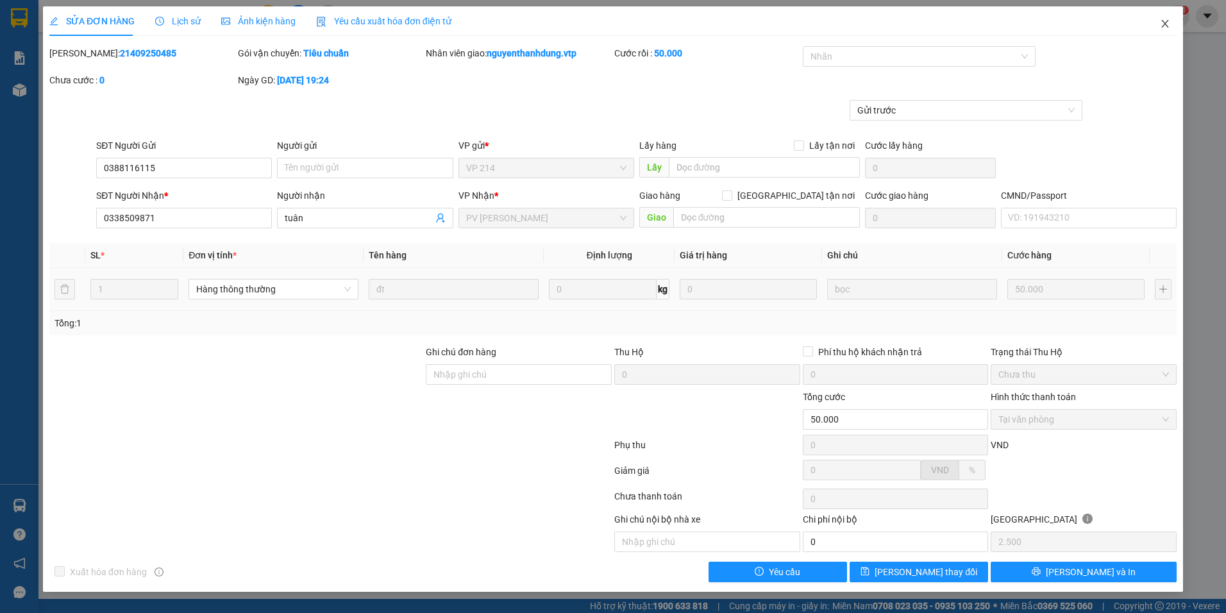
click at [1160, 29] on icon "close" at bounding box center [1165, 24] width 10 height 10
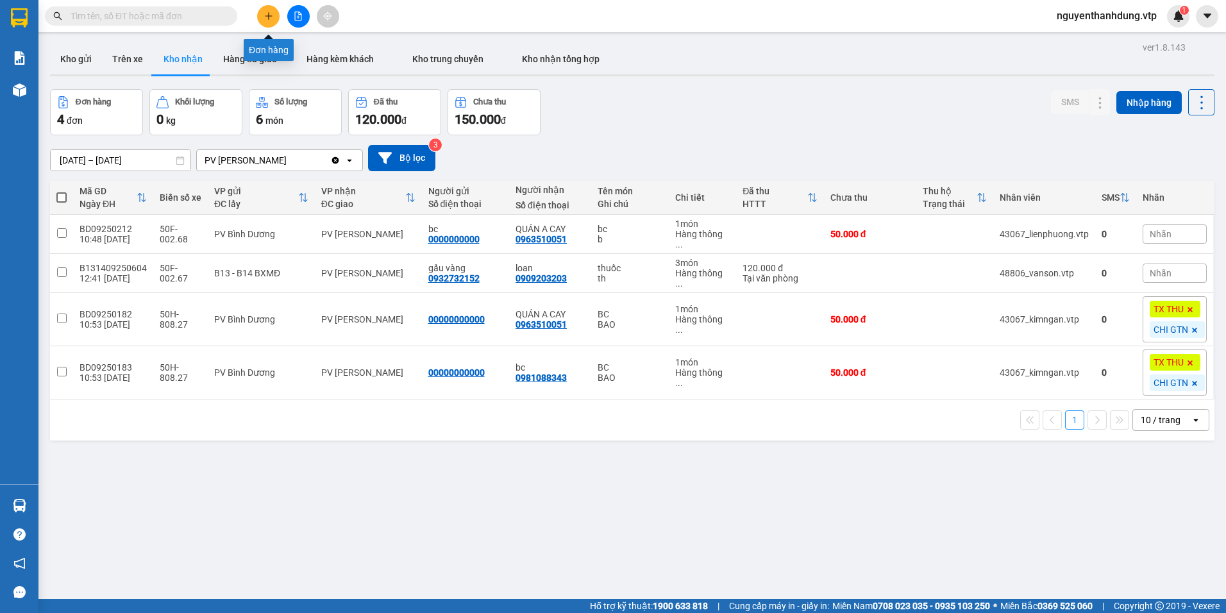
click at [277, 19] on button at bounding box center [268, 16] width 22 height 22
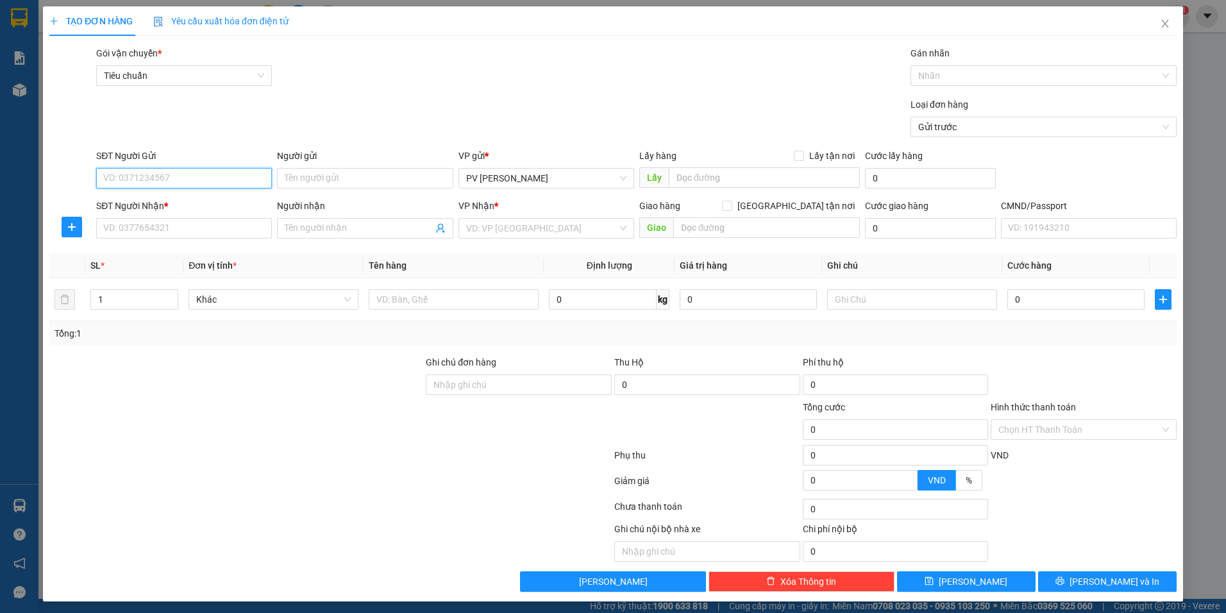
click at [178, 176] on input "SĐT Người Gửi" at bounding box center [184, 178] width 176 height 21
paste input "0338509871"
click at [321, 181] on input "Người gửi" at bounding box center [365, 178] width 176 height 21
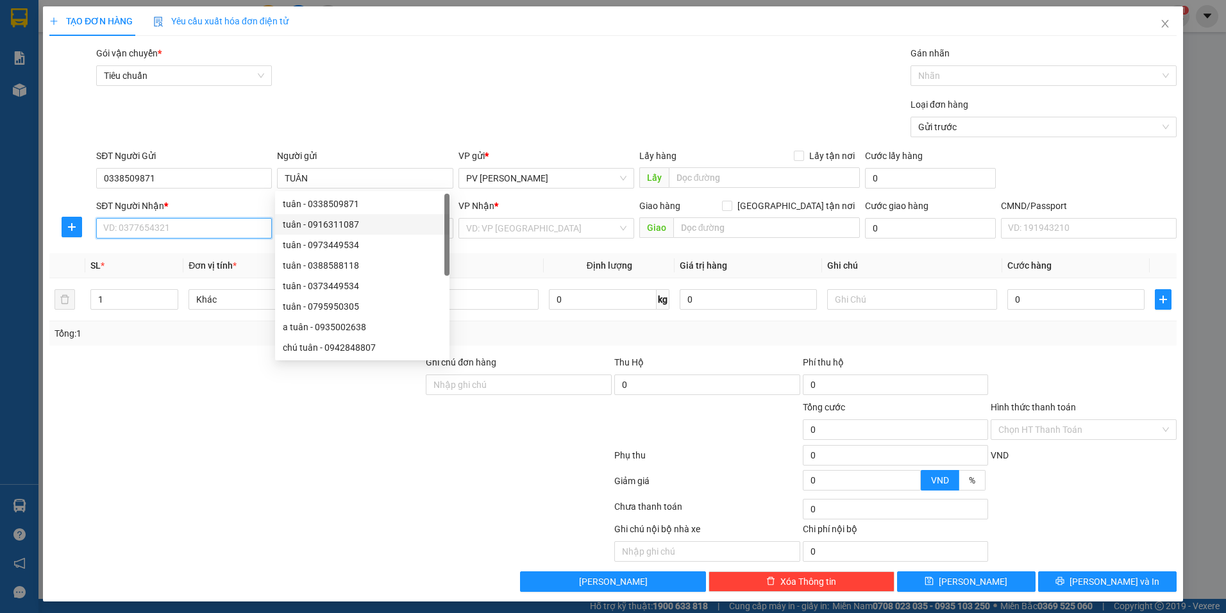
click at [251, 233] on input "SĐT Người Nhận *" at bounding box center [184, 228] width 176 height 21
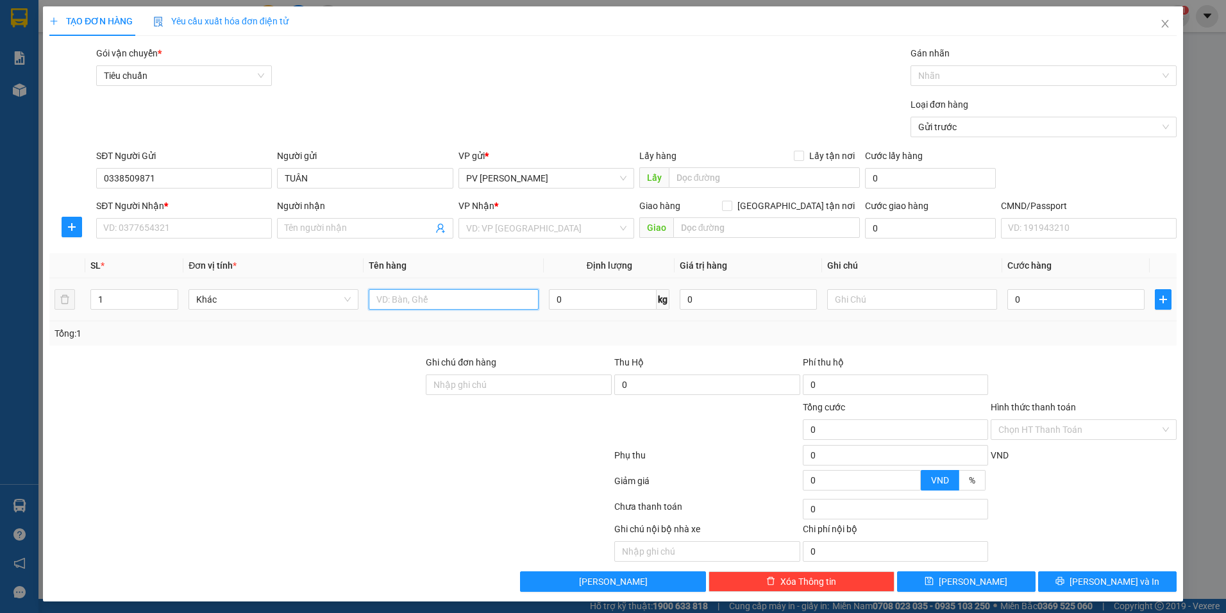
click at [436, 292] on input "text" at bounding box center [454, 299] width 170 height 21
click at [861, 297] on input "text" at bounding box center [912, 299] width 170 height 21
click at [1042, 305] on input "0" at bounding box center [1075, 299] width 137 height 21
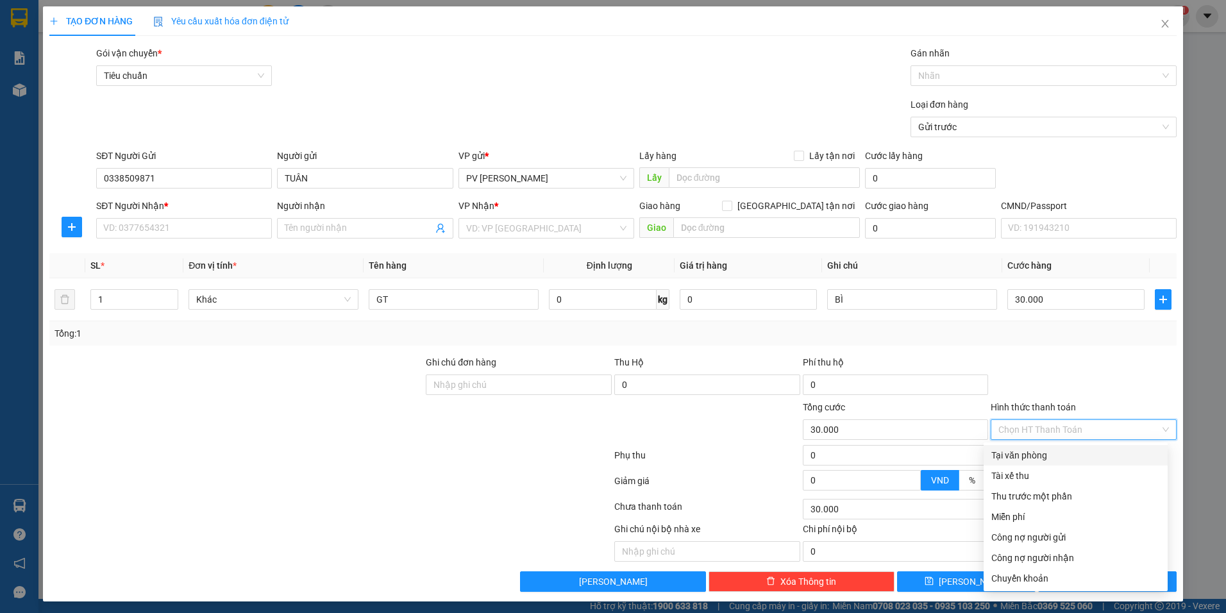
click at [1035, 432] on input "Hình thức thanh toán" at bounding box center [1079, 429] width 162 height 19
click at [1032, 459] on div "Tại văn phòng" at bounding box center [1075, 455] width 169 height 14
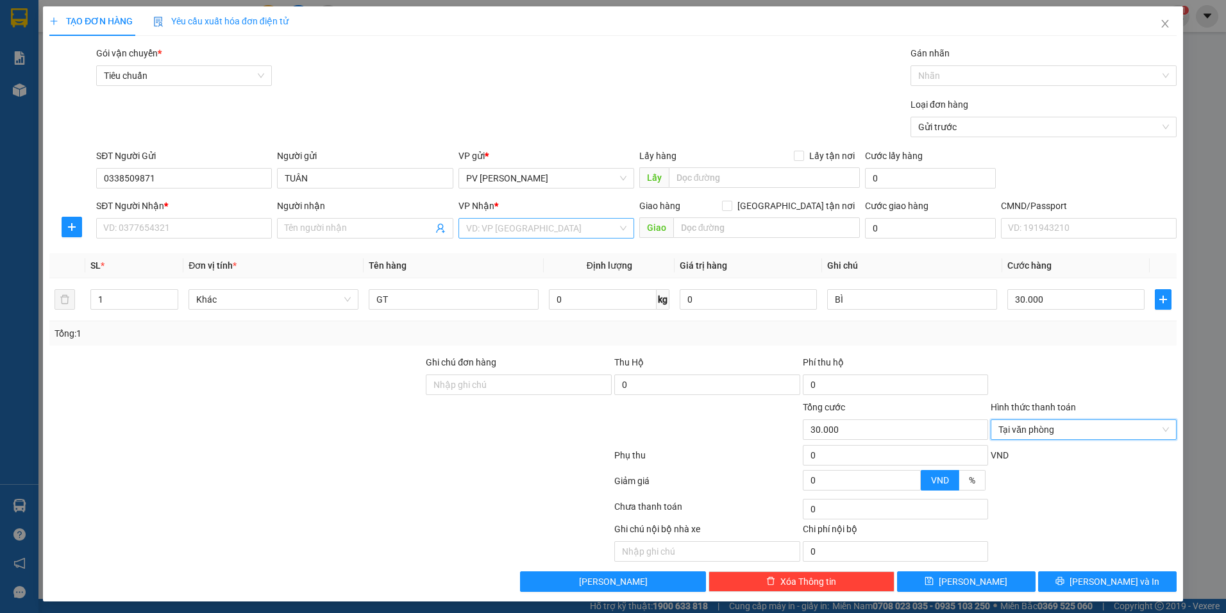
click at [507, 232] on input "search" at bounding box center [541, 228] width 151 height 19
click at [265, 456] on div at bounding box center [330, 458] width 565 height 26
click at [564, 235] on input "search" at bounding box center [541, 228] width 151 height 19
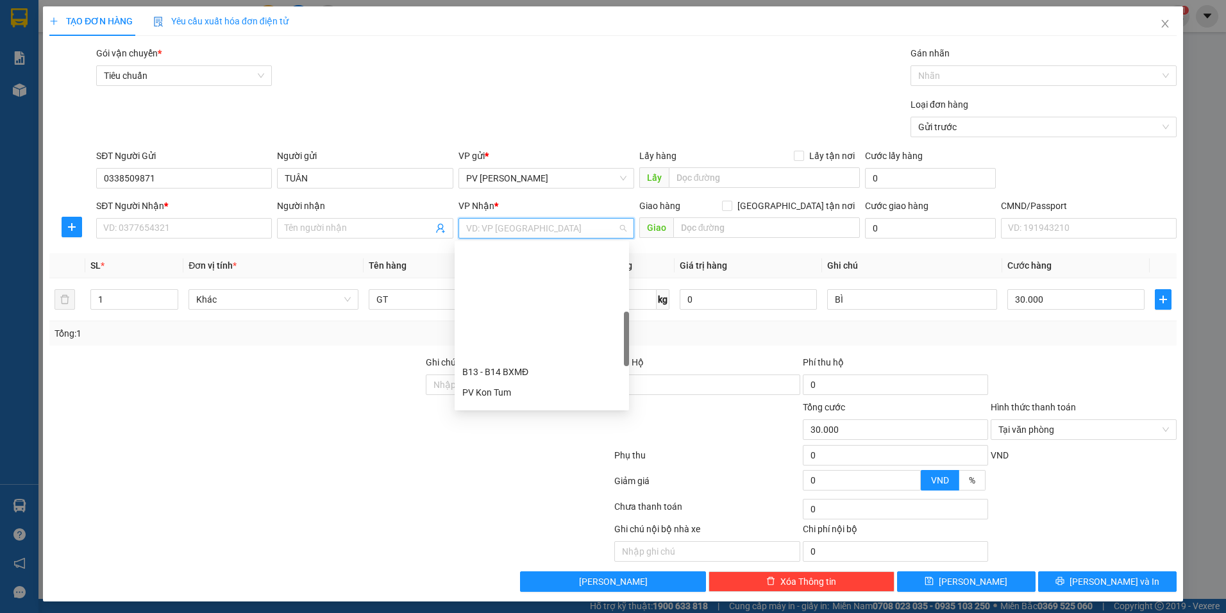
scroll to position [256, 0]
click at [528, 312] on div "PV Bình Dương" at bounding box center [541, 305] width 159 height 14
click at [1161, 24] on icon "close" at bounding box center [1164, 24] width 7 height 8
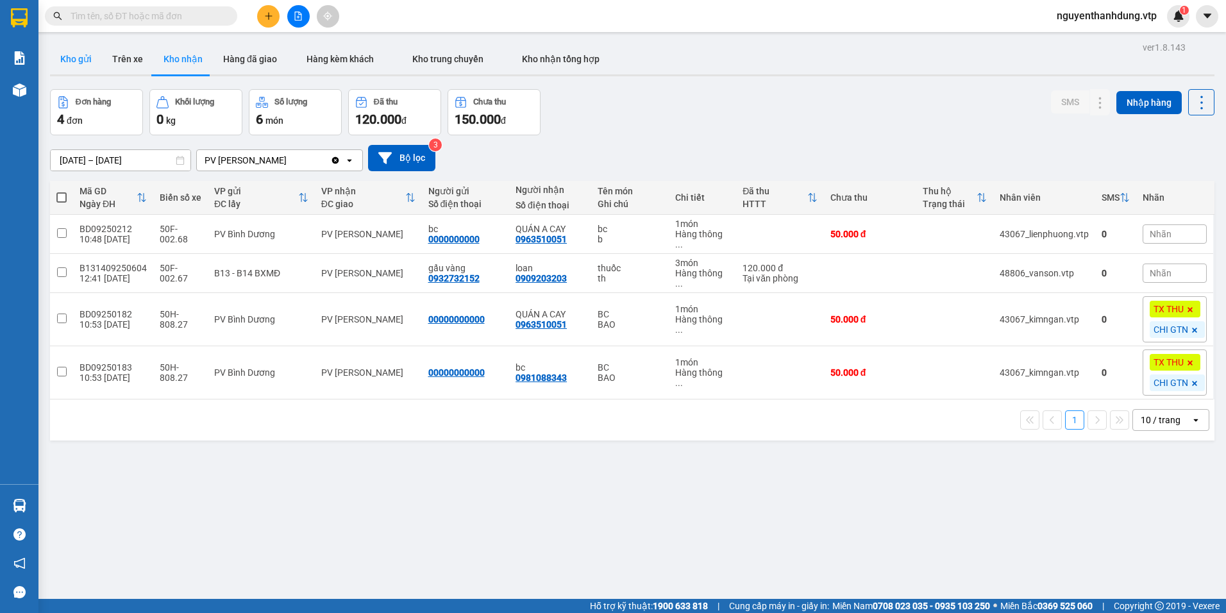
click at [85, 66] on button "Kho gửi" at bounding box center [76, 59] width 52 height 31
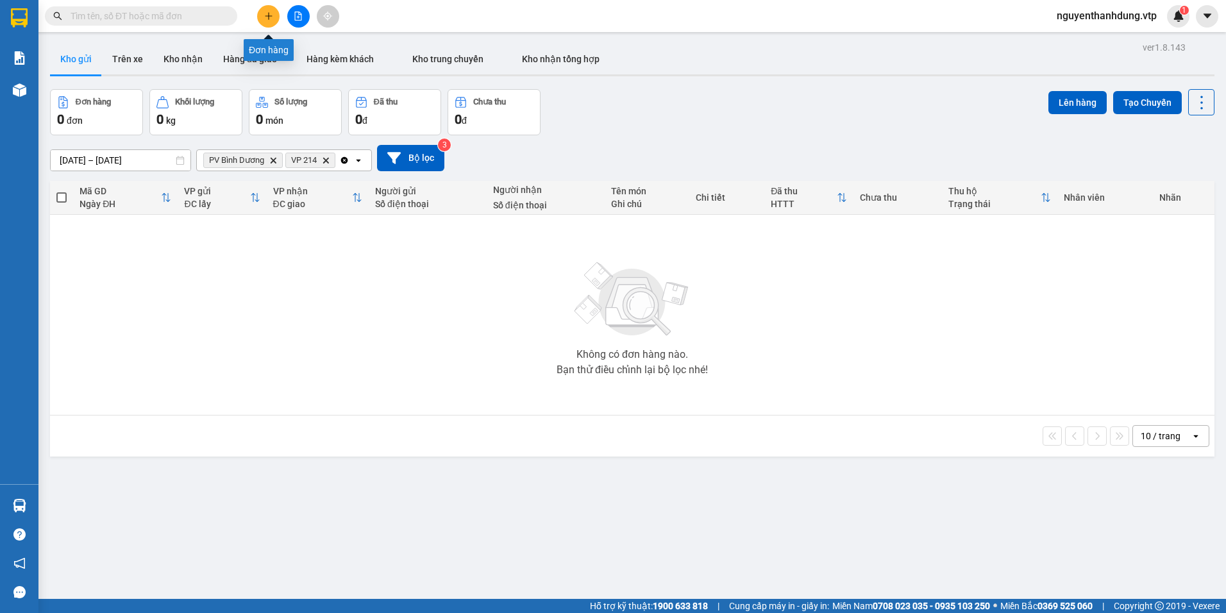
click at [262, 21] on button at bounding box center [268, 16] width 22 height 22
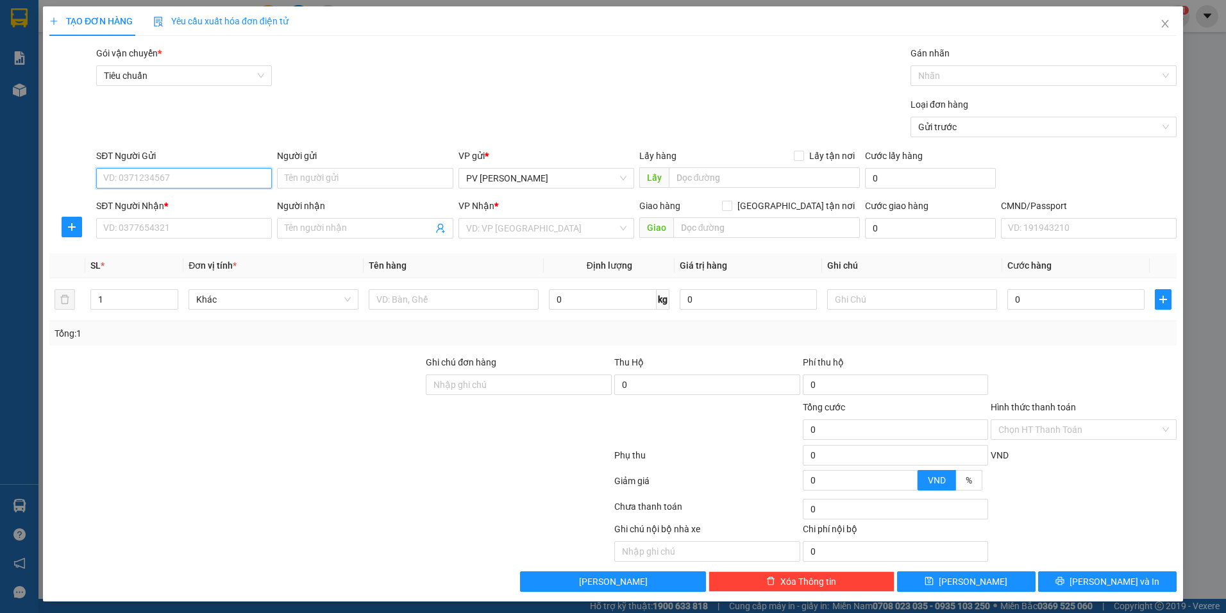
click at [213, 176] on input "SĐT Người Gửi" at bounding box center [184, 178] width 176 height 21
click at [334, 172] on input "Người gửi" at bounding box center [365, 178] width 176 height 21
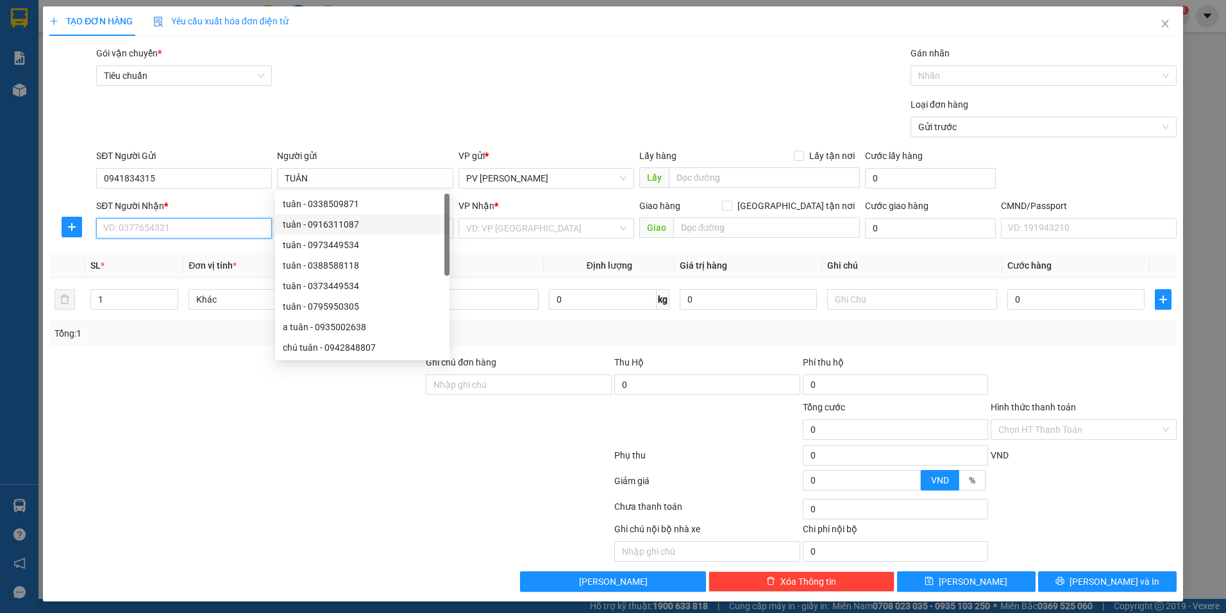
click at [240, 228] on input "SĐT Người Nhận *" at bounding box center [184, 228] width 176 height 21
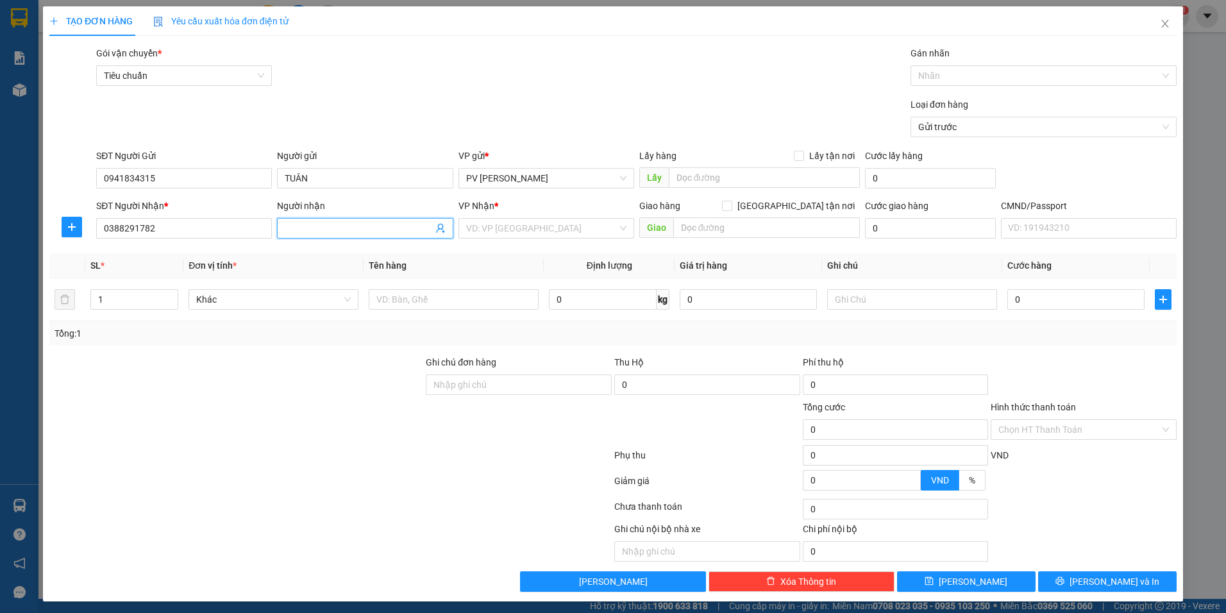
click at [407, 230] on input "Người nhận" at bounding box center [358, 228] width 147 height 14
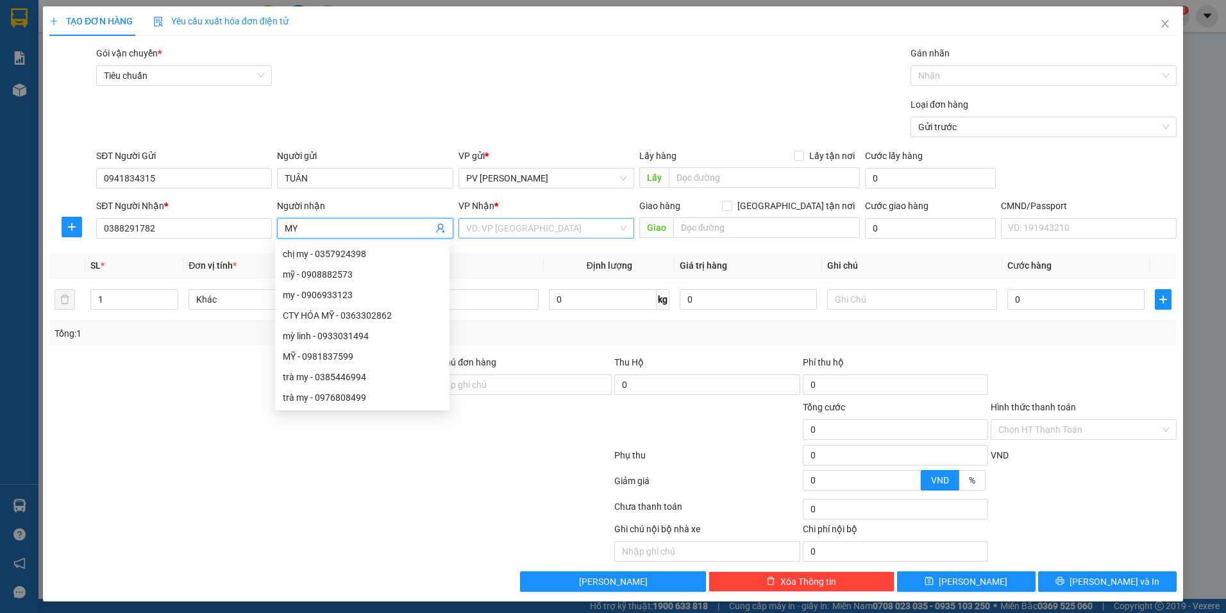
click at [521, 227] on input "search" at bounding box center [541, 228] width 151 height 19
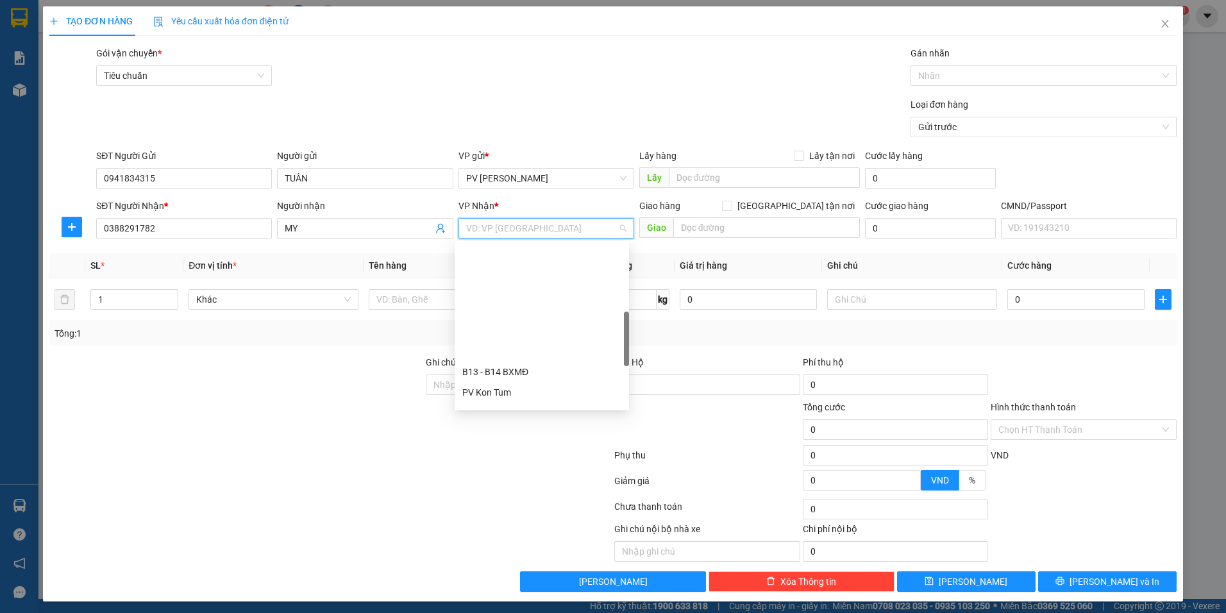
scroll to position [256, 0]
click at [515, 303] on div "PV Bình Dương" at bounding box center [541, 305] width 159 height 14
click at [757, 227] on input "text" at bounding box center [766, 227] width 187 height 21
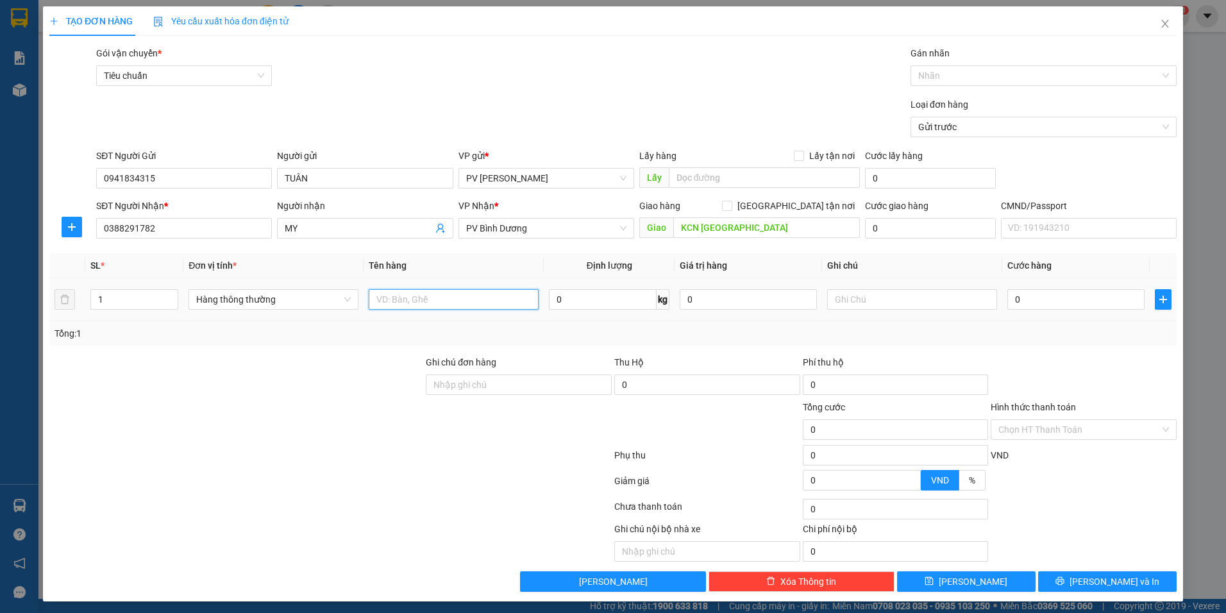
click at [442, 308] on input "text" at bounding box center [454, 299] width 170 height 21
click at [859, 298] on input "text" at bounding box center [912, 299] width 170 height 21
click at [1065, 300] on input "0" at bounding box center [1075, 299] width 137 height 21
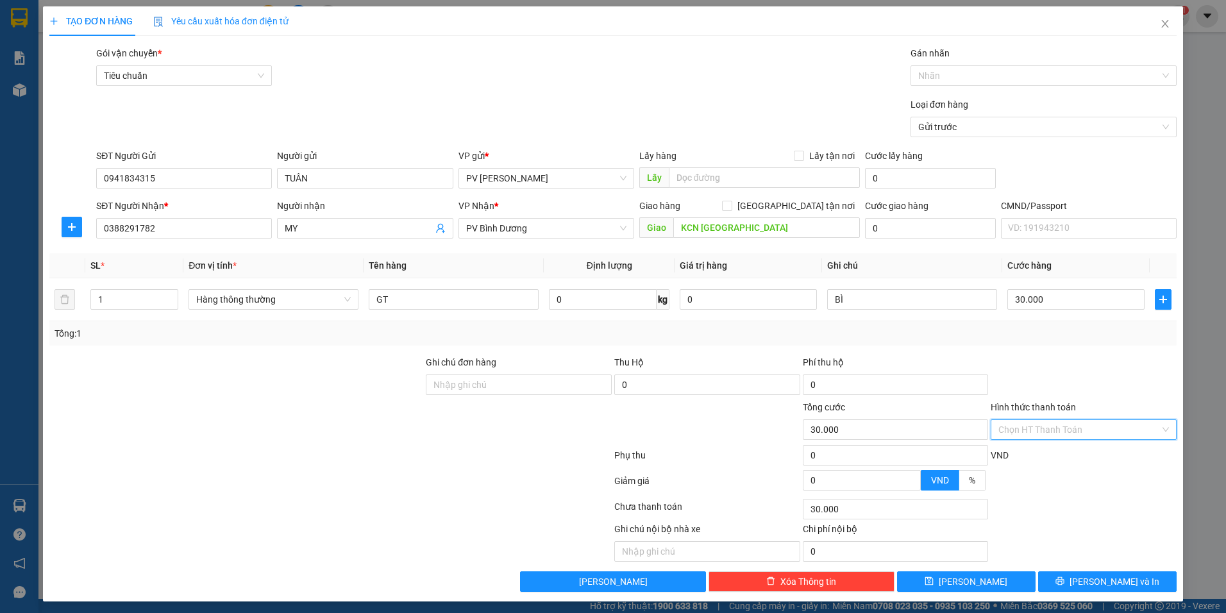
click at [1050, 423] on input "Hình thức thanh toán" at bounding box center [1079, 429] width 162 height 19
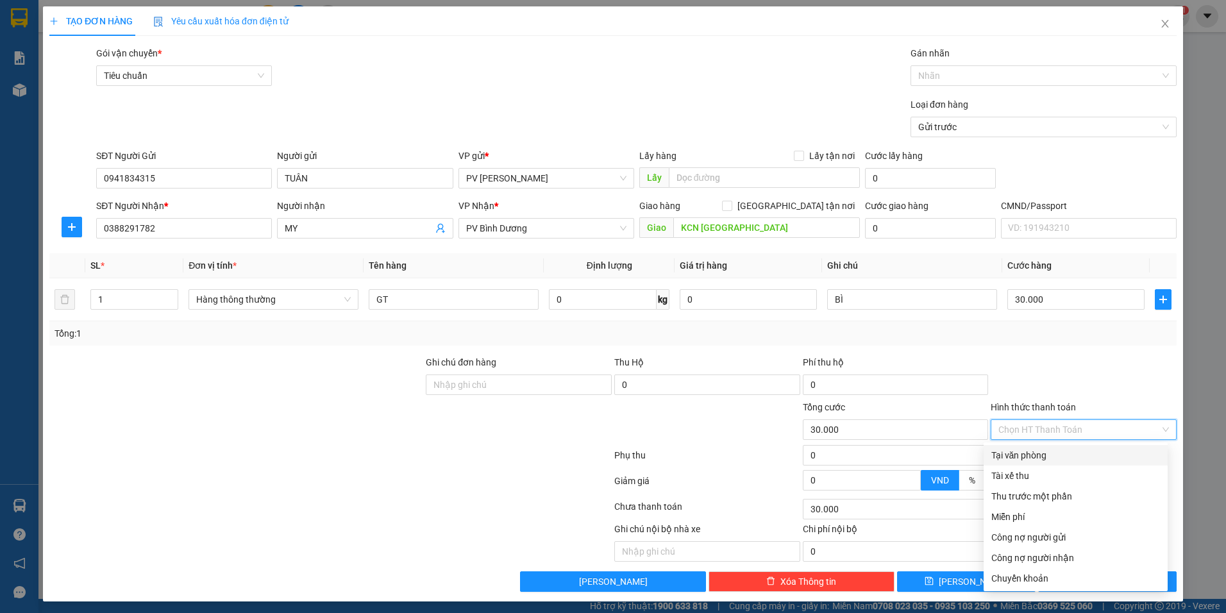
click at [1046, 455] on div "Tại văn phòng" at bounding box center [1075, 455] width 169 height 14
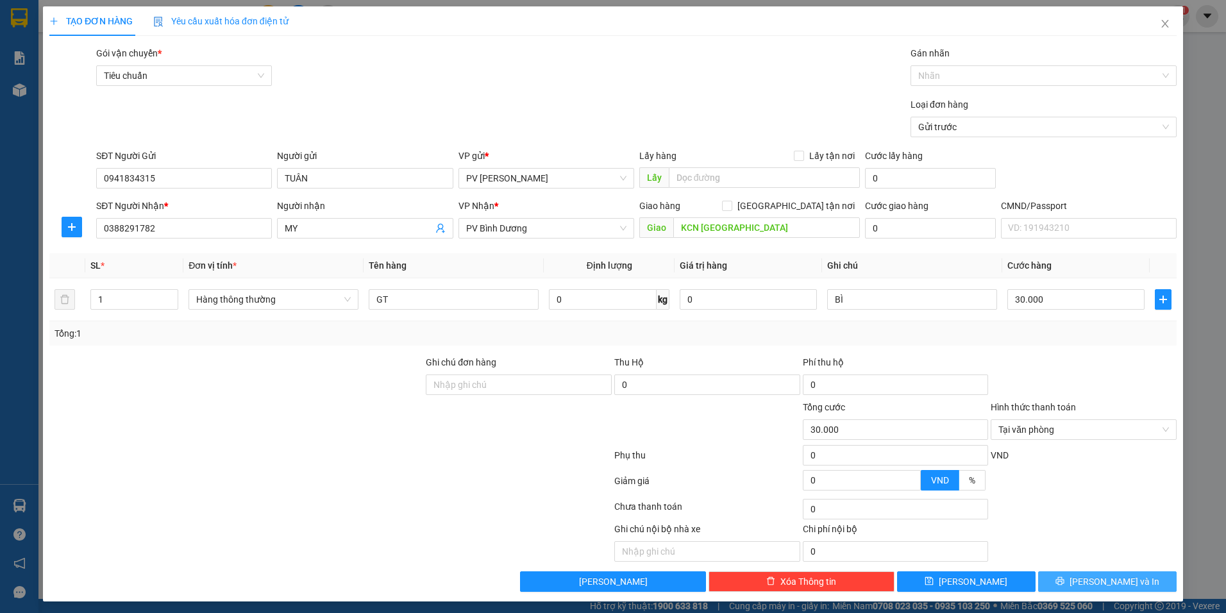
click at [1095, 581] on span "[PERSON_NAME] và In" at bounding box center [1114, 581] width 90 height 14
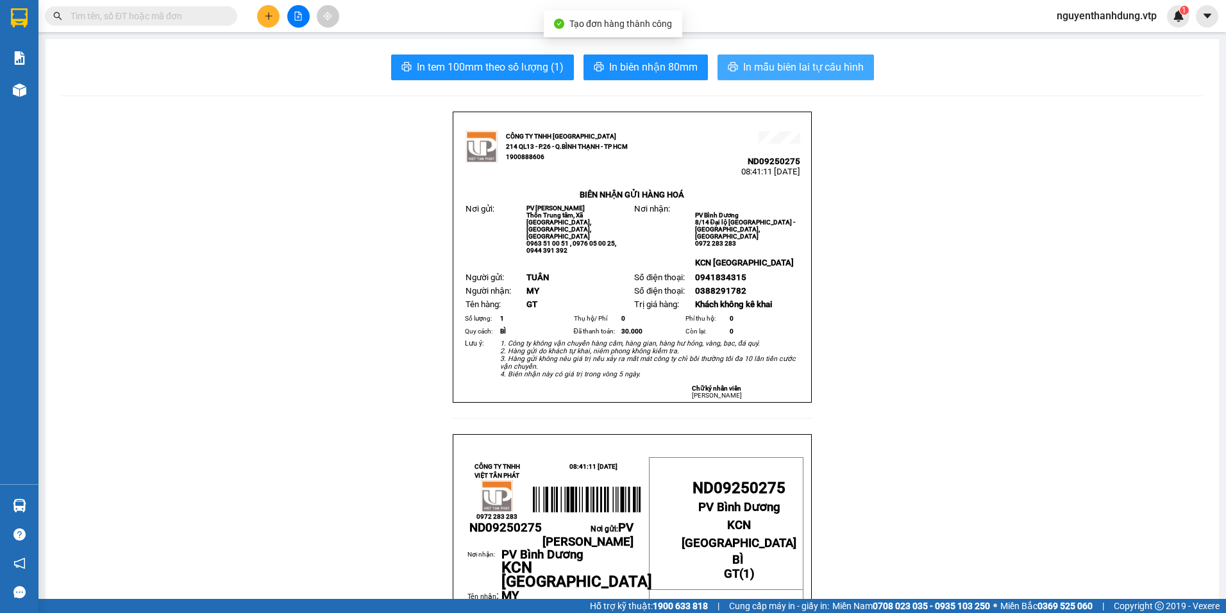
click at [796, 63] on span "In mẫu biên lai tự cấu hình" at bounding box center [803, 67] width 121 height 16
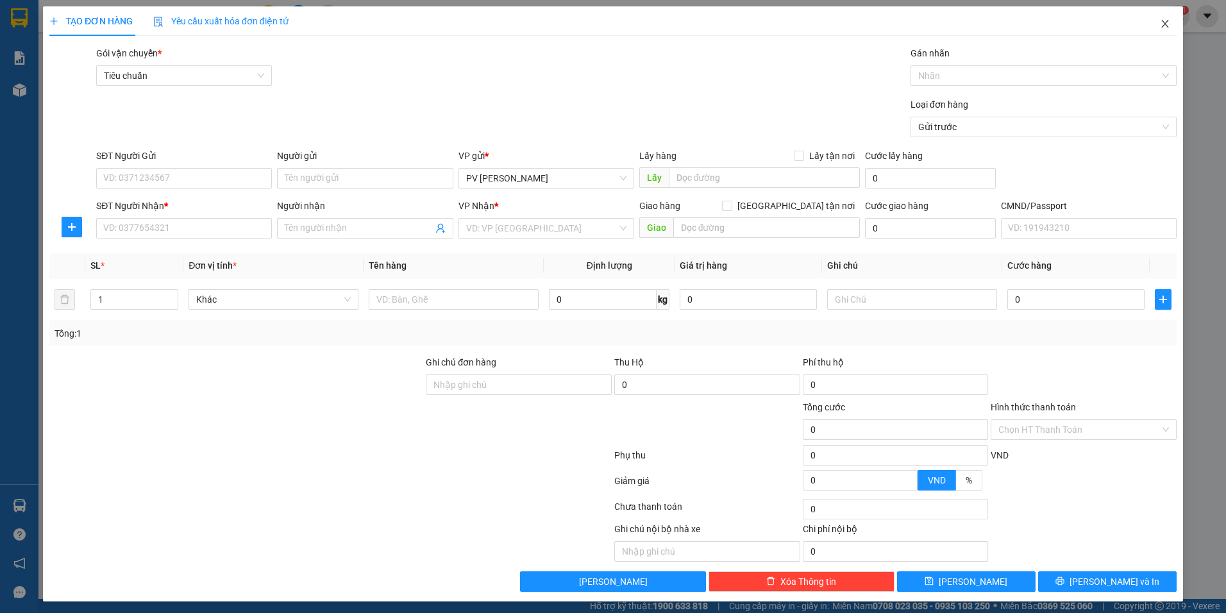
click at [1163, 25] on span "Close" at bounding box center [1165, 24] width 36 height 36
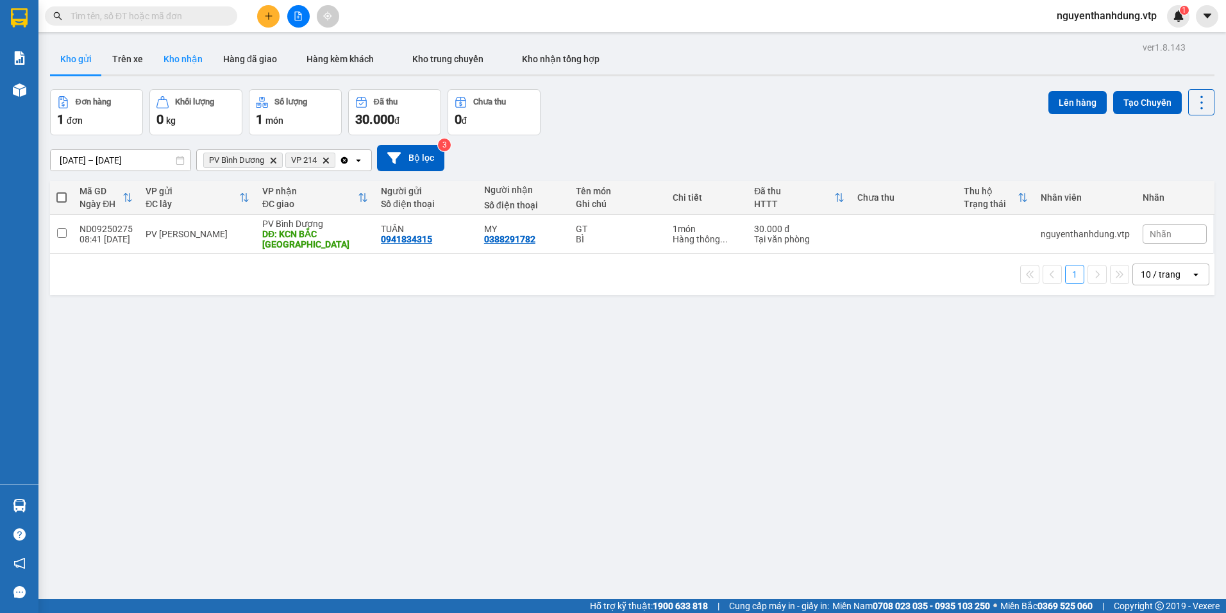
click at [168, 60] on button "Kho nhận" at bounding box center [183, 59] width 60 height 31
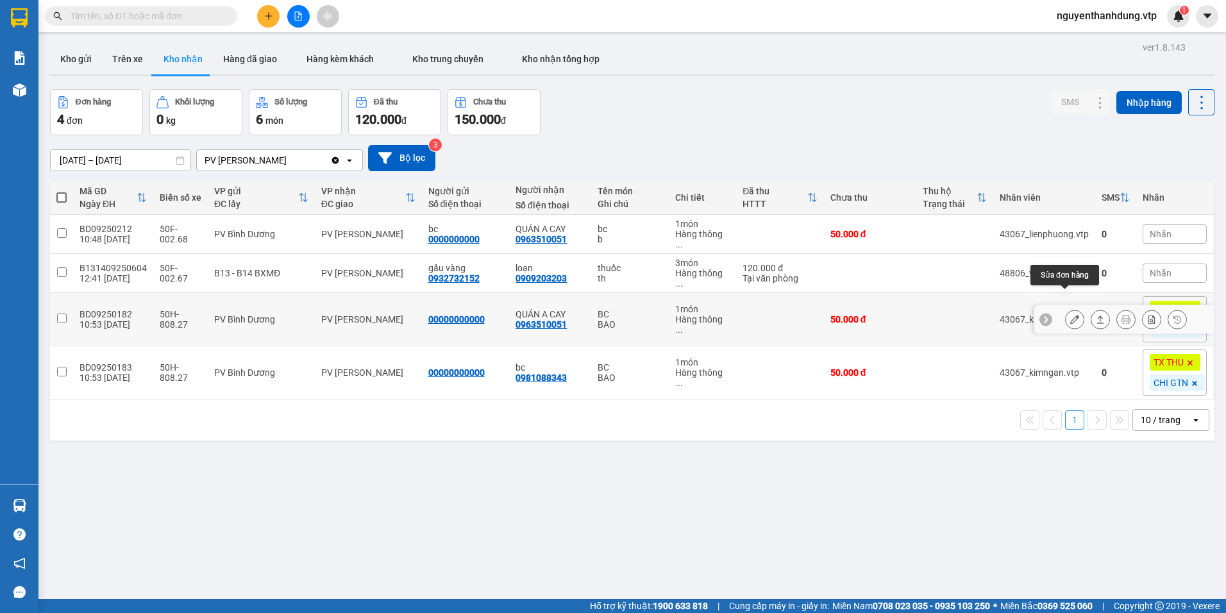
click at [1070, 315] on icon at bounding box center [1074, 319] width 9 height 9
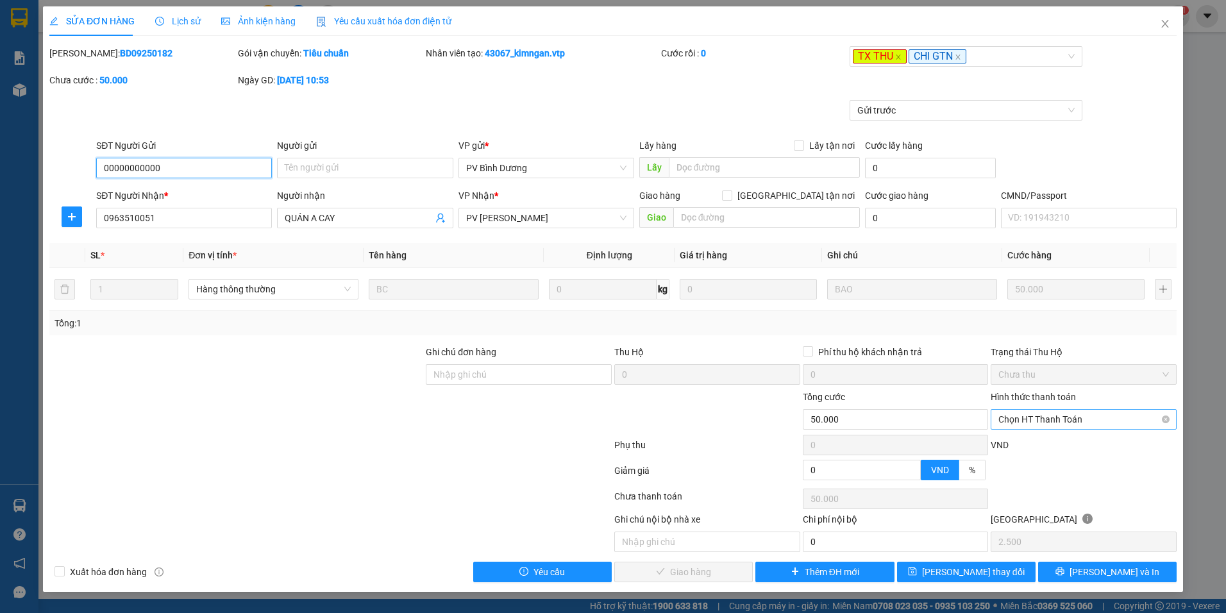
click at [1074, 423] on span "Chọn HT Thanh Toán" at bounding box center [1083, 419] width 171 height 19
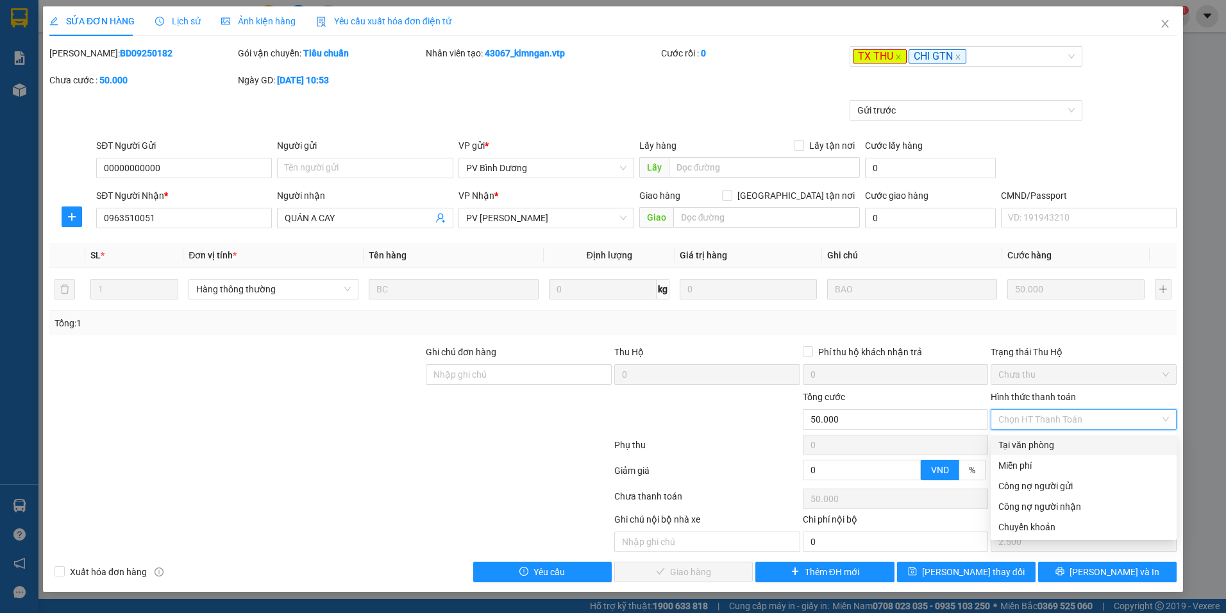
click at [1064, 446] on div "Tại văn phòng" at bounding box center [1083, 445] width 171 height 14
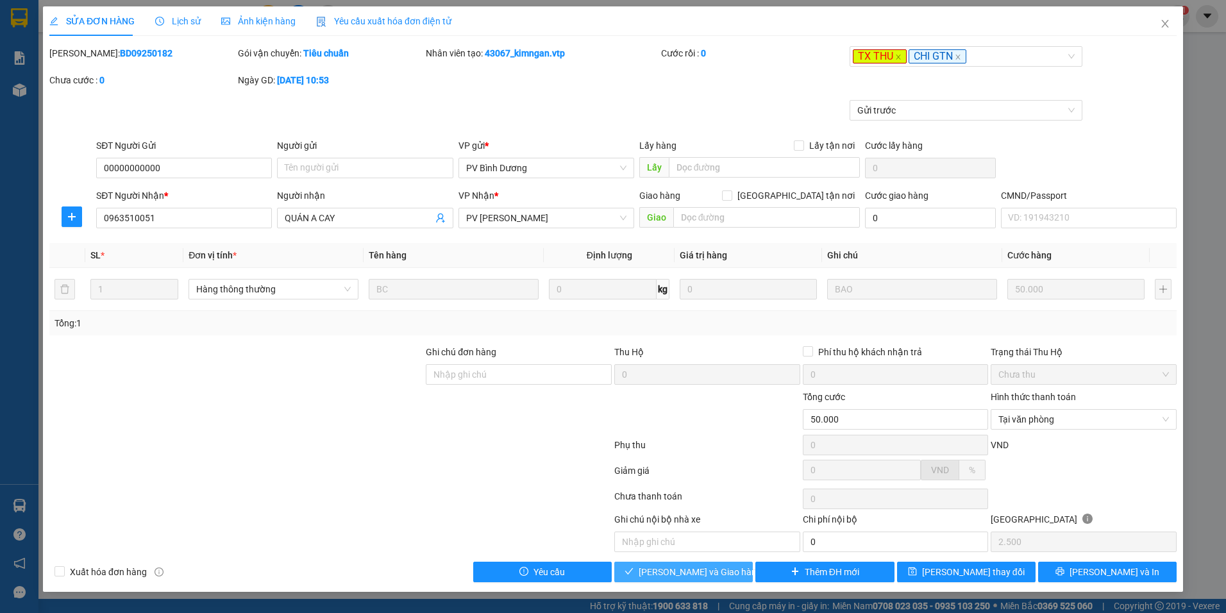
click at [724, 574] on span "[PERSON_NAME] và Giao hàng" at bounding box center [700, 572] width 123 height 14
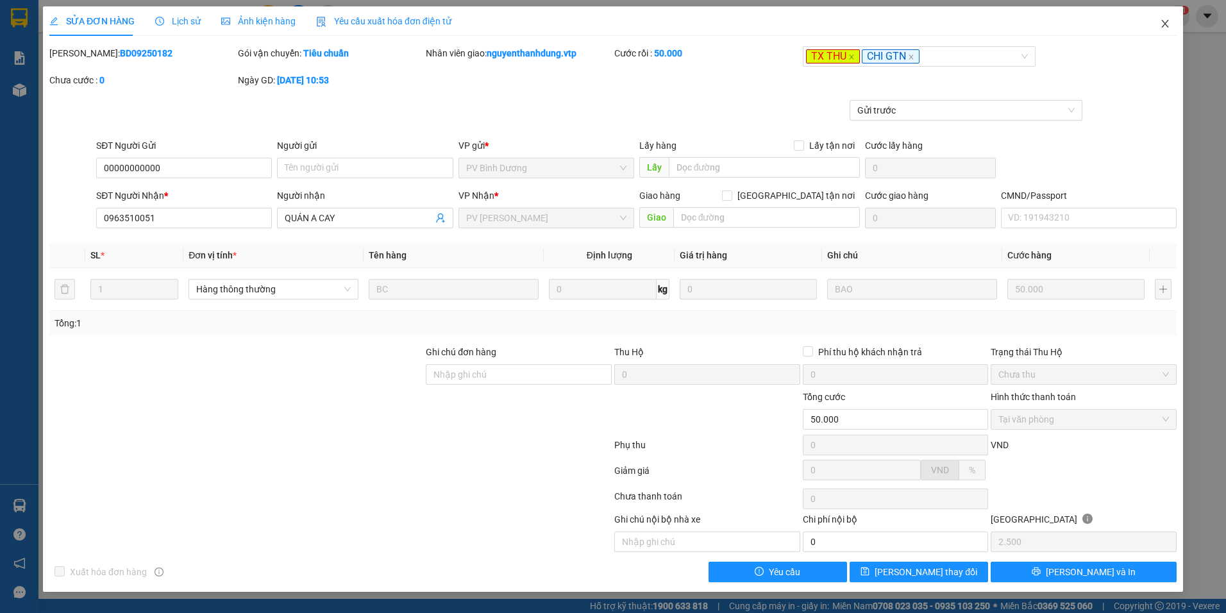
click at [1166, 32] on span "Close" at bounding box center [1165, 24] width 36 height 36
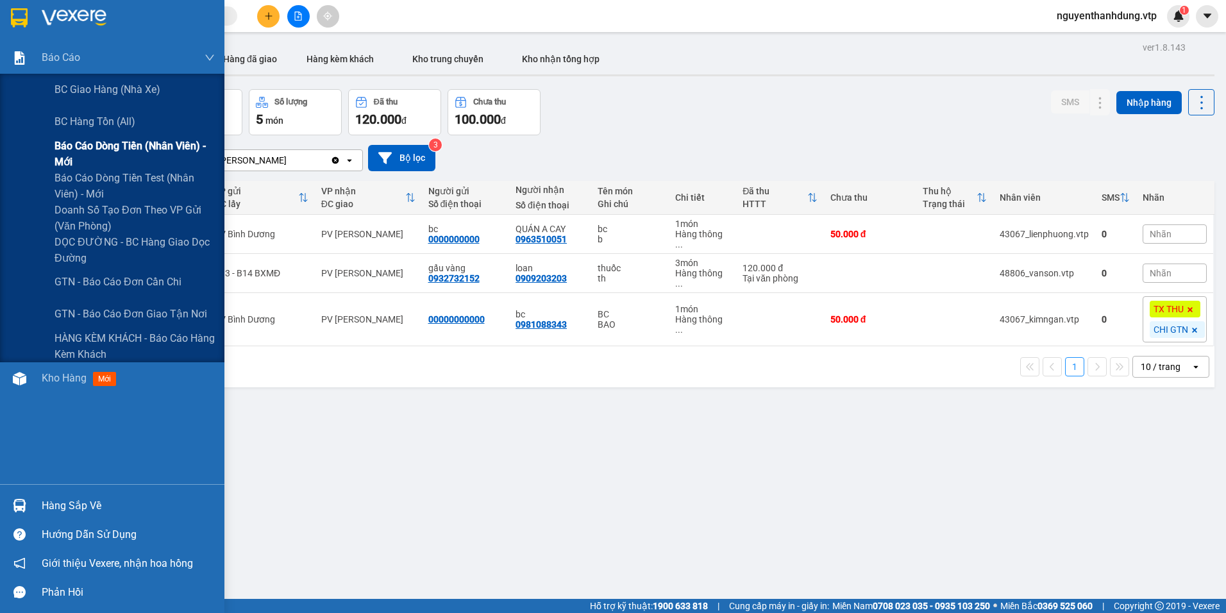
click at [156, 146] on span "Báo cáo dòng tiền (nhân viên) - mới" at bounding box center [134, 154] width 160 height 32
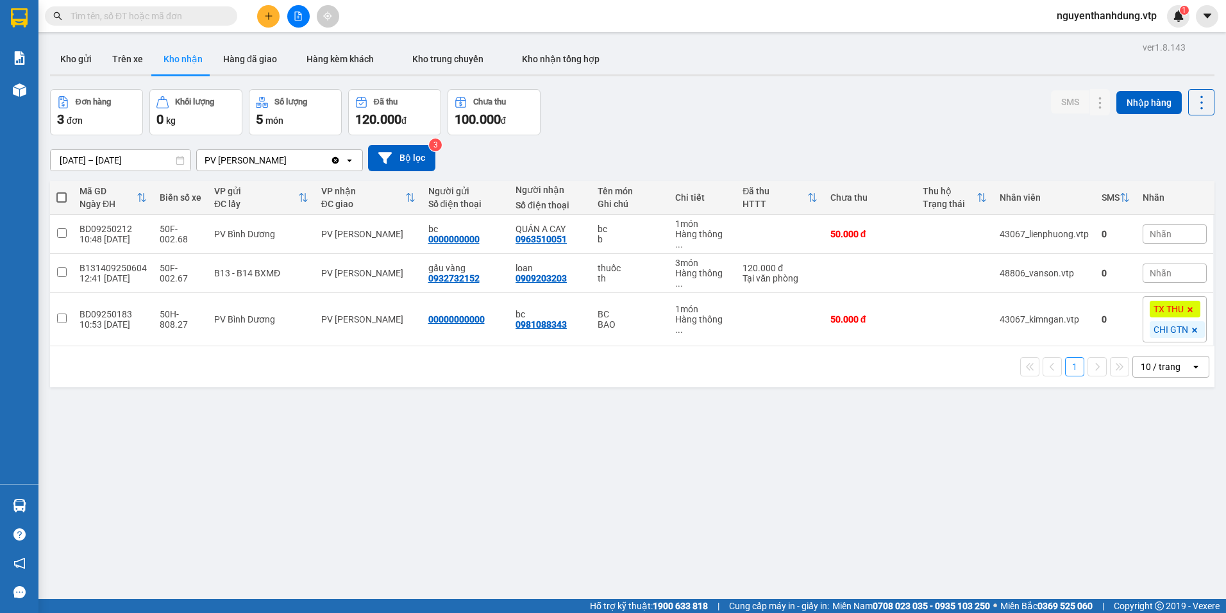
click at [465, 529] on div "ver 1.8.143 Kho gửi Trên xe Kho nhận Hàng đã giao Hàng kèm khách Kho trung chuy…" at bounding box center [632, 344] width 1175 height 613
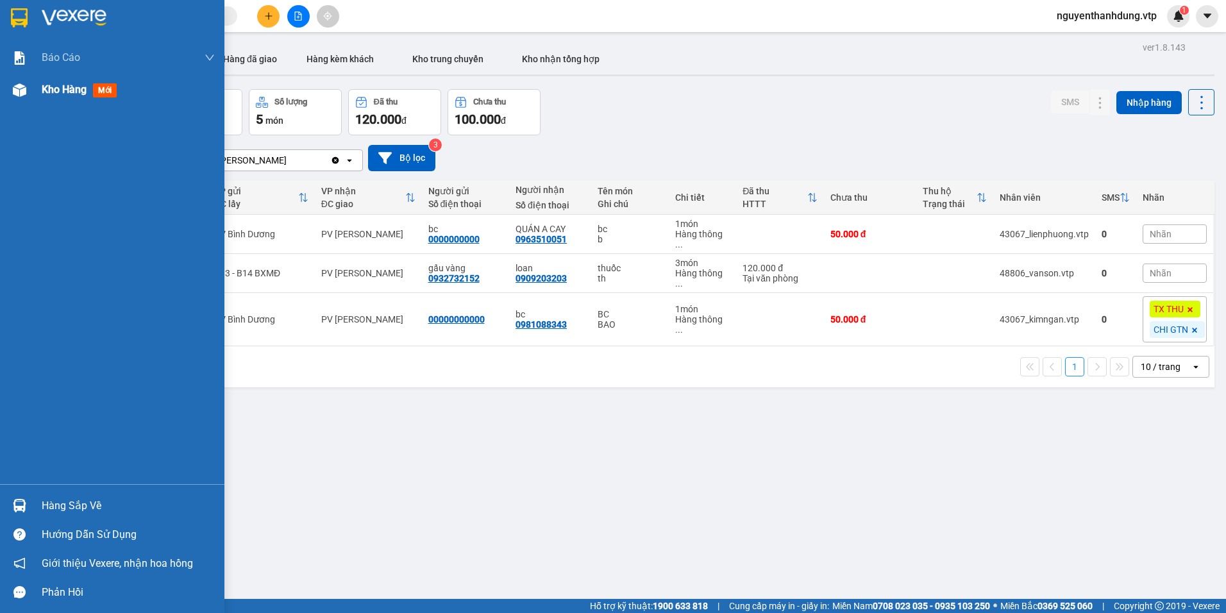
click at [69, 88] on span "Kho hàng" at bounding box center [64, 89] width 45 height 12
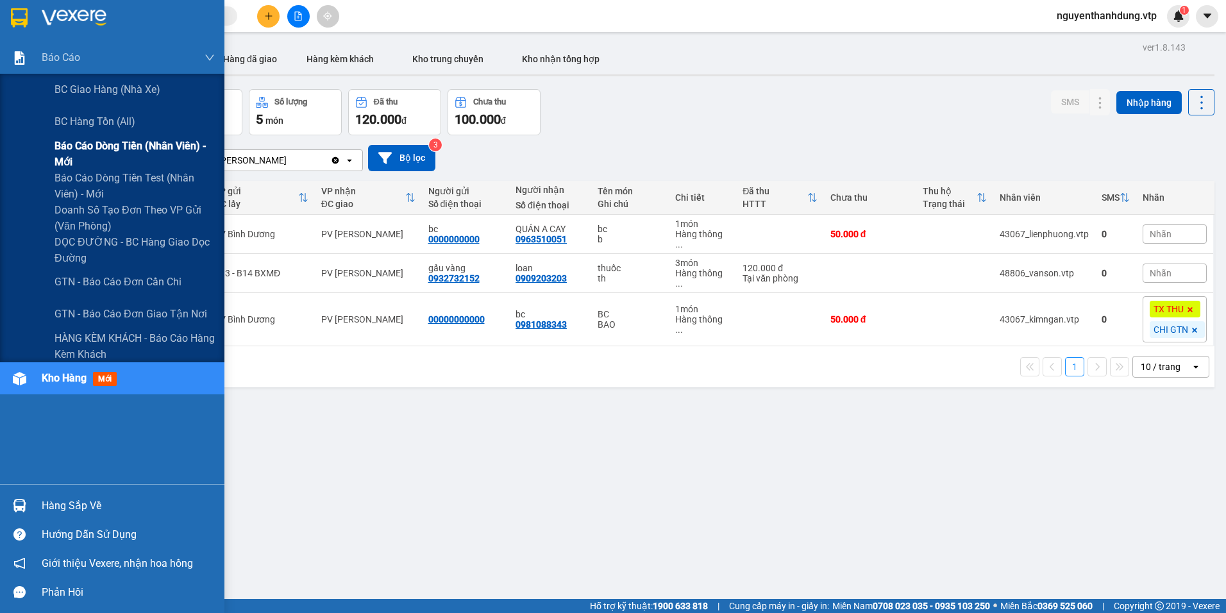
click at [151, 142] on span "Báo cáo dòng tiền (nhân viên) - mới" at bounding box center [134, 154] width 160 height 32
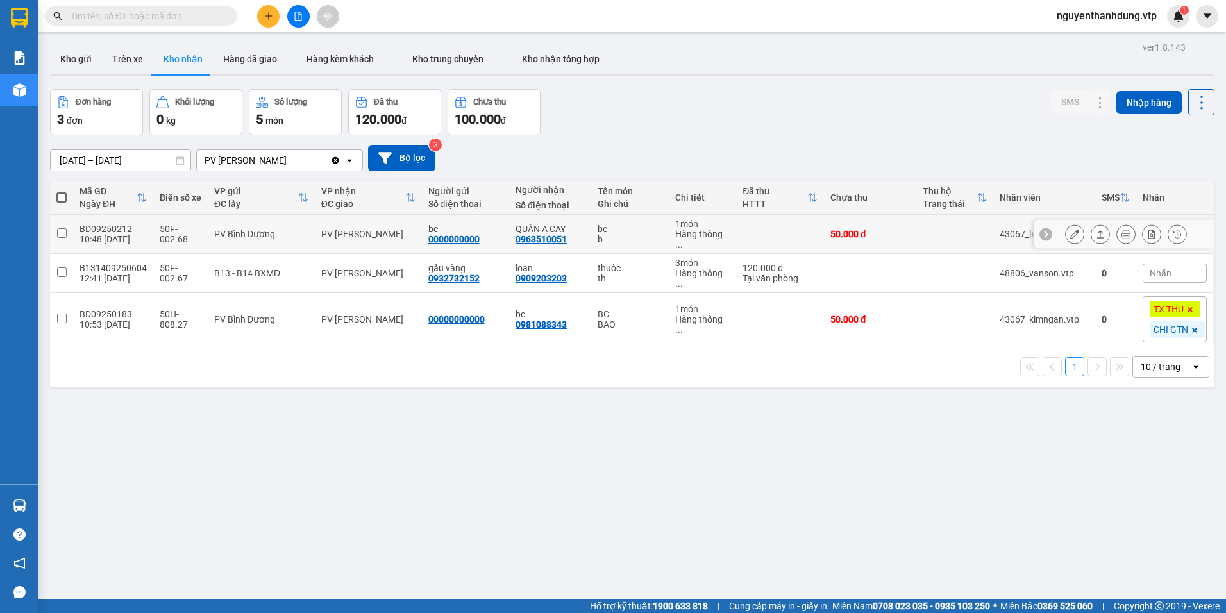
click at [710, 233] on div "Hàng thông ..." at bounding box center [702, 239] width 54 height 21
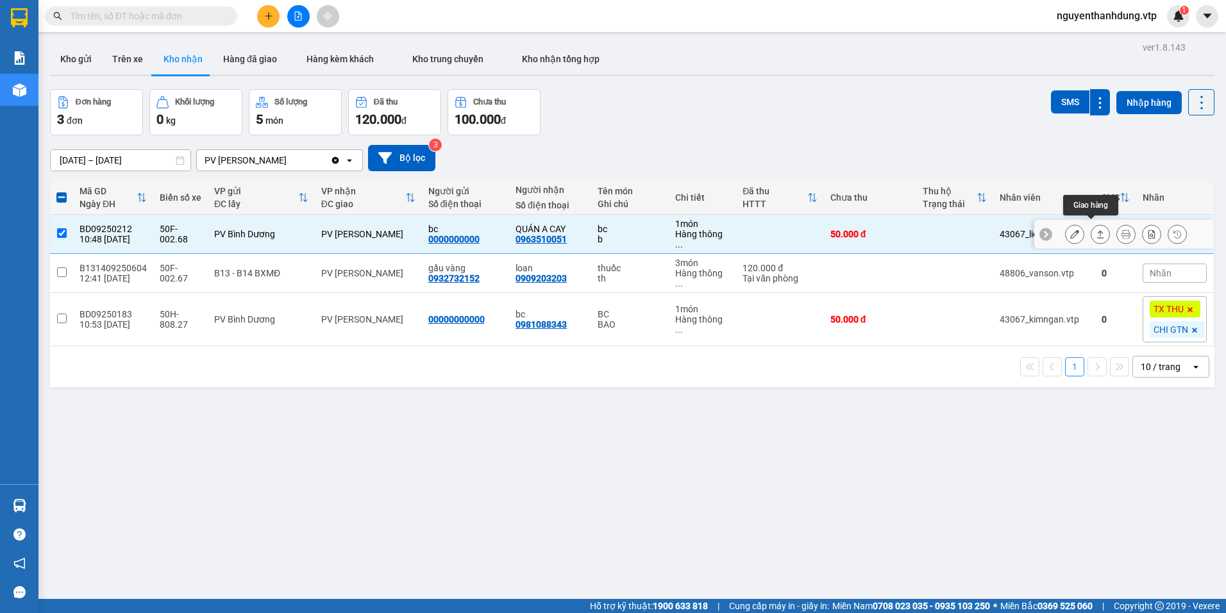
click at [1070, 230] on icon at bounding box center [1074, 234] width 9 height 9
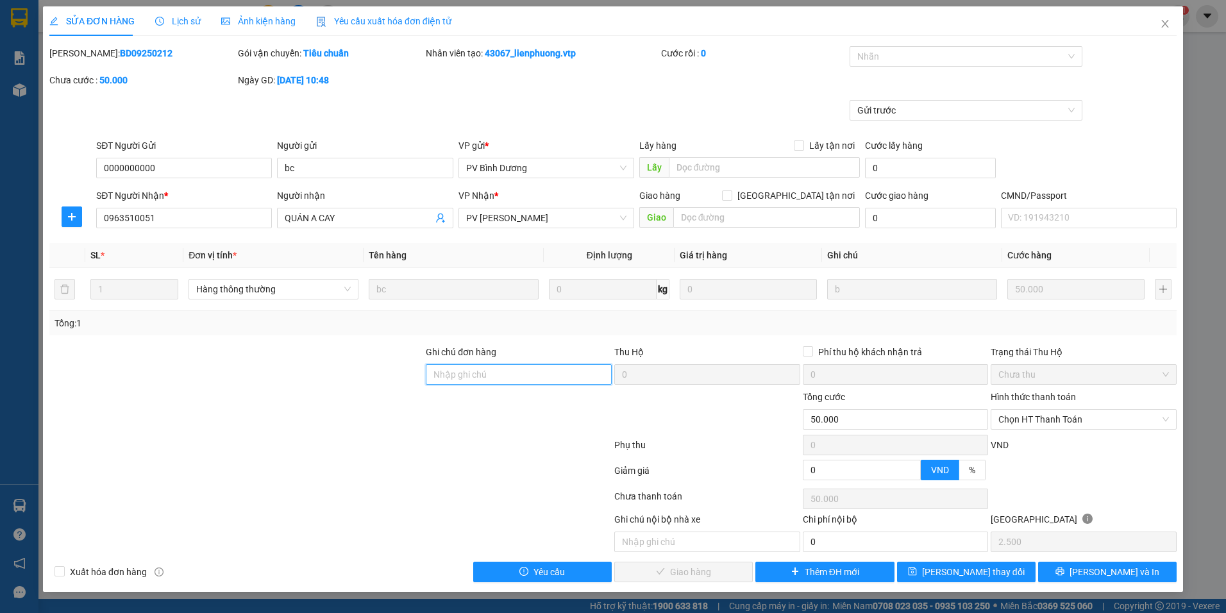
click at [494, 373] on input "Ghi chú đơn hàng" at bounding box center [519, 374] width 186 height 21
type input "TRẢ LỘN ĐƠN NGÀY 1109 TX THU TIỀN"
click at [998, 571] on button "[PERSON_NAME] thay đổi" at bounding box center [966, 572] width 138 height 21
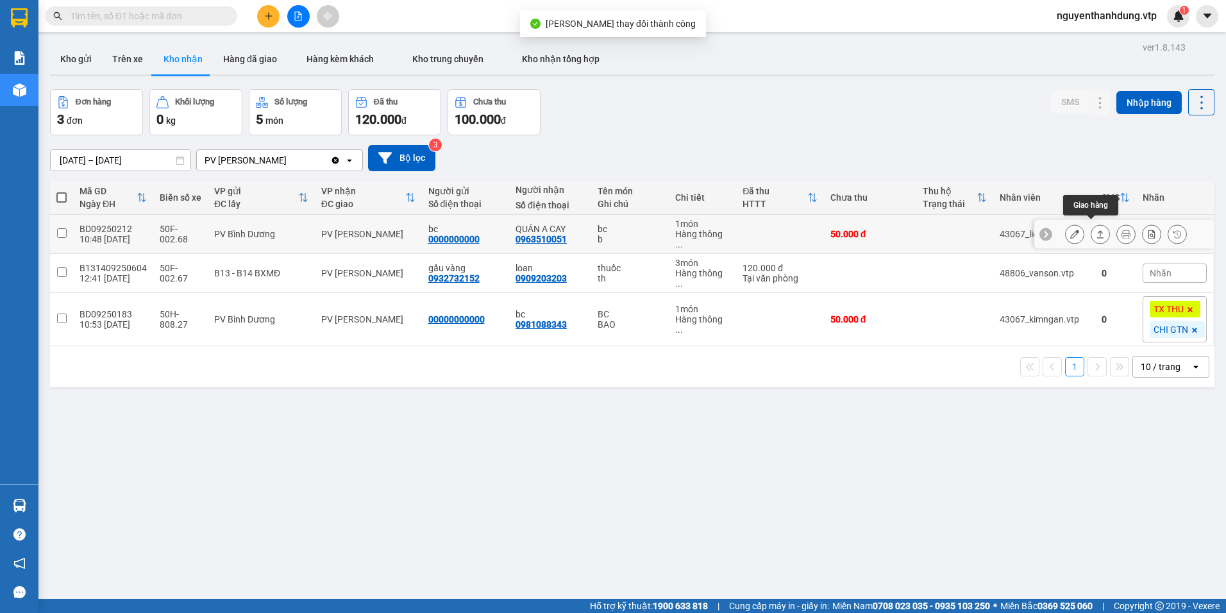
click at [1066, 232] on button at bounding box center [1075, 234] width 18 height 22
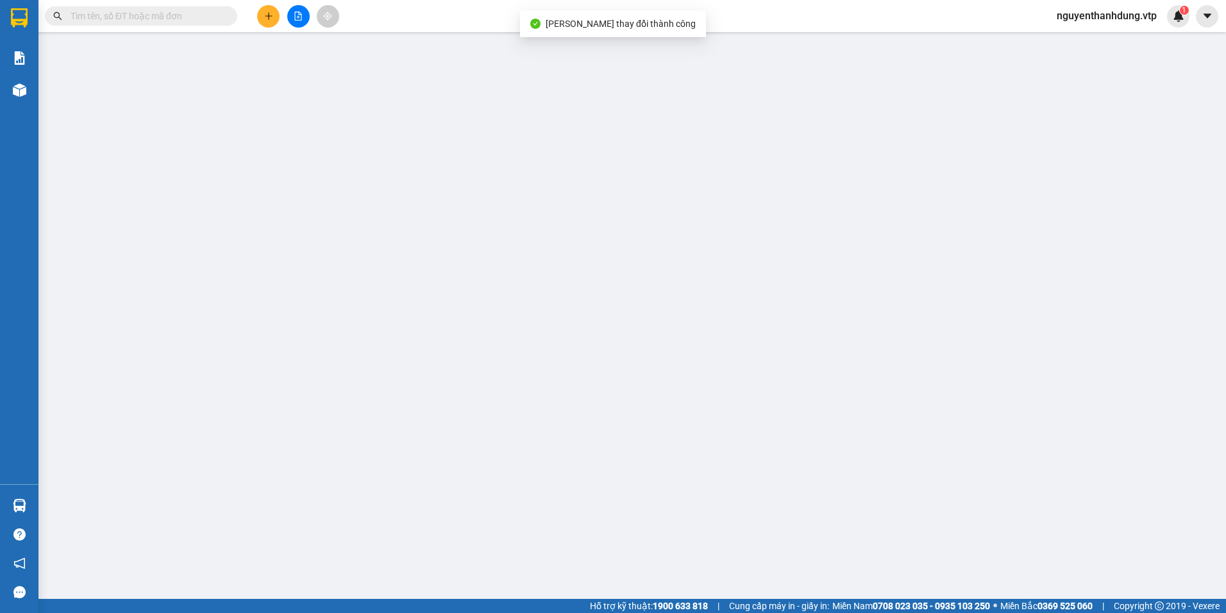
type input "0000000000"
type input "bc"
type input "0963510051"
type input "QUÁN A CAY"
type input "TRẢ LỘN ĐƠN NGÀY 1109 TX THU TIỀN"
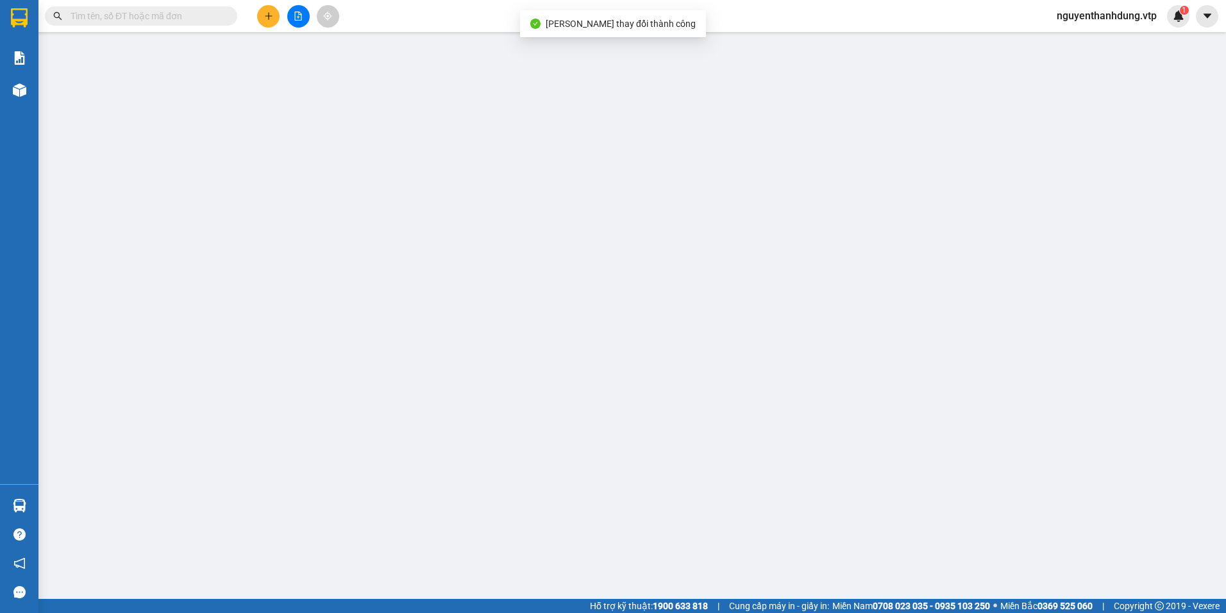
type input "50.000"
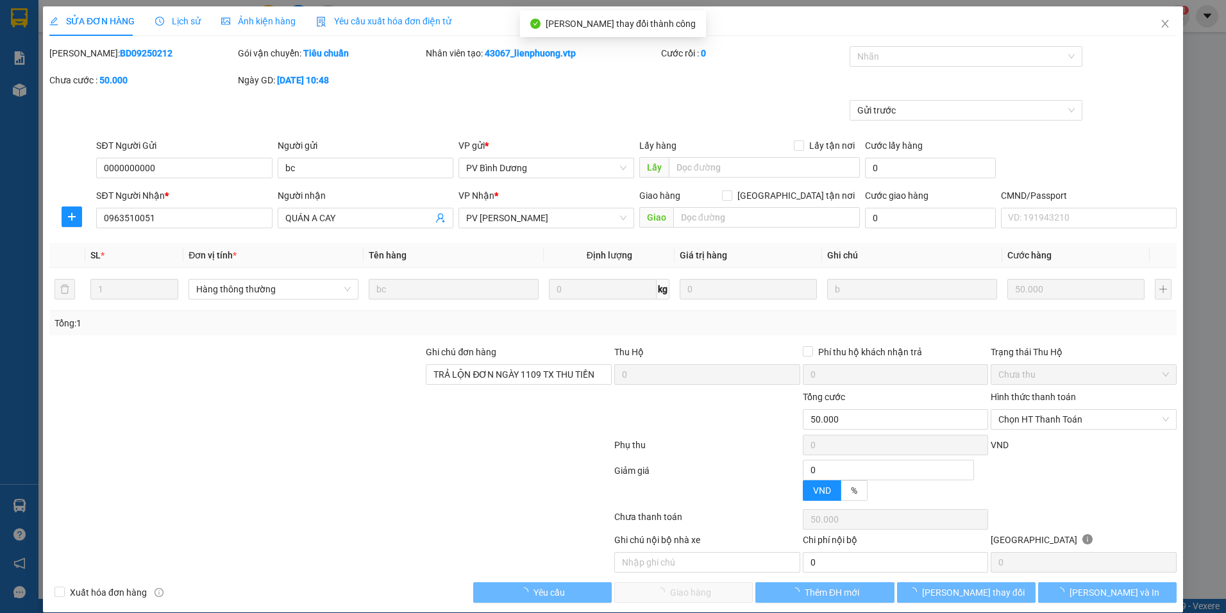
type input "2.500"
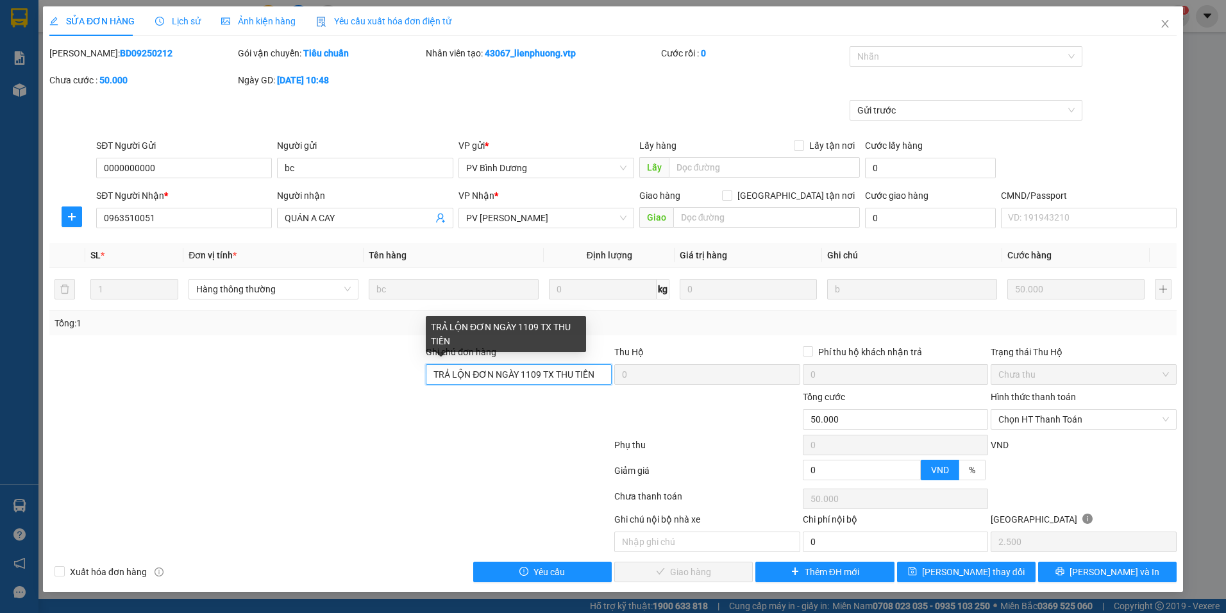
click at [601, 377] on input "TRẢ LỘN ĐƠN NGÀY 1109 TX THU TIỀN" at bounding box center [519, 374] width 186 height 21
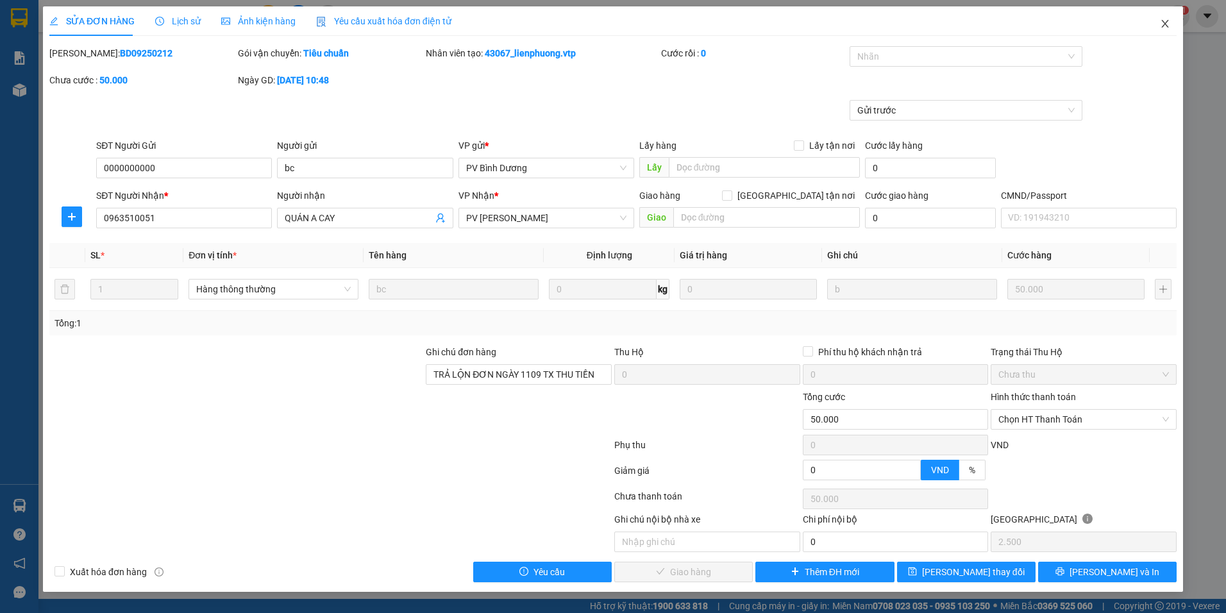
click at [1164, 25] on icon "close" at bounding box center [1165, 24] width 10 height 10
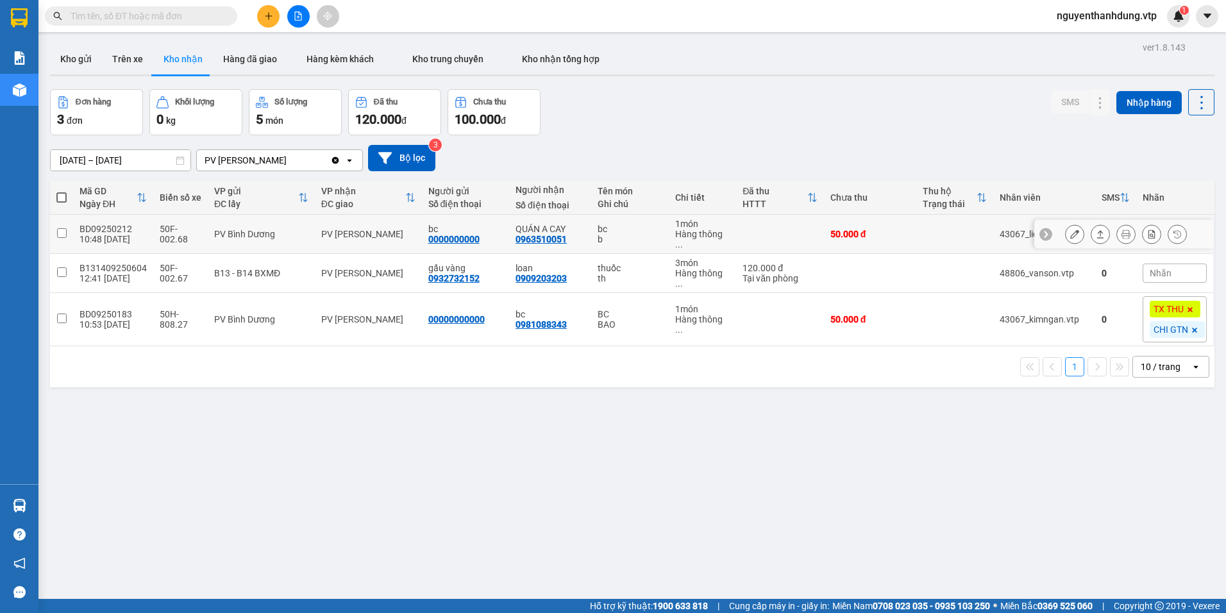
click at [1066, 228] on button at bounding box center [1075, 234] width 18 height 22
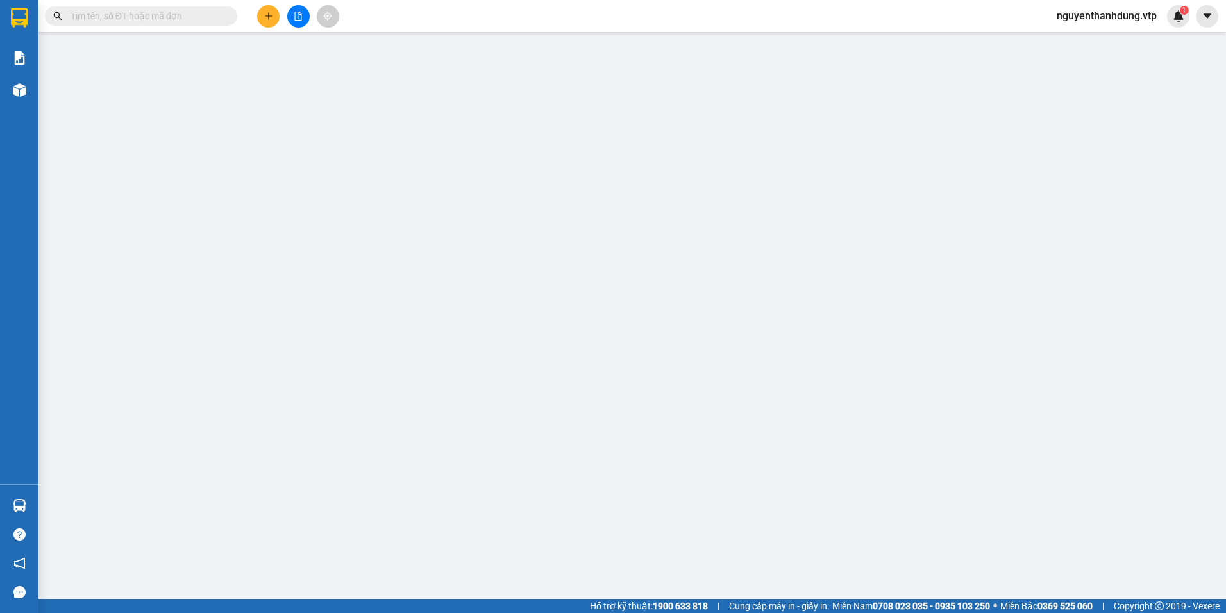
type input "0000000000"
type input "bc"
type input "0963510051"
type input "QUÁN A CAY"
type input "TRẢ LỘN ĐƠN NGÀY 1109 TX THU TIỀN"
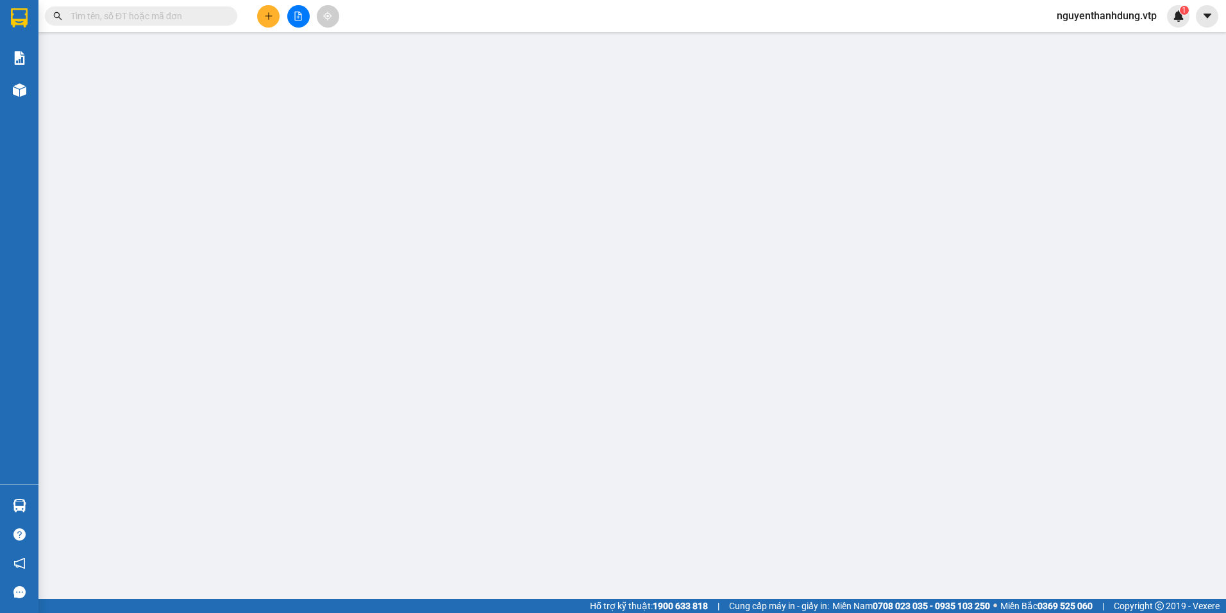
type input "50.000"
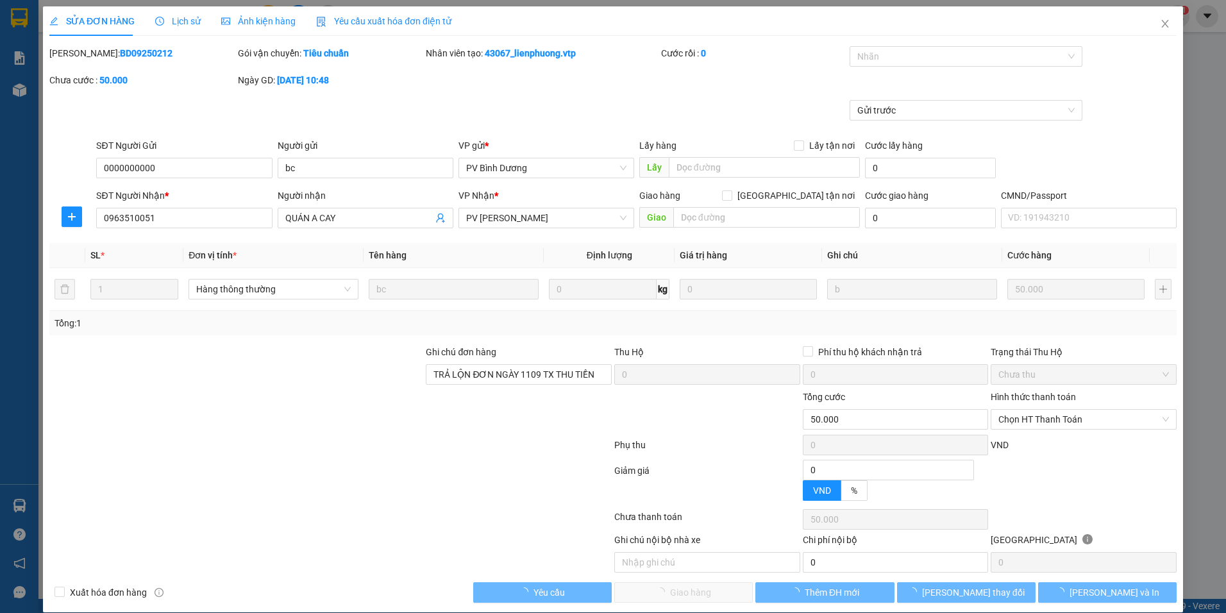
type input "2.500"
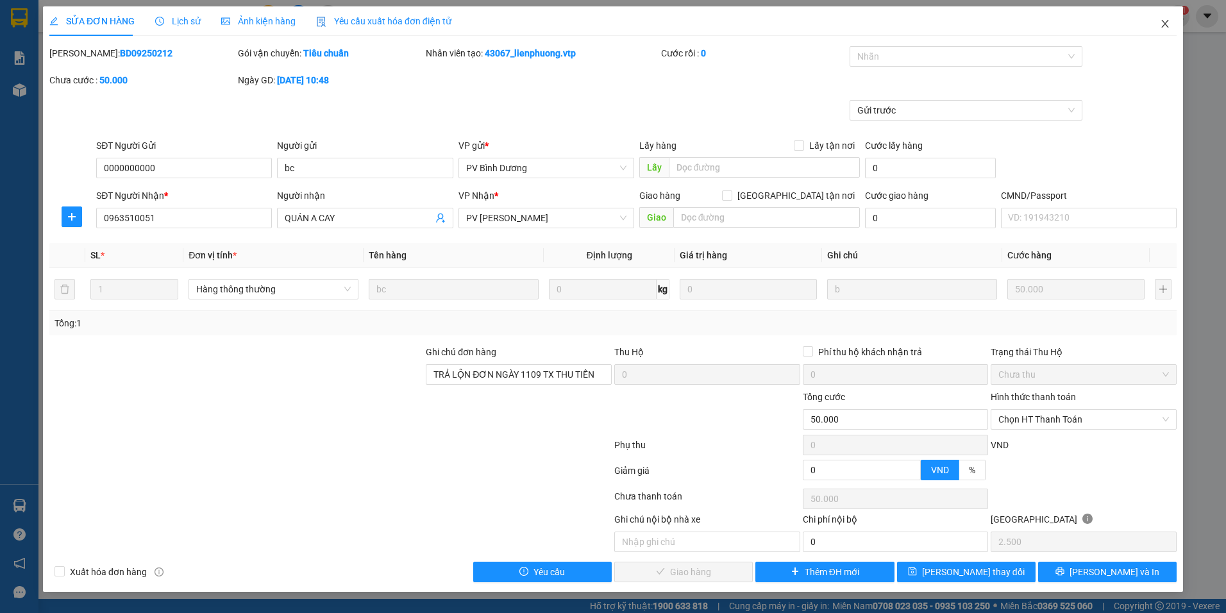
click at [1156, 24] on span "Close" at bounding box center [1165, 24] width 36 height 36
